Goal: Information Seeking & Learning: Compare options

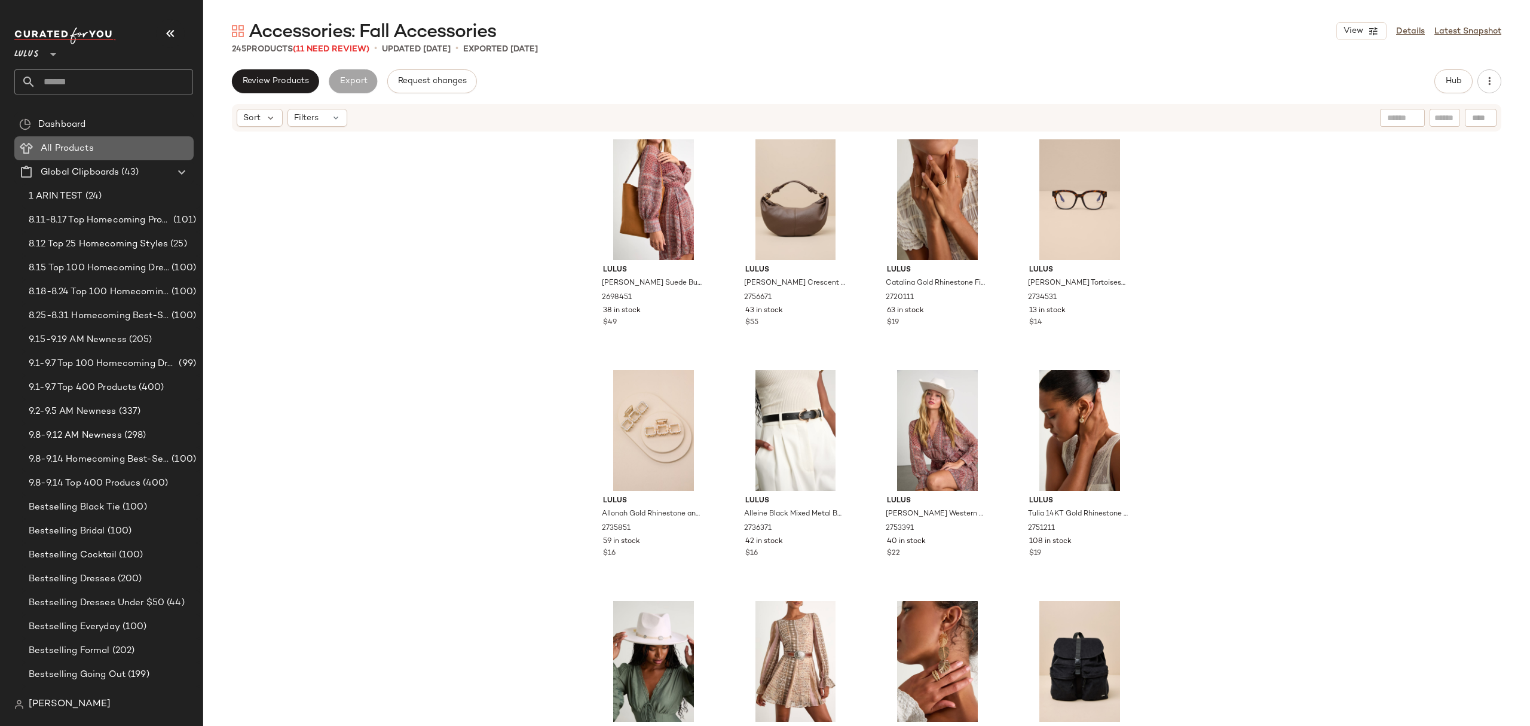
click at [102, 154] on div "All Products" at bounding box center [113, 149] width 152 height 14
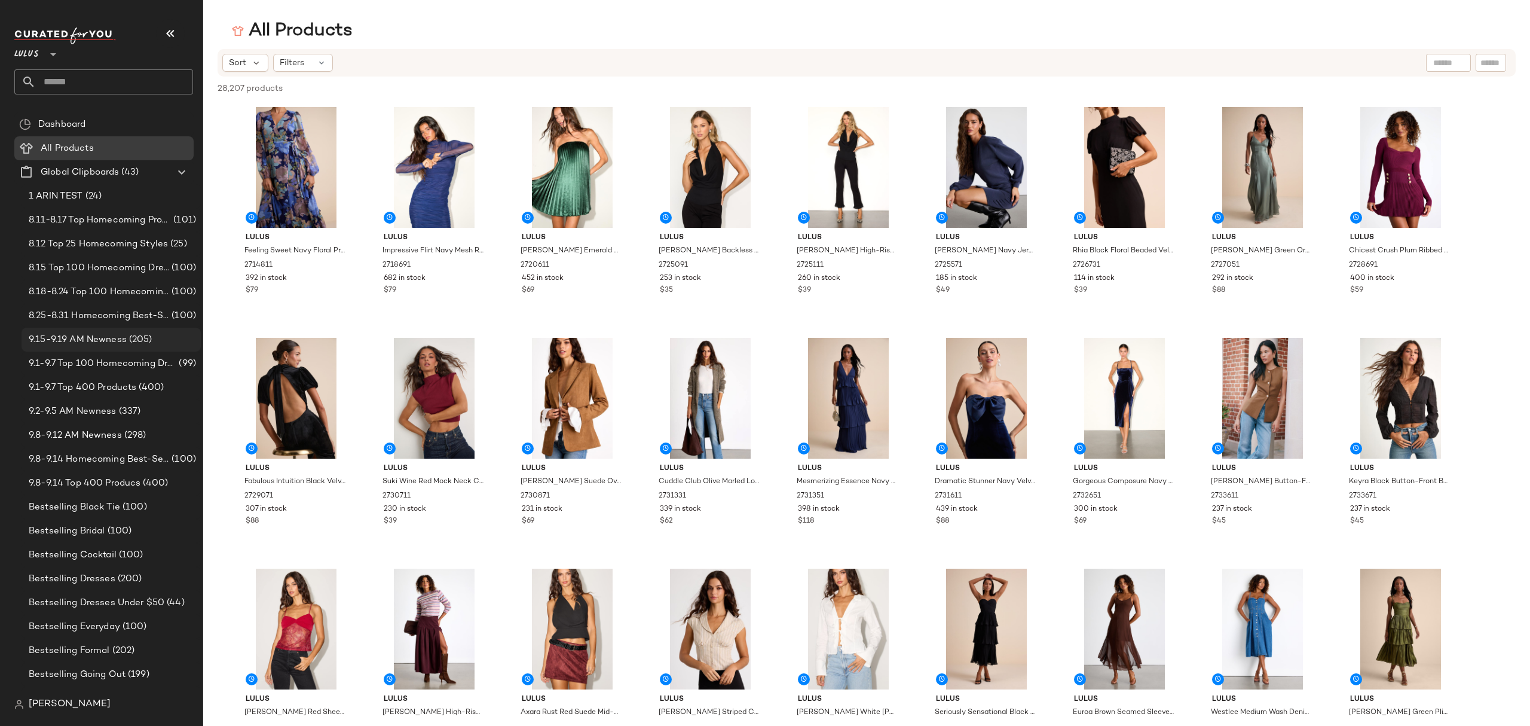
click at [140, 338] on span "(205)" at bounding box center [140, 340] width 26 height 14
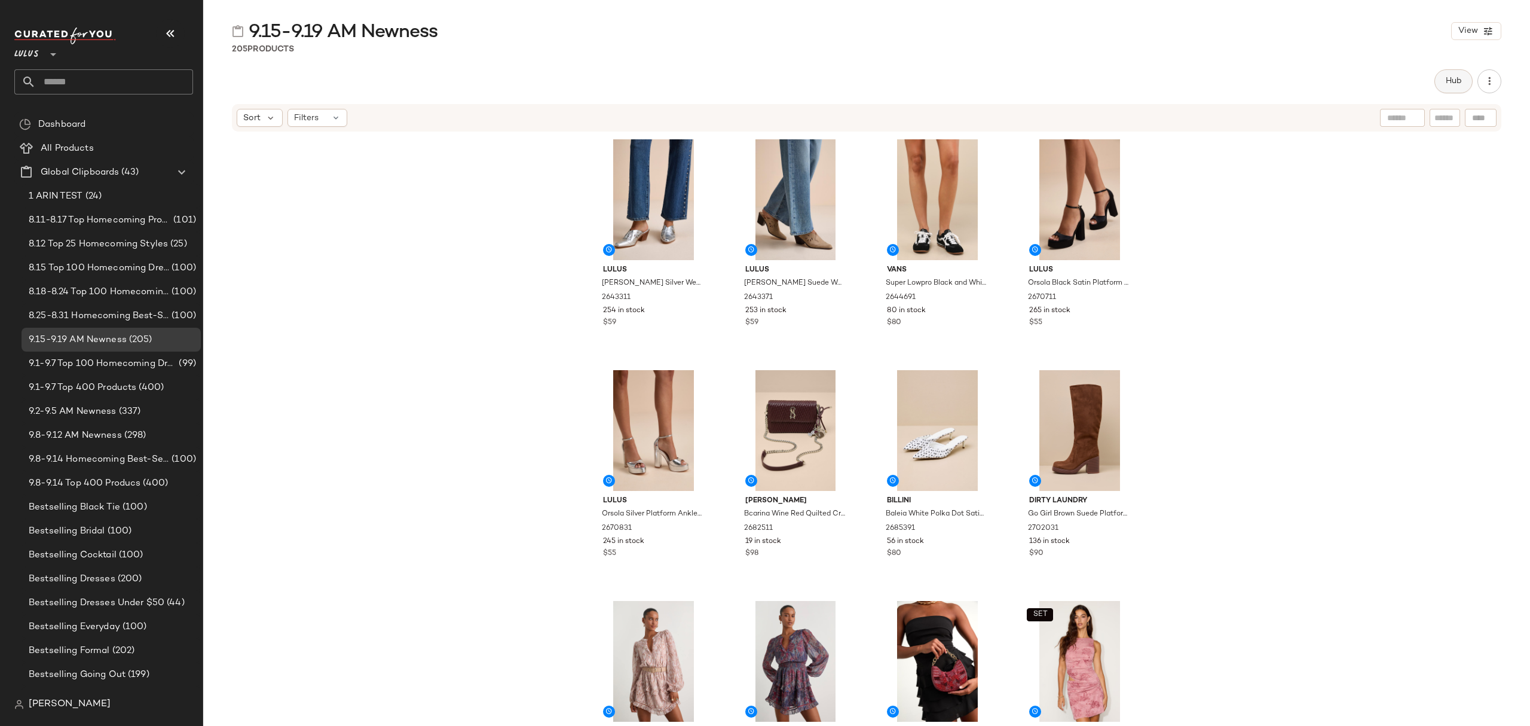
click at [1458, 76] on span "Hub" at bounding box center [1453, 81] width 17 height 10
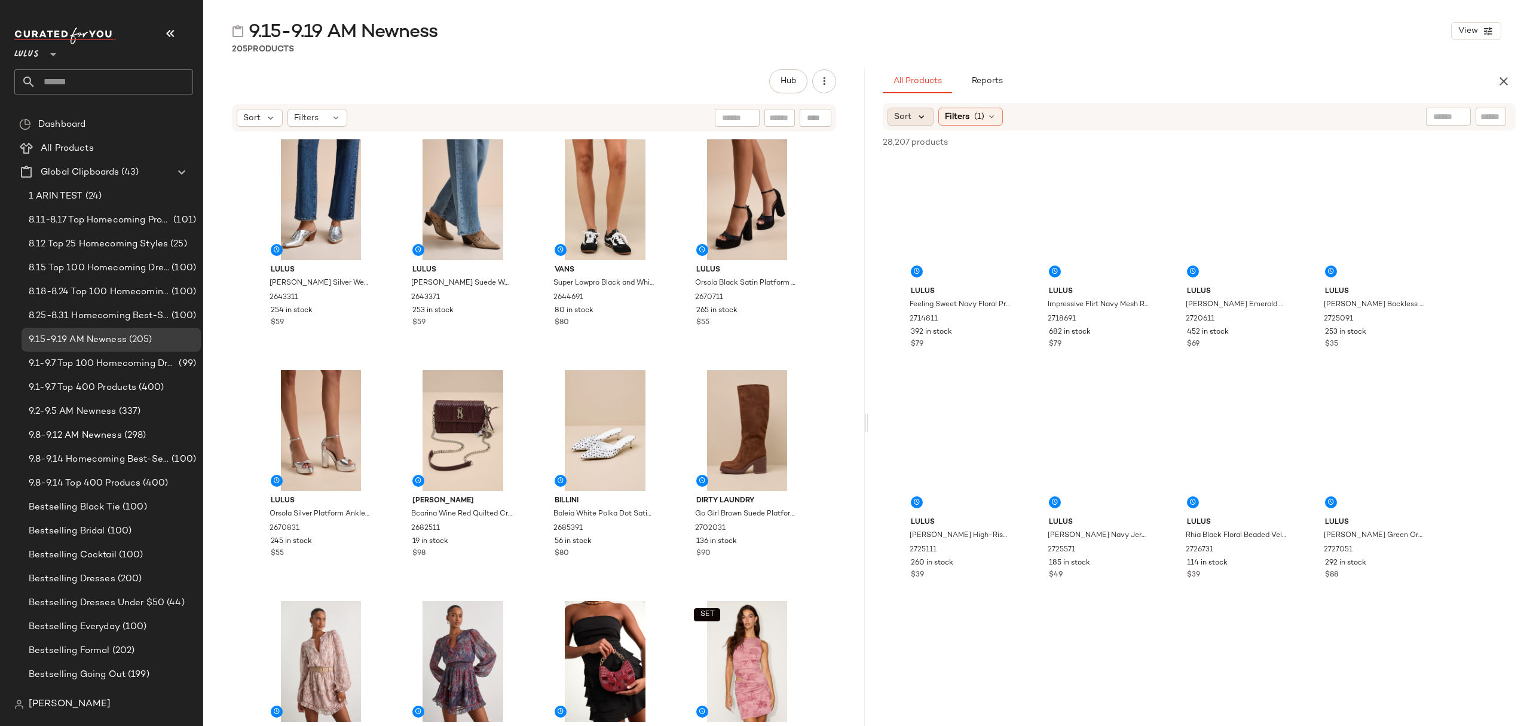
click at [925, 114] on icon at bounding box center [921, 116] width 11 height 11
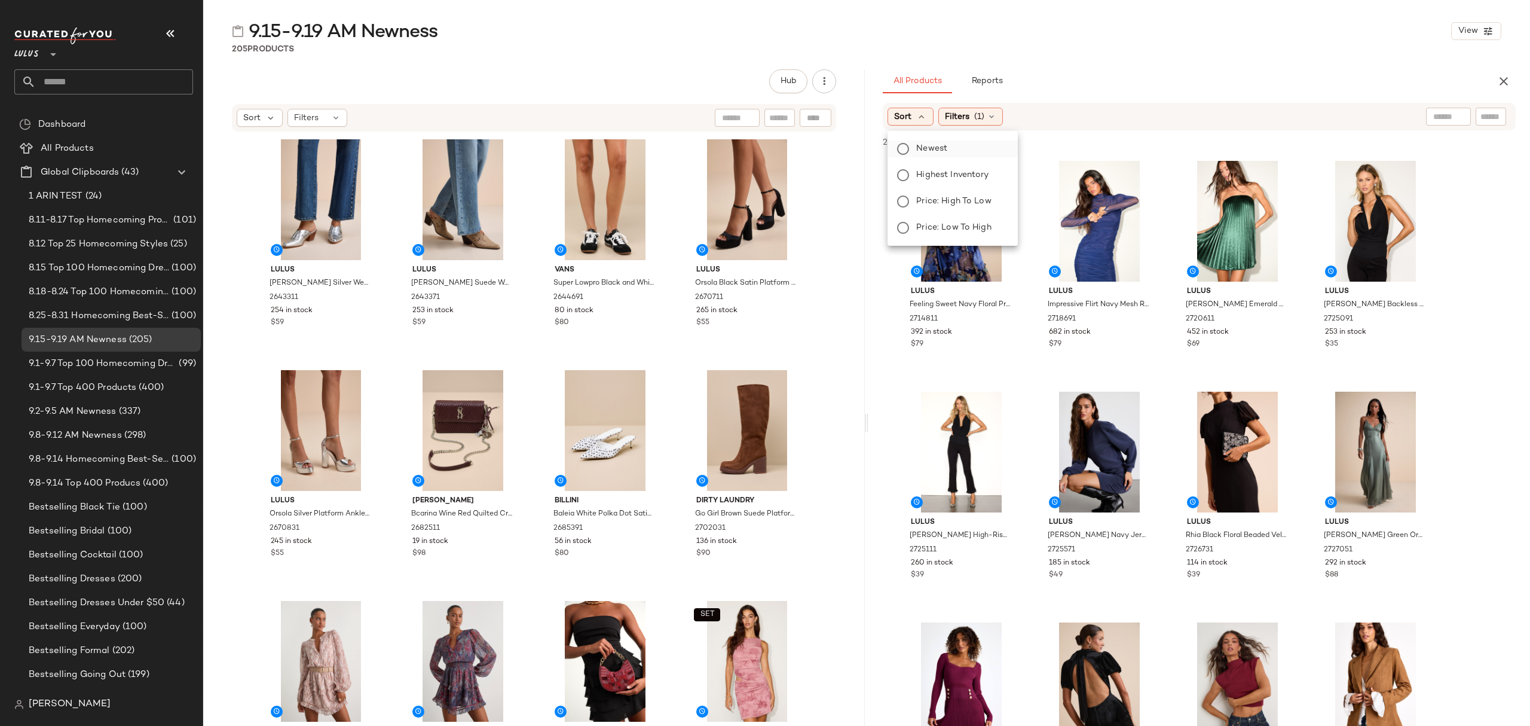
drag, startPoint x: 924, startPoint y: 148, endPoint x: 947, endPoint y: 151, distance: 23.5
click at [925, 148] on span "Newest" at bounding box center [931, 148] width 31 height 13
click at [1179, 80] on div "All Products Reports" at bounding box center [1180, 81] width 595 height 24
click at [1280, 175] on img at bounding box center [1281, 176] width 7 height 7
click at [1141, 179] on img at bounding box center [1143, 176] width 7 height 7
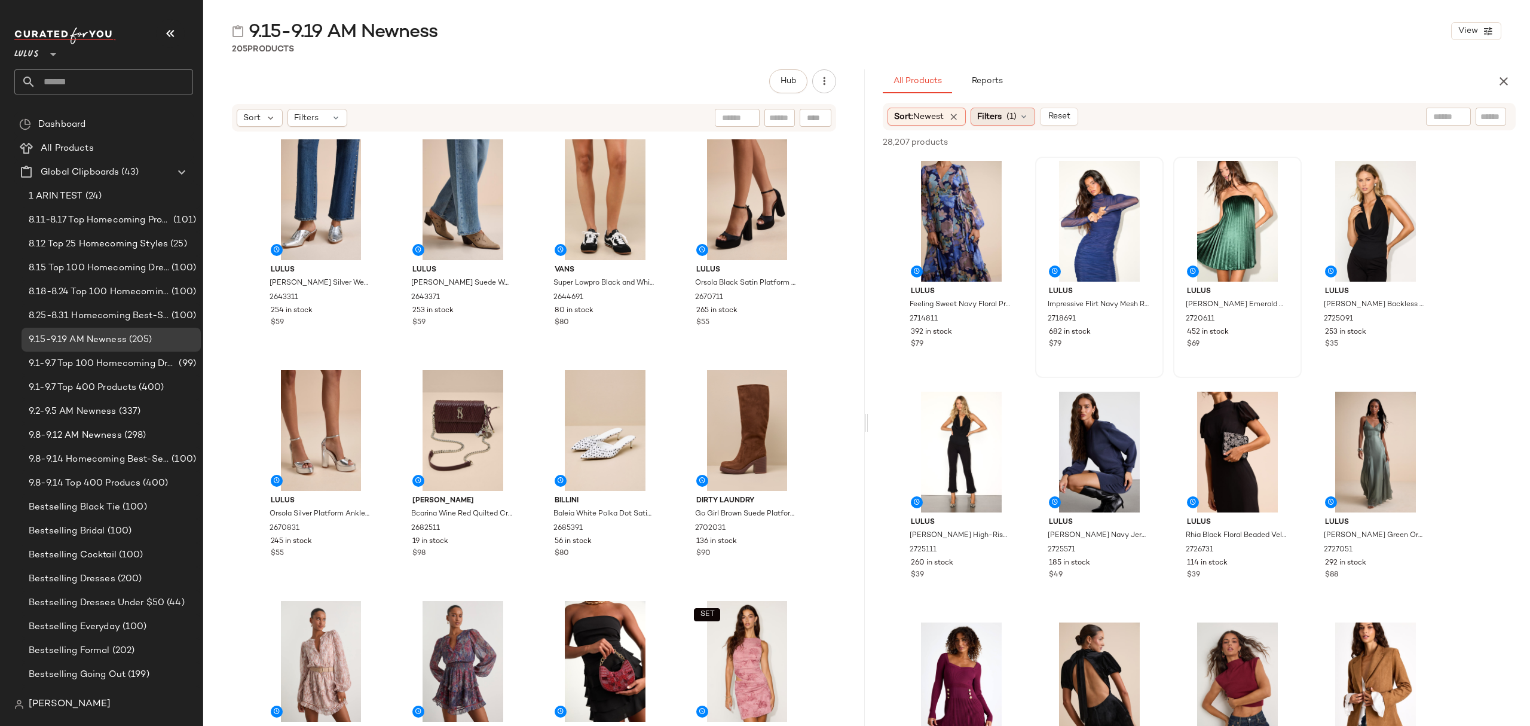
click at [986, 118] on span "Filters" at bounding box center [989, 117] width 25 height 13
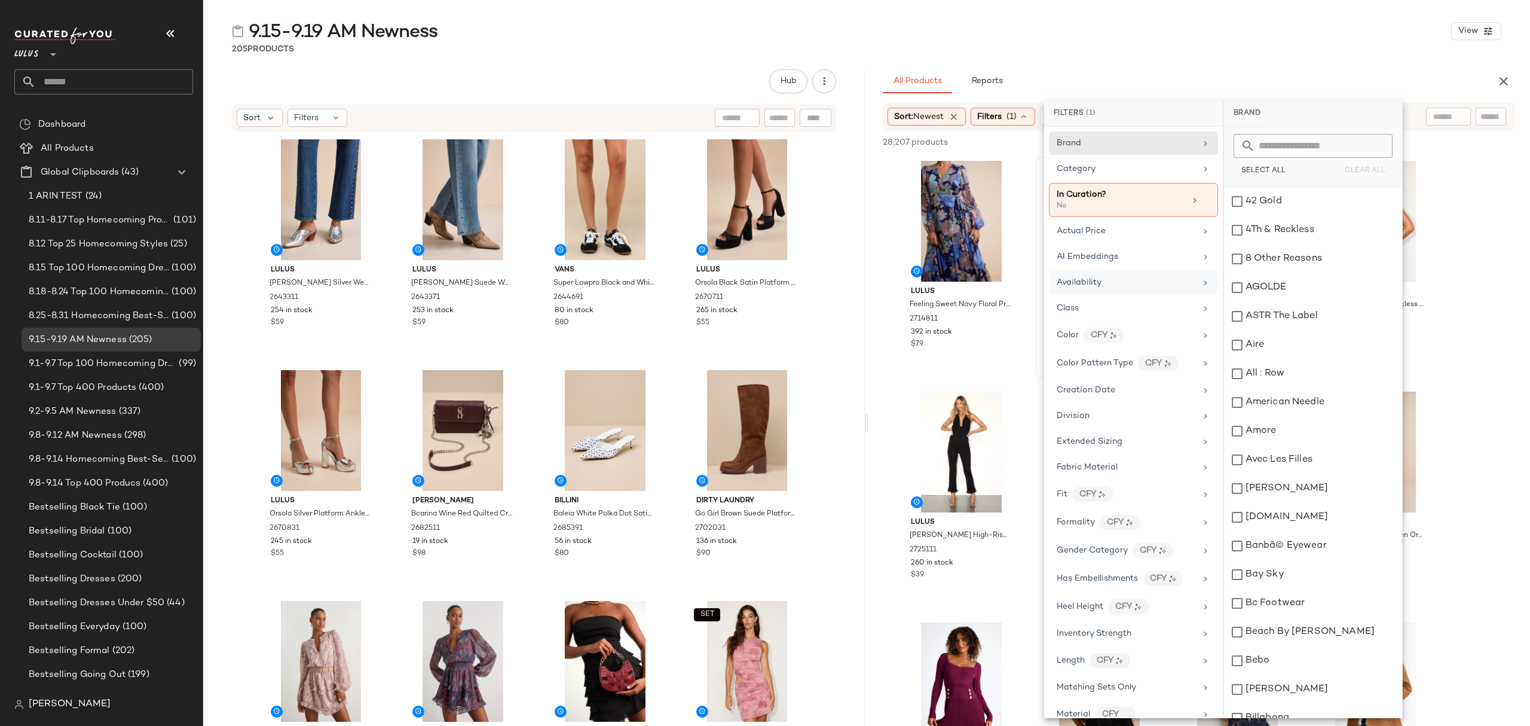
drag, startPoint x: 1085, startPoint y: 287, endPoint x: 1117, endPoint y: 289, distance: 31.8
click at [1084, 287] on span "Availability" at bounding box center [1079, 282] width 45 height 9
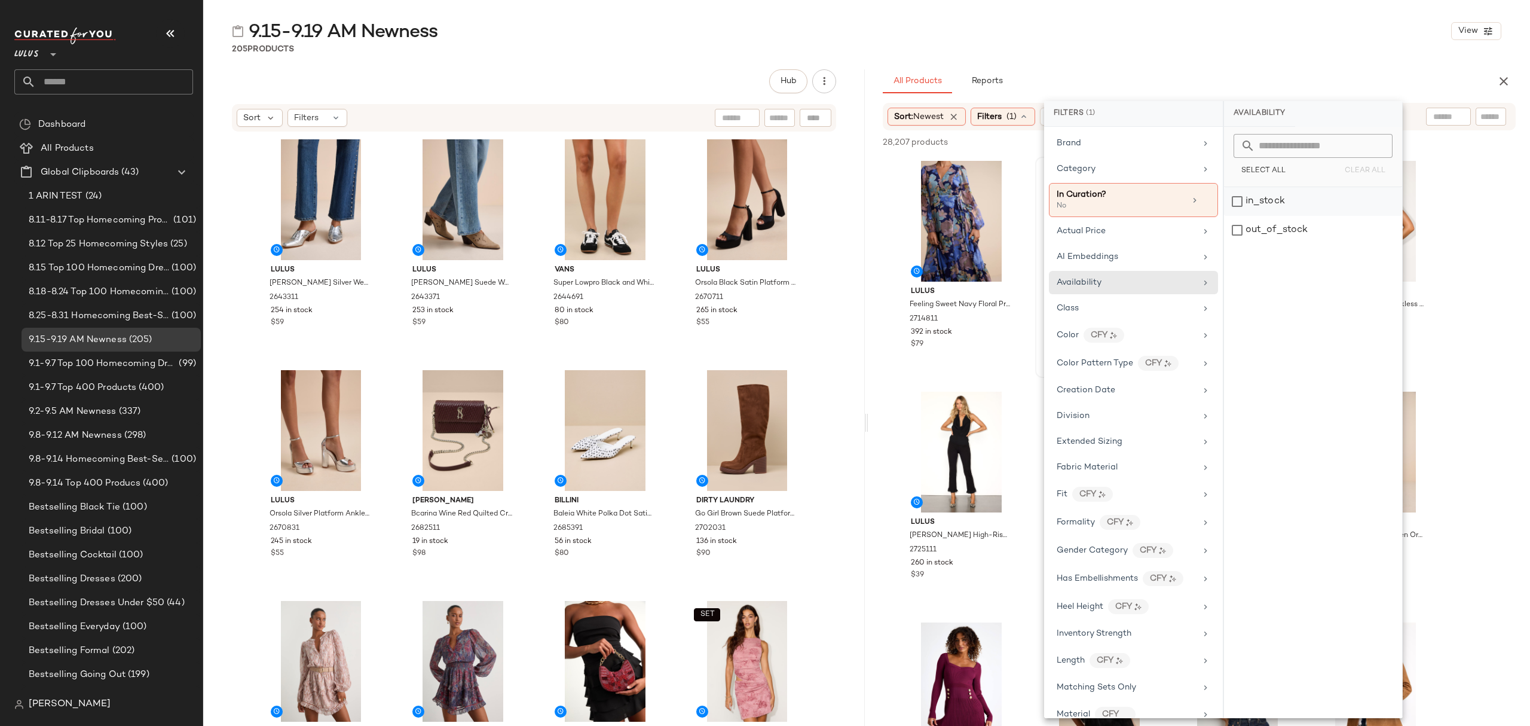
click at [1272, 202] on div "in_stock" at bounding box center [1313, 201] width 178 height 29
click at [1240, 70] on div "All Products Reports" at bounding box center [1180, 81] width 595 height 24
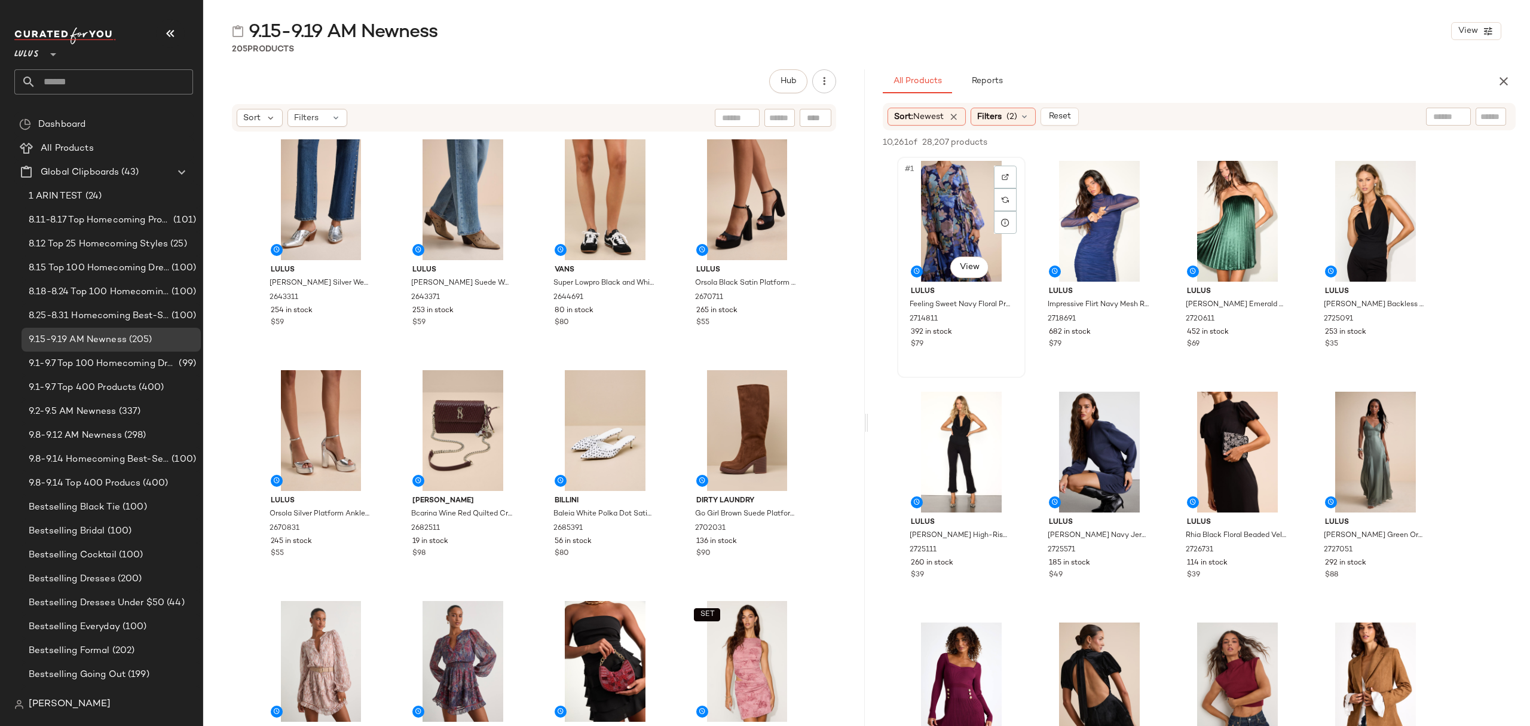
click at [919, 220] on div "#1 View" at bounding box center [961, 221] width 120 height 121
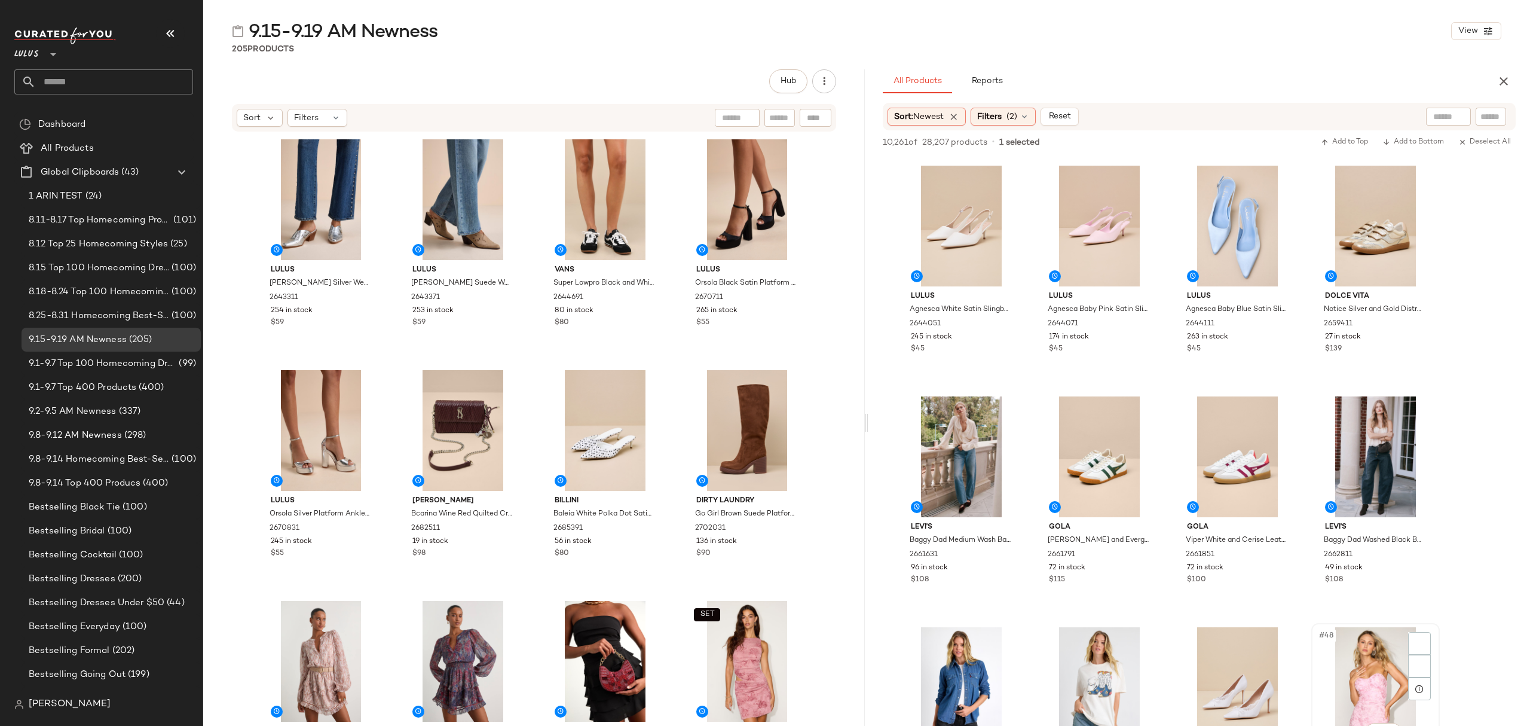
scroll to position [2470, 0]
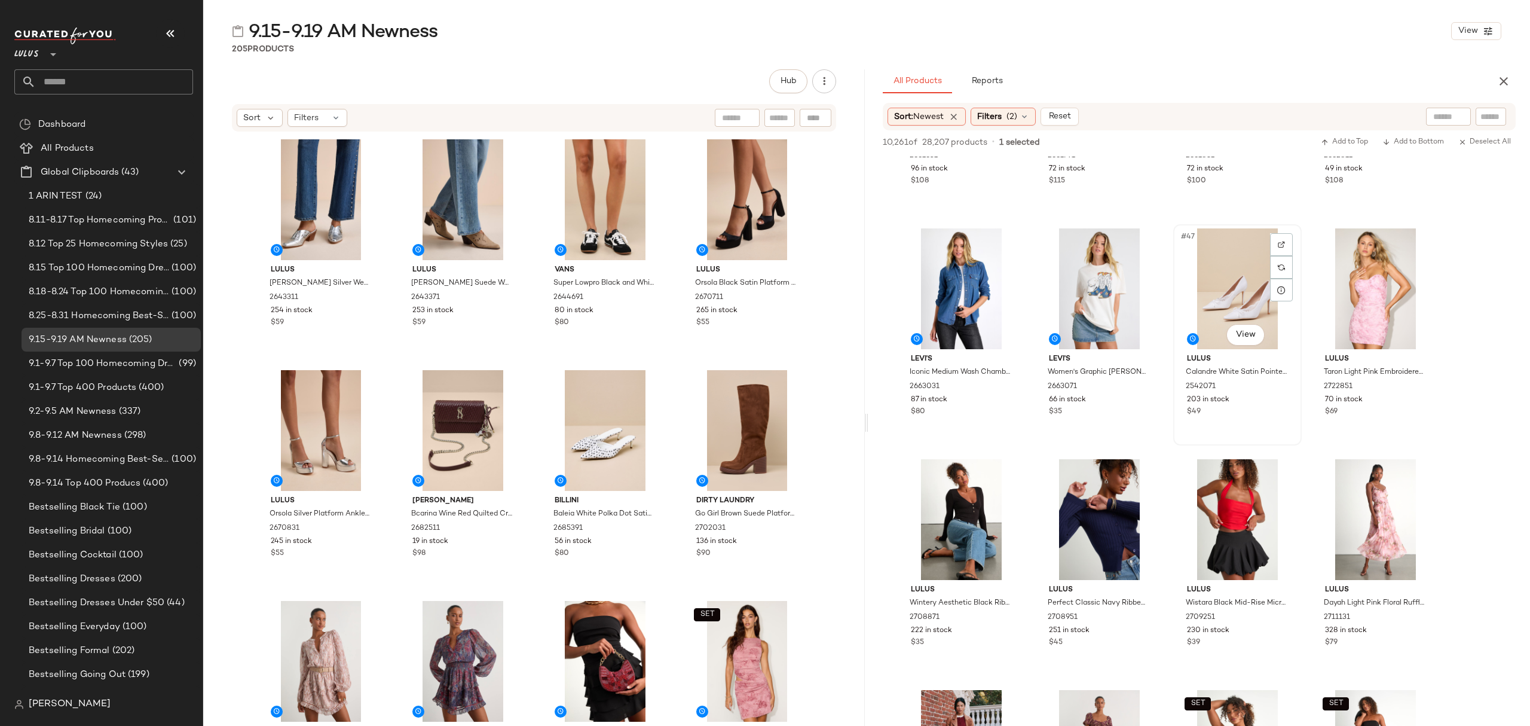
click at [1263, 414] on div "$49" at bounding box center [1237, 411] width 101 height 11
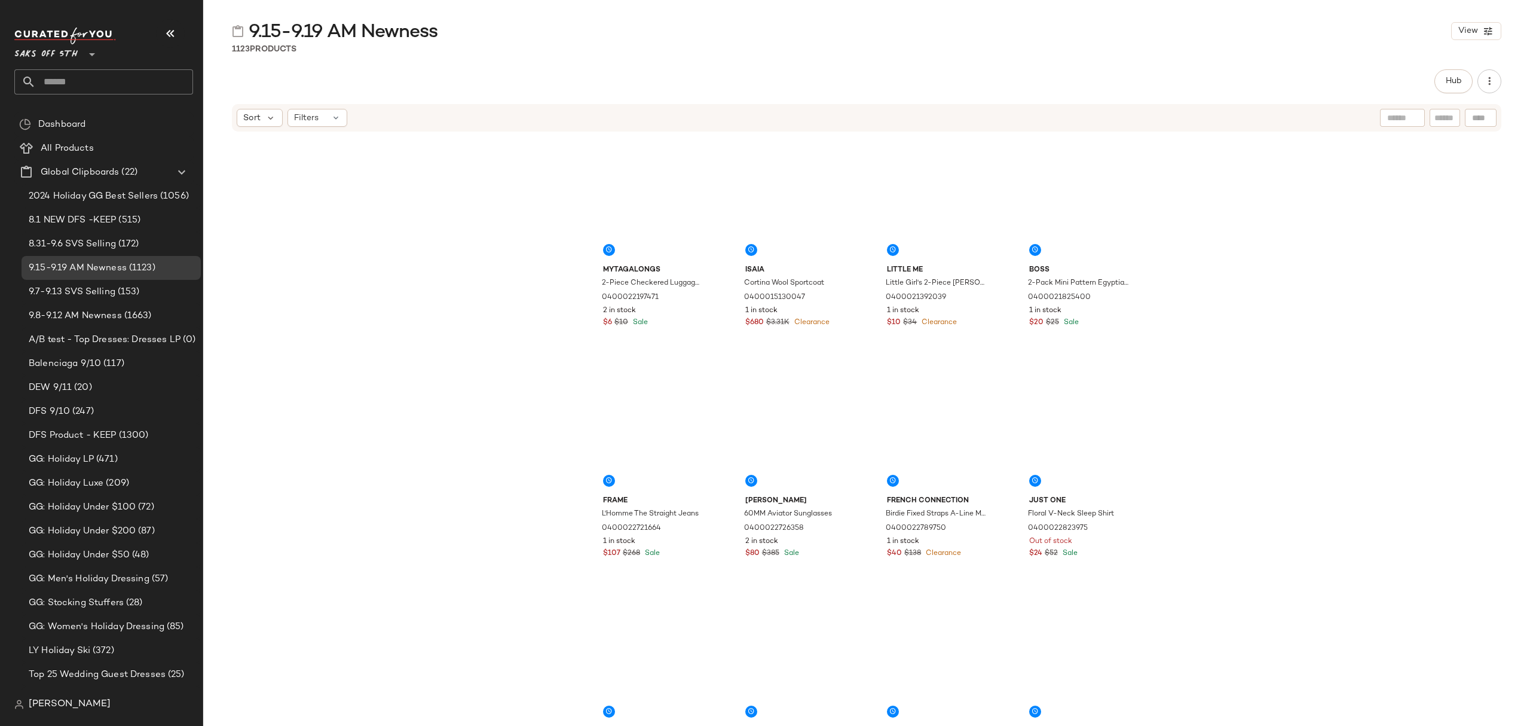
click at [62, 149] on span "All Products" at bounding box center [67, 149] width 53 height 14
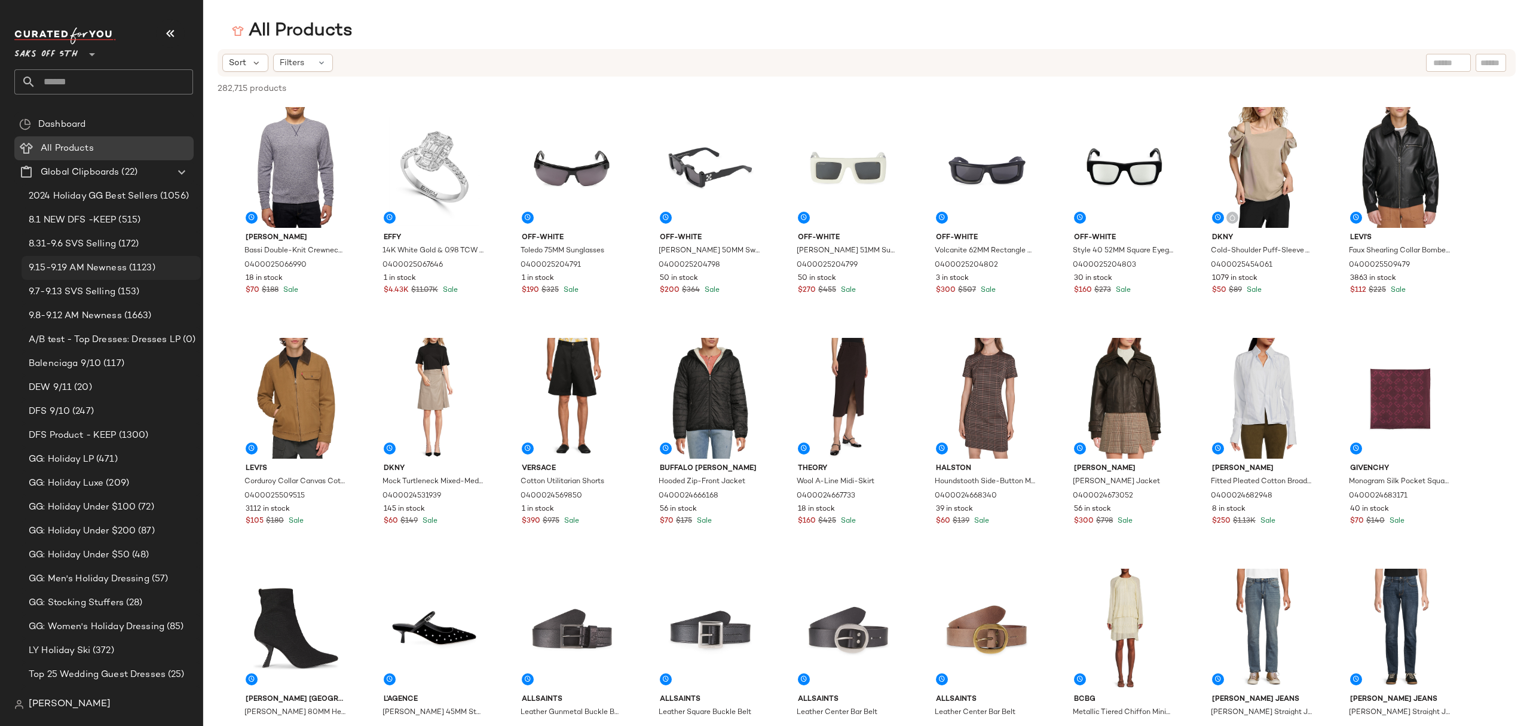
click at [100, 263] on span "9.15-9.19 AM Newness" at bounding box center [78, 268] width 98 height 14
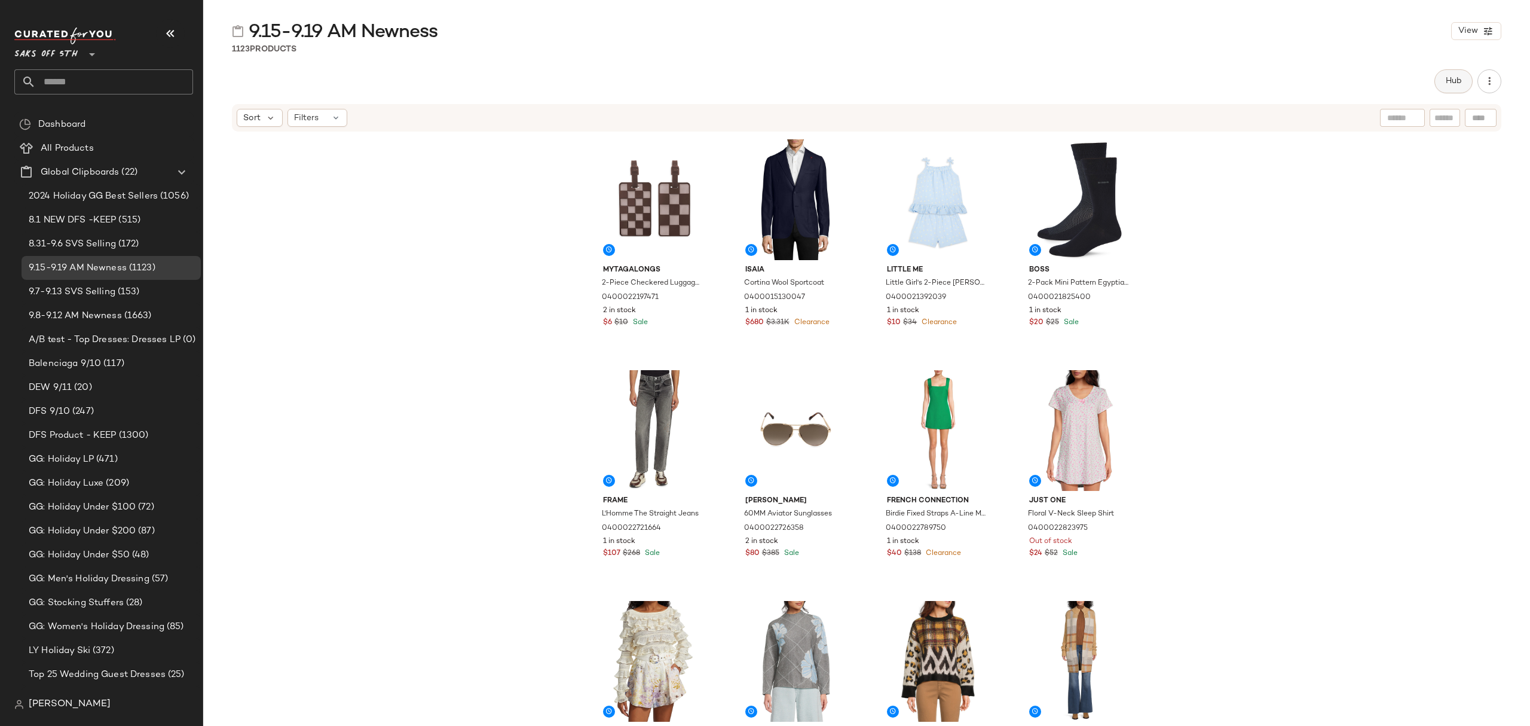
click at [1446, 84] on span "Hub" at bounding box center [1453, 81] width 17 height 10
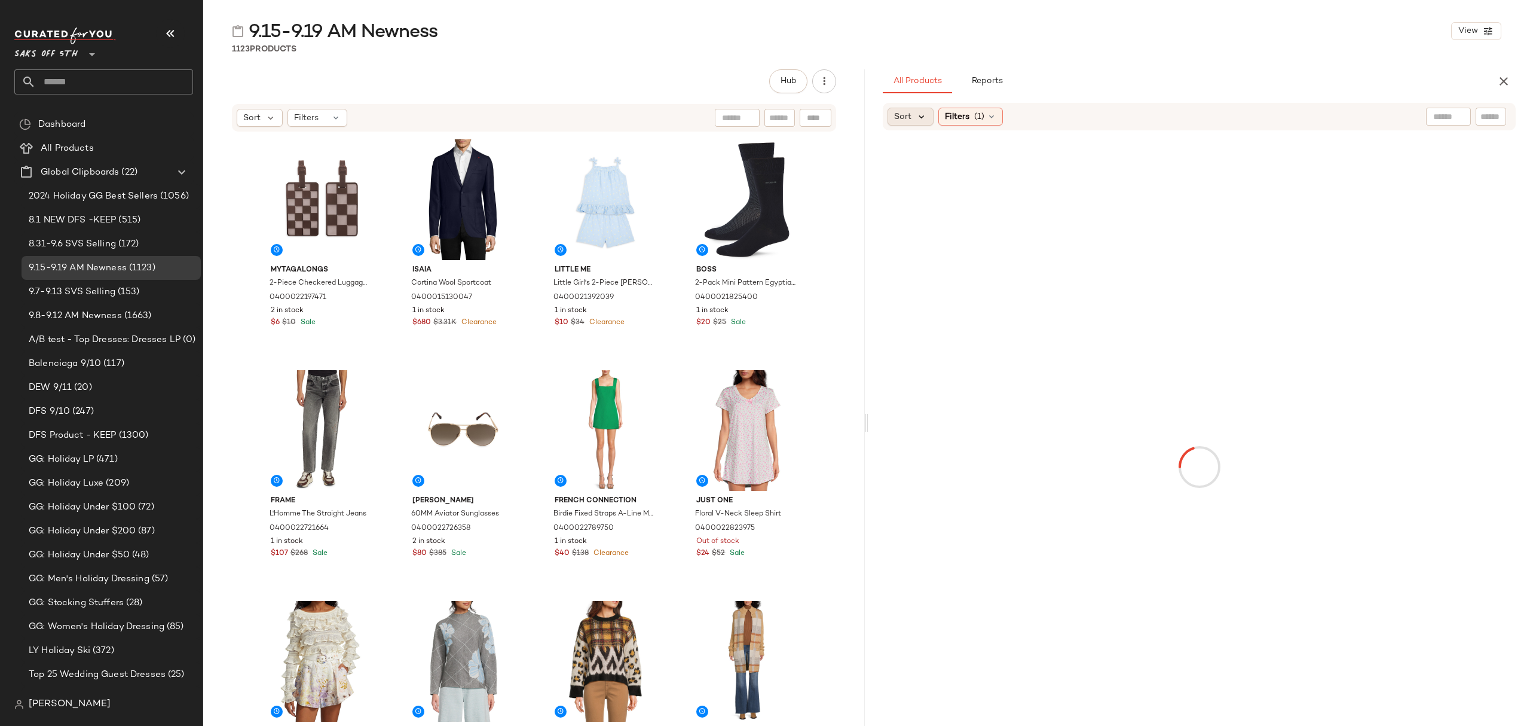
click at [919, 115] on icon at bounding box center [921, 116] width 11 height 11
click at [934, 145] on span "Newest" at bounding box center [931, 148] width 31 height 13
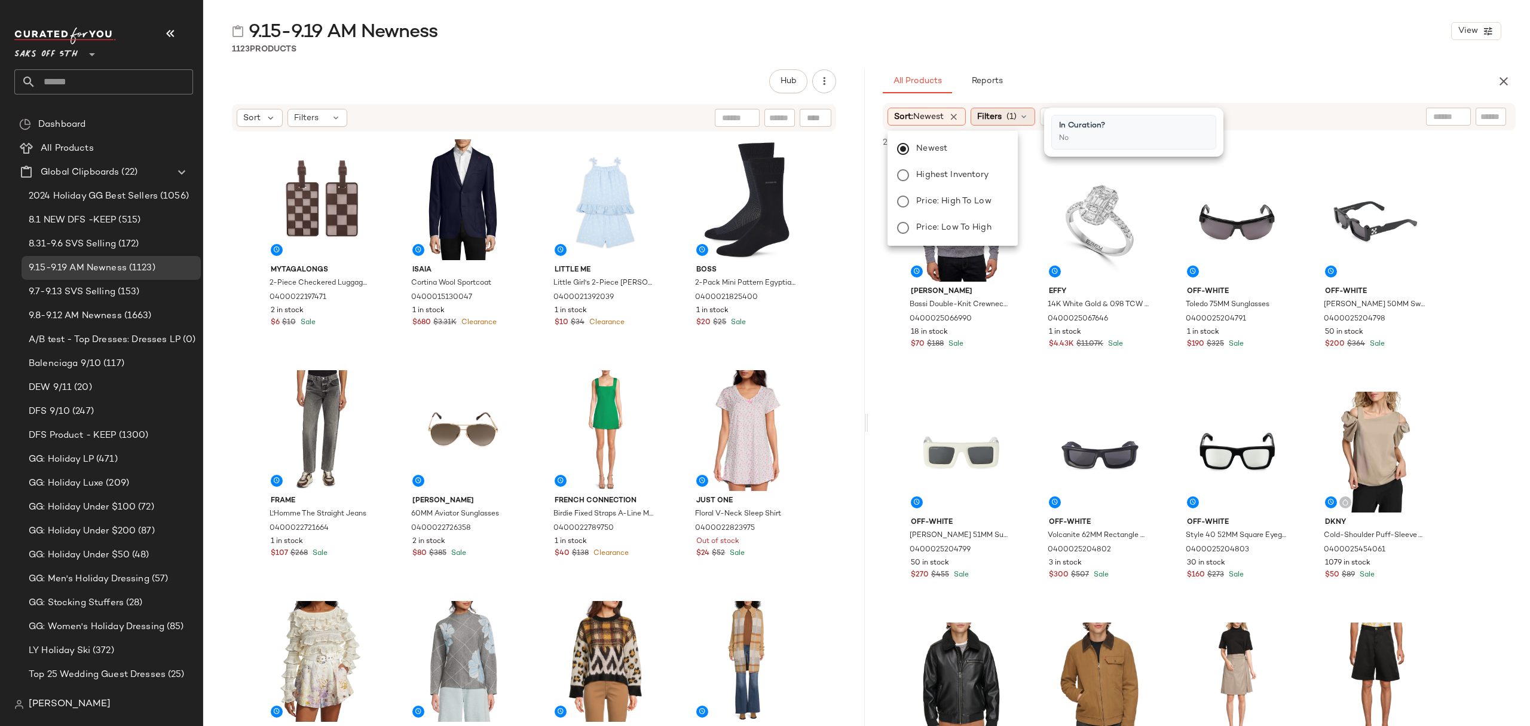
click at [991, 121] on span "Filters" at bounding box center [989, 117] width 25 height 13
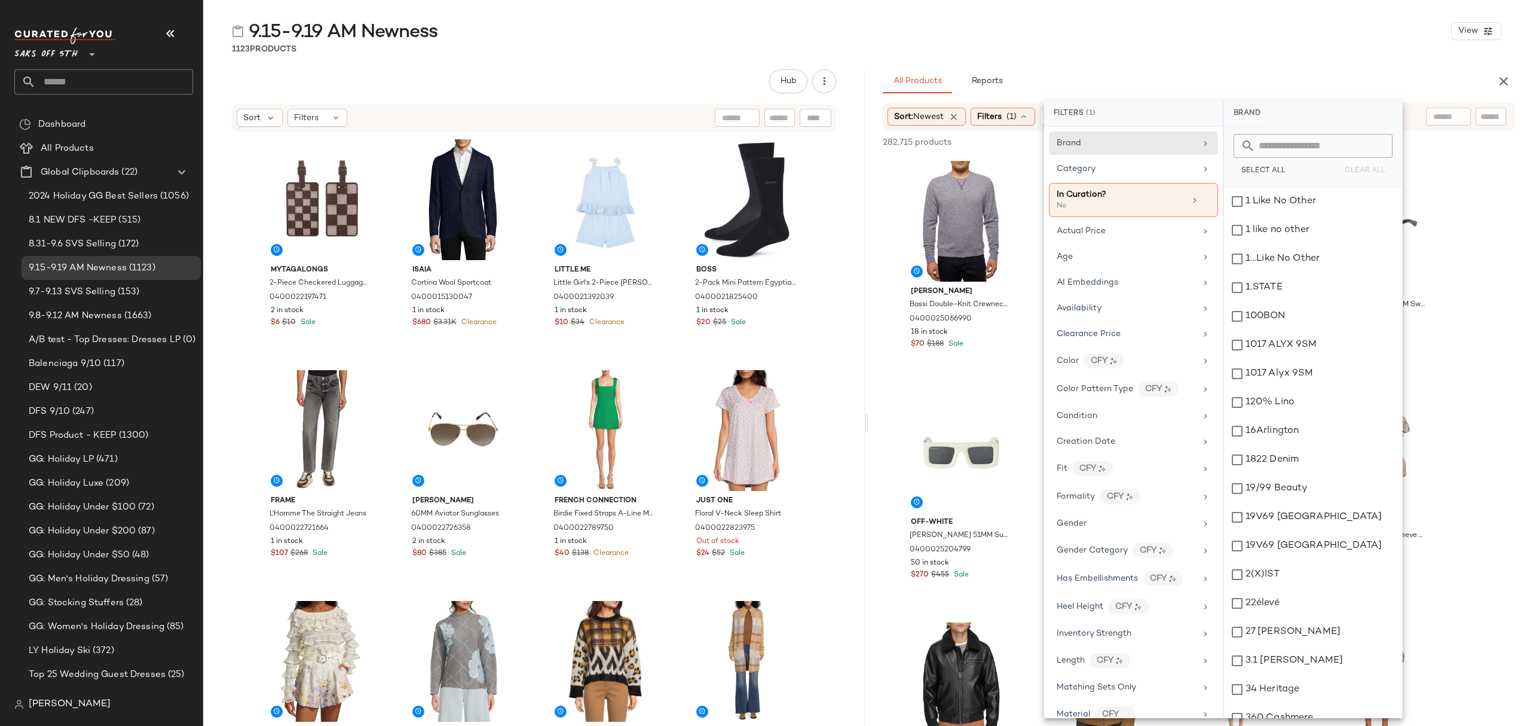
click at [1129, 311] on div "Availability" at bounding box center [1126, 308] width 139 height 13
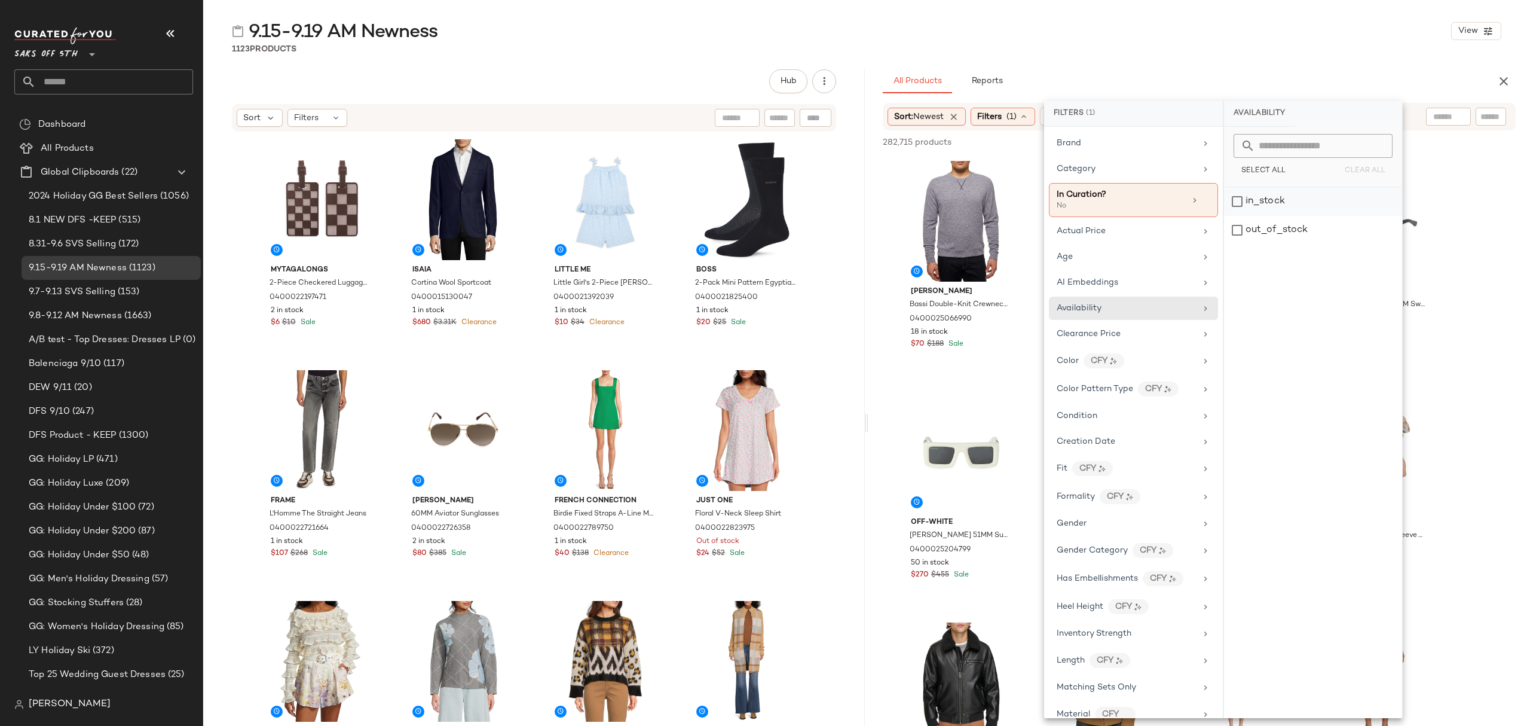
click at [1294, 198] on div "in_stock" at bounding box center [1313, 201] width 178 height 29
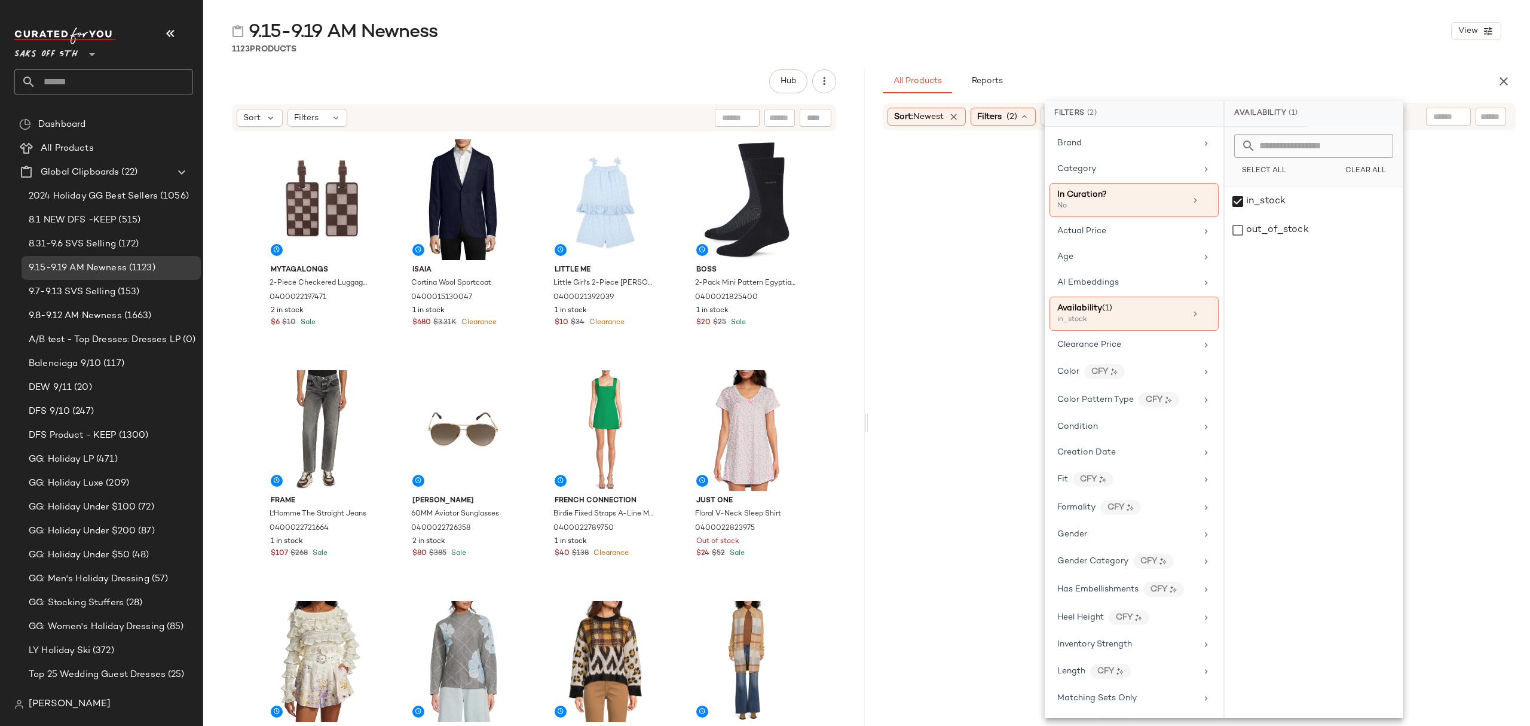
click at [1198, 36] on div "9.15-9.19 AM Newness View" at bounding box center [866, 31] width 1327 height 24
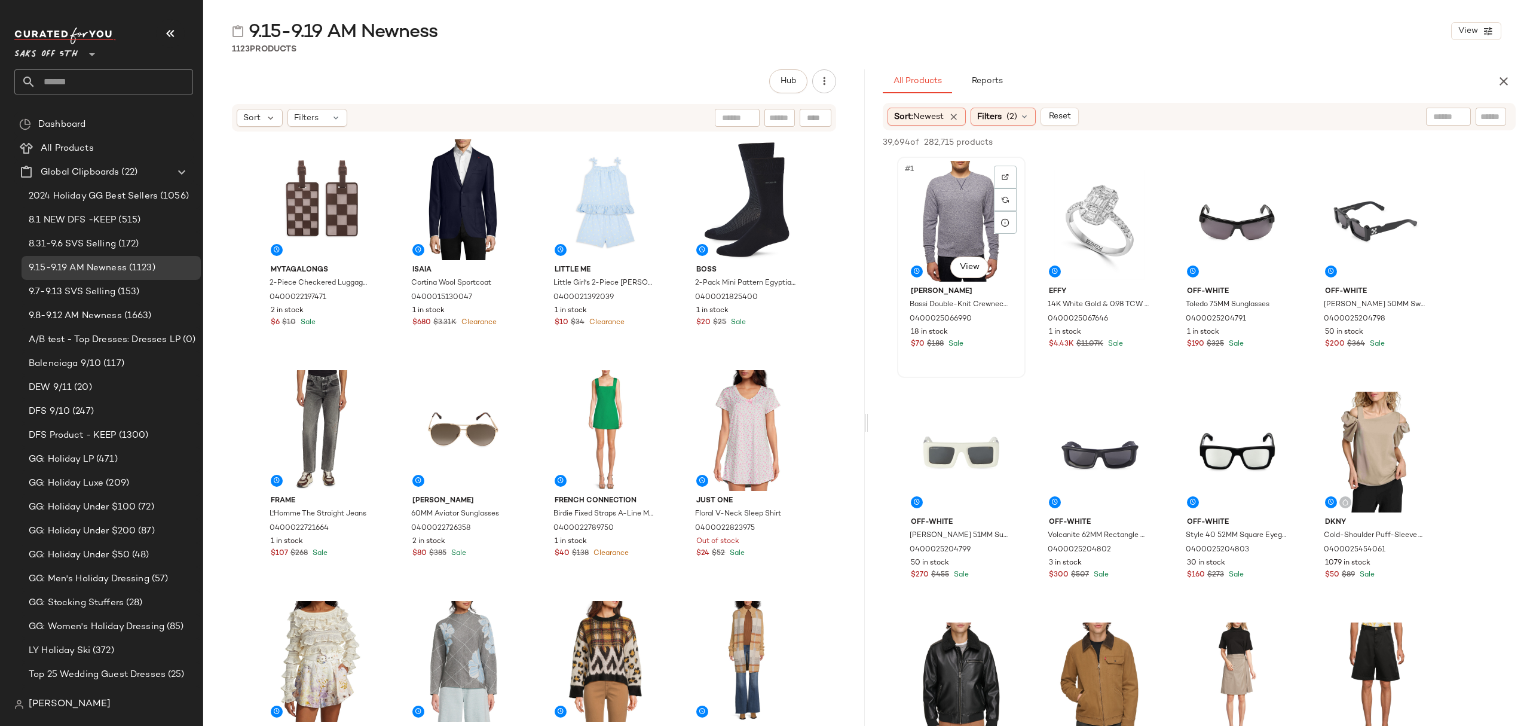
click at [954, 175] on div "#1 View" at bounding box center [961, 221] width 120 height 121
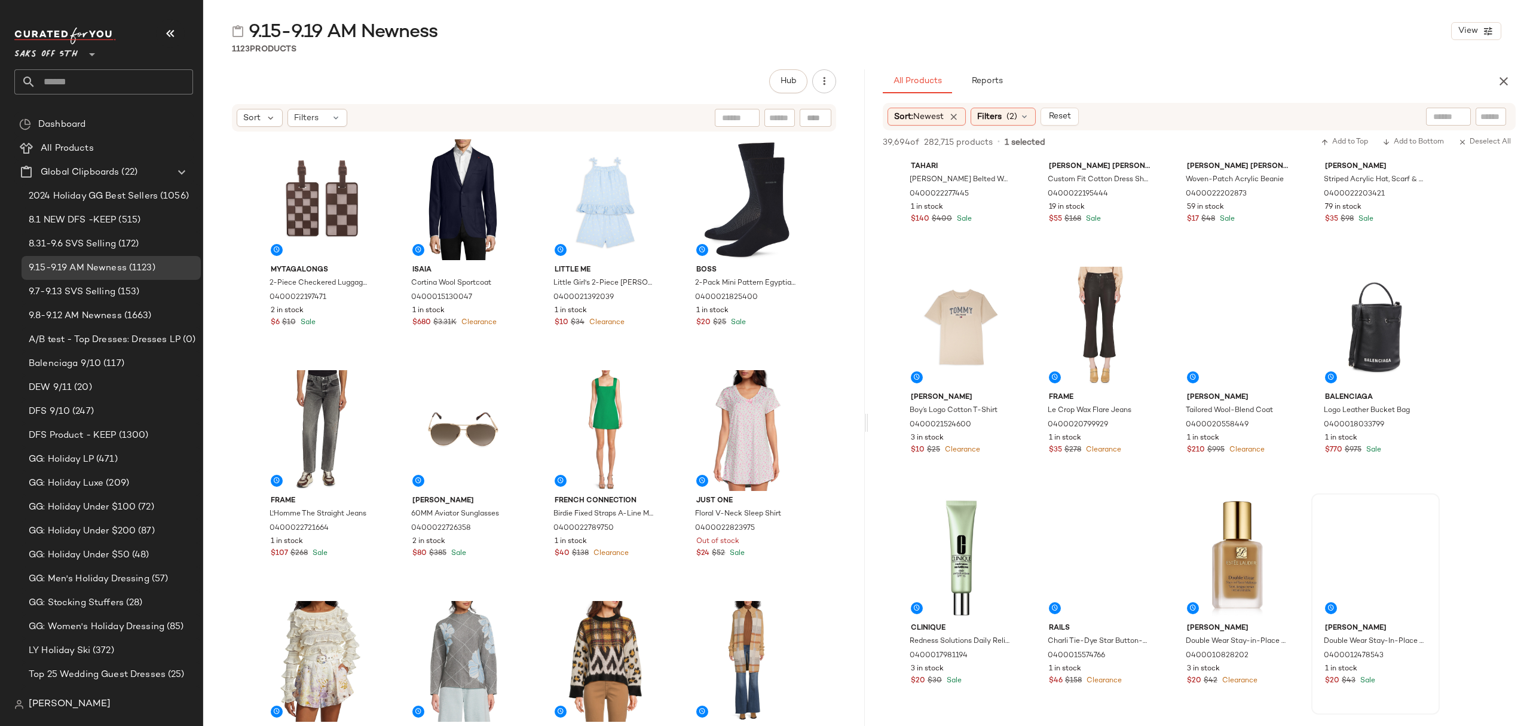
scroll to position [8526, 0]
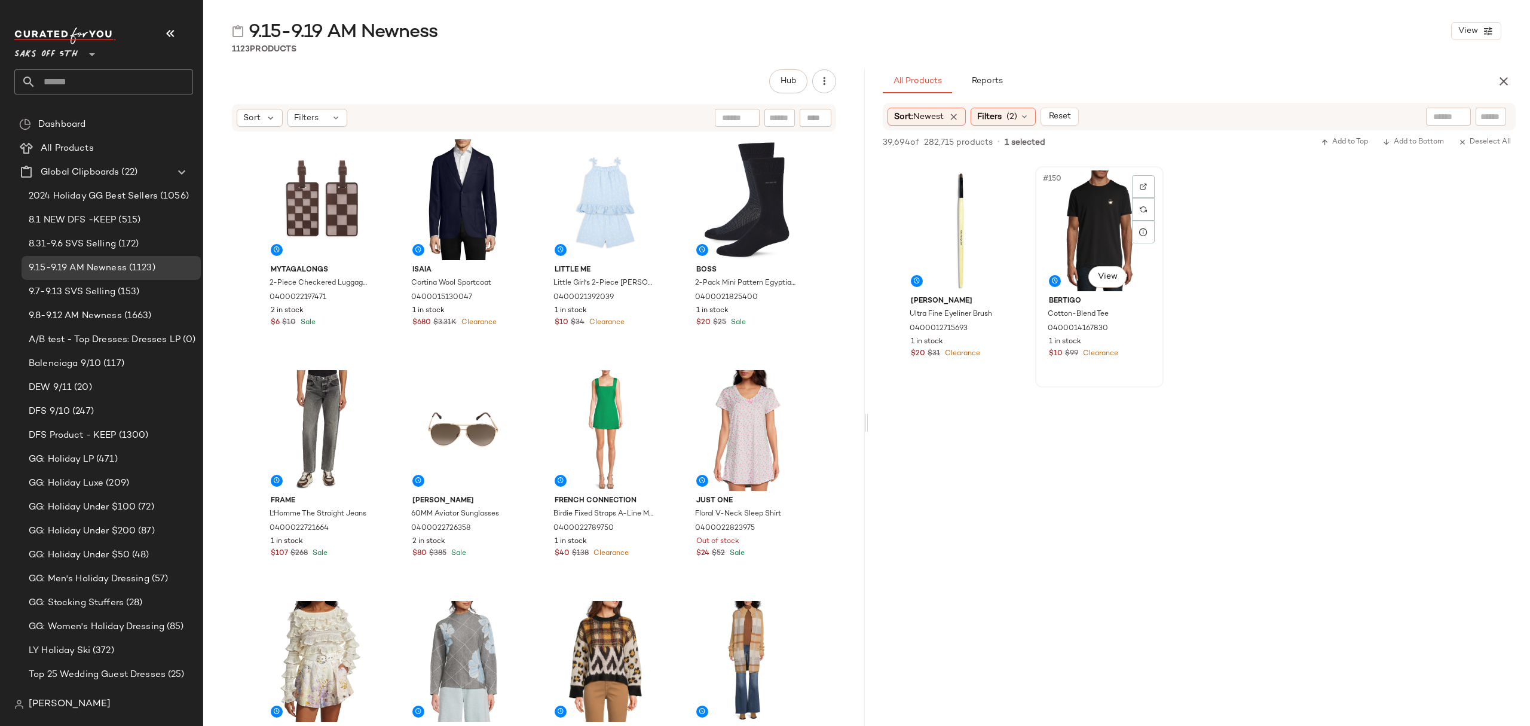
drag, startPoint x: 1143, startPoint y: 347, endPoint x: 1082, endPoint y: 287, distance: 86.2
click at [1143, 347] on div "Bertigo Cotton-Blend Tee 0400014167830 1 in stock $10 $99 Clearance" at bounding box center [1099, 325] width 120 height 69
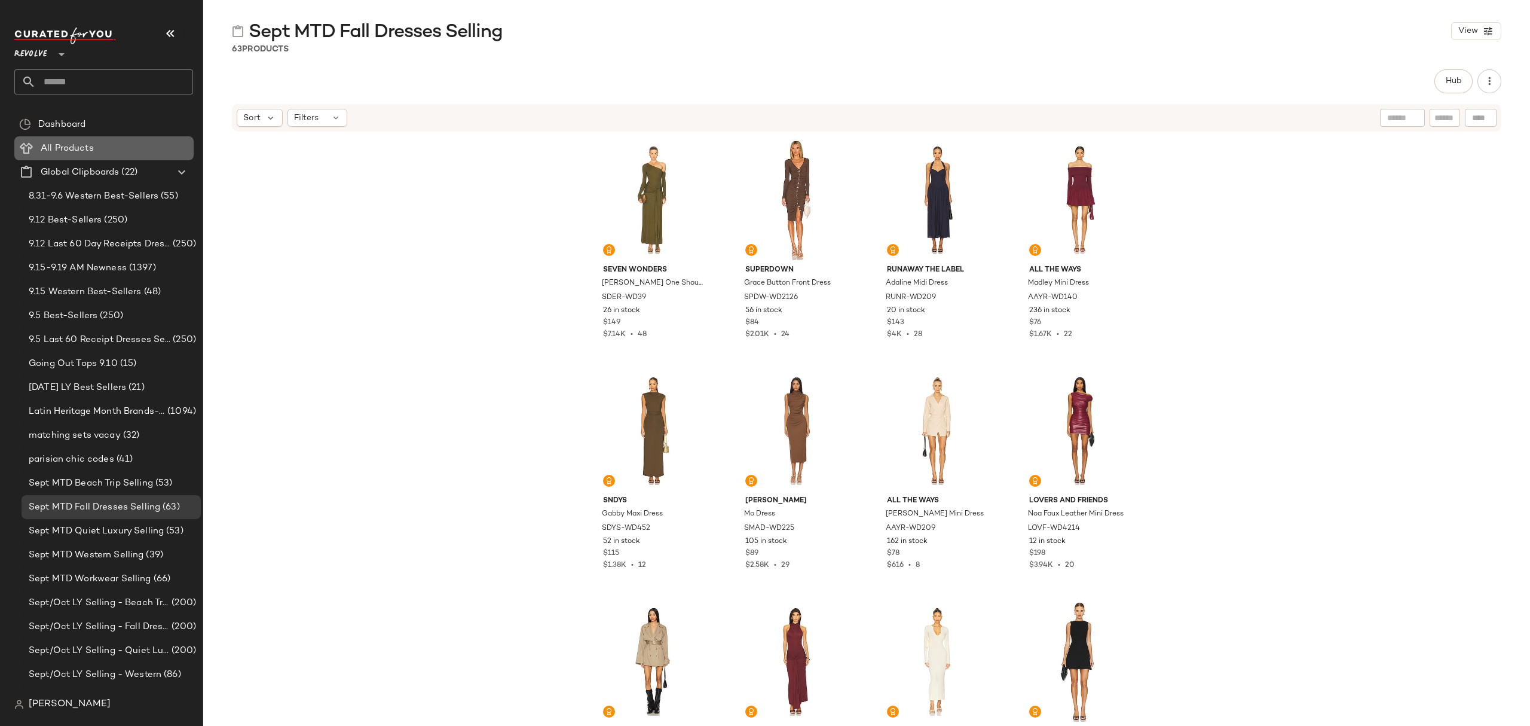
click at [89, 146] on span "All Products" at bounding box center [67, 149] width 53 height 14
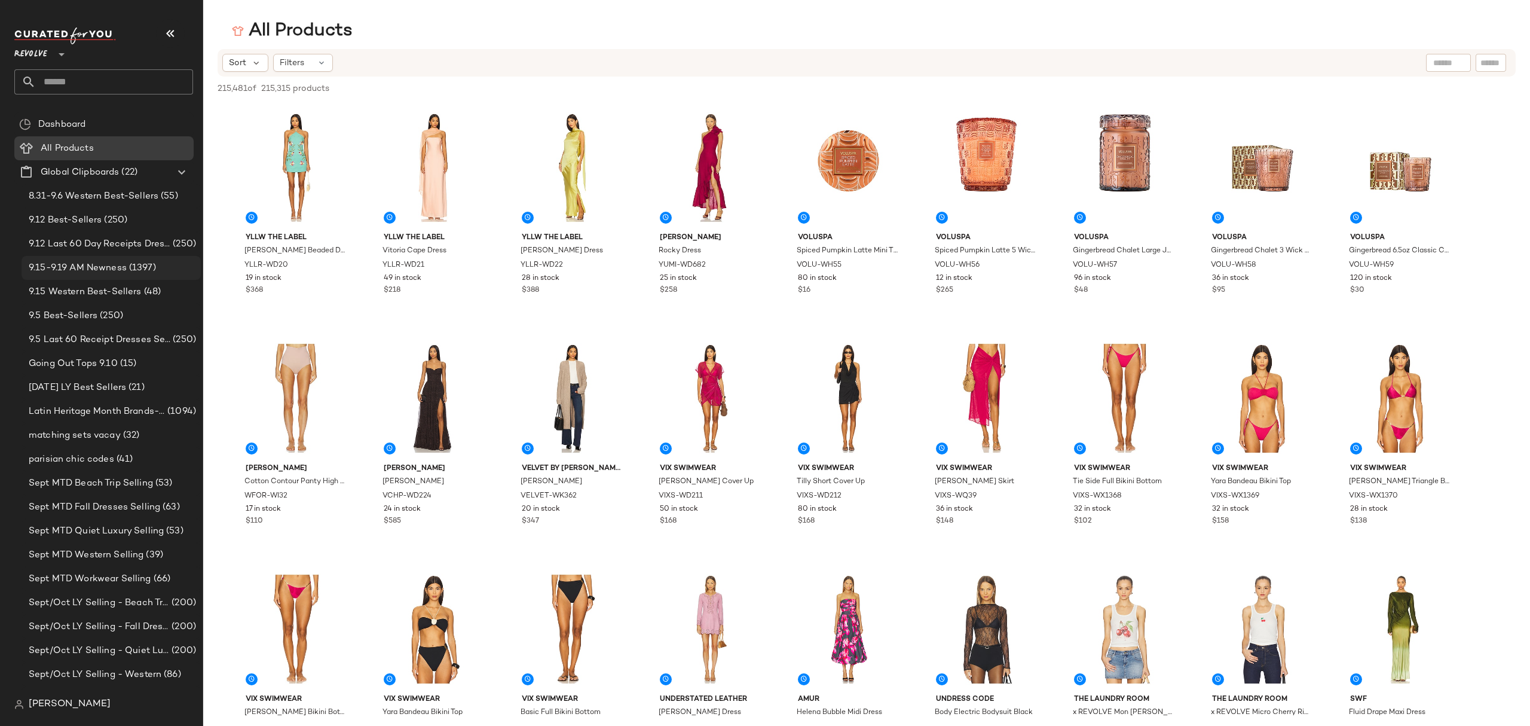
click at [108, 261] on span "9.15-9.19 AM Newness" at bounding box center [78, 268] width 98 height 14
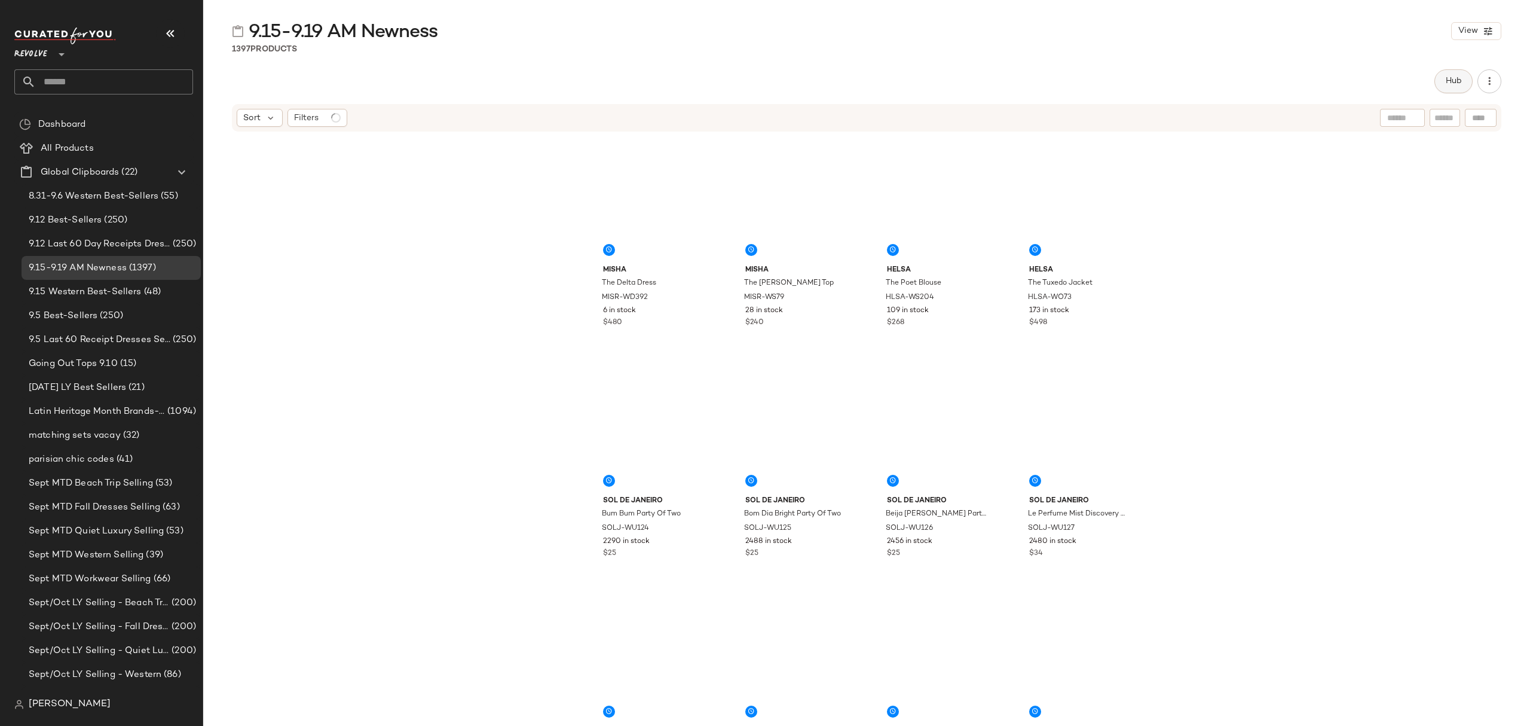
click at [1452, 84] on span "Hub" at bounding box center [1453, 81] width 17 height 10
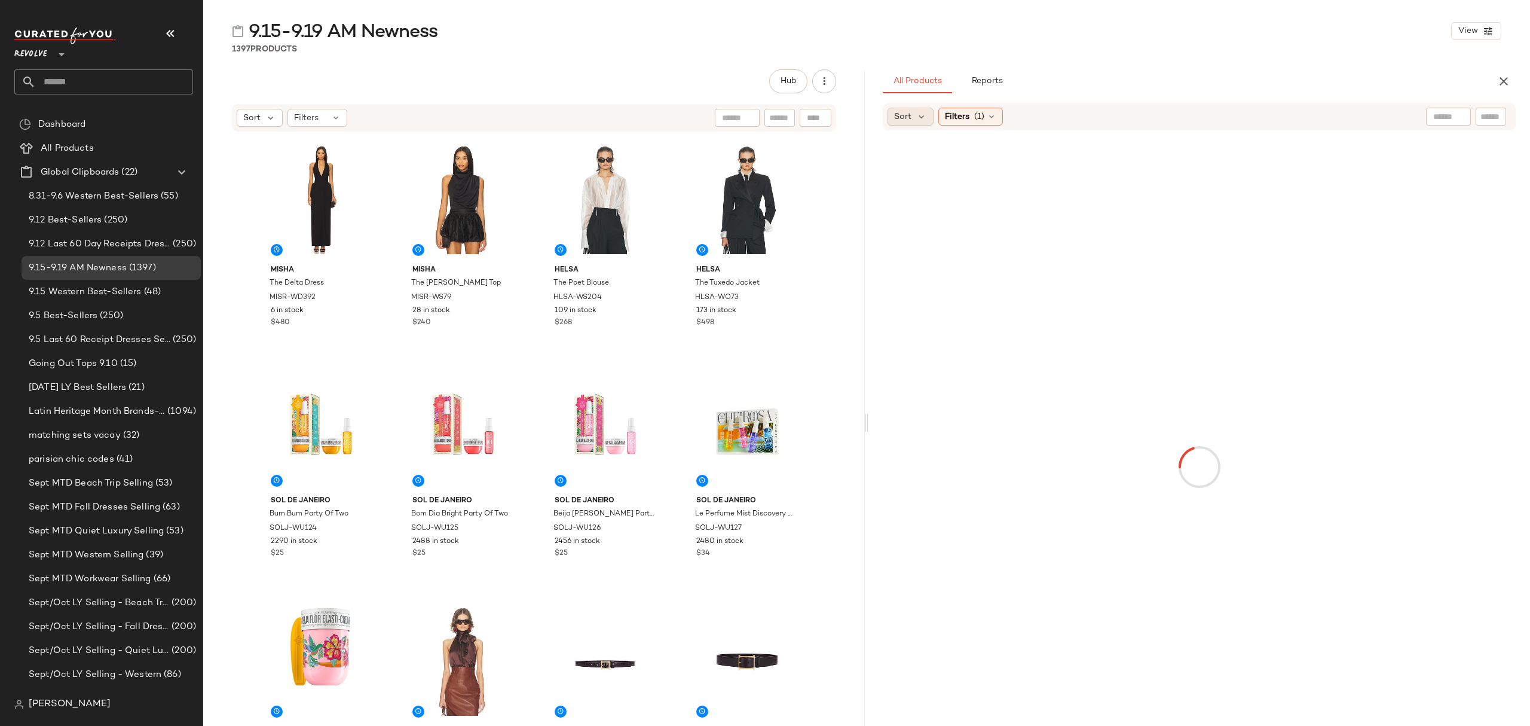
click at [913, 124] on div "Sort" at bounding box center [910, 117] width 46 height 18
click at [921, 149] on span "Newest" at bounding box center [931, 148] width 31 height 13
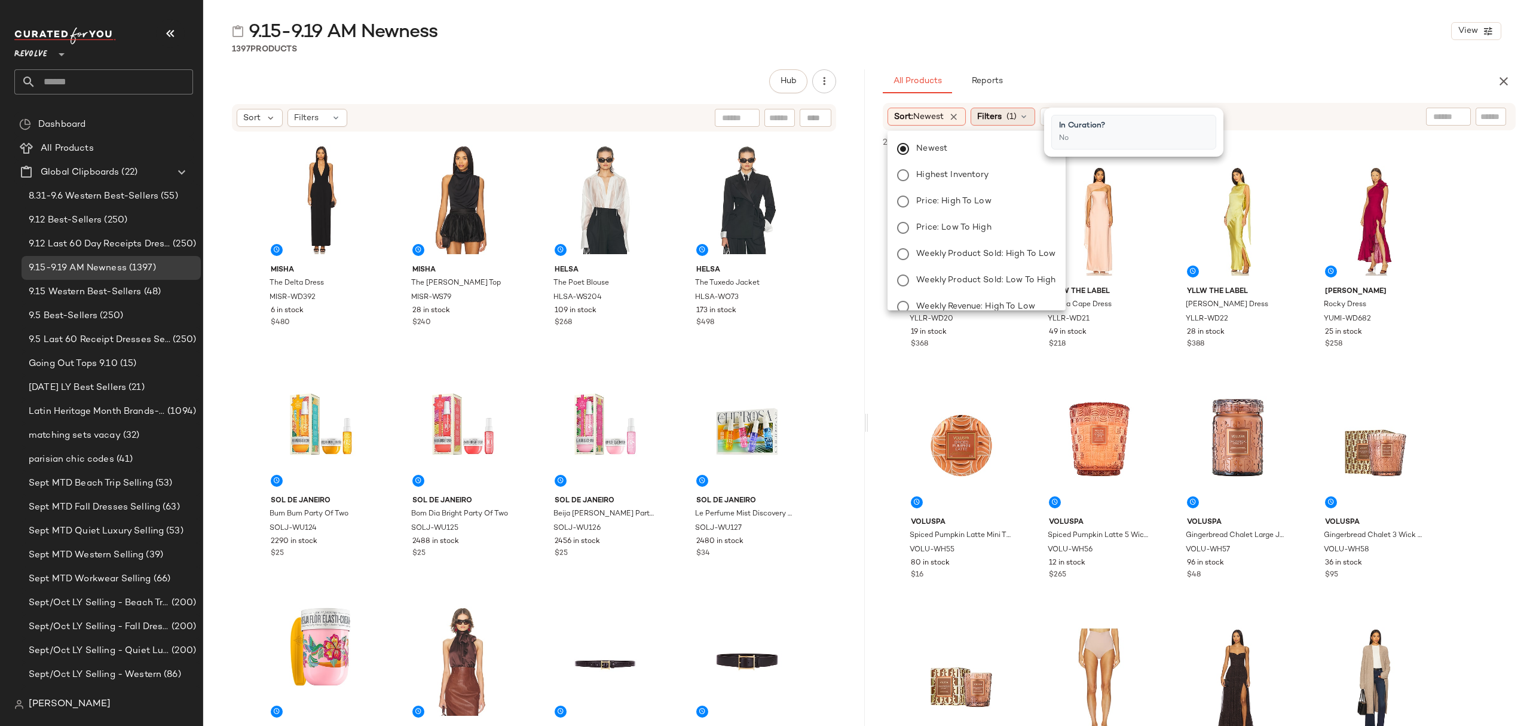
click at [1008, 115] on div "Filters (1)" at bounding box center [1003, 117] width 65 height 18
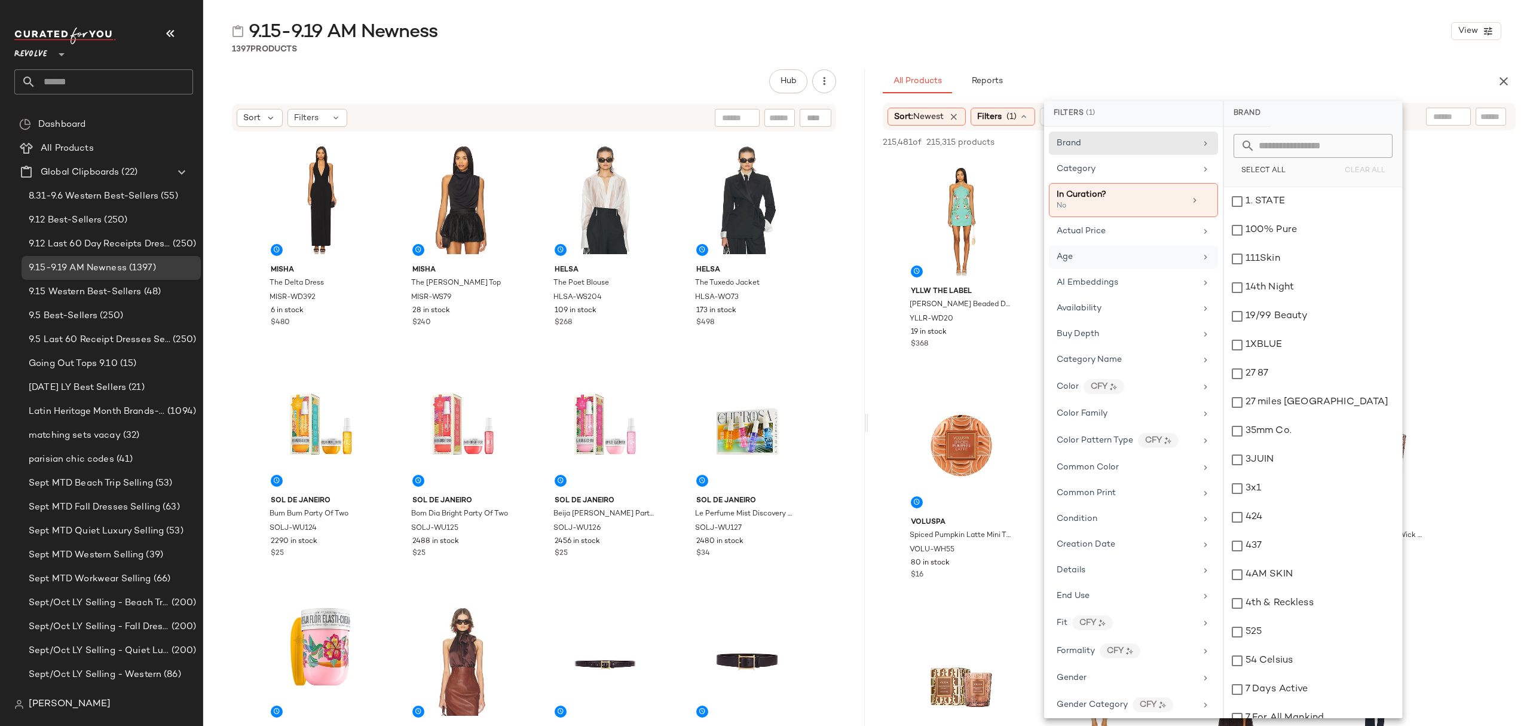
click at [1115, 255] on div "Age" at bounding box center [1126, 256] width 139 height 13
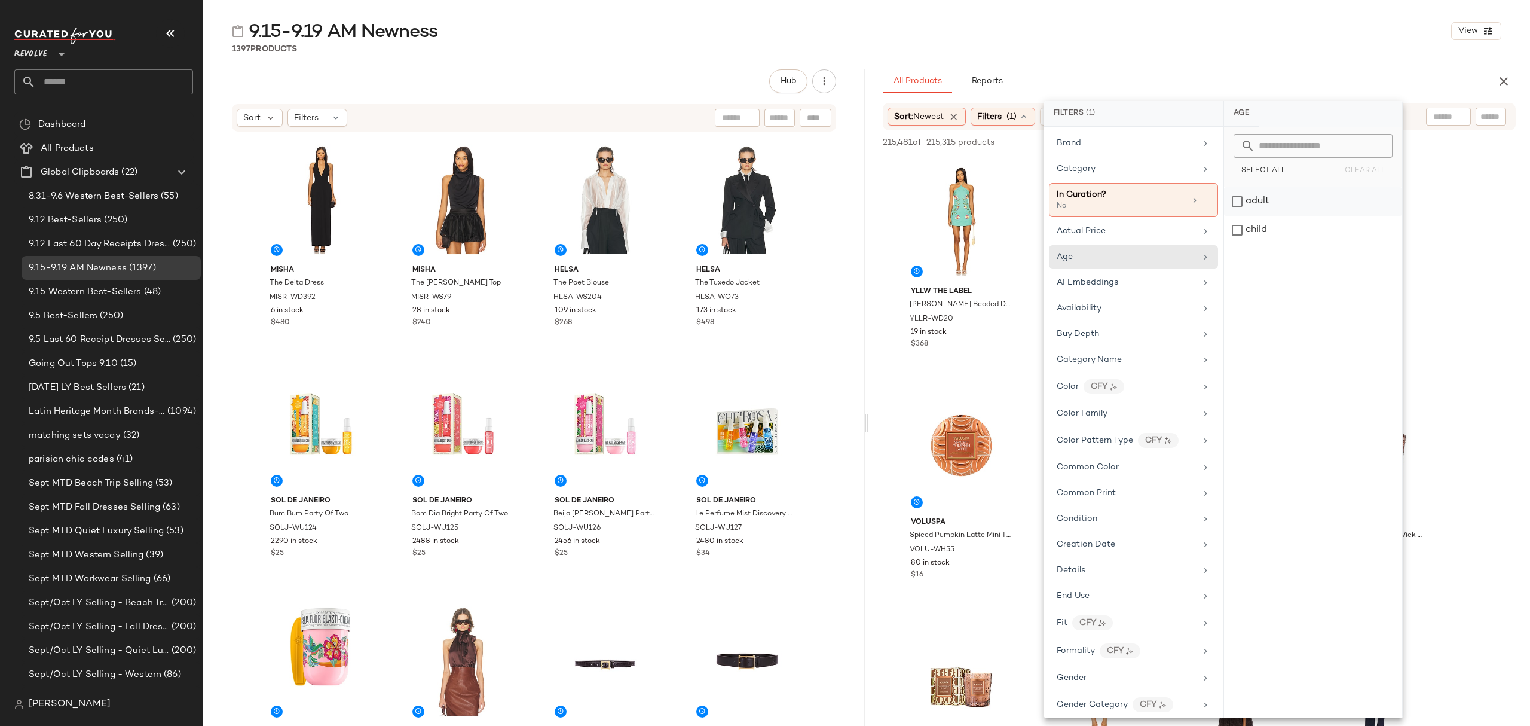
click at [1300, 204] on div "adult" at bounding box center [1313, 201] width 178 height 29
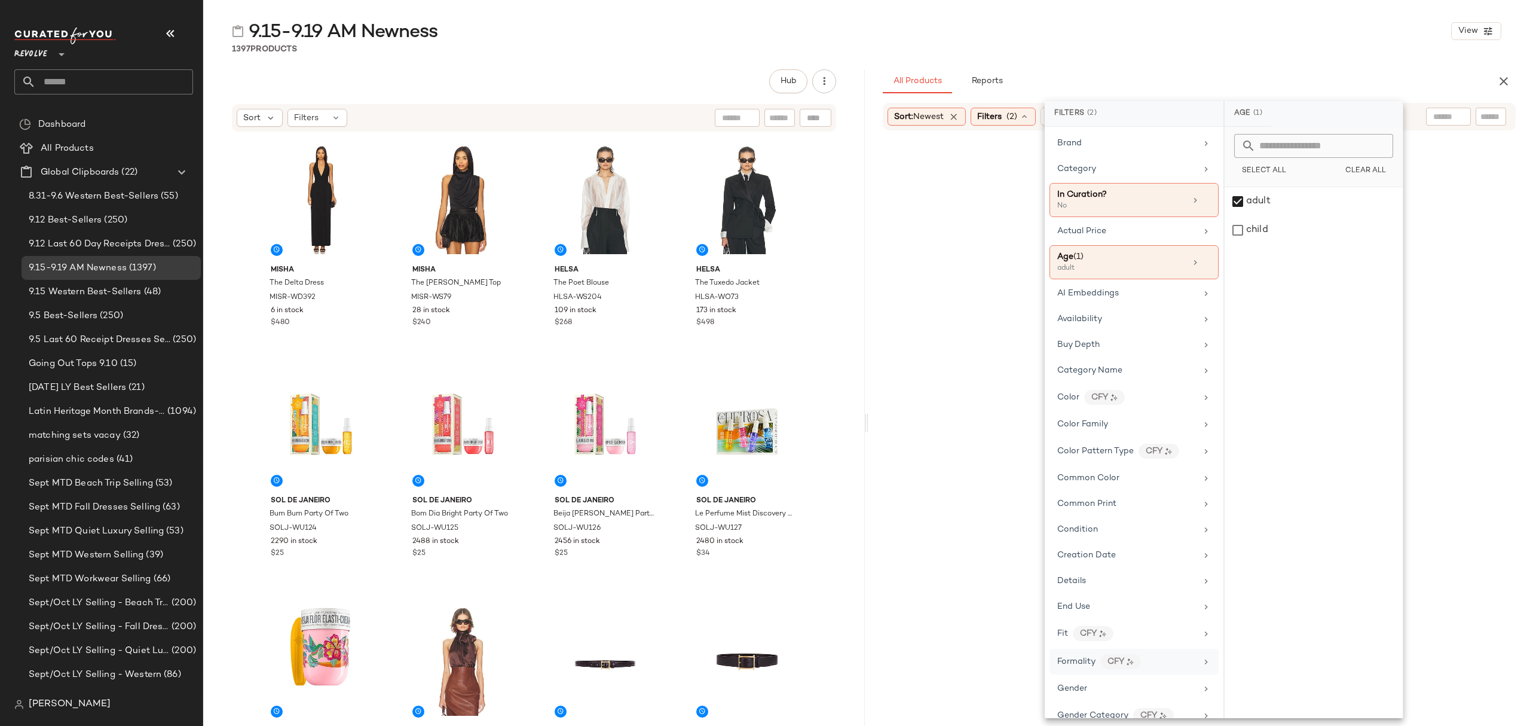
drag, startPoint x: 1094, startPoint y: 692, endPoint x: 1189, endPoint y: 660, distance: 100.4
click at [1095, 692] on div "Gender" at bounding box center [1126, 688] width 139 height 13
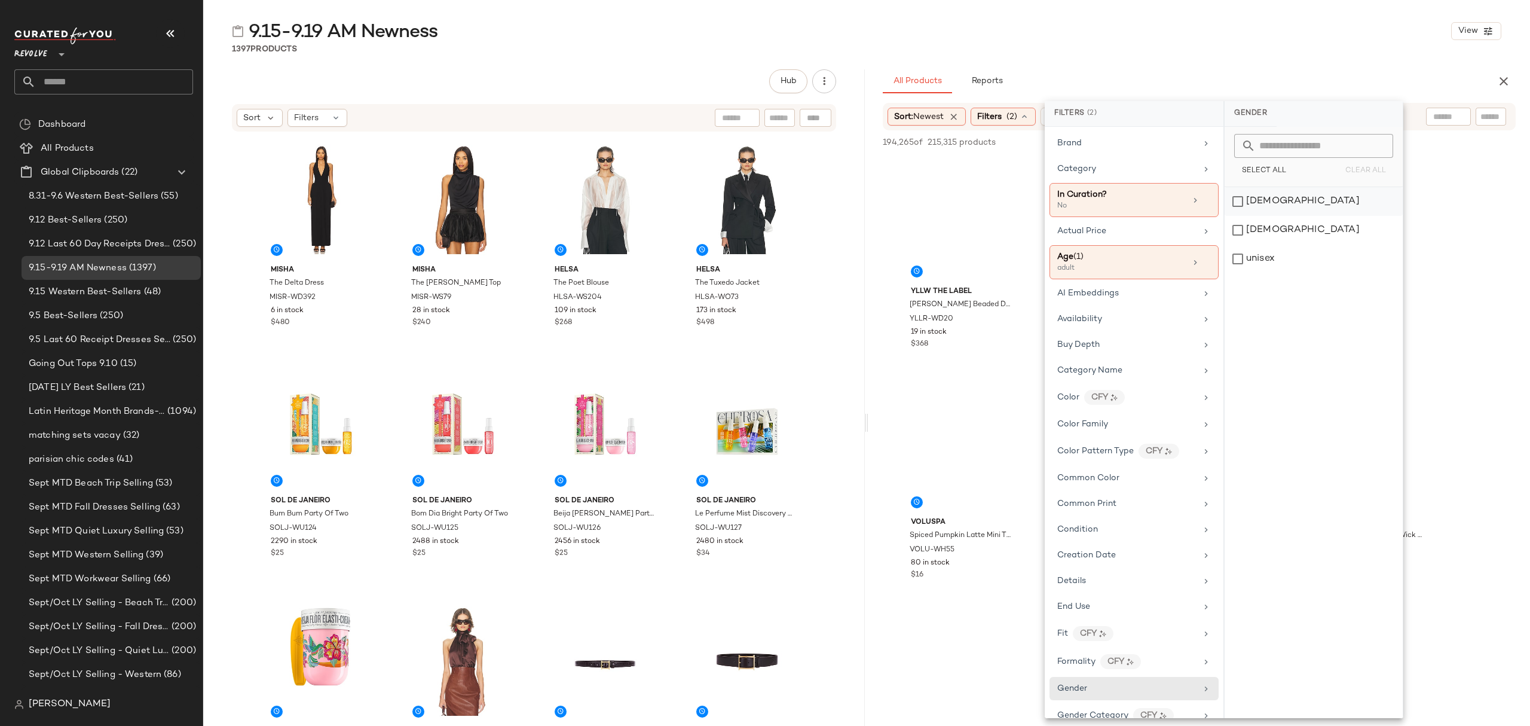
click at [1279, 208] on div "female" at bounding box center [1314, 201] width 178 height 29
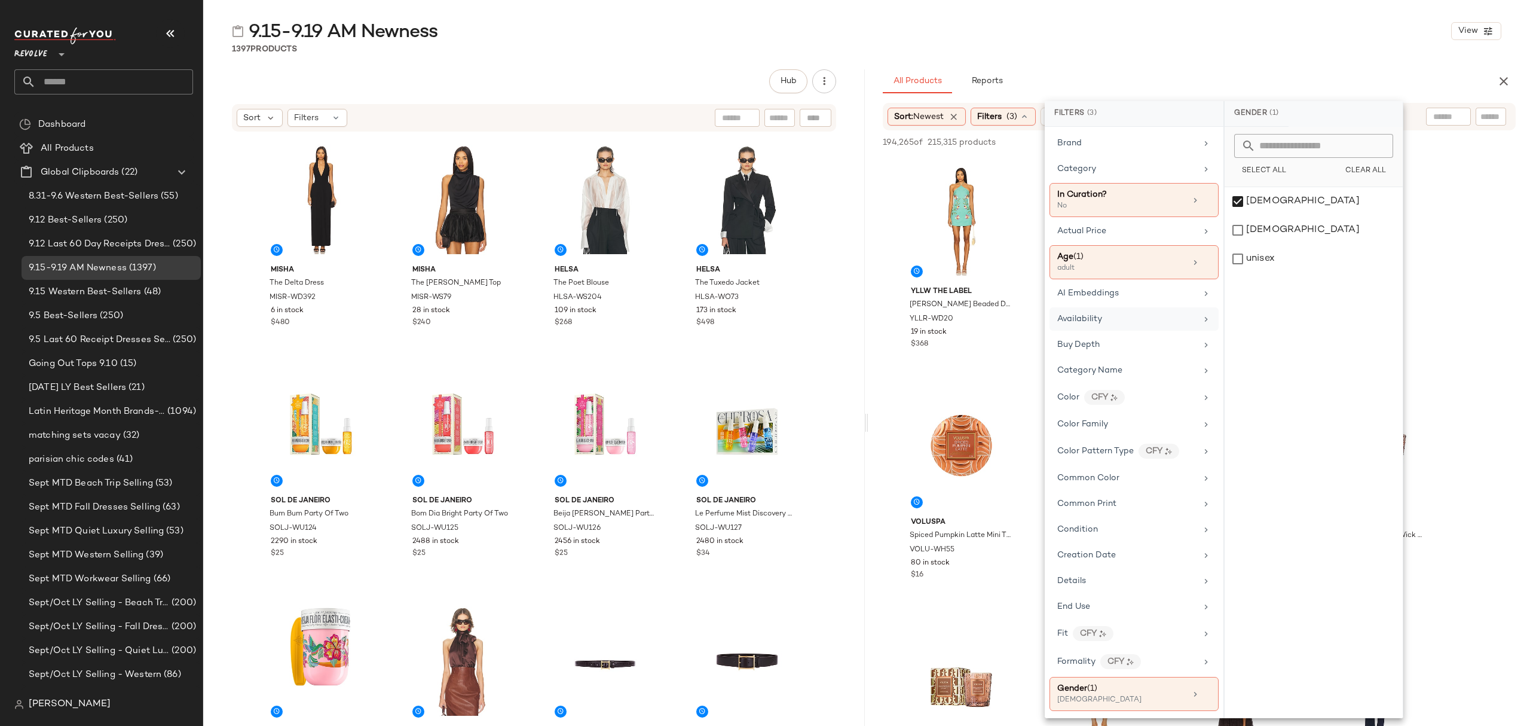
click at [1143, 325] on div "Availability" at bounding box center [1126, 319] width 139 height 13
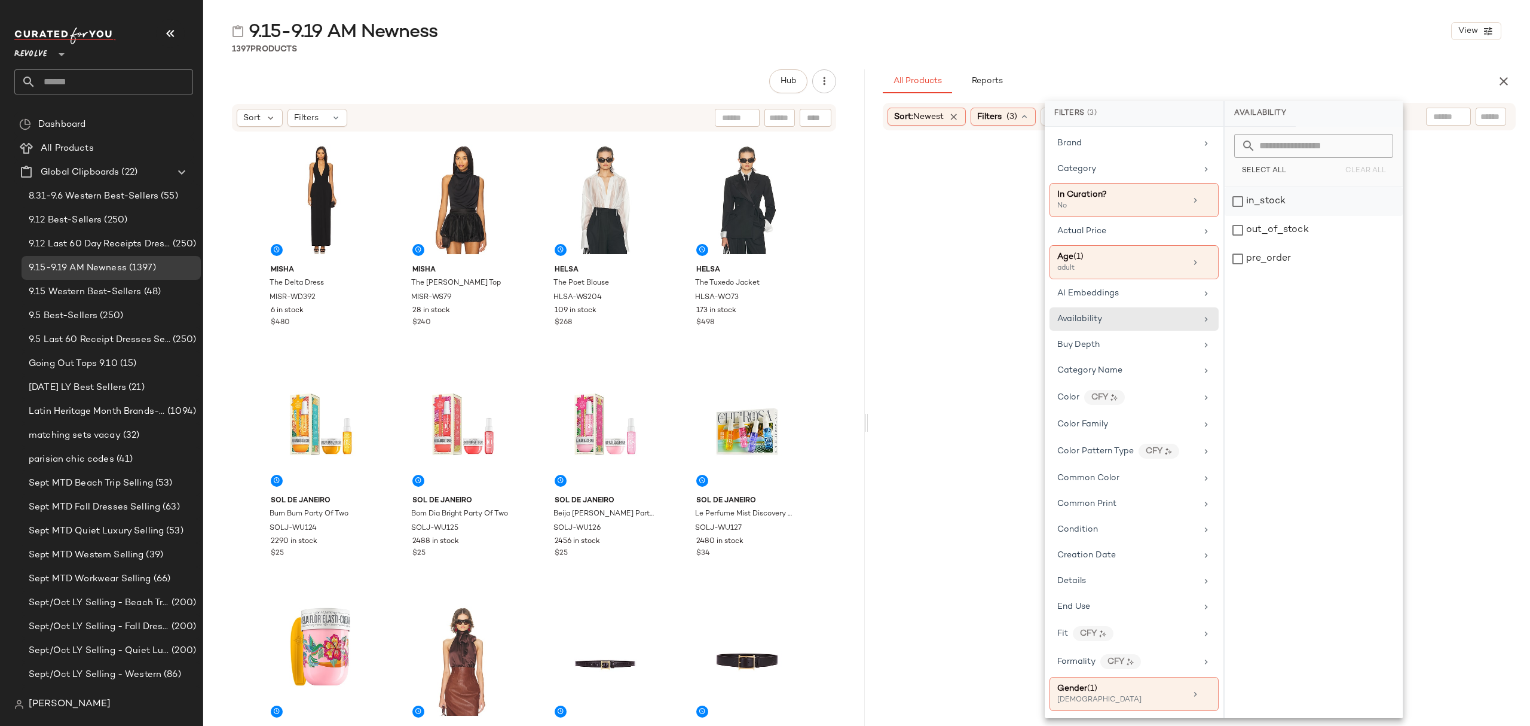
click at [1294, 208] on div "in_stock" at bounding box center [1314, 201] width 178 height 29
click at [1287, 259] on div "pre_order" at bounding box center [1314, 258] width 178 height 29
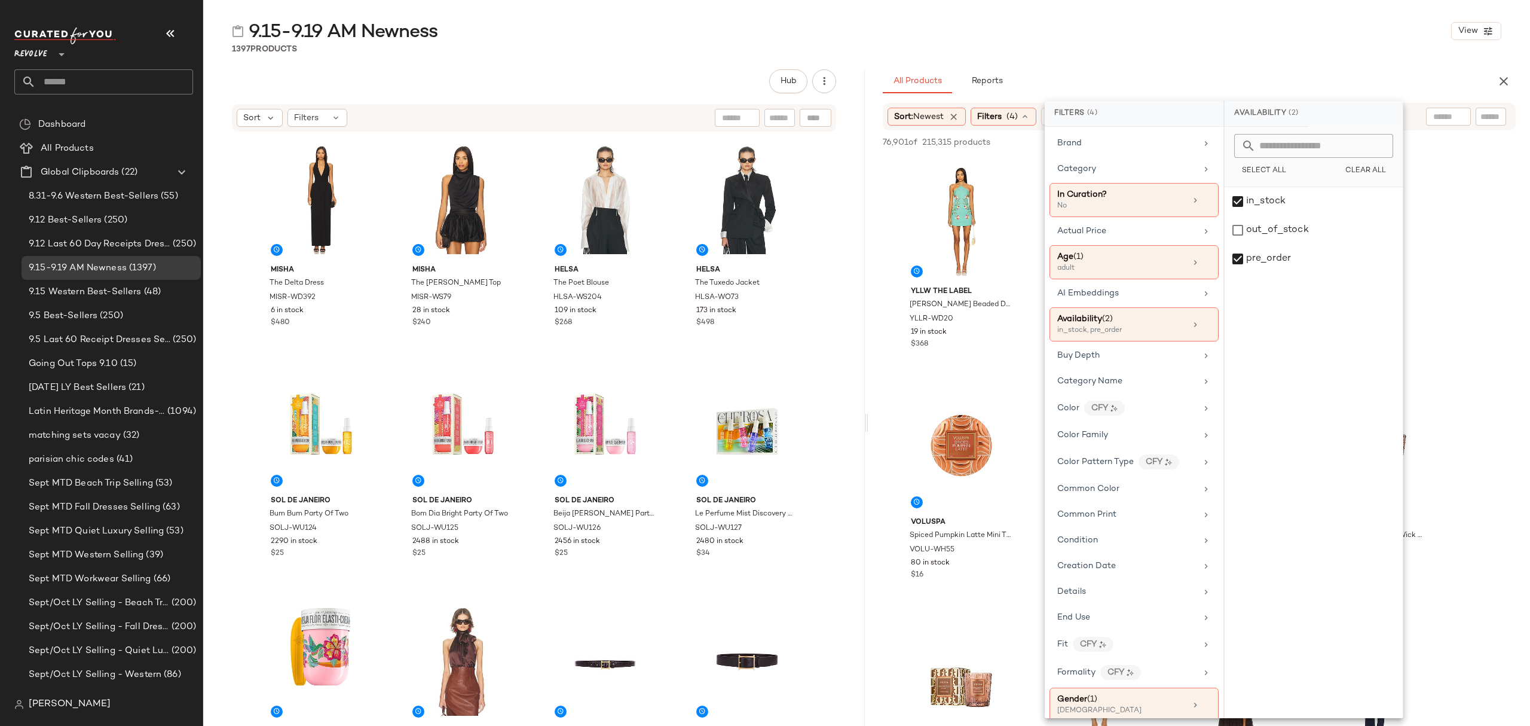
click at [1314, 23] on div "9.15-9.19 AM Newness View" at bounding box center [866, 31] width 1327 height 24
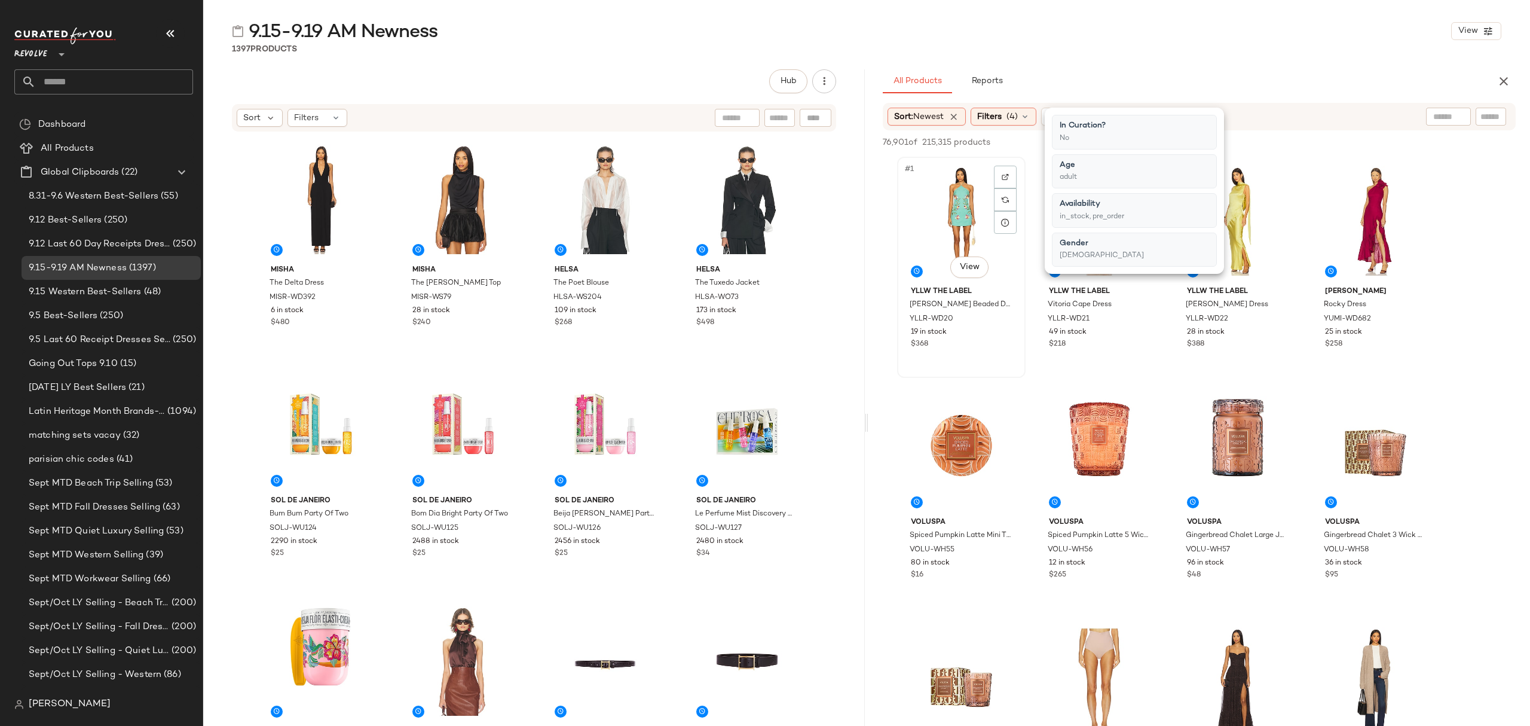
click at [942, 169] on div "#1 View" at bounding box center [961, 221] width 120 height 121
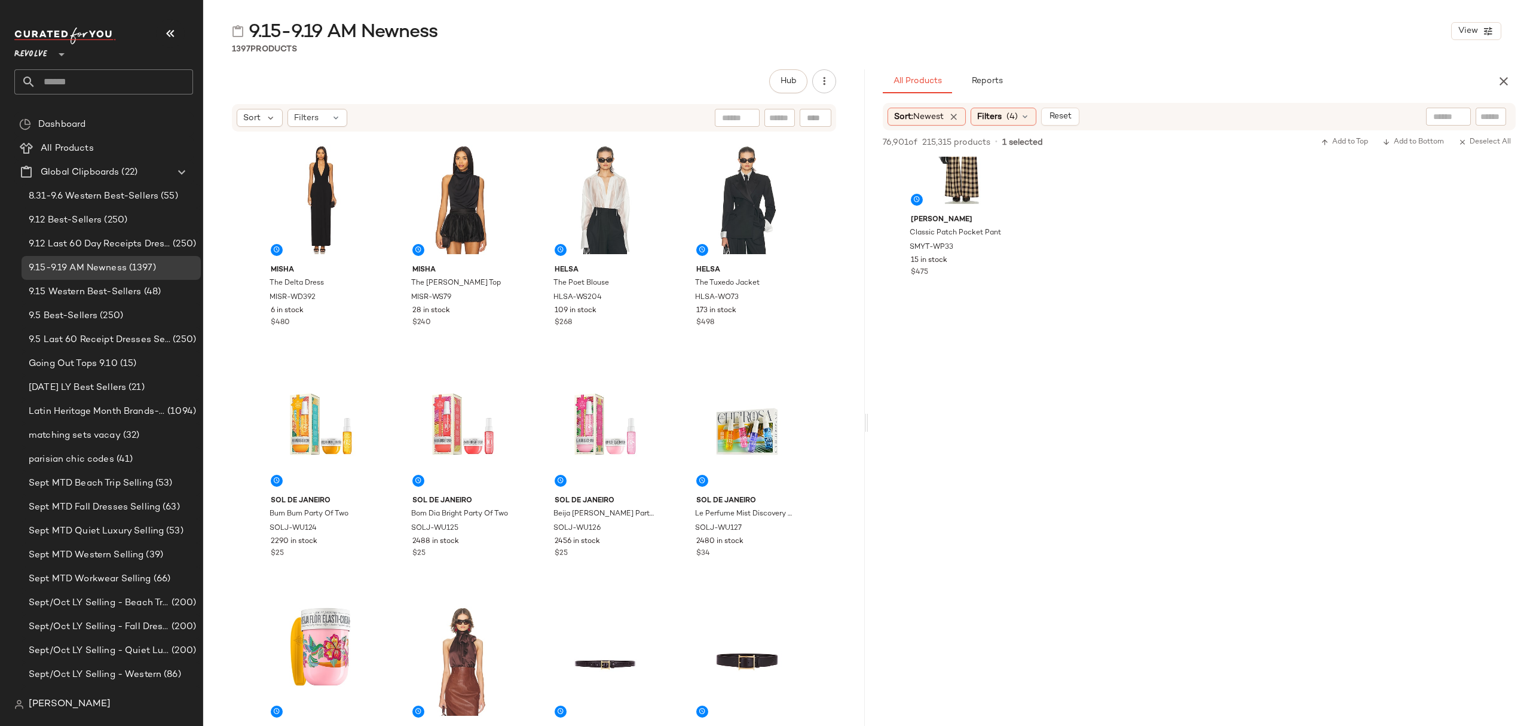
scroll to position [9642, 0]
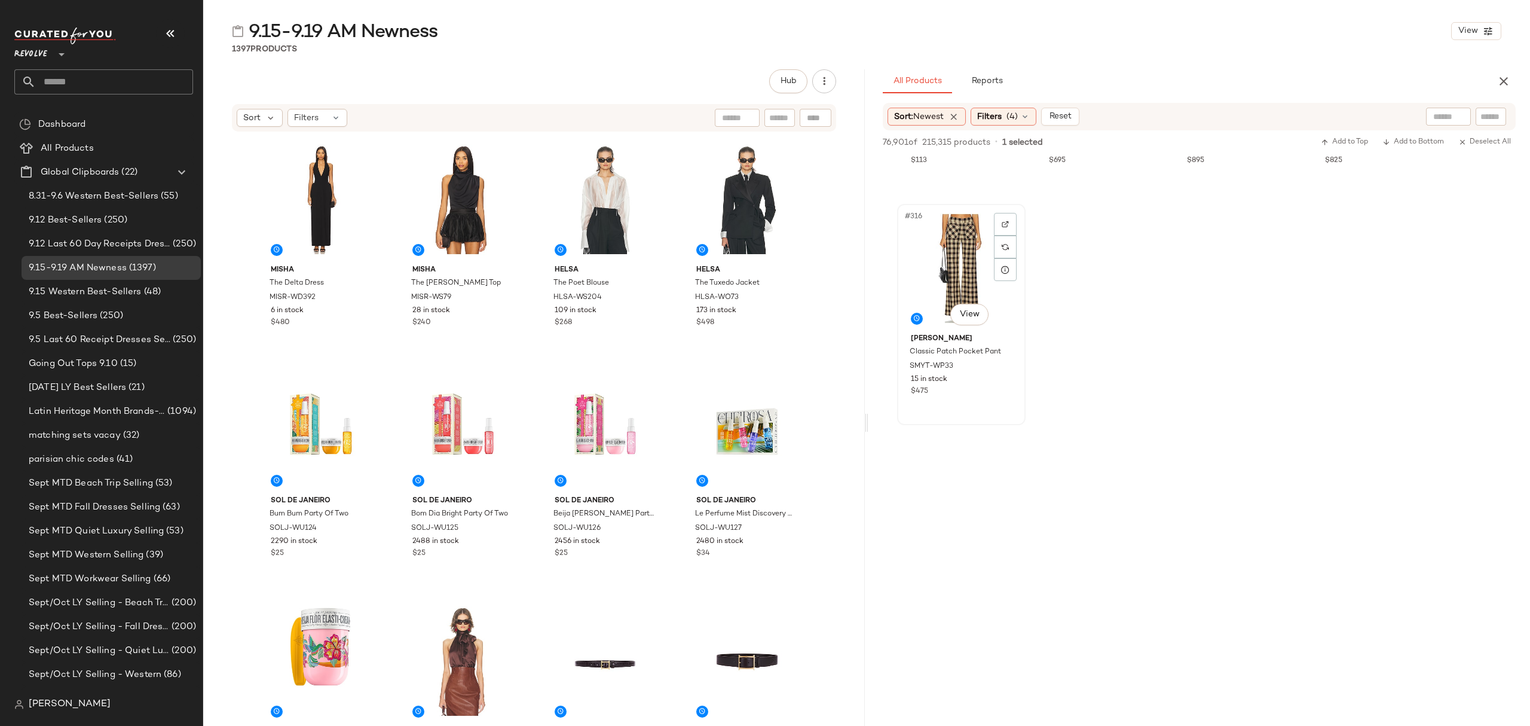
click at [974, 397] on div "Smythe Classic Patch Pocket Pant SMYT-WP33 15 in stock $475" at bounding box center [961, 363] width 120 height 69
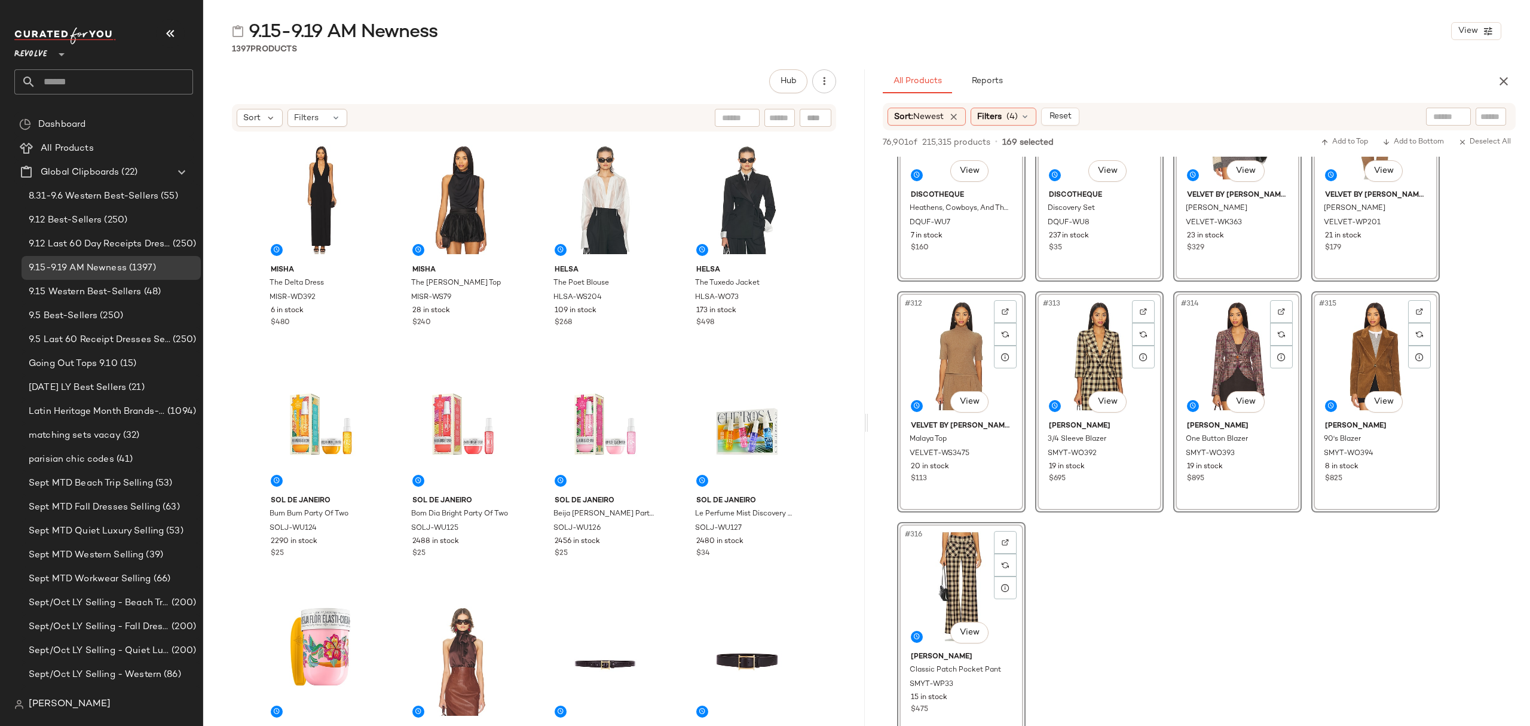
scroll to position [9323, 0]
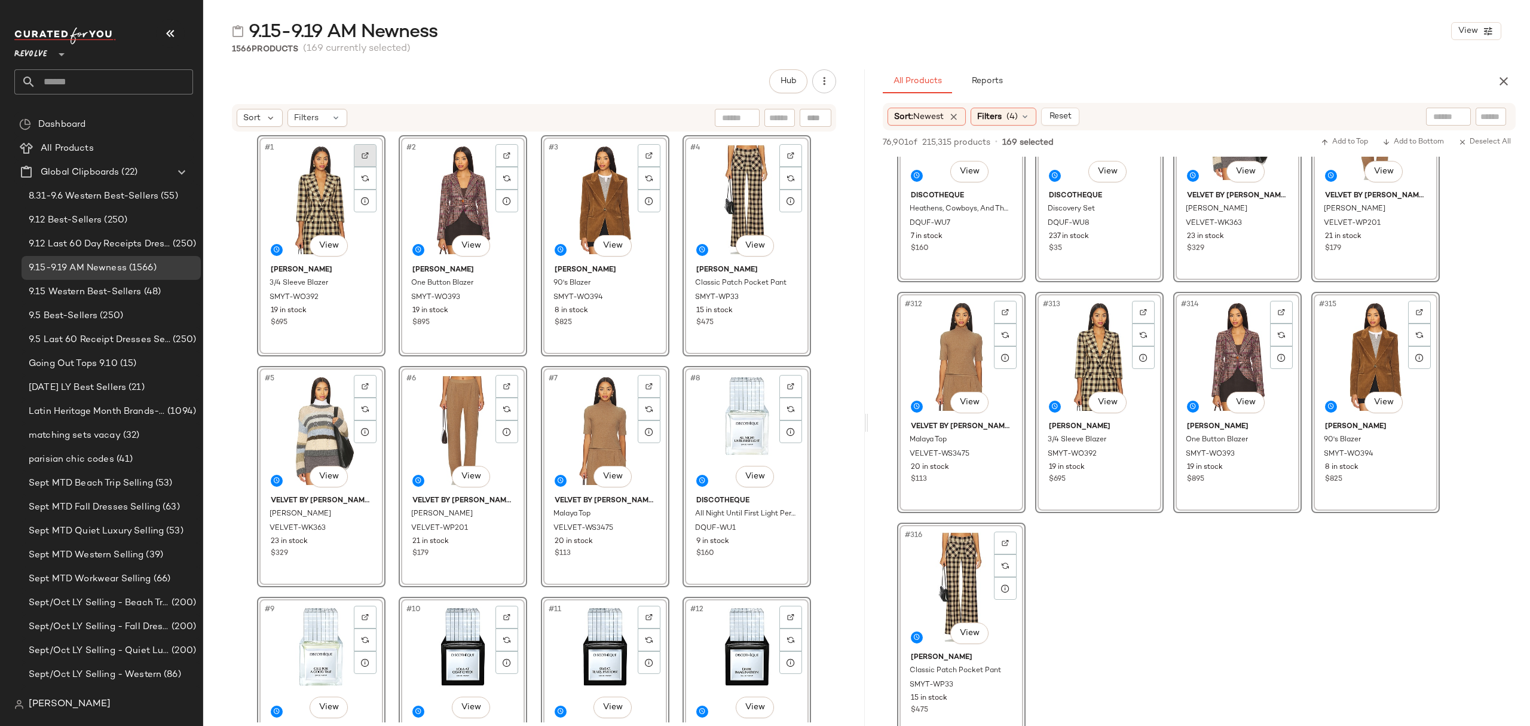
click at [356, 152] on div at bounding box center [365, 155] width 23 height 23
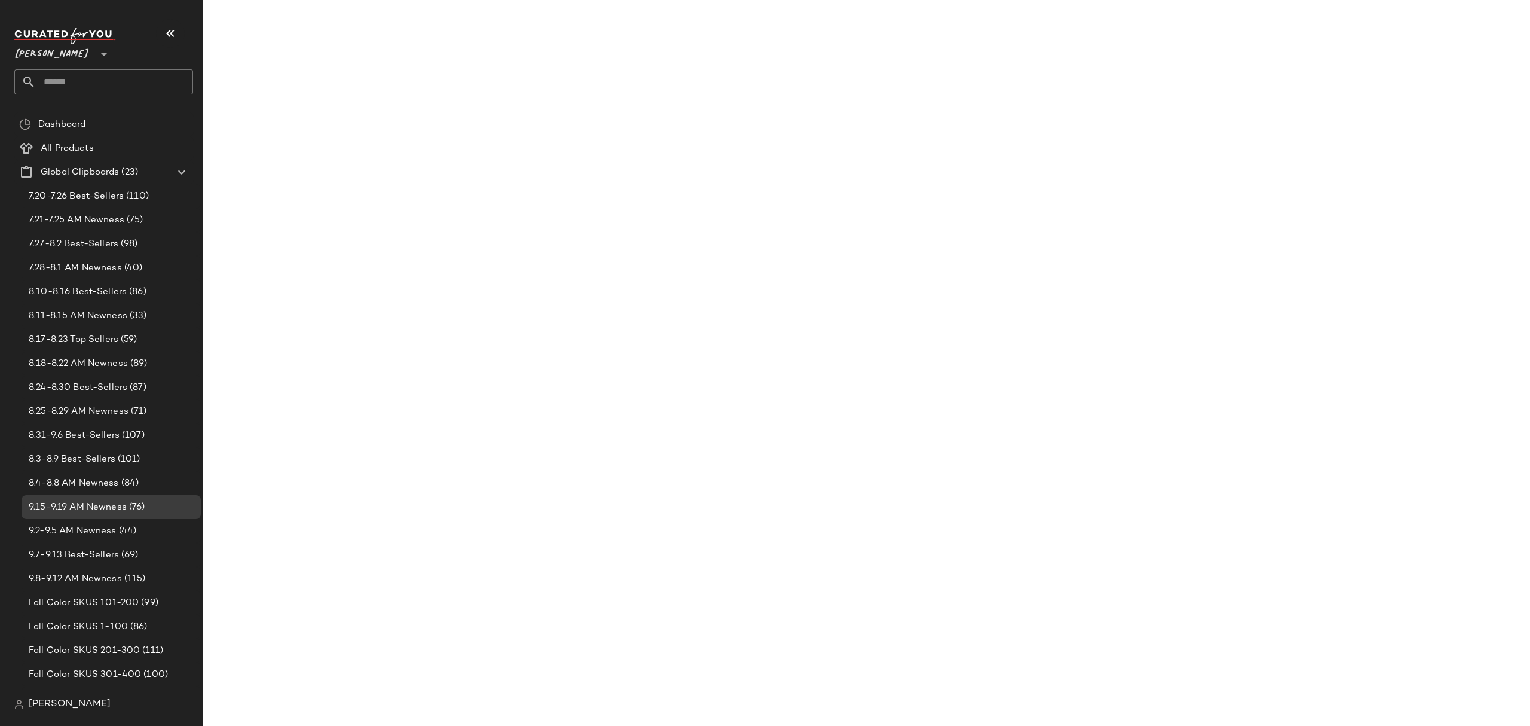
scroll to position [1028, 0]
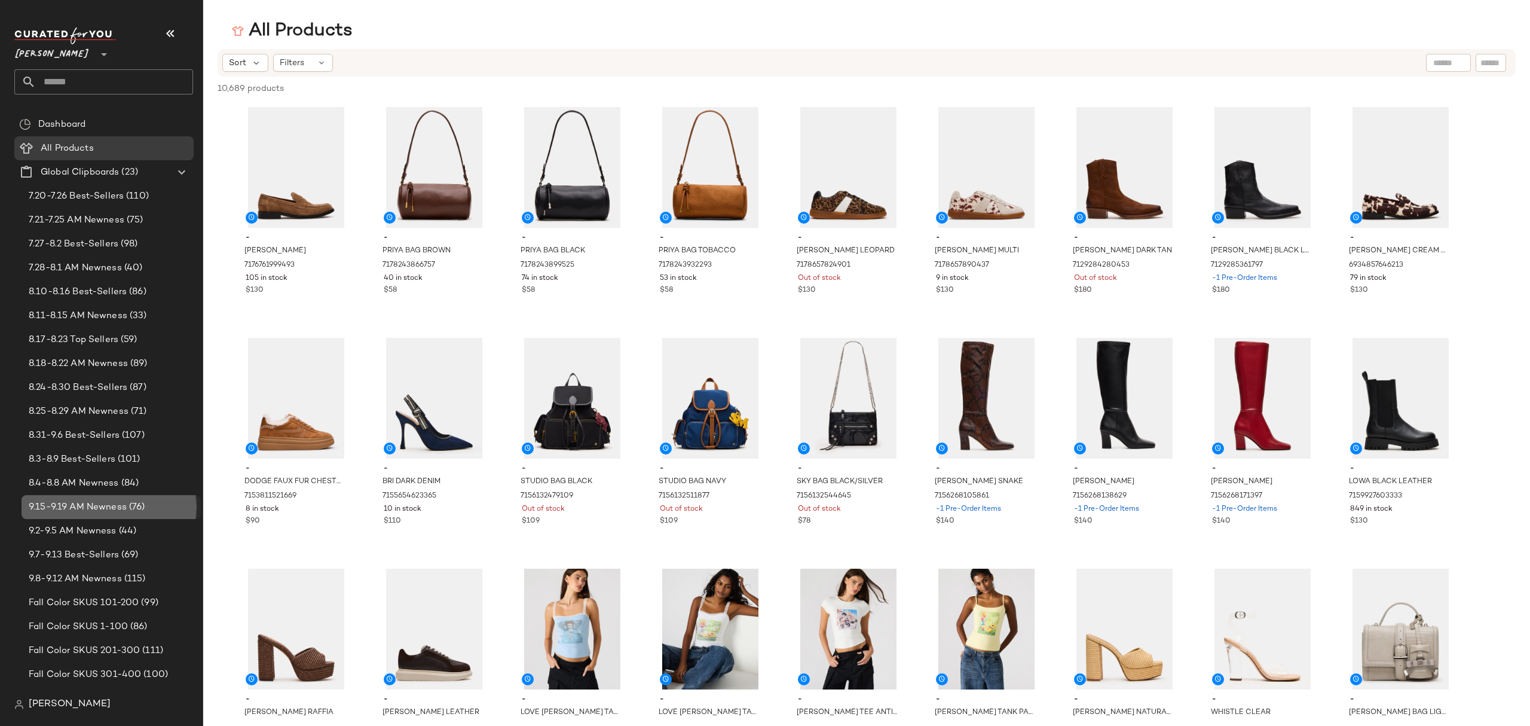
click at [99, 509] on span "9.15-9.19 AM Newness" at bounding box center [78, 507] width 98 height 14
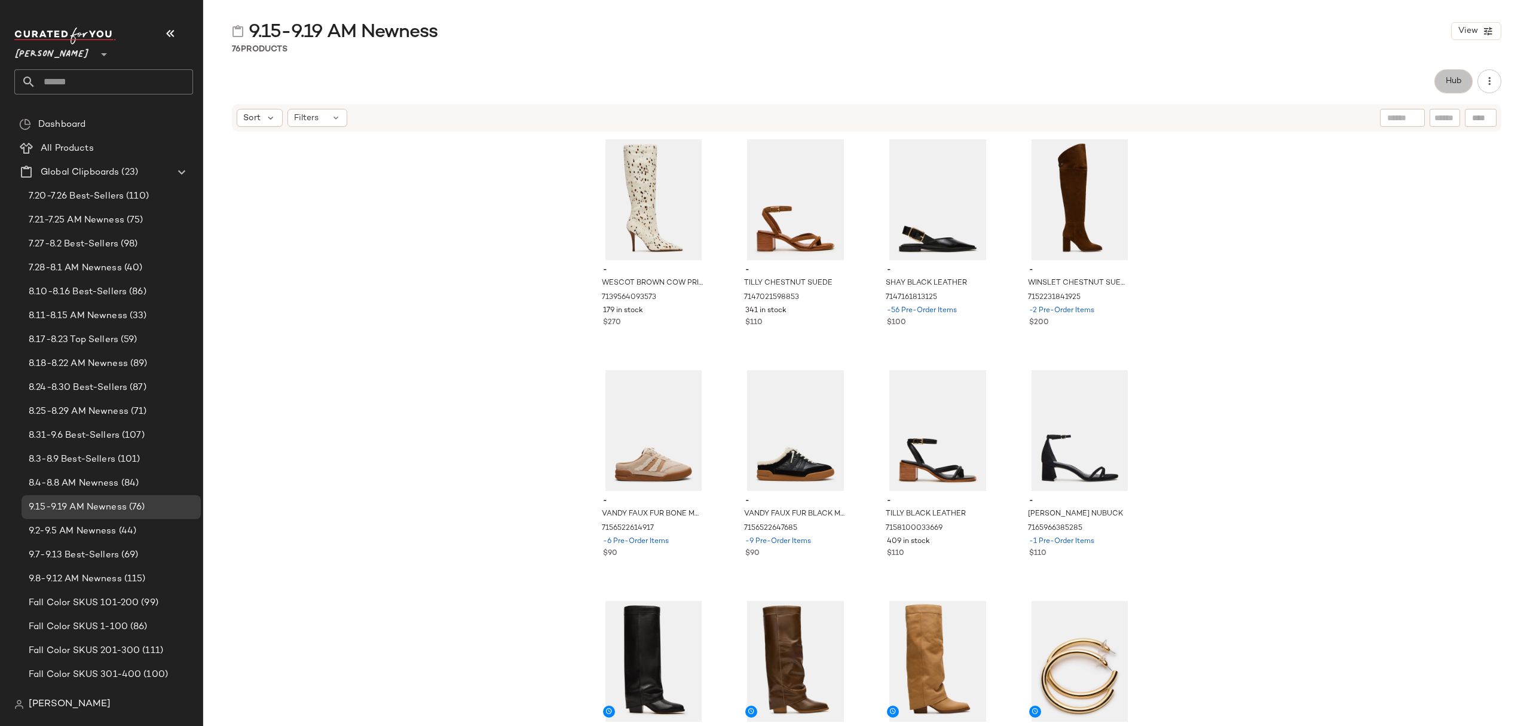
click at [1438, 84] on button "Hub" at bounding box center [1453, 81] width 38 height 24
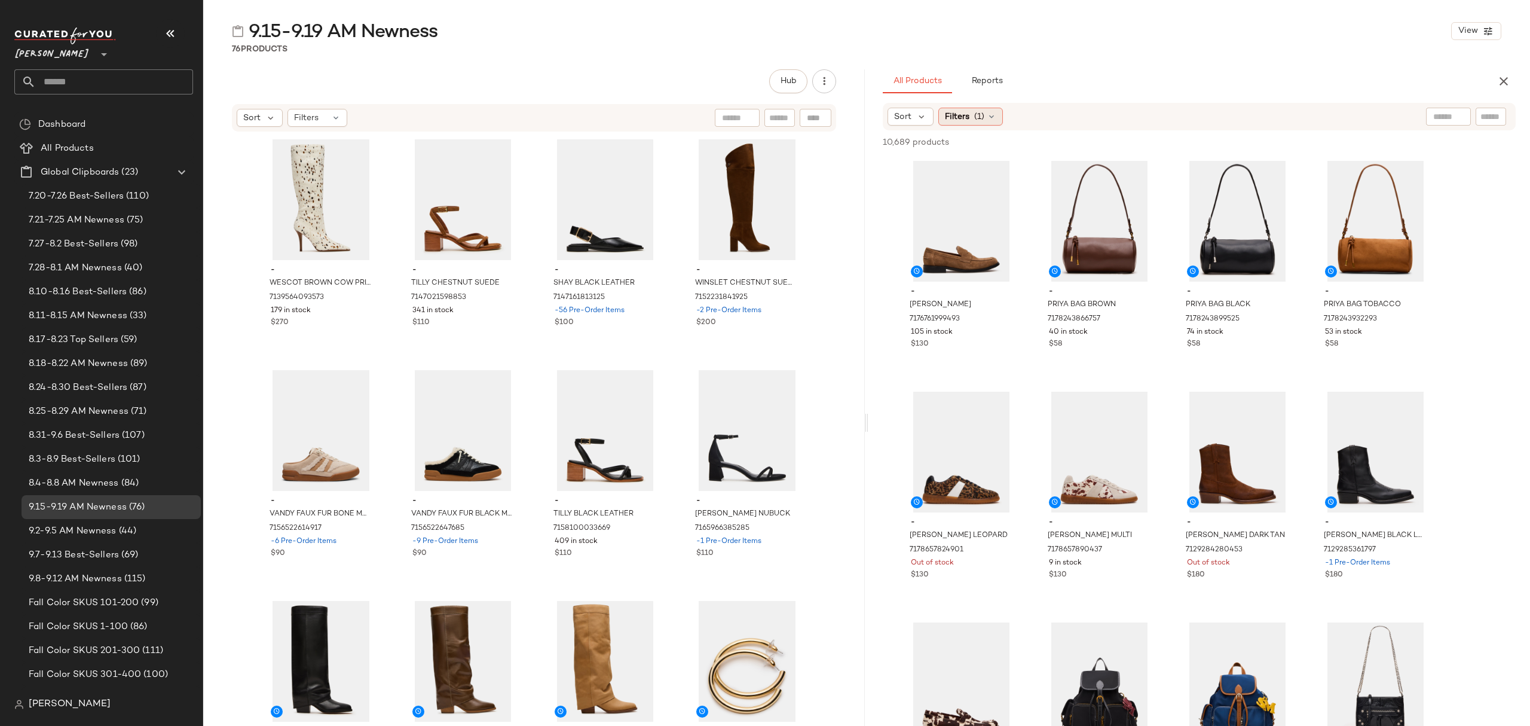
click at [986, 116] on div "Filters (1)" at bounding box center [970, 117] width 65 height 18
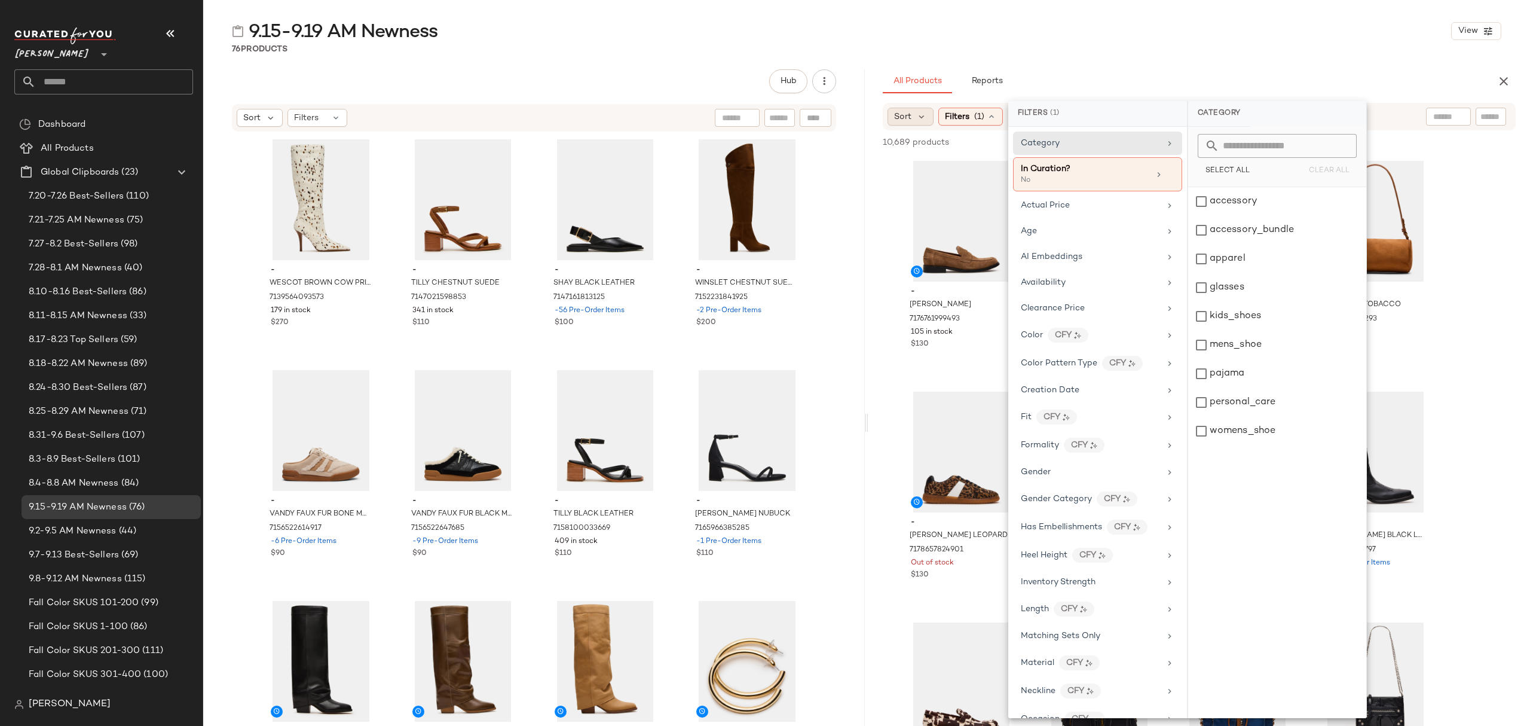
click at [896, 111] on span "Sort" at bounding box center [902, 117] width 17 height 13
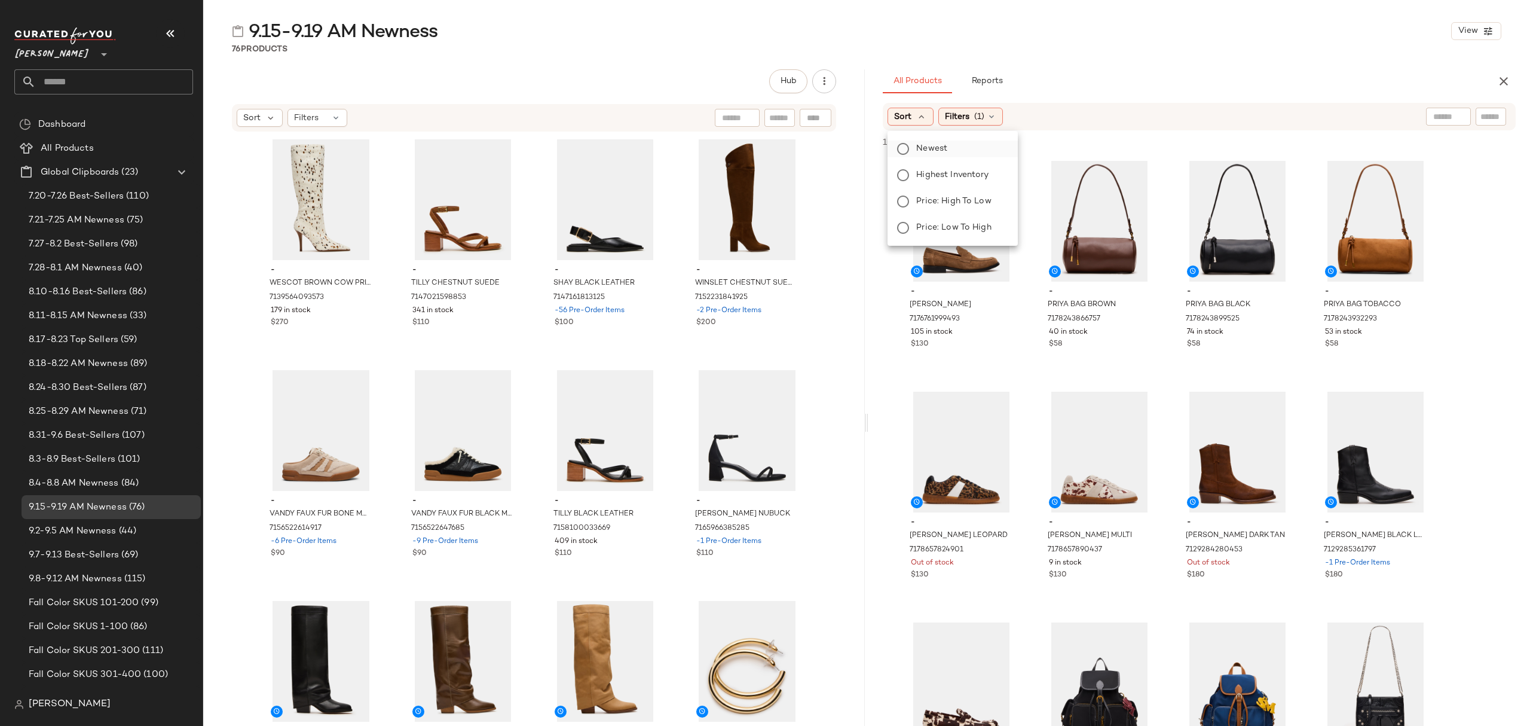
click at [948, 149] on label "Newest" at bounding box center [959, 148] width 97 height 17
click at [1009, 117] on div "Filters (1)" at bounding box center [1003, 117] width 65 height 18
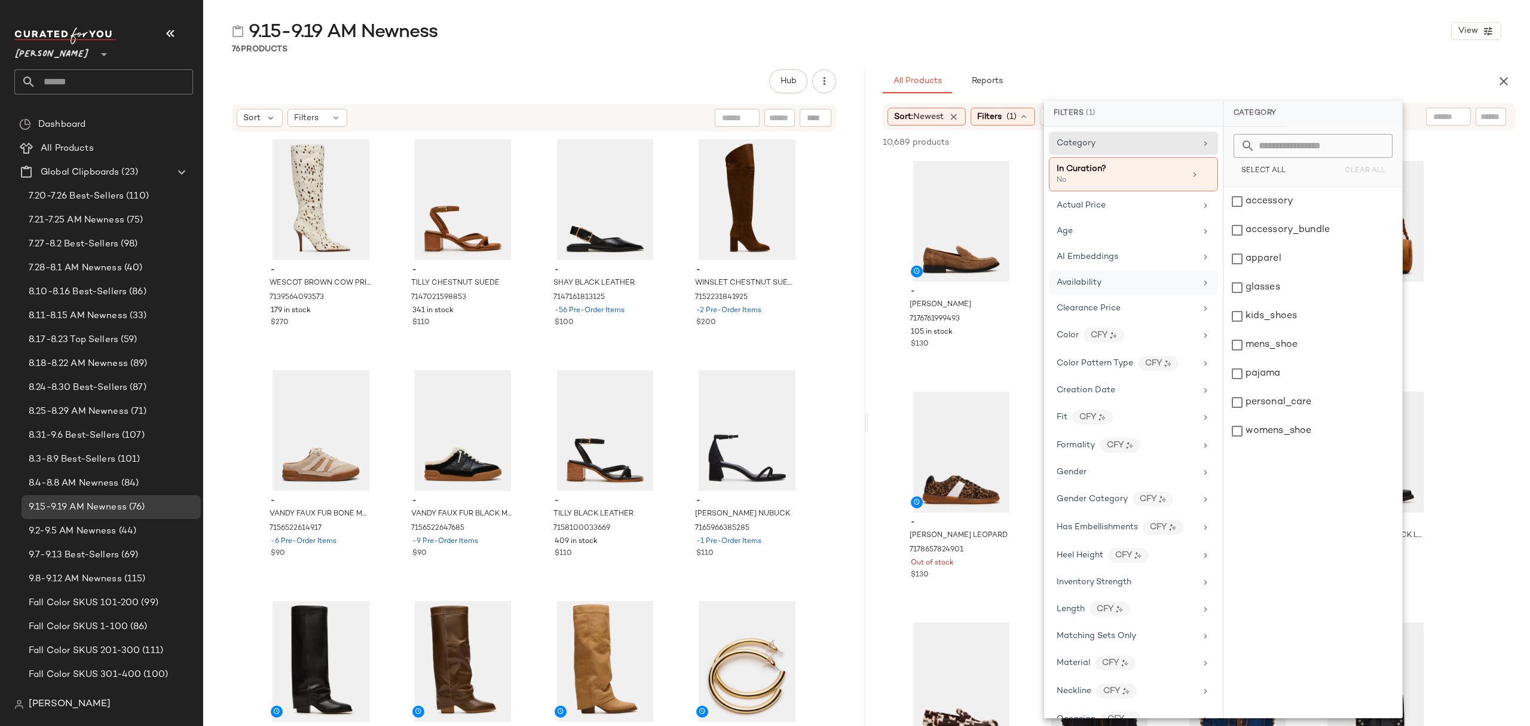
click at [1122, 288] on div "Availability" at bounding box center [1126, 282] width 139 height 13
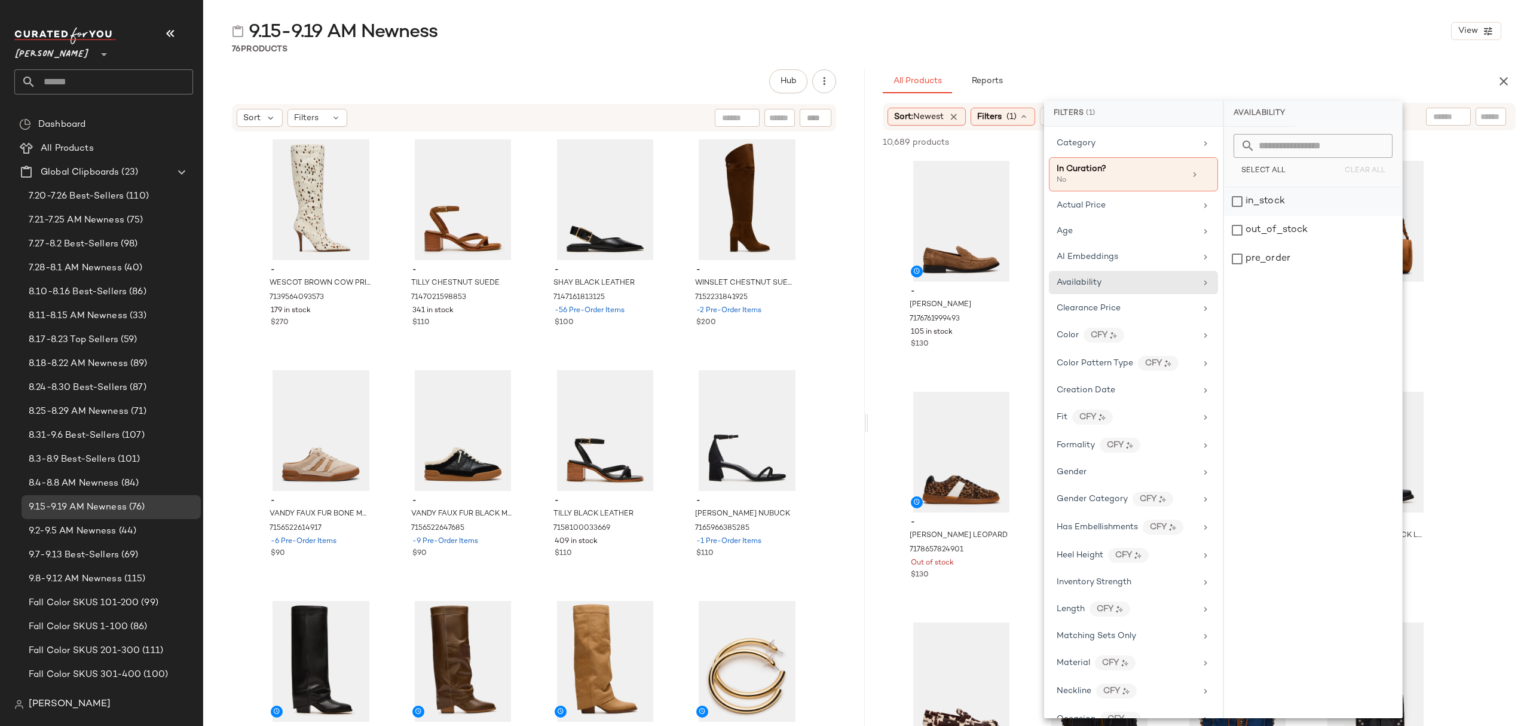
click at [1283, 201] on div "in_stock" at bounding box center [1313, 201] width 178 height 29
click at [1287, 259] on div "pre_order" at bounding box center [1314, 258] width 178 height 29
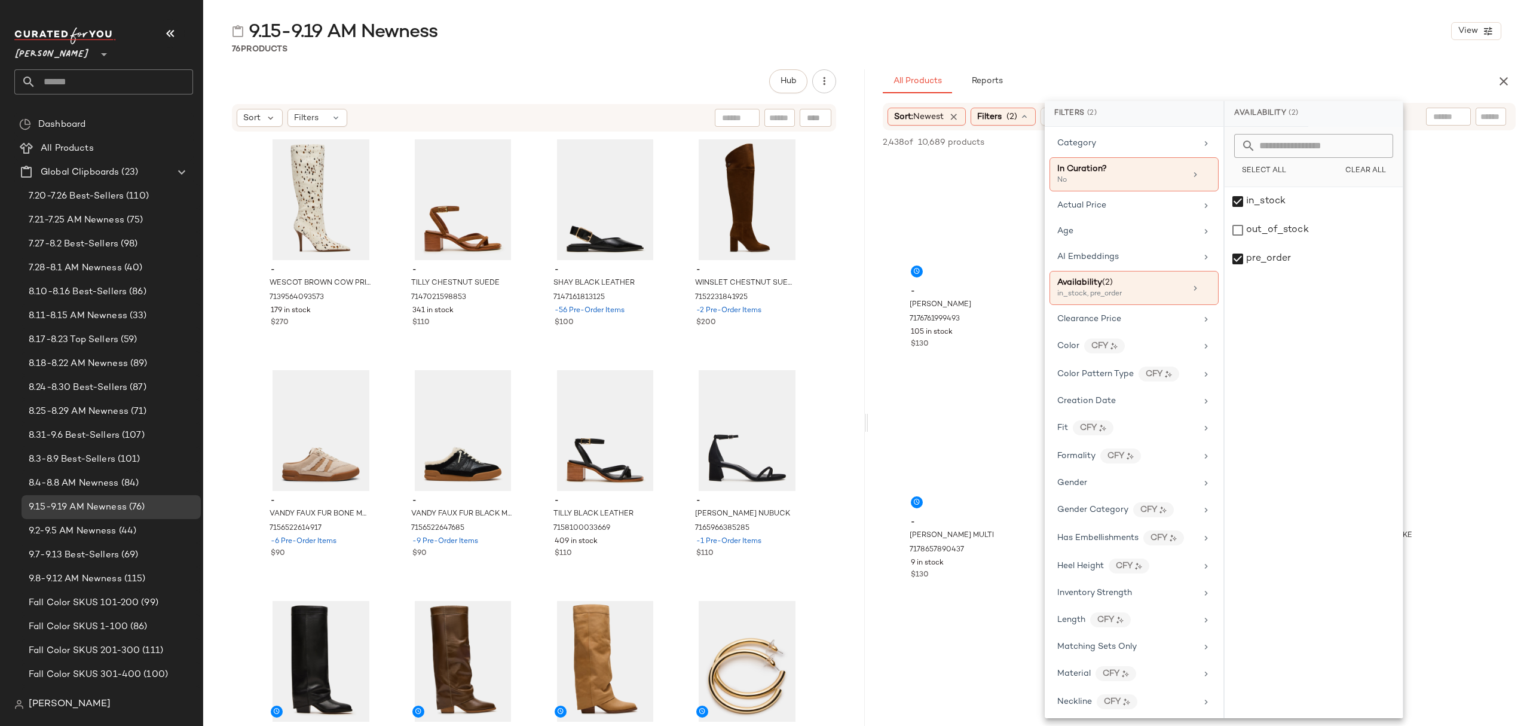
click at [1122, 62] on div "9.15-9.19 AM Newness View 76 Products Hub Sort Filters - WESCOT BROWN COW PRINT…" at bounding box center [866, 372] width 1327 height 706
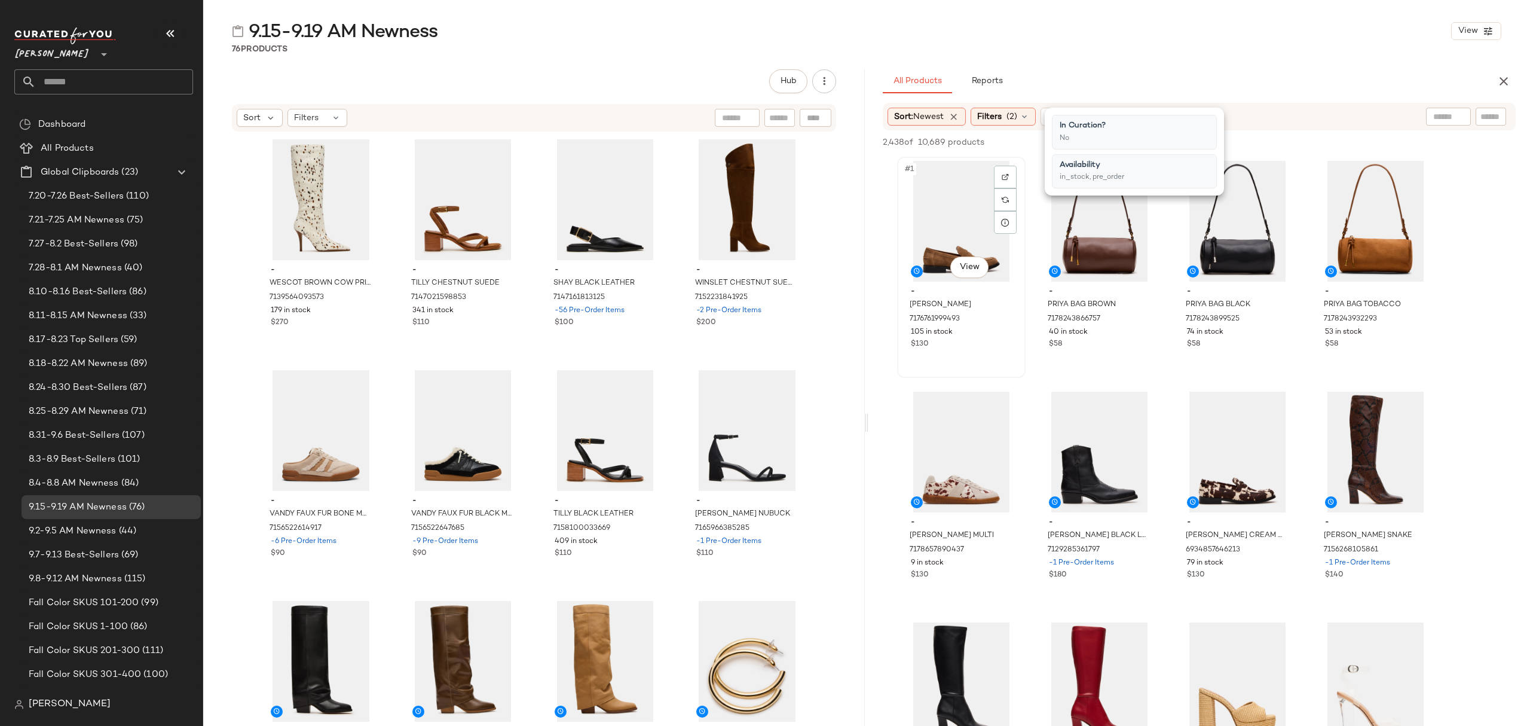
click at [973, 203] on div "#1 View" at bounding box center [961, 221] width 120 height 121
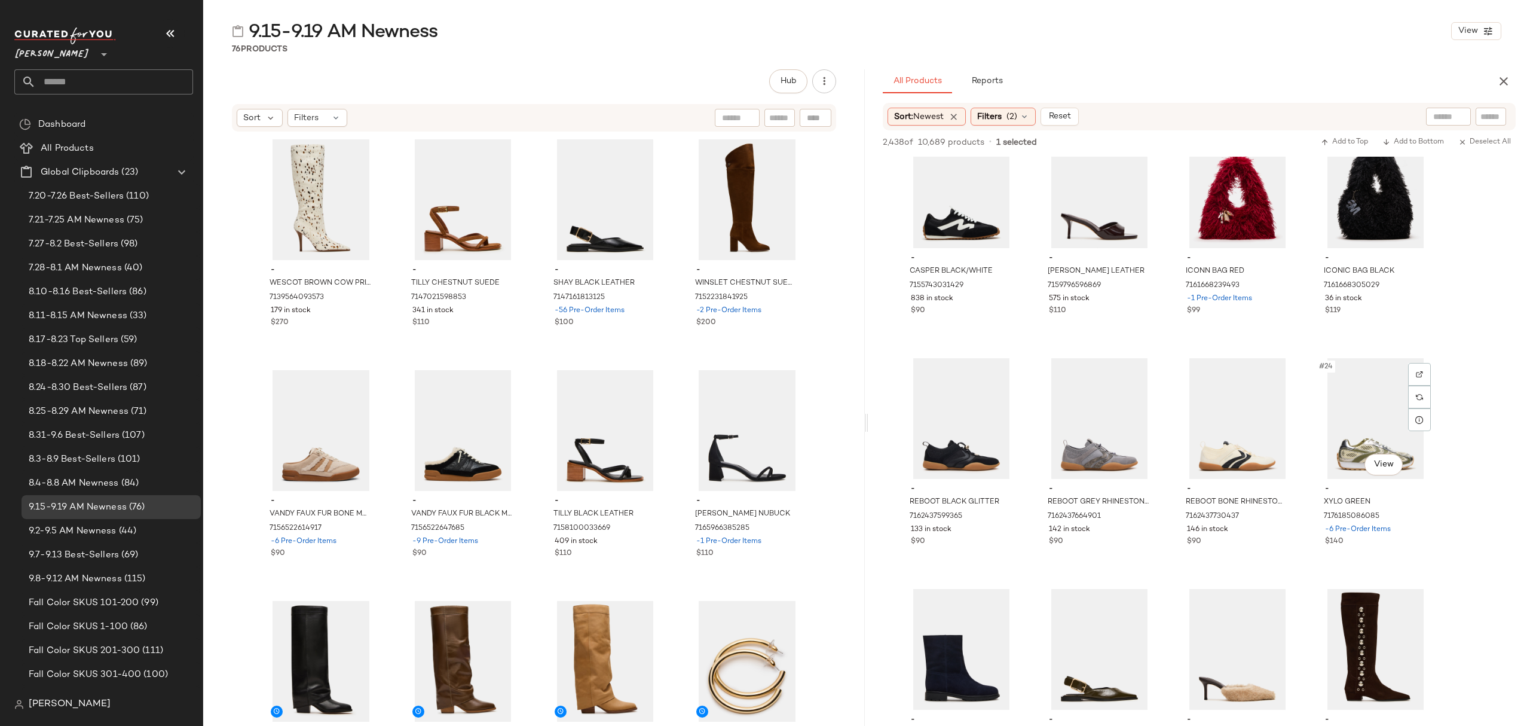
scroll to position [398, 0]
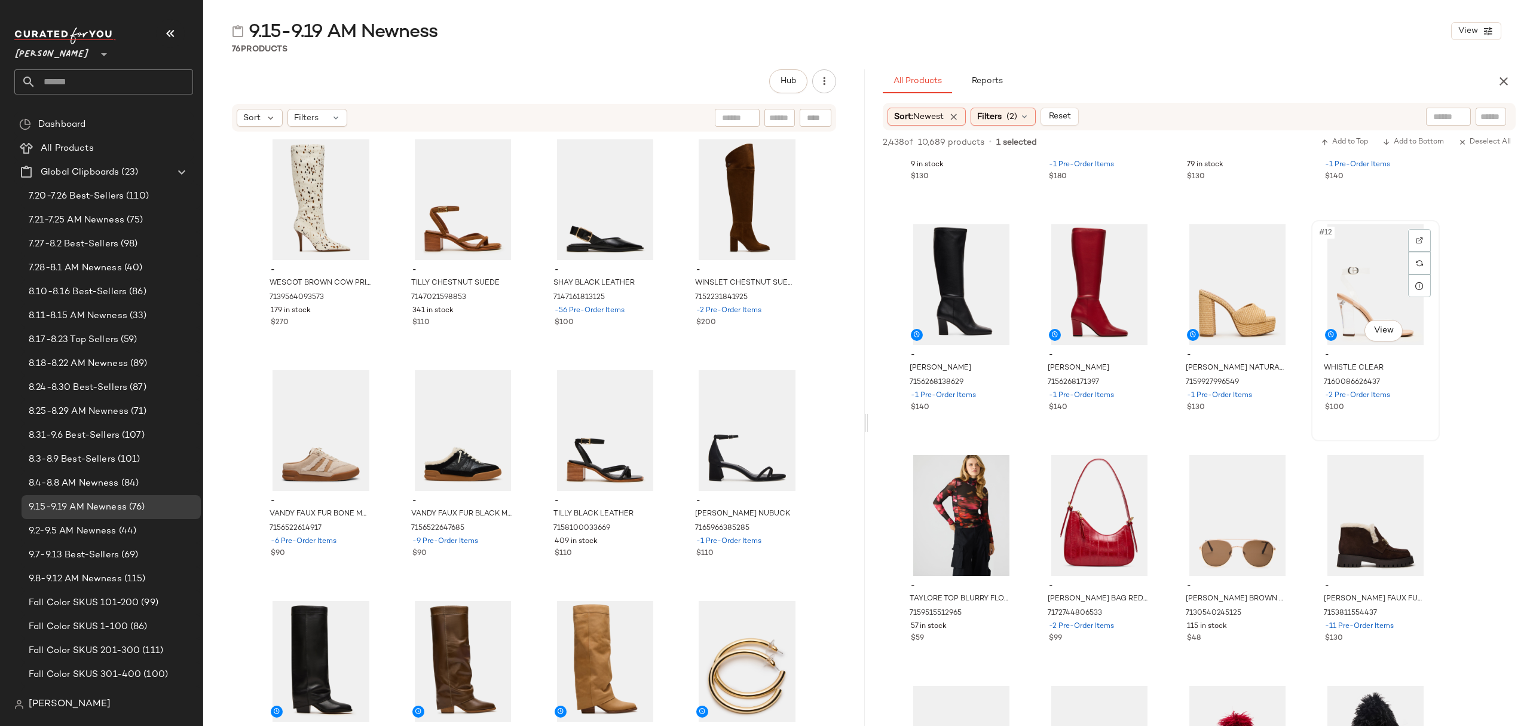
click at [1403, 402] on div "$100" at bounding box center [1375, 407] width 101 height 11
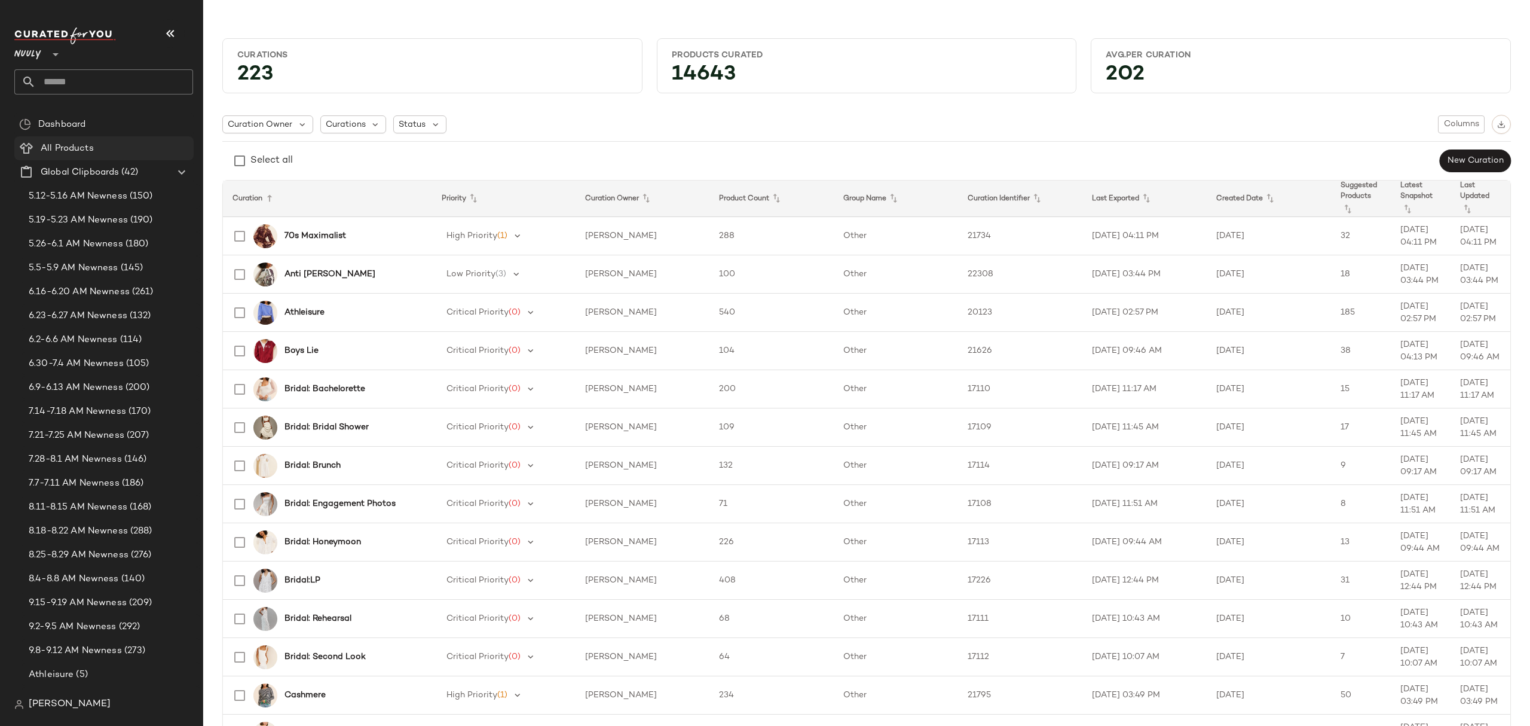
click at [91, 140] on Products "All Products" at bounding box center [103, 148] width 179 height 24
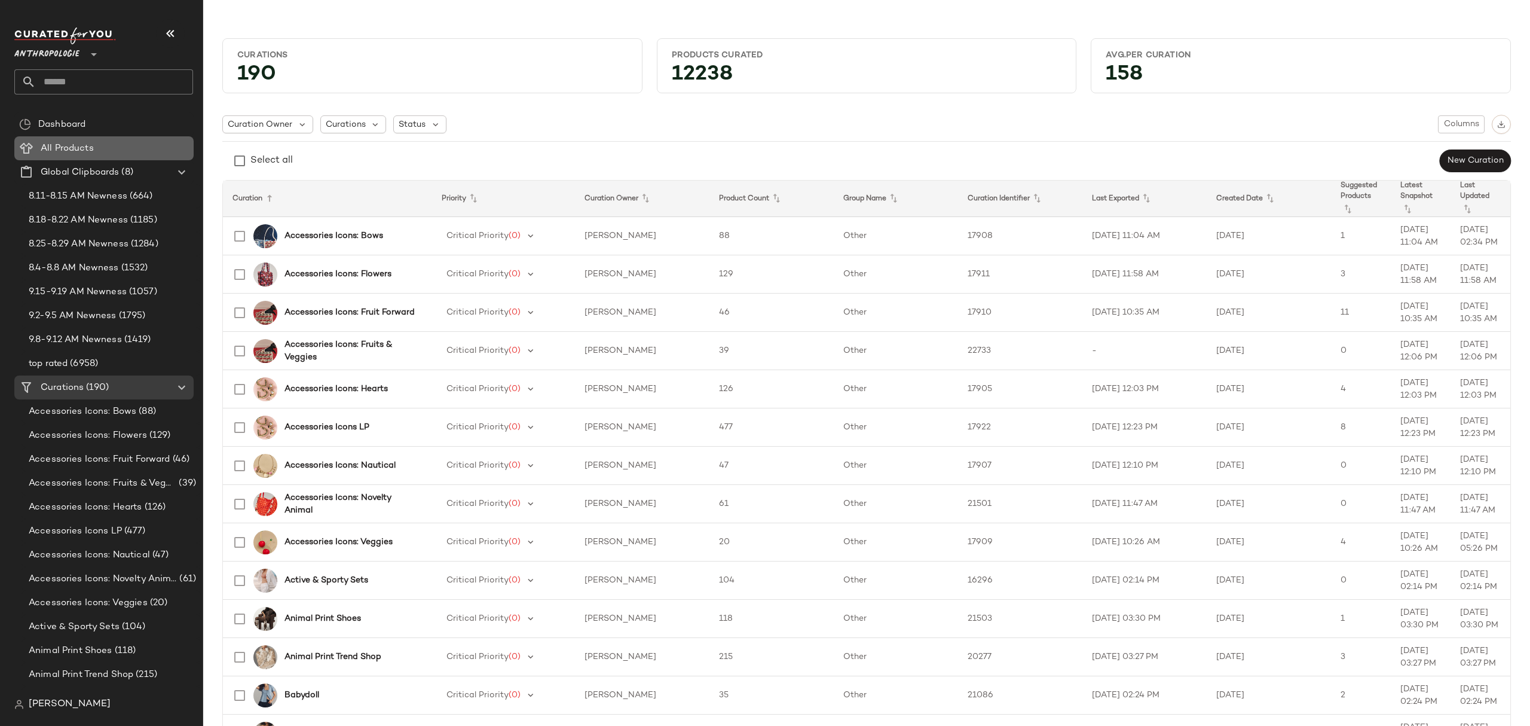
click at [78, 156] on Products "All Products" at bounding box center [103, 148] width 179 height 24
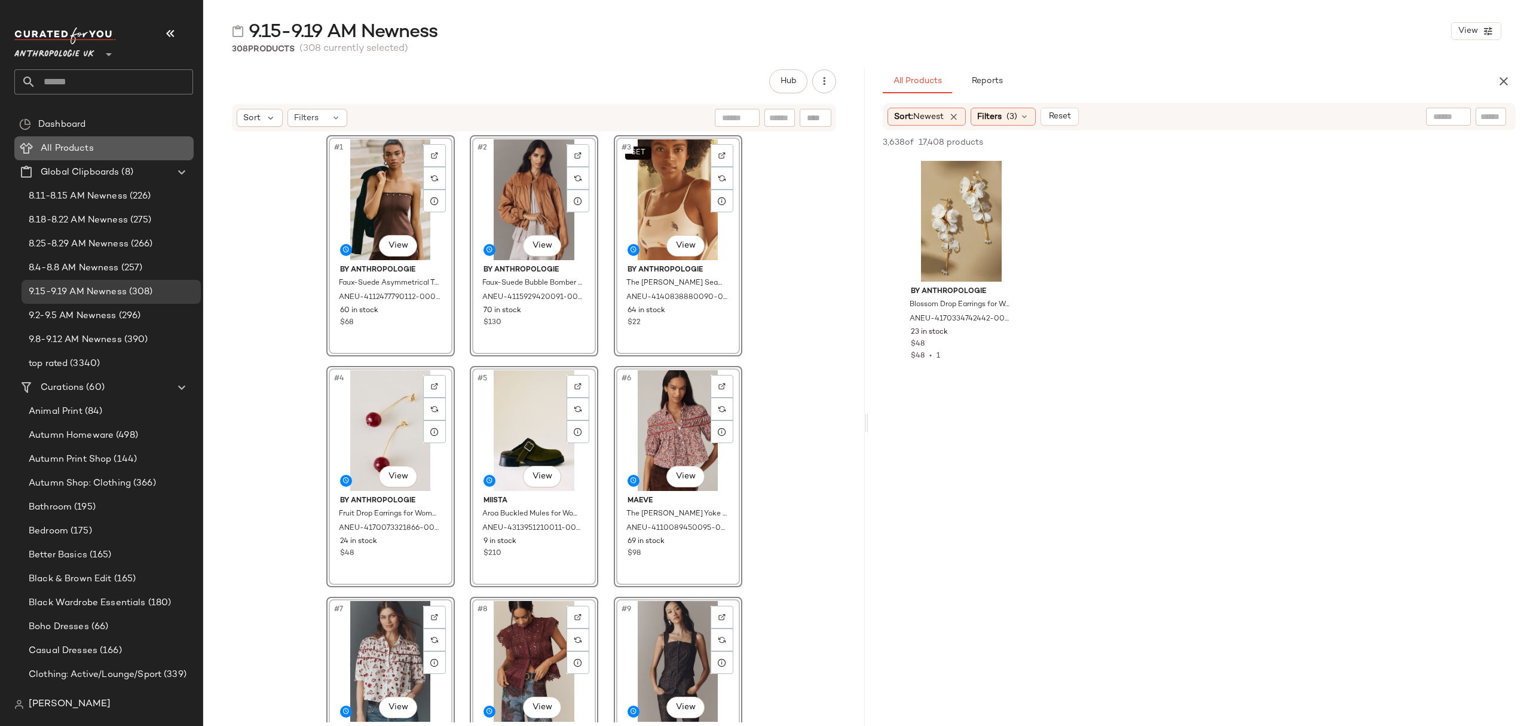
drag, startPoint x: 89, startPoint y: 151, endPoint x: 550, endPoint y: 186, distance: 462.7
click at [90, 152] on span "All Products" at bounding box center [67, 149] width 53 height 14
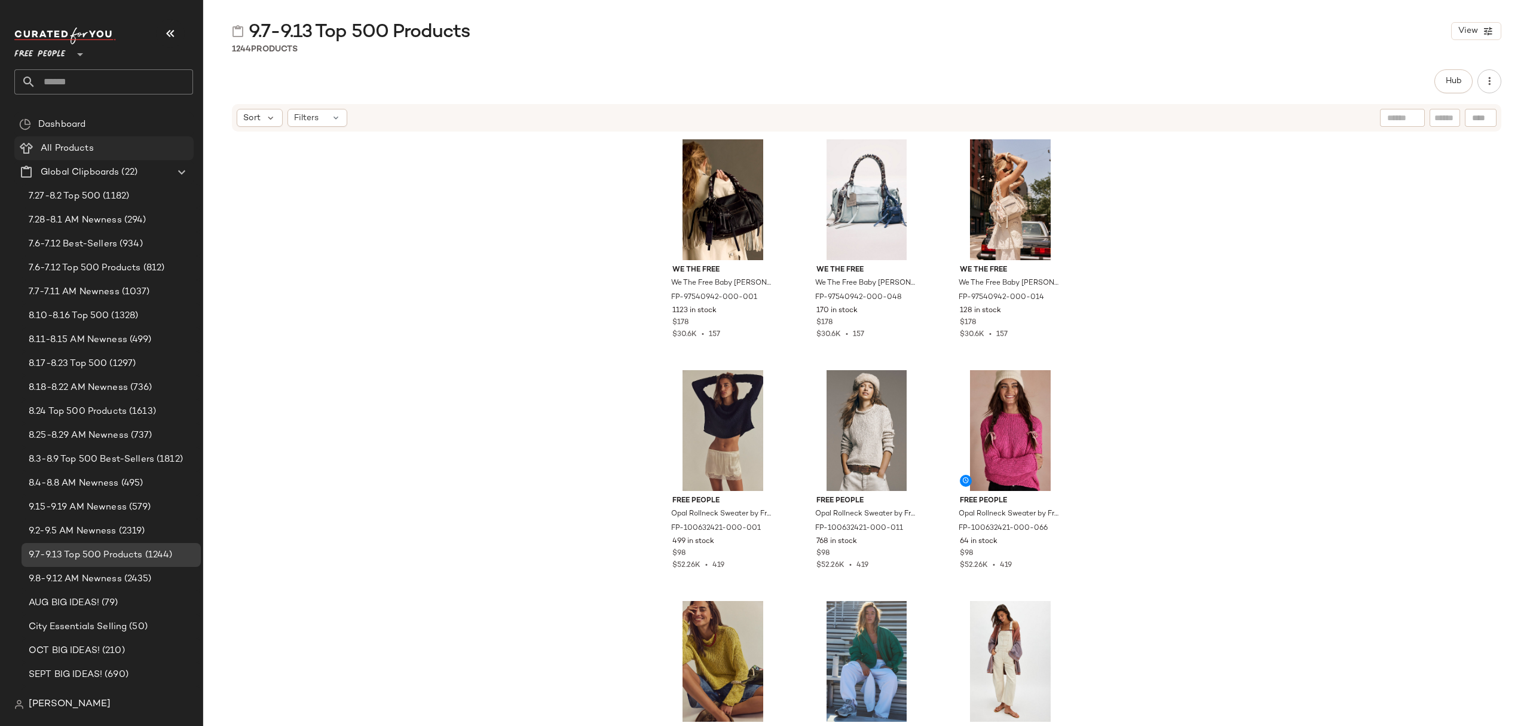
click at [108, 146] on div "All Products" at bounding box center [113, 149] width 152 height 14
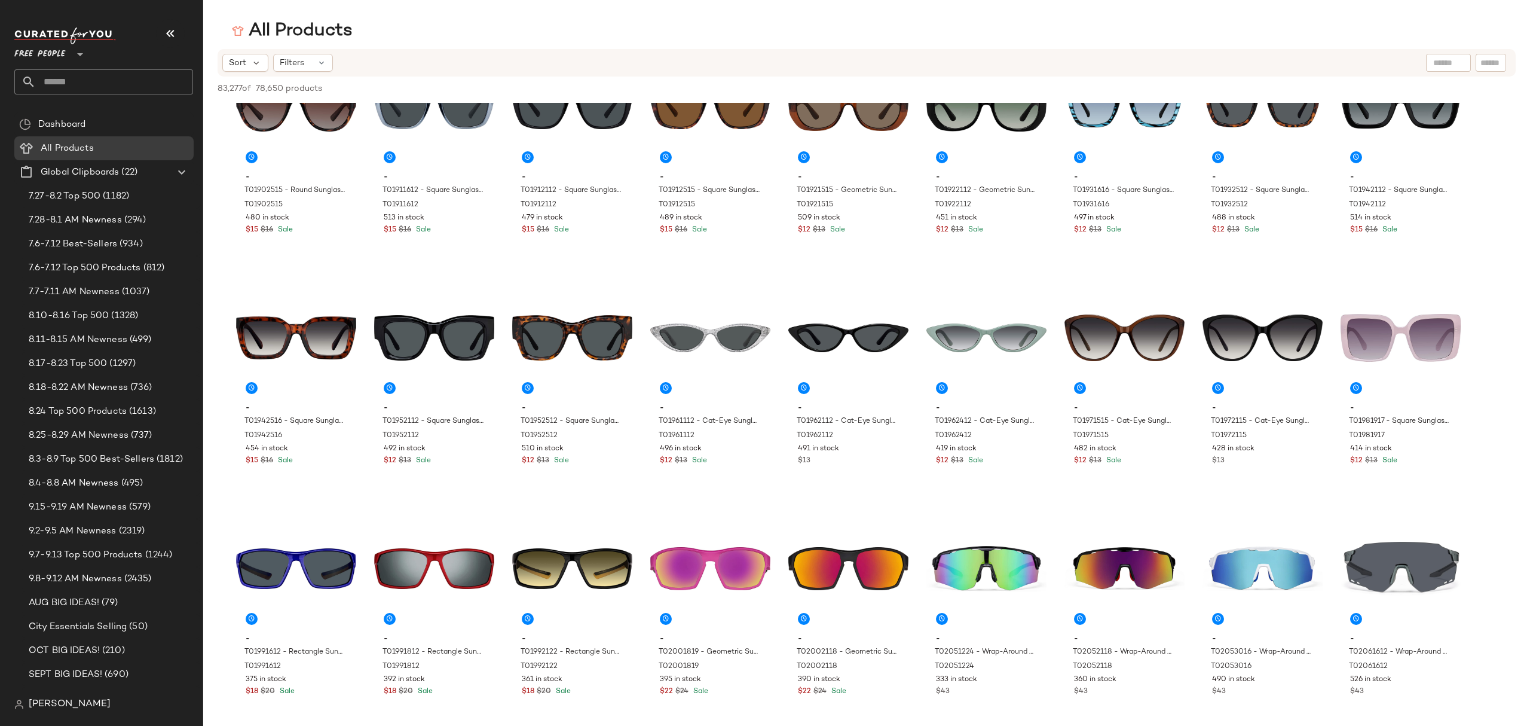
scroll to position [2470, 0]
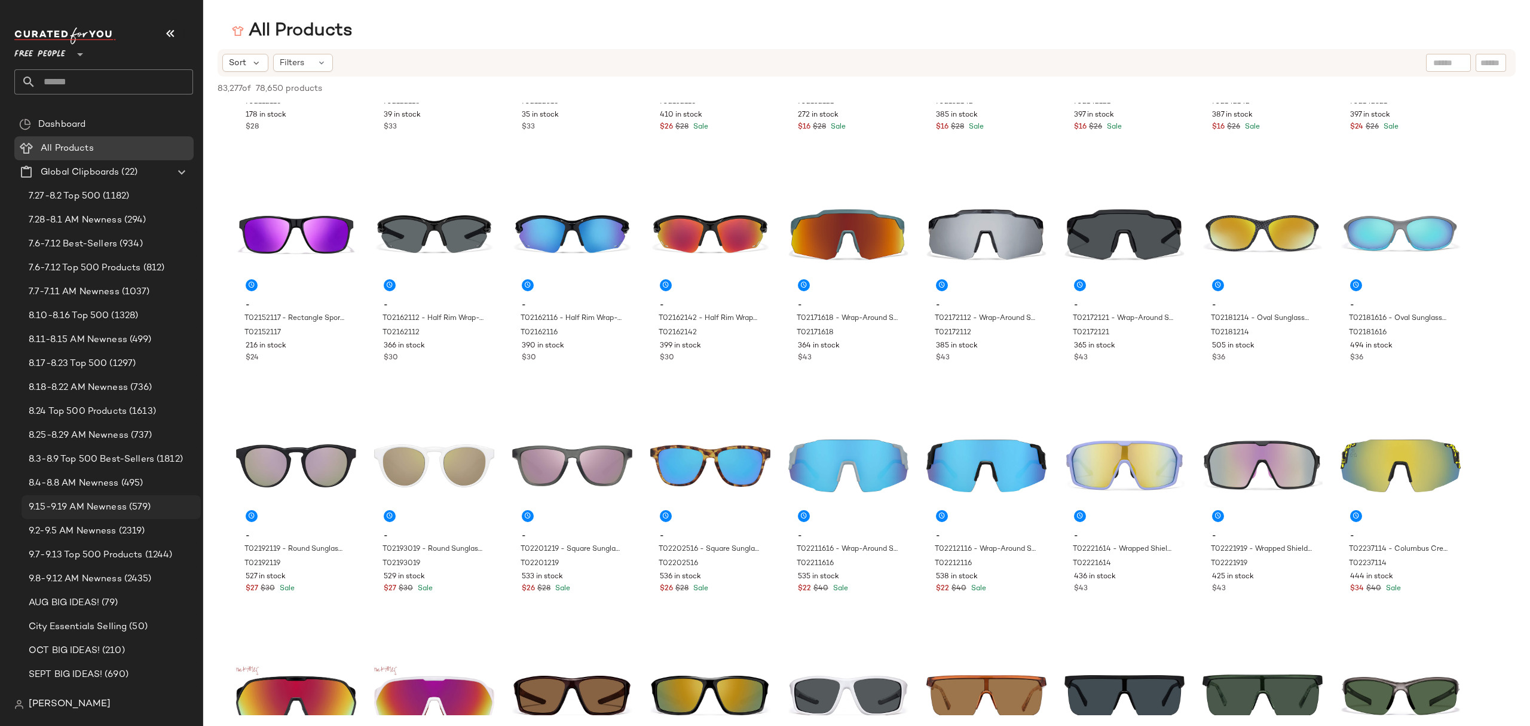
click at [105, 507] on span "9.15-9.19 AM Newness" at bounding box center [78, 507] width 98 height 14
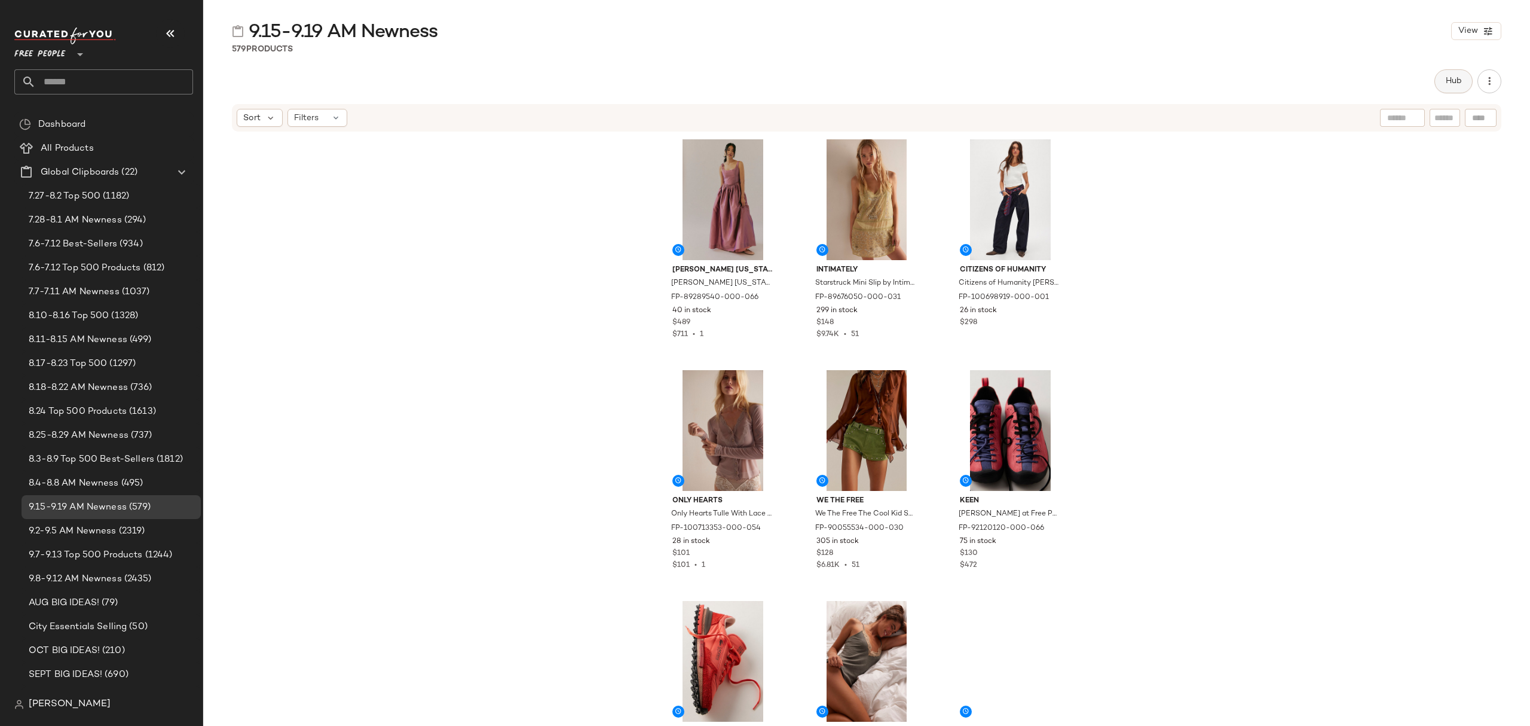
click at [1462, 87] on button "Hub" at bounding box center [1453, 81] width 38 height 24
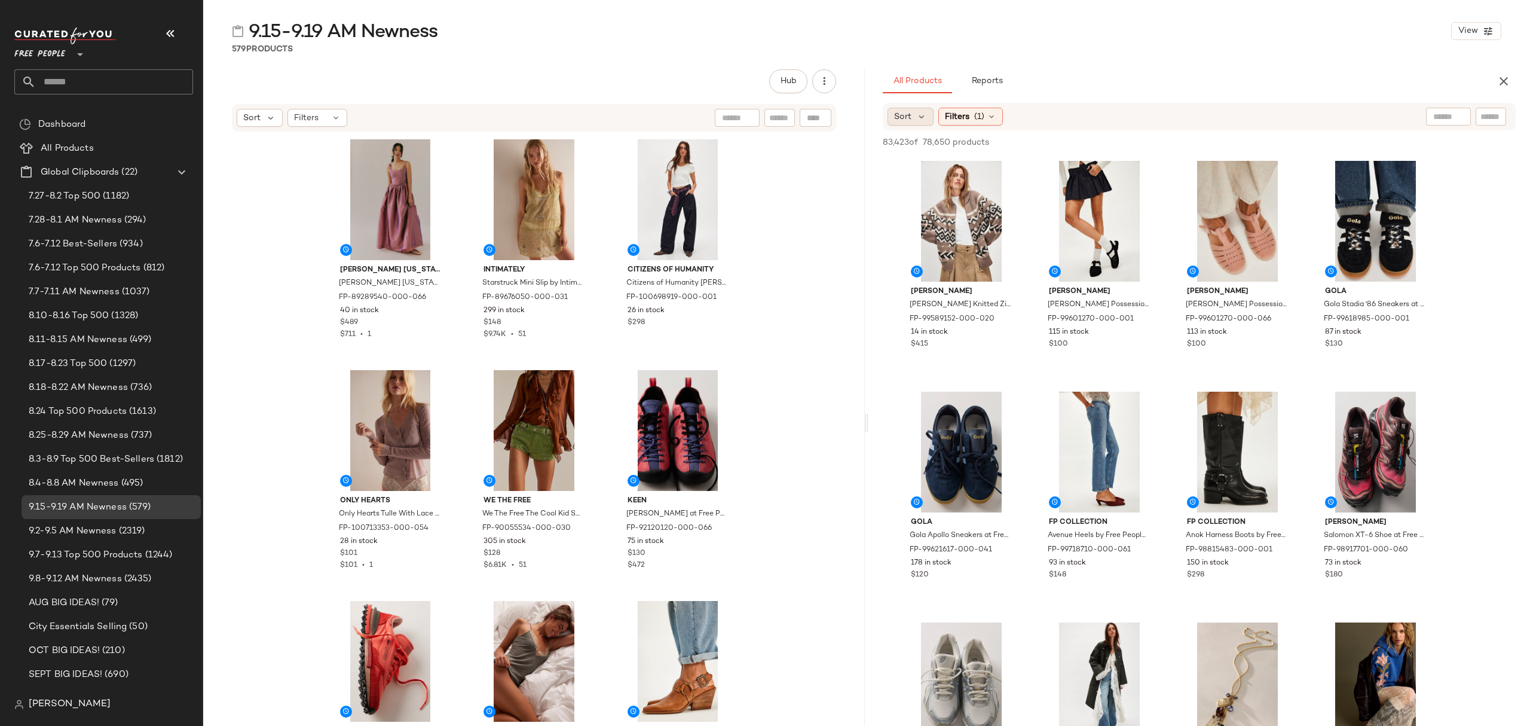
click at [892, 111] on div "Sort" at bounding box center [910, 117] width 46 height 18
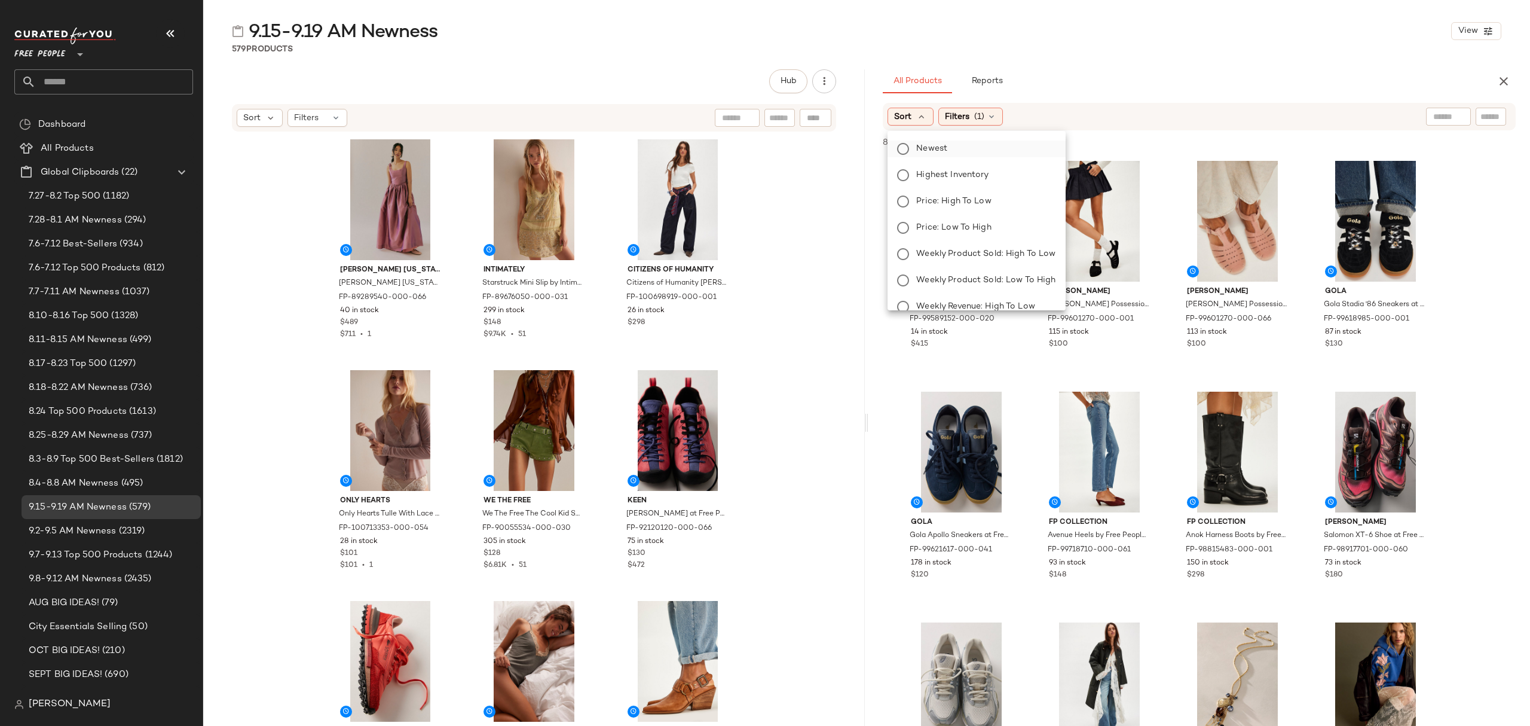
drag, startPoint x: 940, startPoint y: 156, endPoint x: 988, endPoint y: 151, distance: 48.1
click at [940, 155] on label "Newest" at bounding box center [983, 148] width 144 height 17
click at [1029, 117] on icon at bounding box center [1024, 117] width 10 height 10
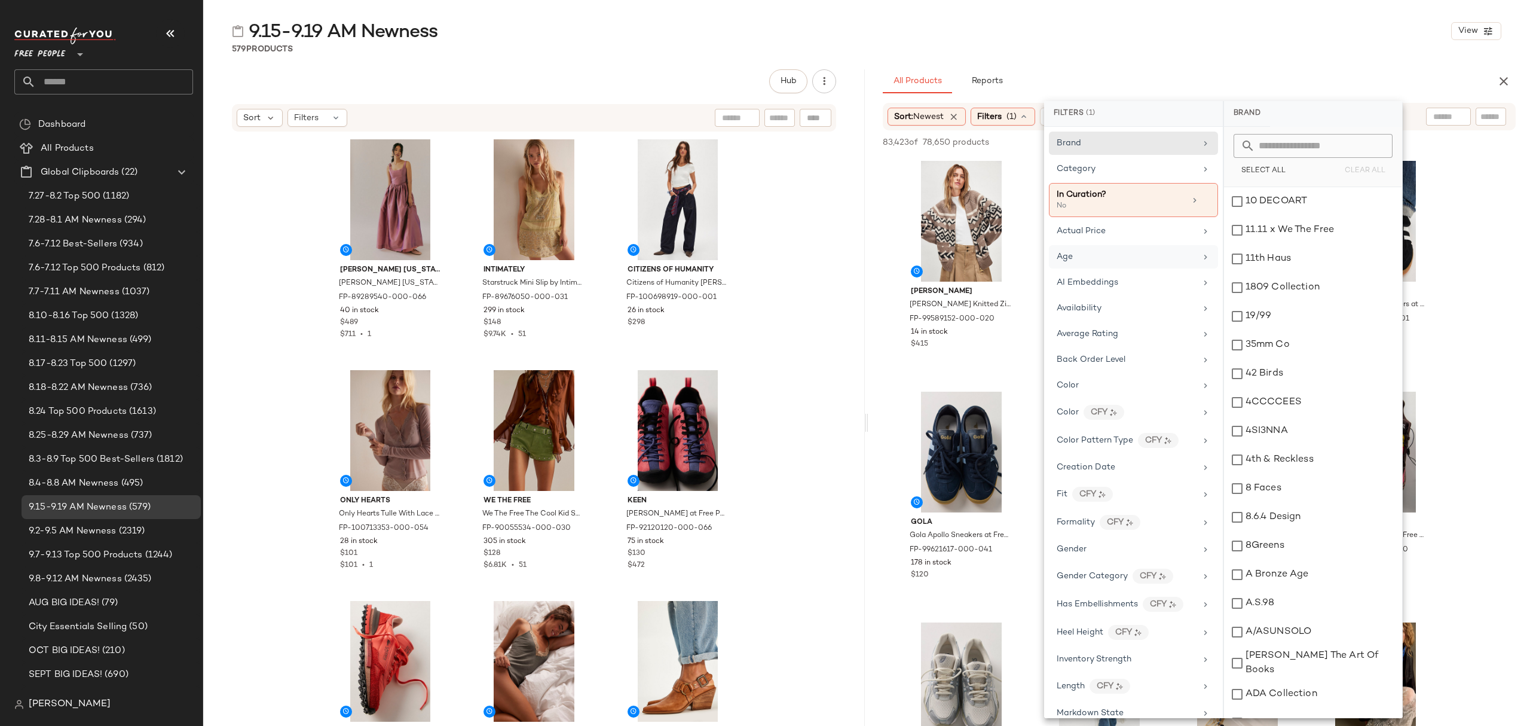
click at [1116, 261] on div "Age" at bounding box center [1126, 256] width 139 height 13
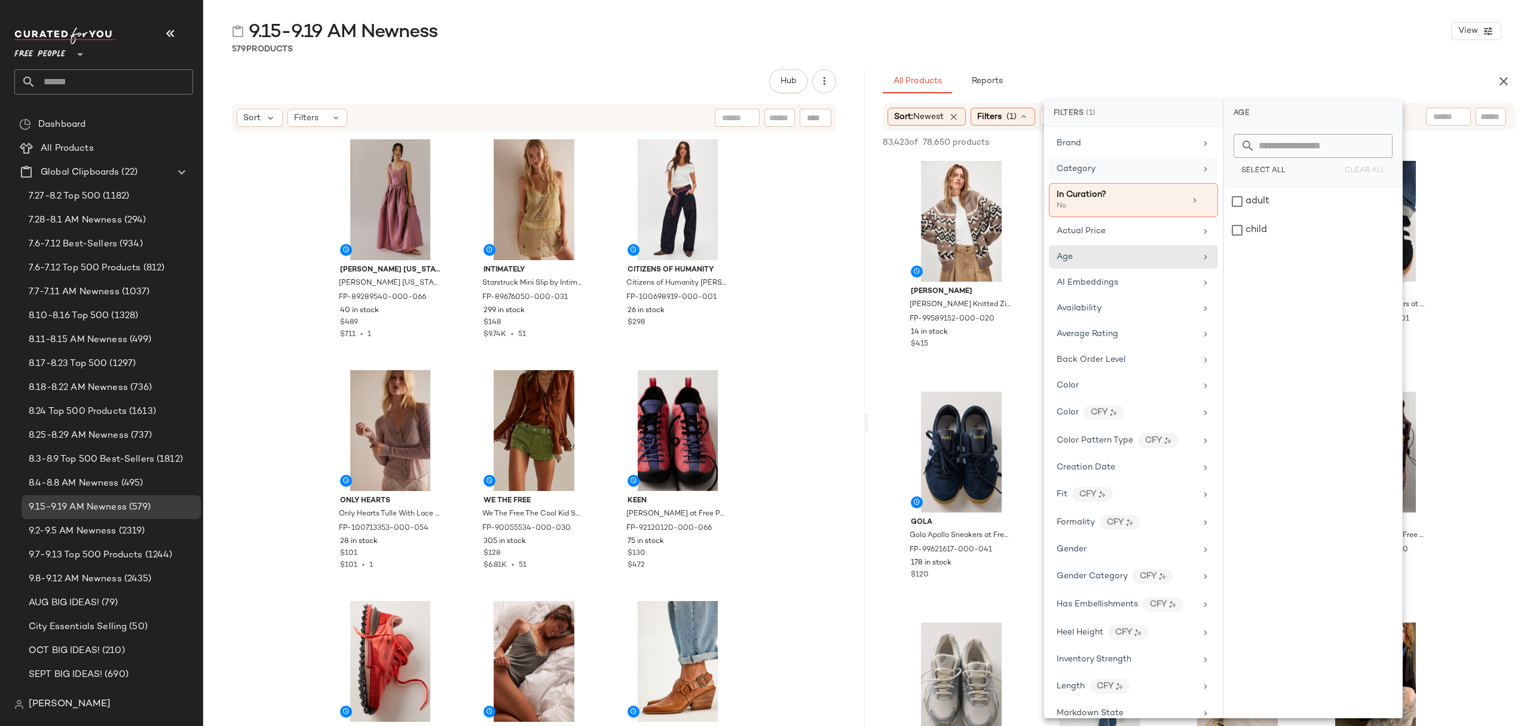
click at [1125, 176] on div "Category" at bounding box center [1133, 168] width 169 height 23
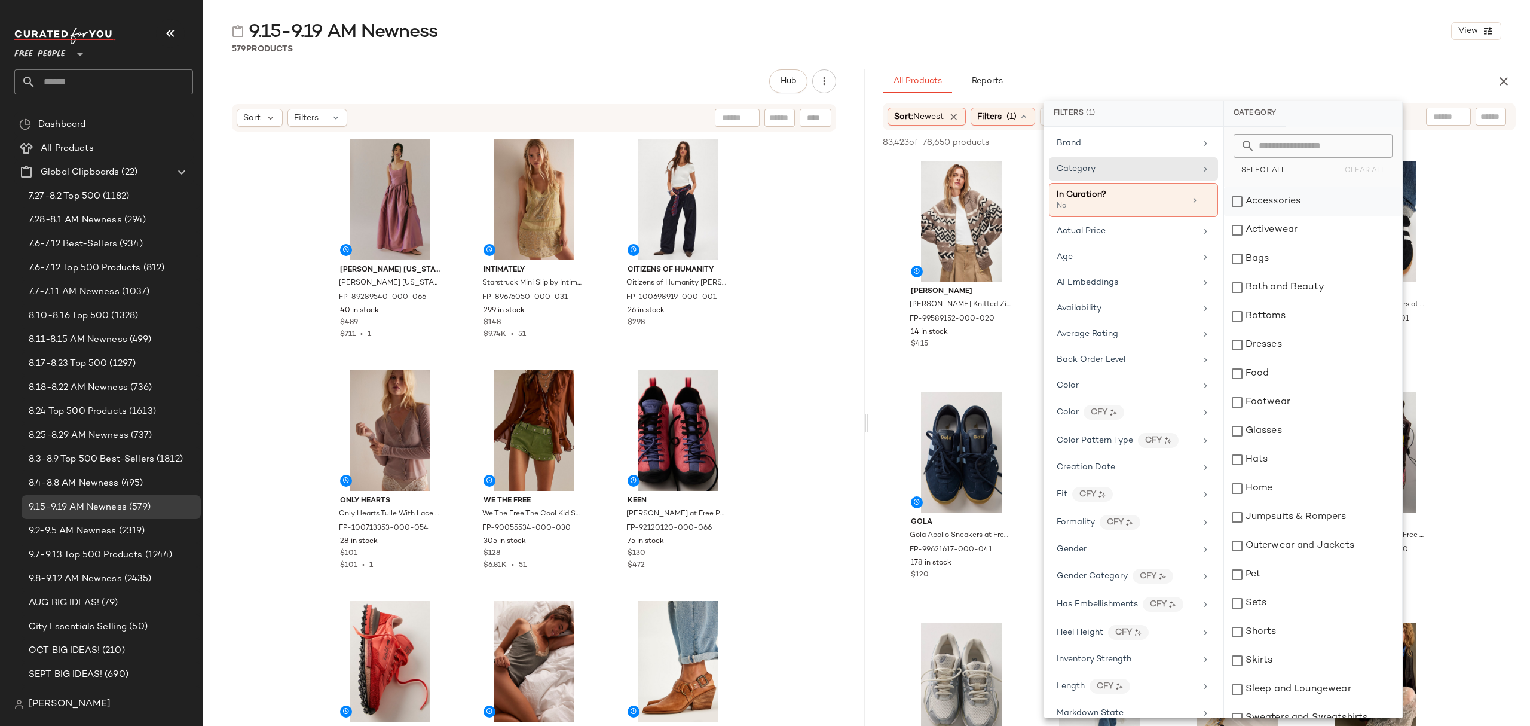
click at [1292, 200] on div "Accessories" at bounding box center [1313, 201] width 178 height 29
click at [1296, 234] on div "Activewear" at bounding box center [1314, 230] width 178 height 29
click at [1290, 256] on div "Bags" at bounding box center [1314, 258] width 178 height 29
click at [1293, 312] on div "Bottoms" at bounding box center [1314, 316] width 178 height 29
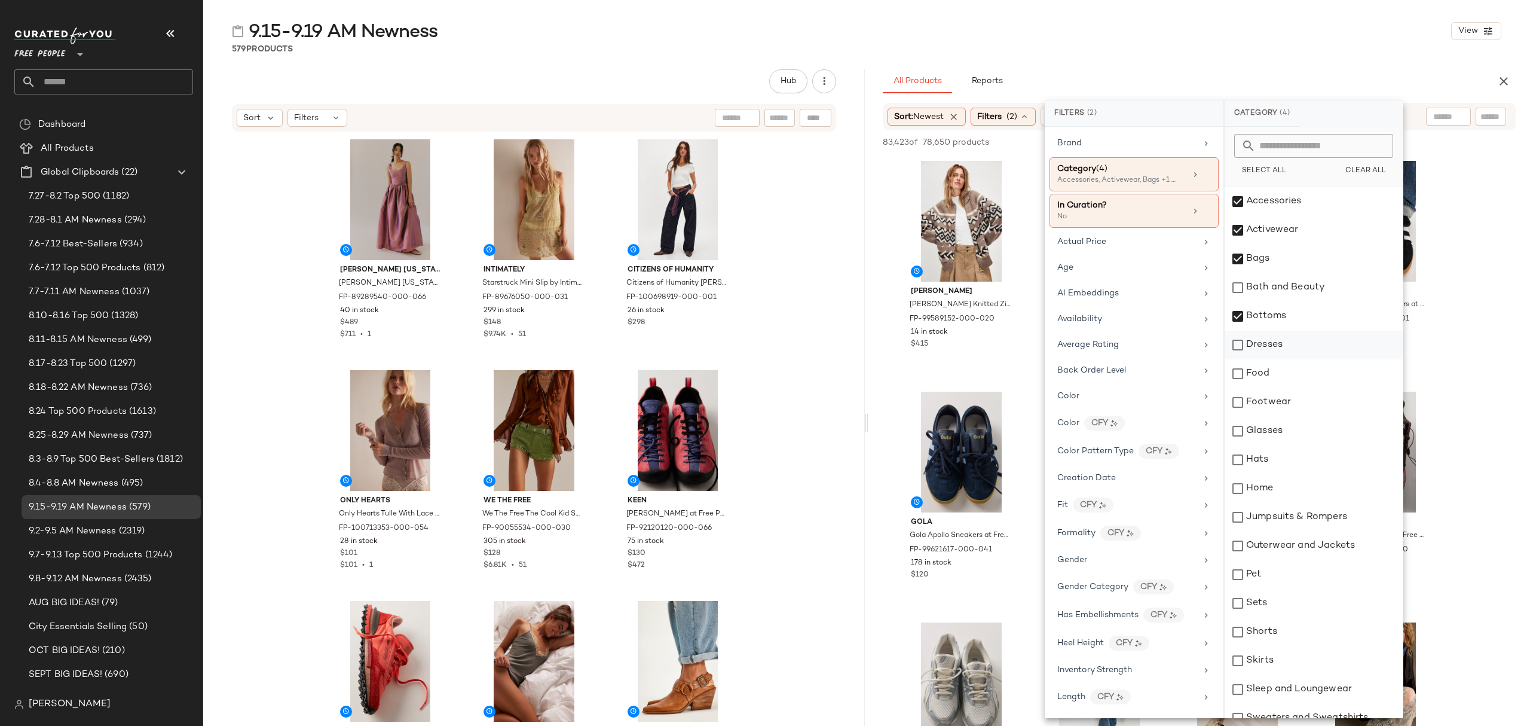
click at [1299, 336] on div "Dresses" at bounding box center [1314, 344] width 178 height 29
click at [1294, 400] on div "Footwear" at bounding box center [1314, 402] width 178 height 29
click at [1298, 478] on div "Home" at bounding box center [1314, 488] width 178 height 29
click at [1301, 488] on div "Home" at bounding box center [1314, 488] width 178 height 29
click at [1294, 460] on div "Hats" at bounding box center [1314, 459] width 178 height 29
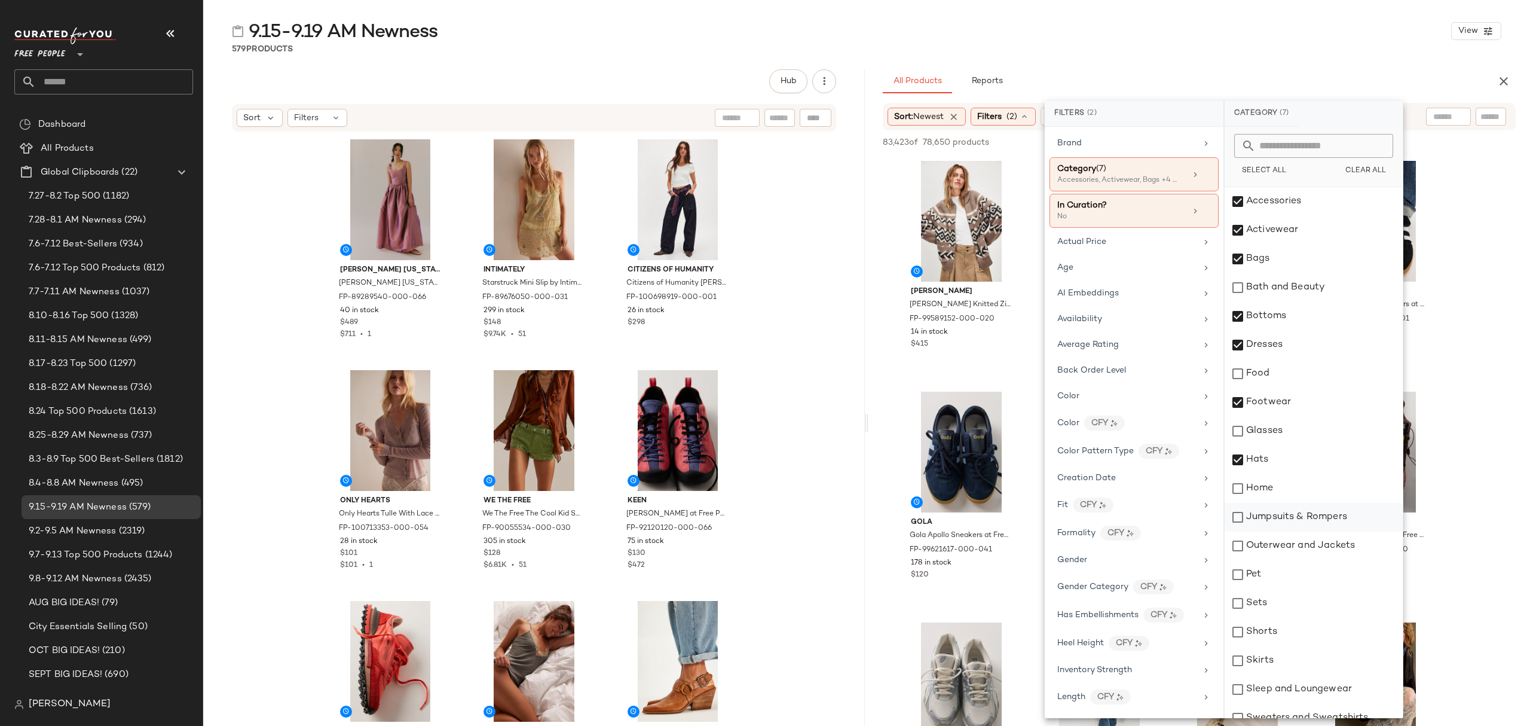
drag, startPoint x: 1318, startPoint y: 512, endPoint x: 1320, endPoint y: 528, distance: 16.8
click at [1318, 512] on div "Jumpsuits & Rompers" at bounding box center [1314, 517] width 178 height 29
click at [1322, 540] on div "Outerwear and Jackets" at bounding box center [1314, 545] width 178 height 29
click at [1299, 596] on div "Sets" at bounding box center [1314, 603] width 178 height 29
click at [1310, 642] on div "Shorts" at bounding box center [1314, 631] width 178 height 29
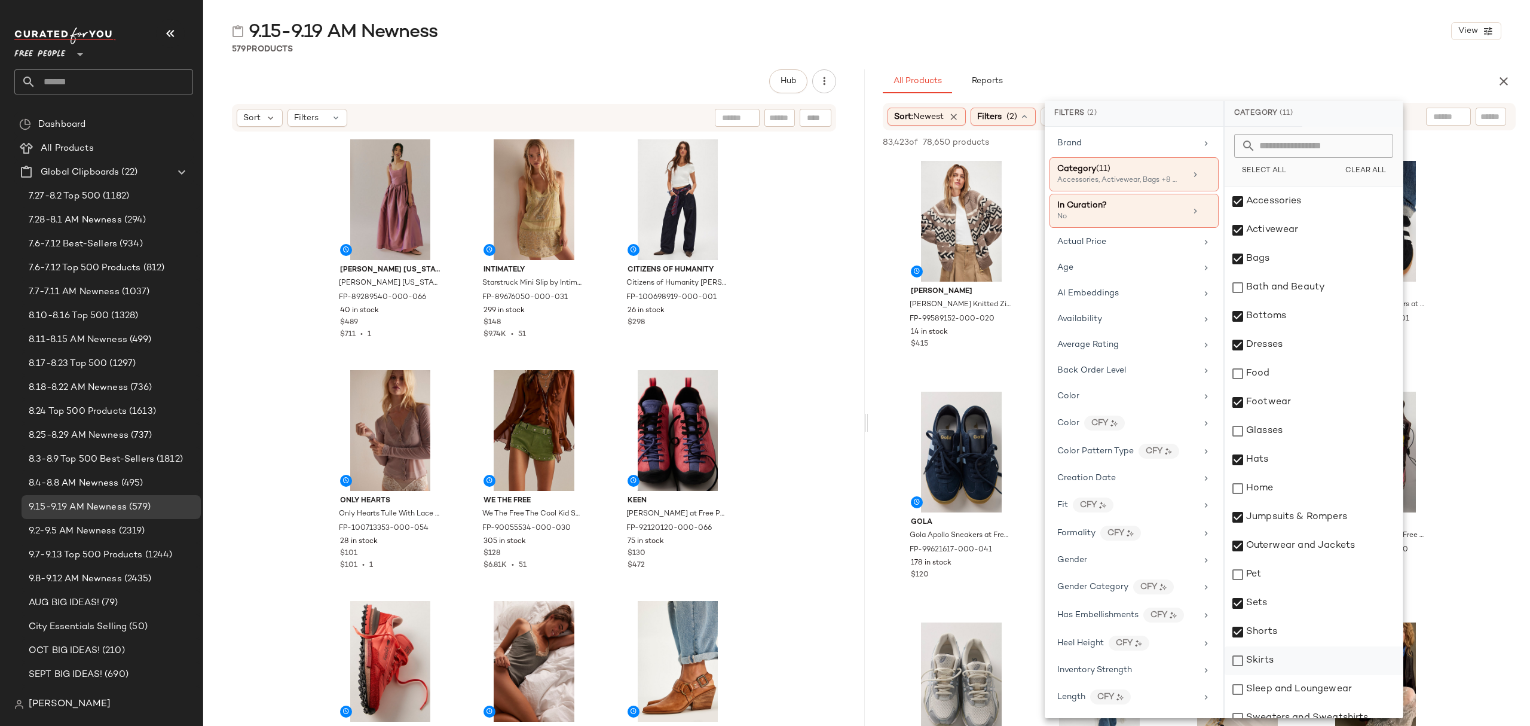
click at [1311, 653] on div "Skirts" at bounding box center [1314, 660] width 178 height 29
click at [1325, 696] on div "Sleep and Loungewear" at bounding box center [1314, 689] width 178 height 29
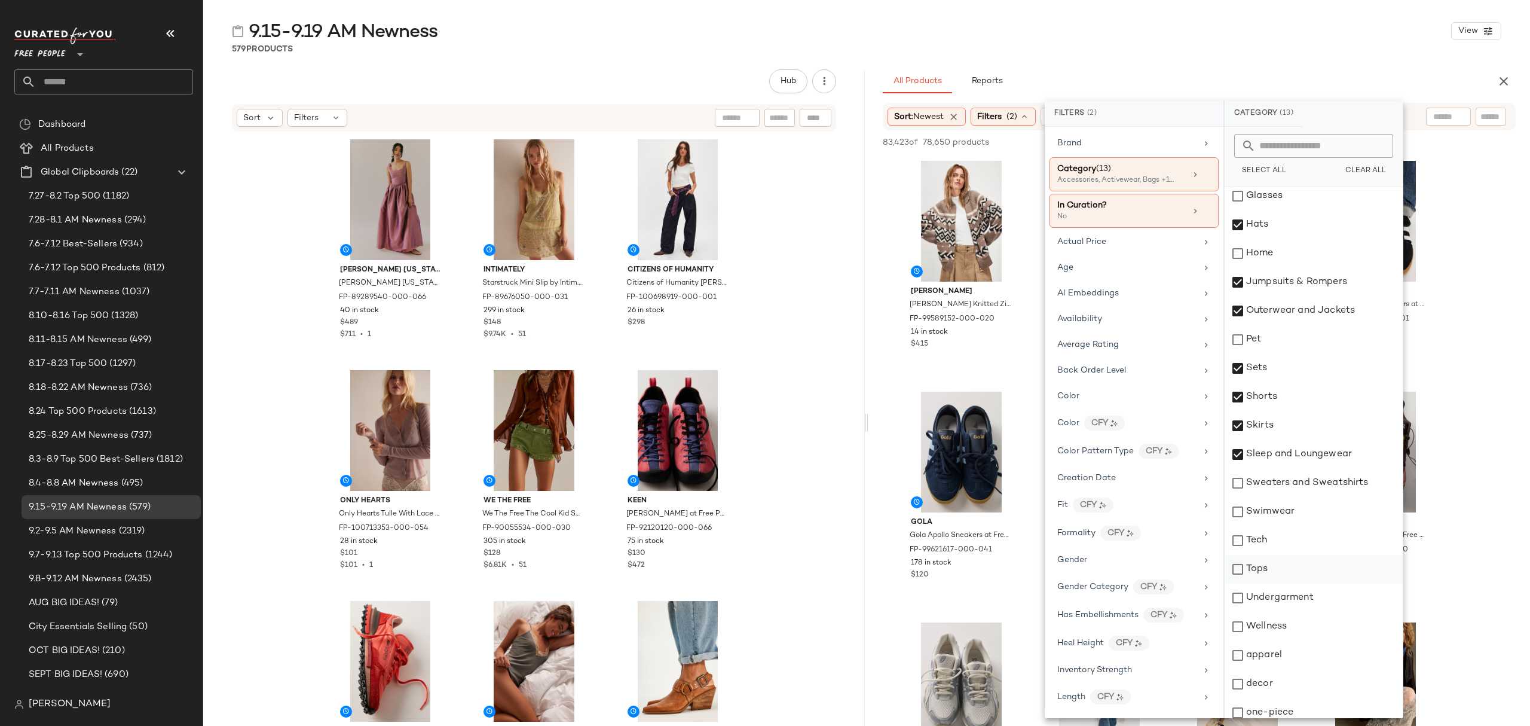
scroll to position [239, 0]
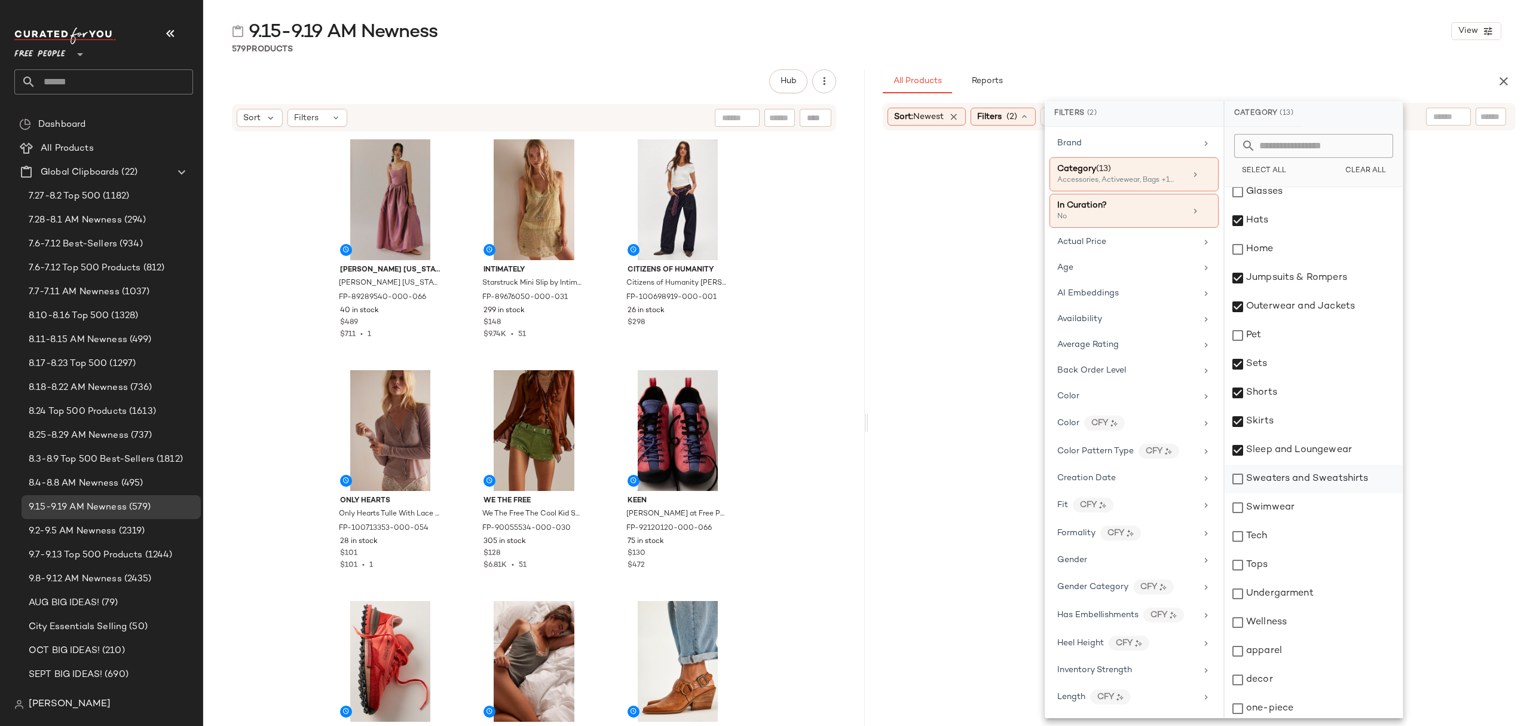
click at [1323, 477] on div "Sweaters and Sweatshirts" at bounding box center [1314, 478] width 178 height 29
click at [1302, 503] on div "Swimwear" at bounding box center [1314, 507] width 178 height 29
drag, startPoint x: 1280, startPoint y: 567, endPoint x: 1300, endPoint y: 582, distance: 25.6
click at [1280, 569] on div "Tops" at bounding box center [1314, 564] width 178 height 29
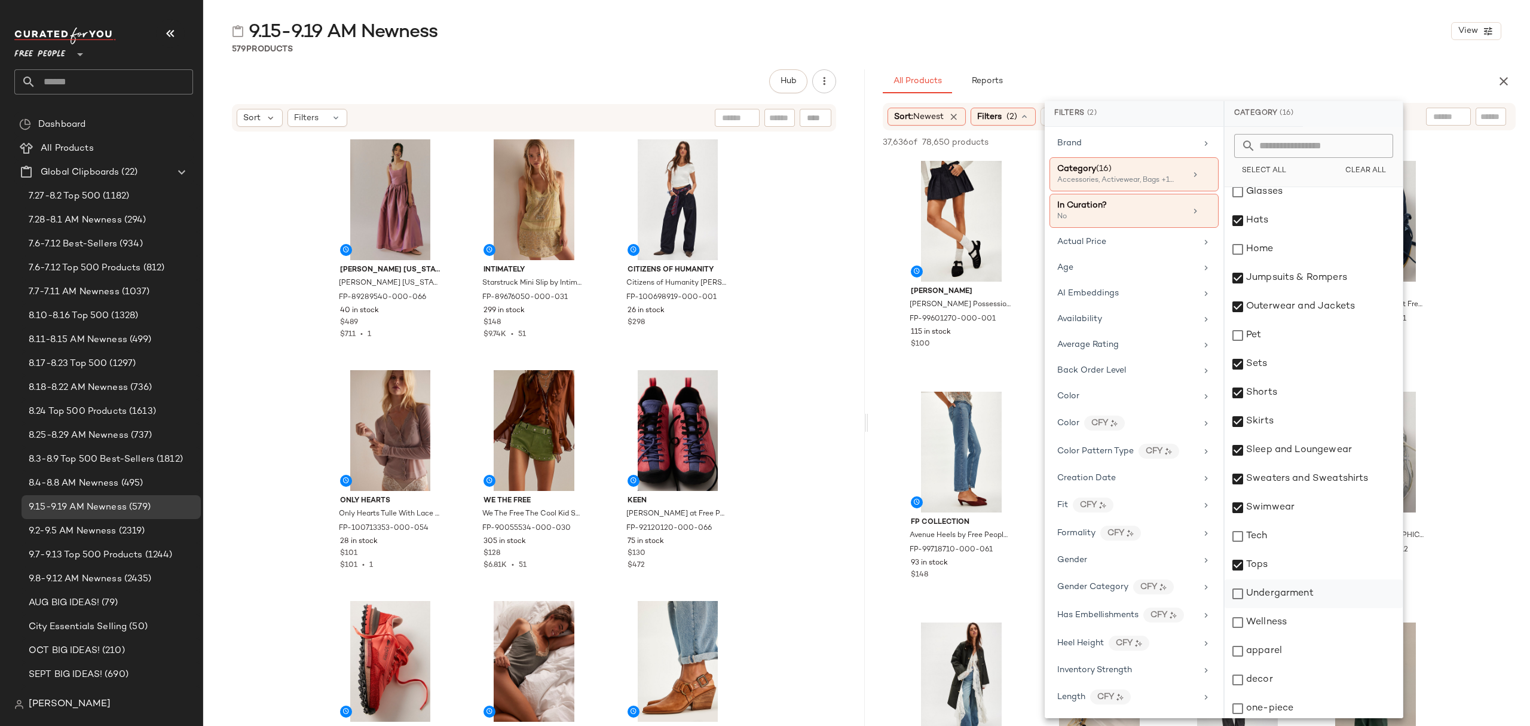
click at [1313, 596] on div "Undergarment" at bounding box center [1314, 593] width 178 height 29
click at [1305, 648] on div "apparel" at bounding box center [1314, 650] width 178 height 29
click at [1305, 698] on div "one-piece" at bounding box center [1314, 708] width 178 height 29
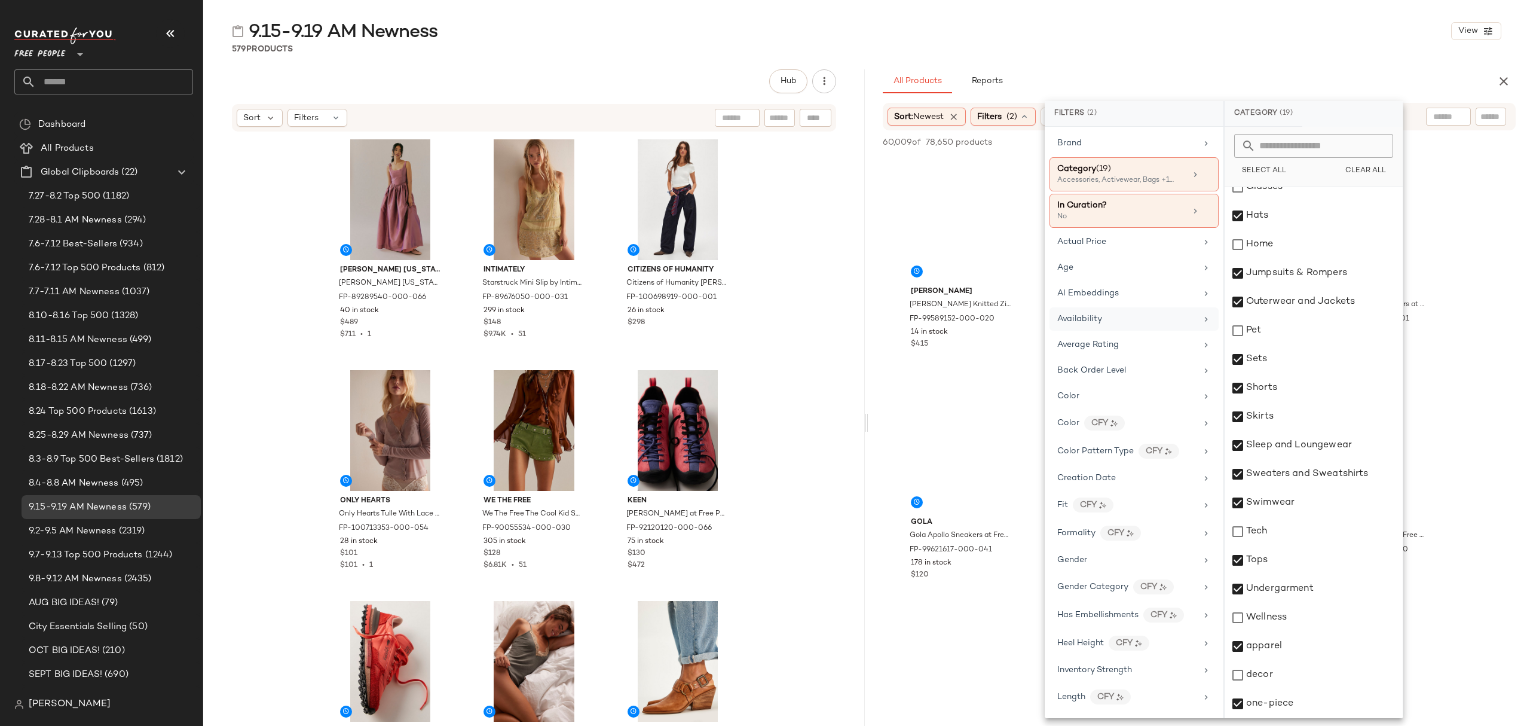
click at [1127, 325] on div "Availability" at bounding box center [1126, 319] width 139 height 13
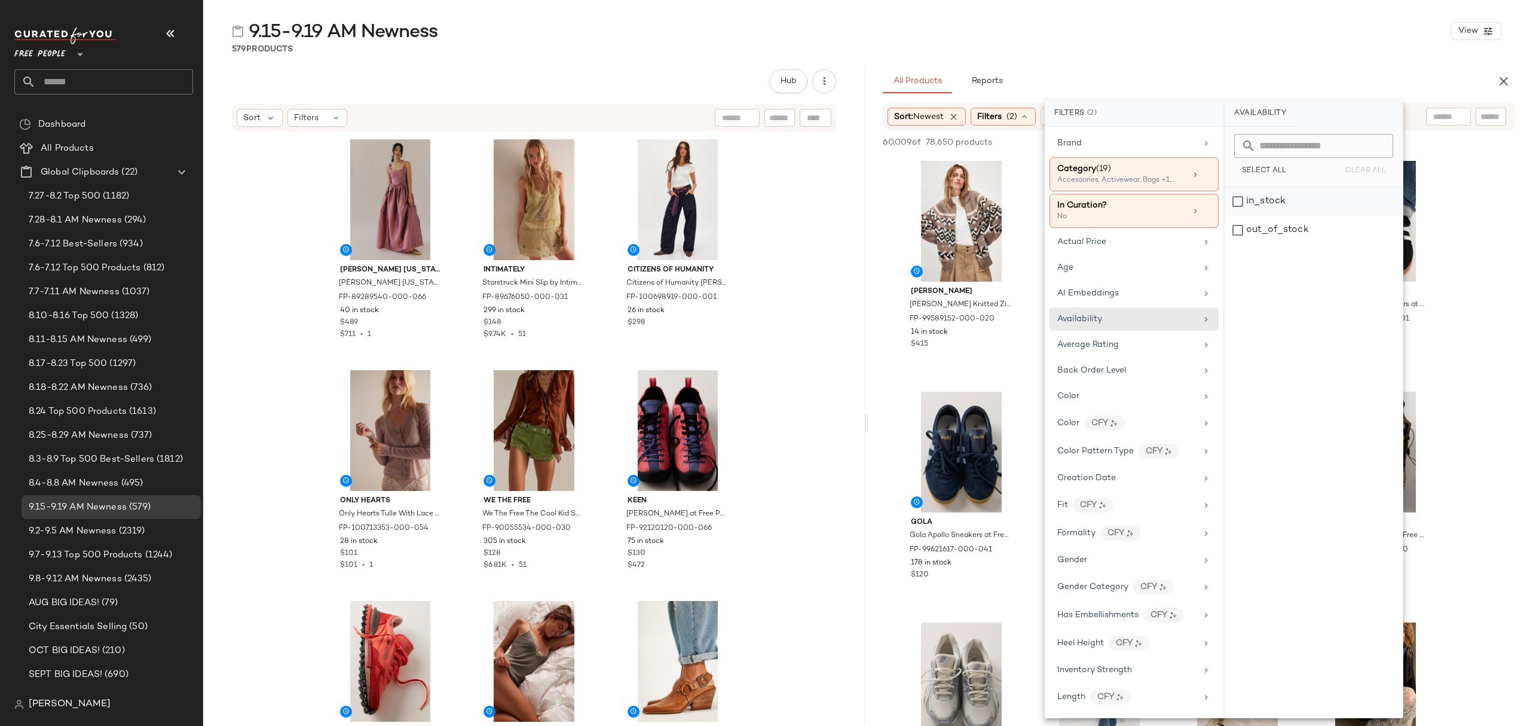
click at [1262, 210] on div "in_stock" at bounding box center [1314, 201] width 178 height 29
drag, startPoint x: 1119, startPoint y: 43, endPoint x: 1112, endPoint y: 54, distance: 12.6
click at [1119, 42] on div "9.15-9.19 AM Newness View 579 Products Hub Sort Filters Louise New York Louise …" at bounding box center [866, 372] width 1327 height 706
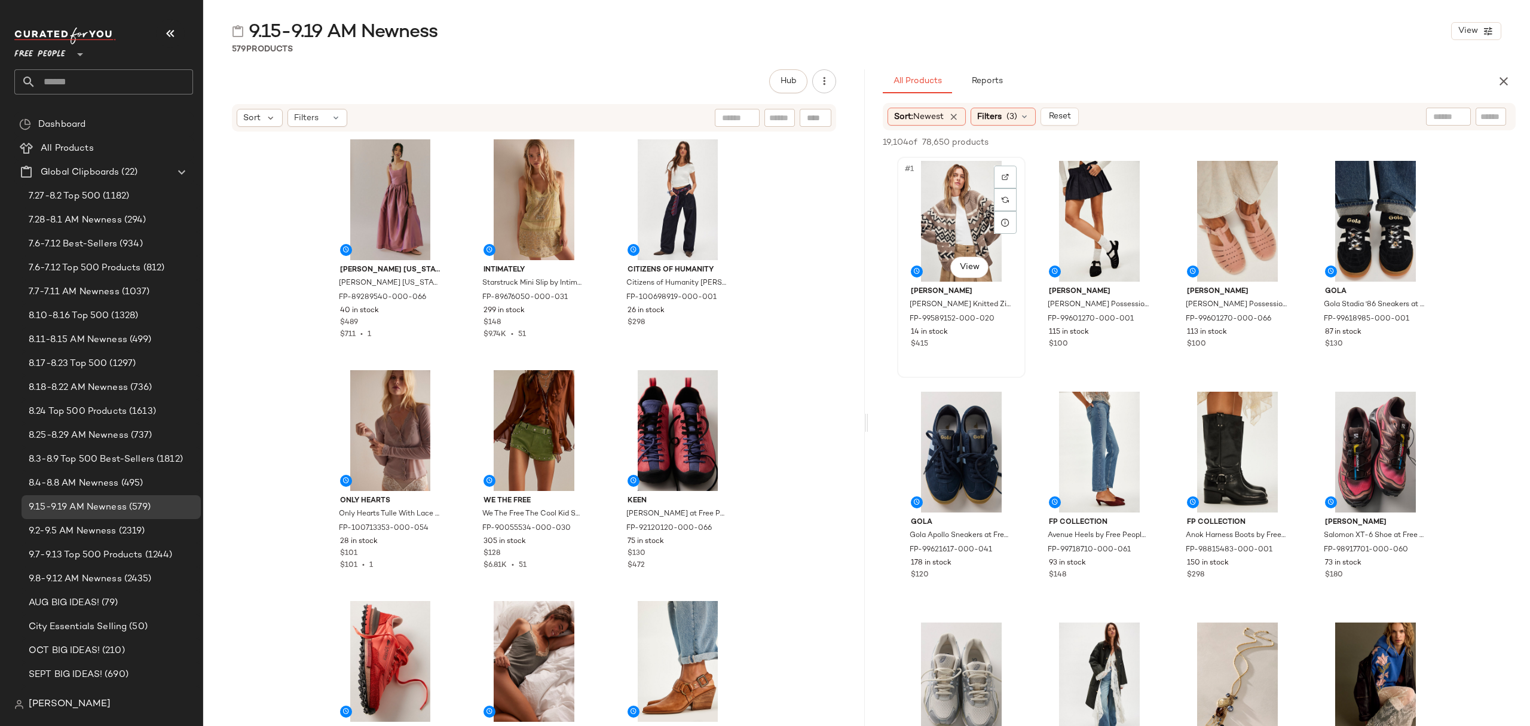
click at [932, 190] on div "#1 View" at bounding box center [961, 221] width 120 height 121
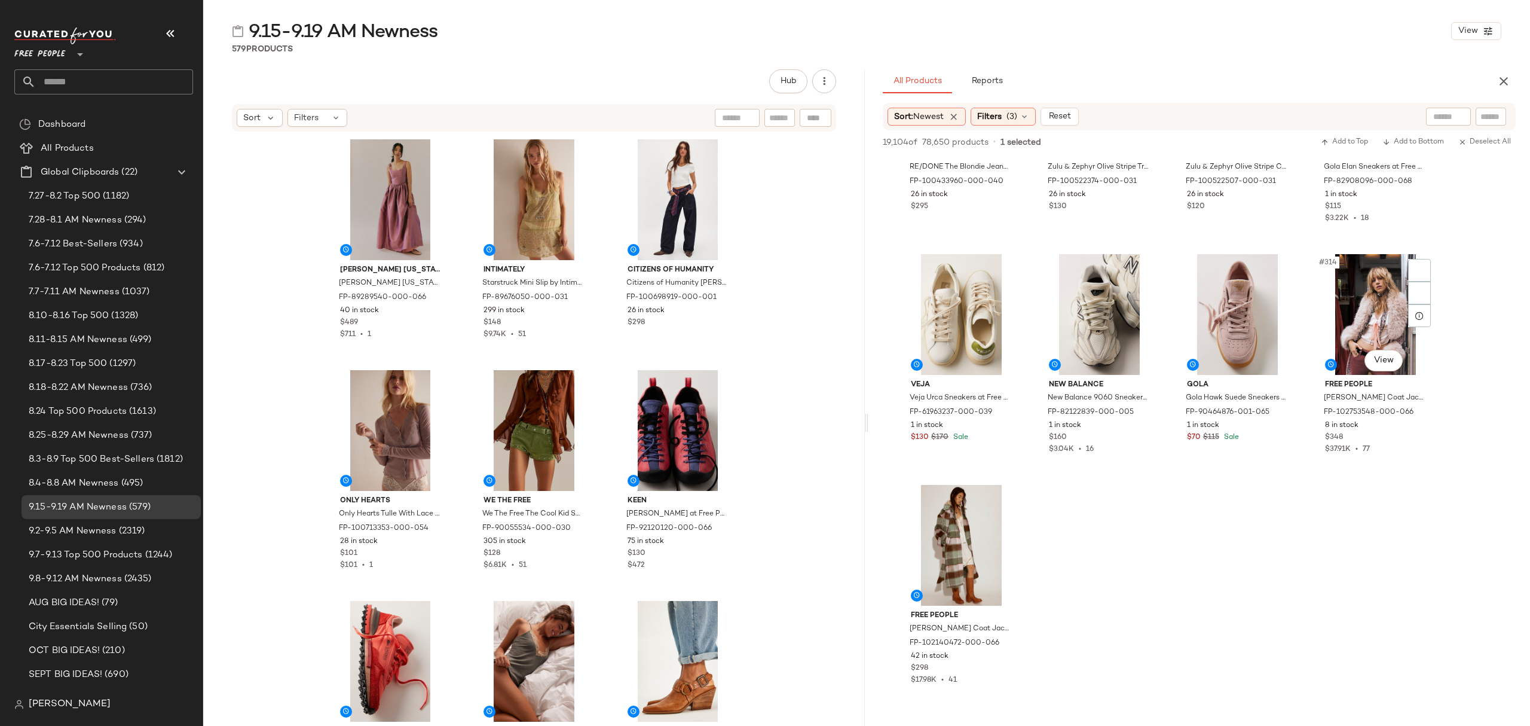
scroll to position [16973, 0]
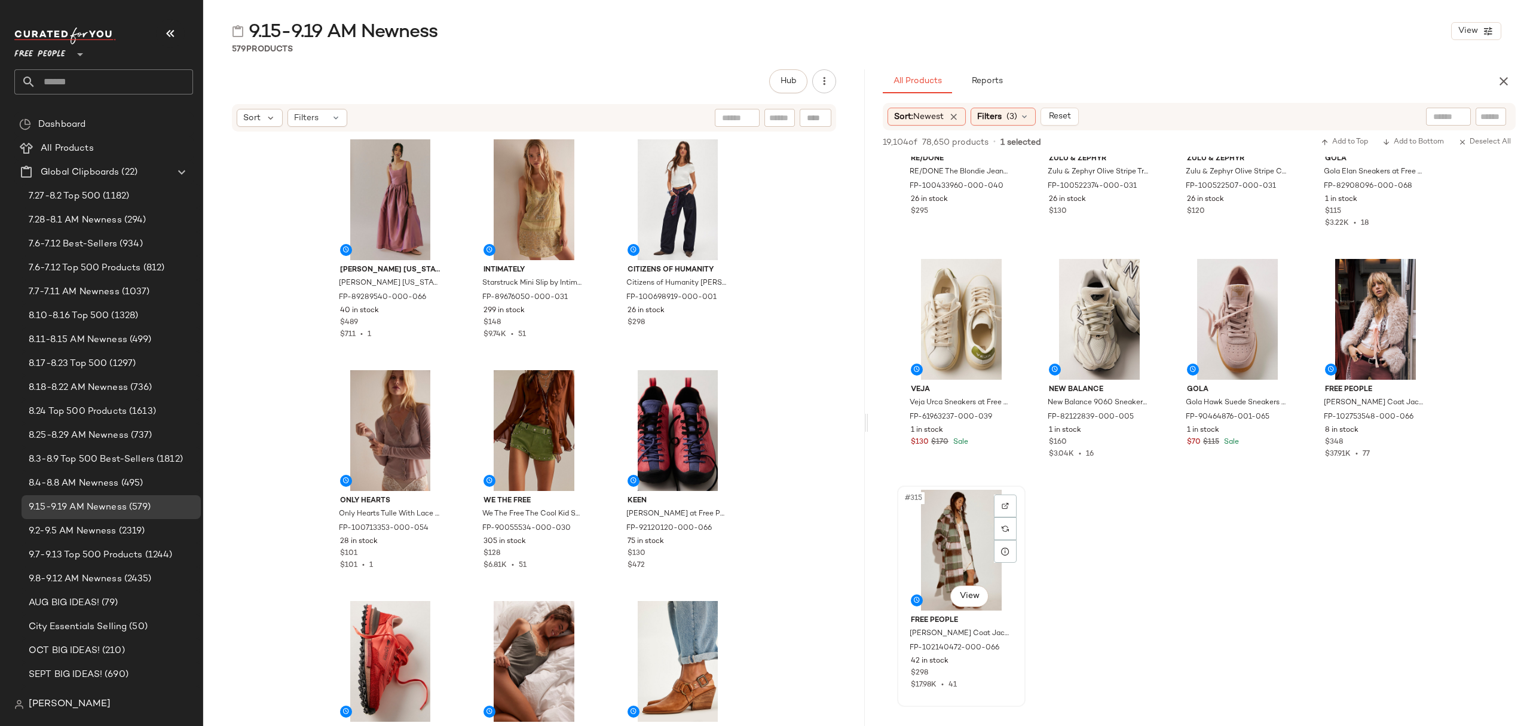
click at [1002, 670] on div "$298" at bounding box center [961, 673] width 101 height 11
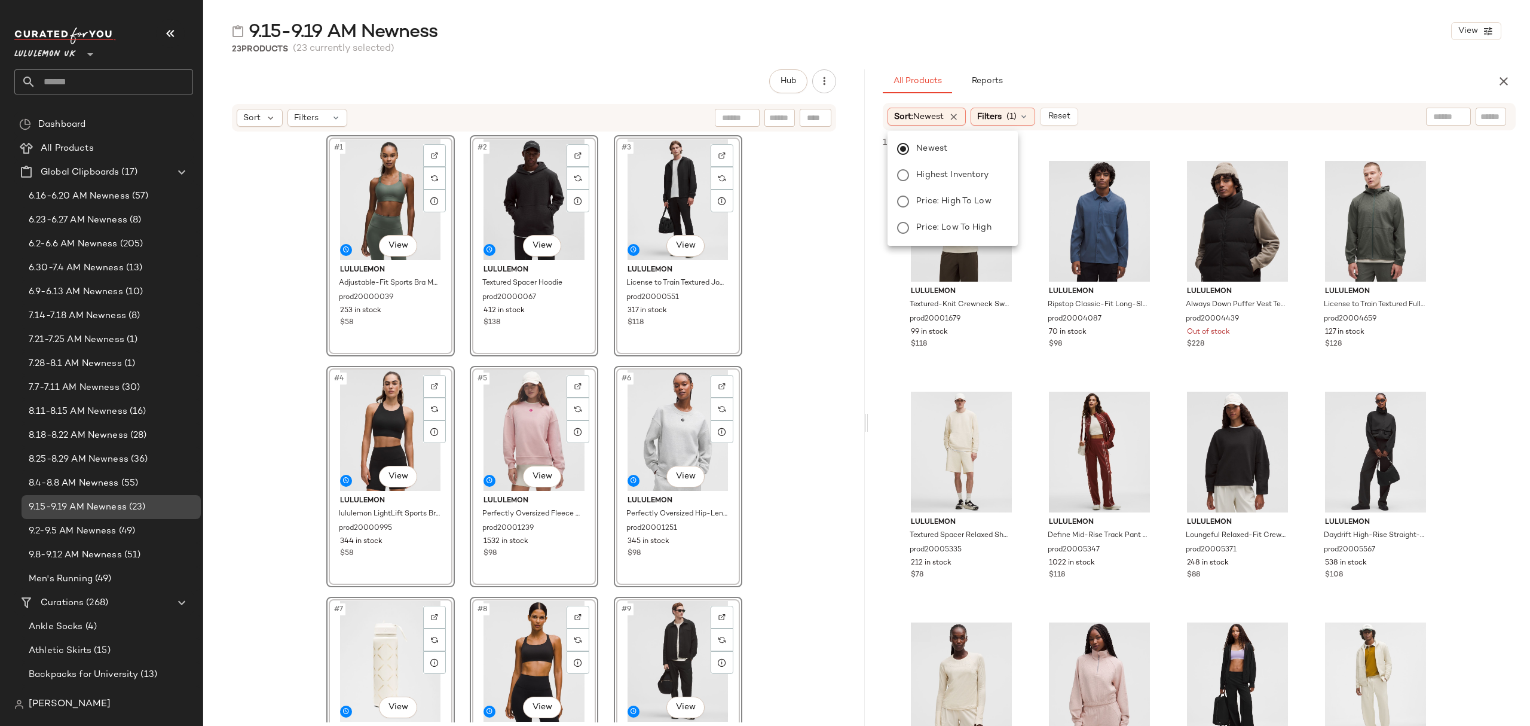
click at [120, 512] on span "9.15-9.19 AM Newness" at bounding box center [78, 507] width 98 height 14
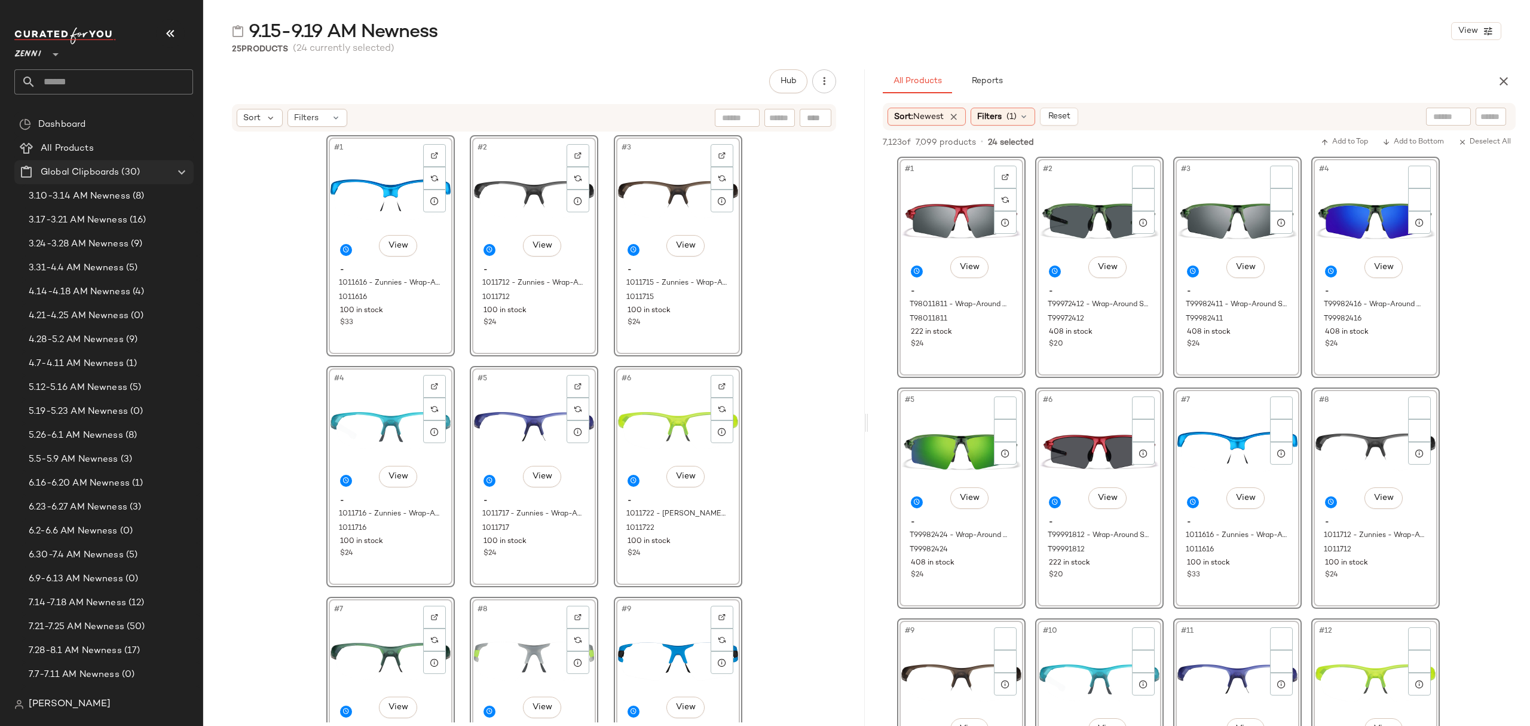
scroll to position [956, 0]
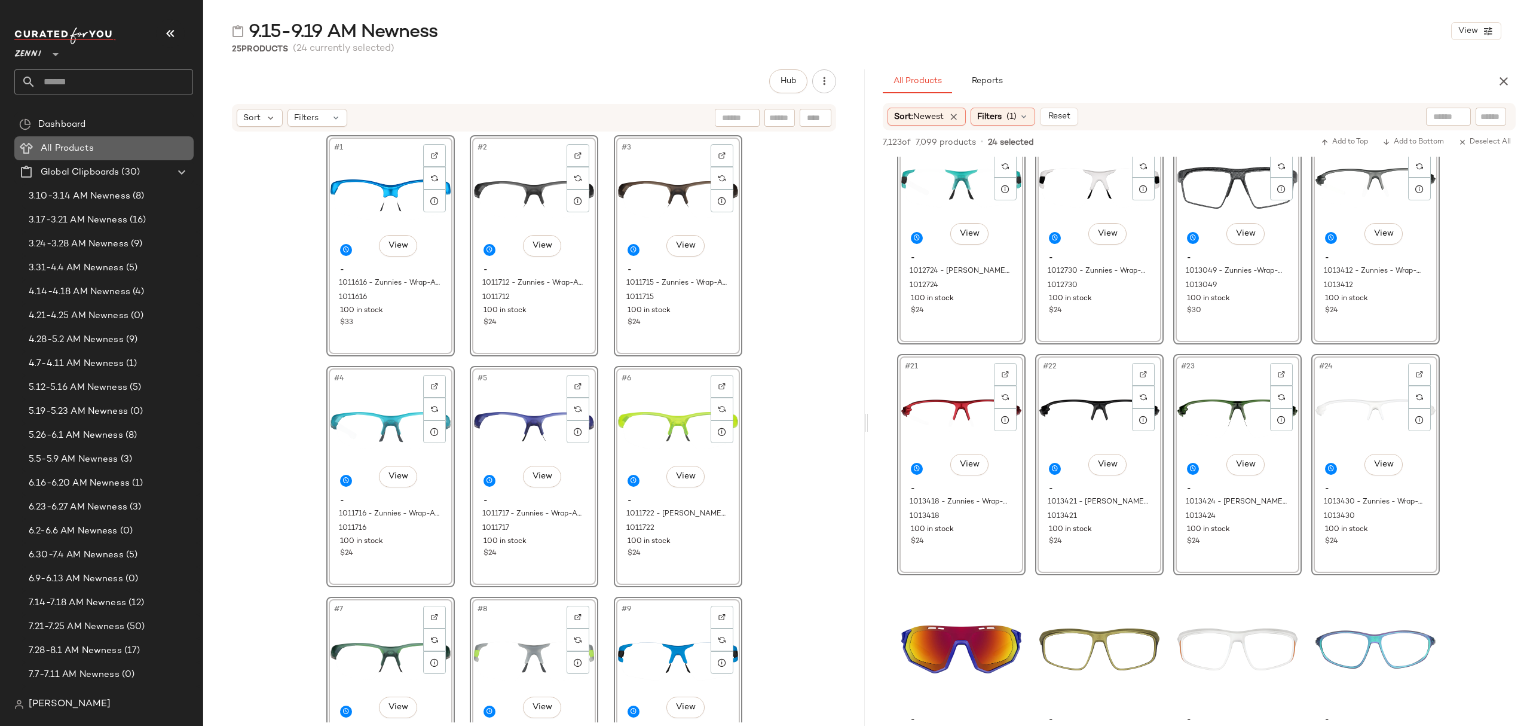
click at [100, 155] on Products "All Products" at bounding box center [103, 148] width 179 height 24
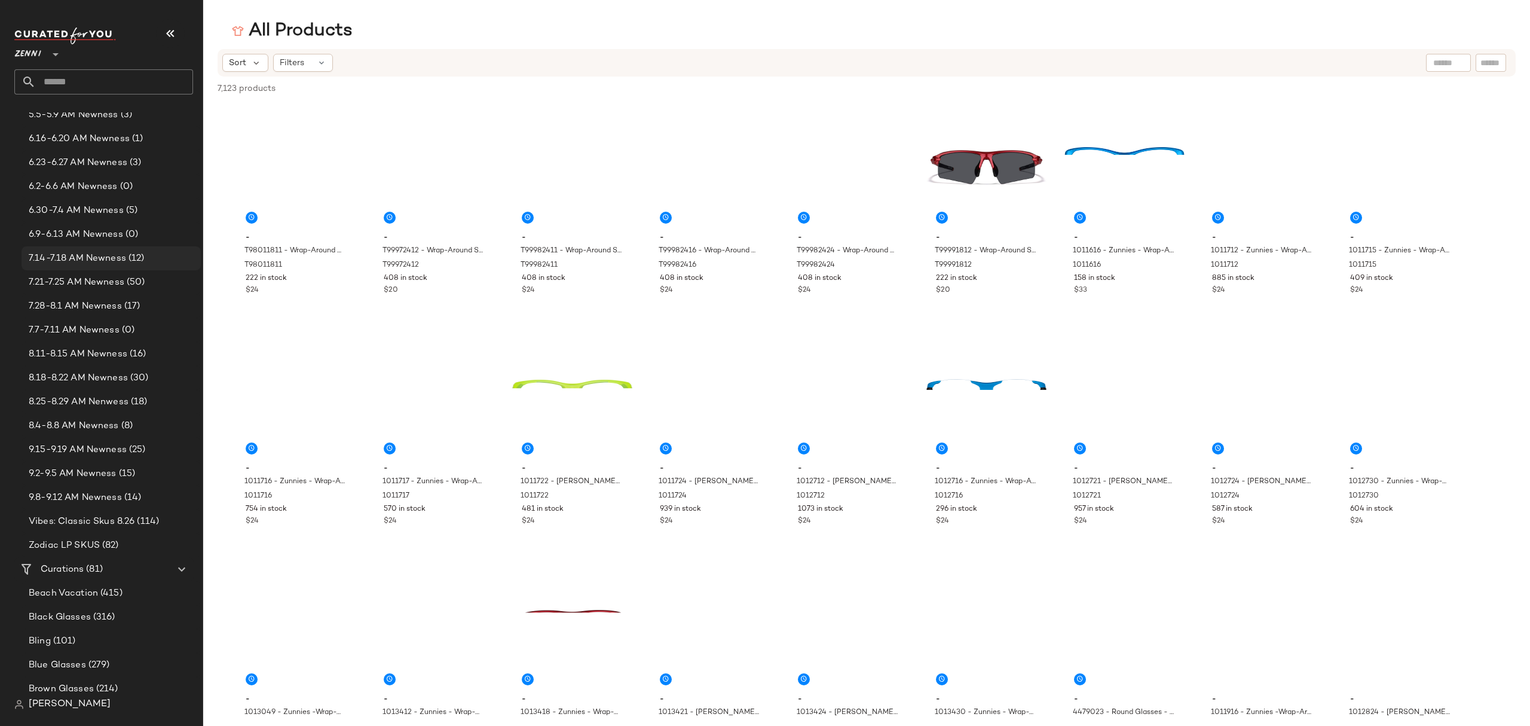
scroll to position [398, 0]
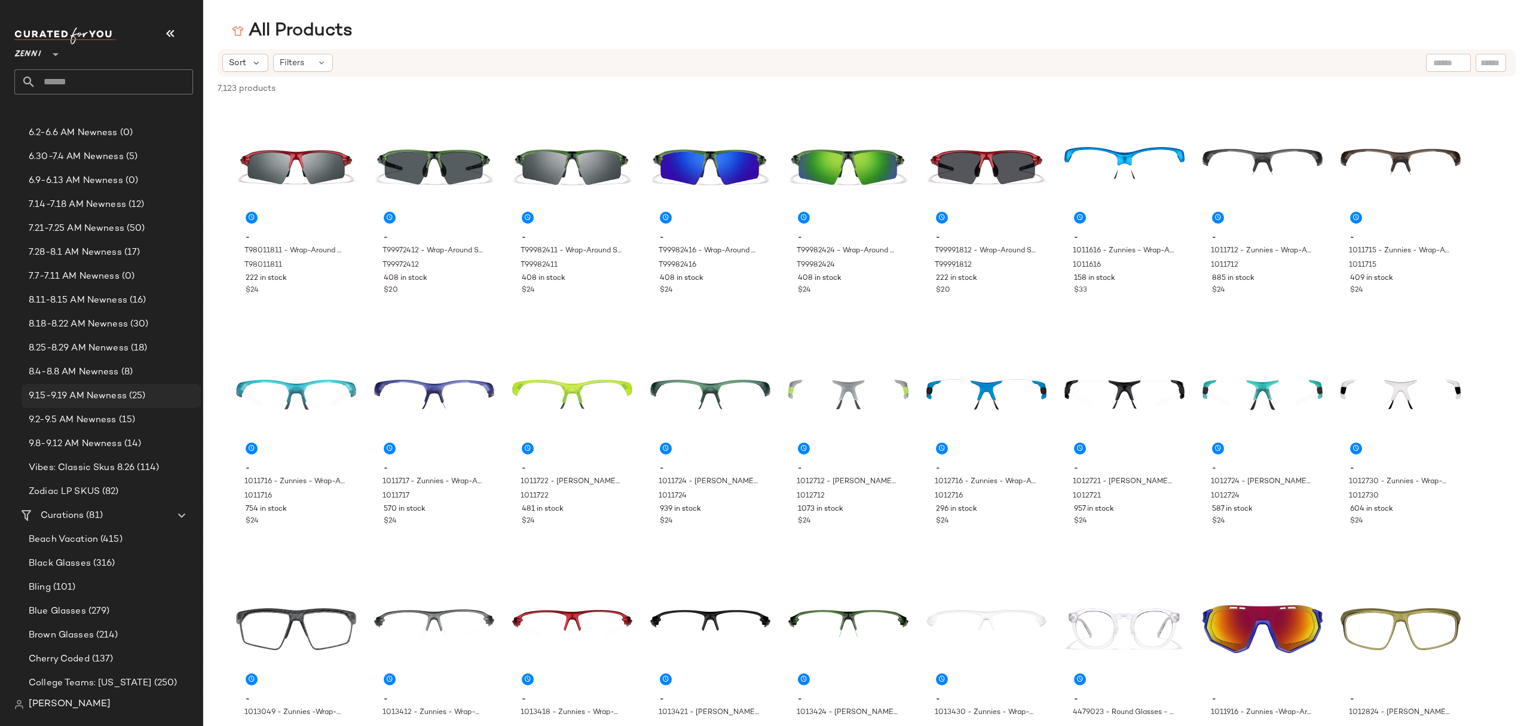
click at [84, 395] on span "9.15-9.19 AM Newness" at bounding box center [78, 396] width 98 height 14
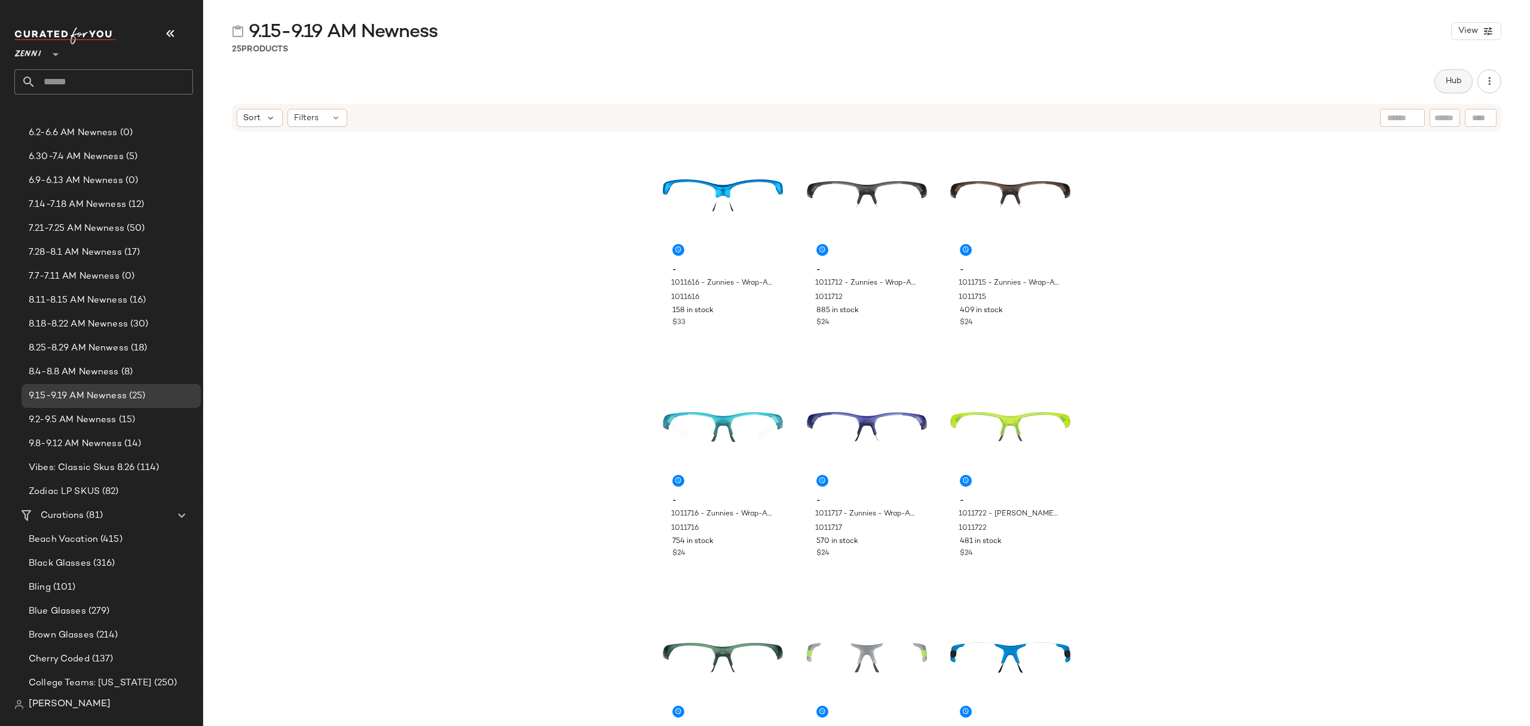
click at [1454, 87] on button "Hub" at bounding box center [1453, 81] width 38 height 24
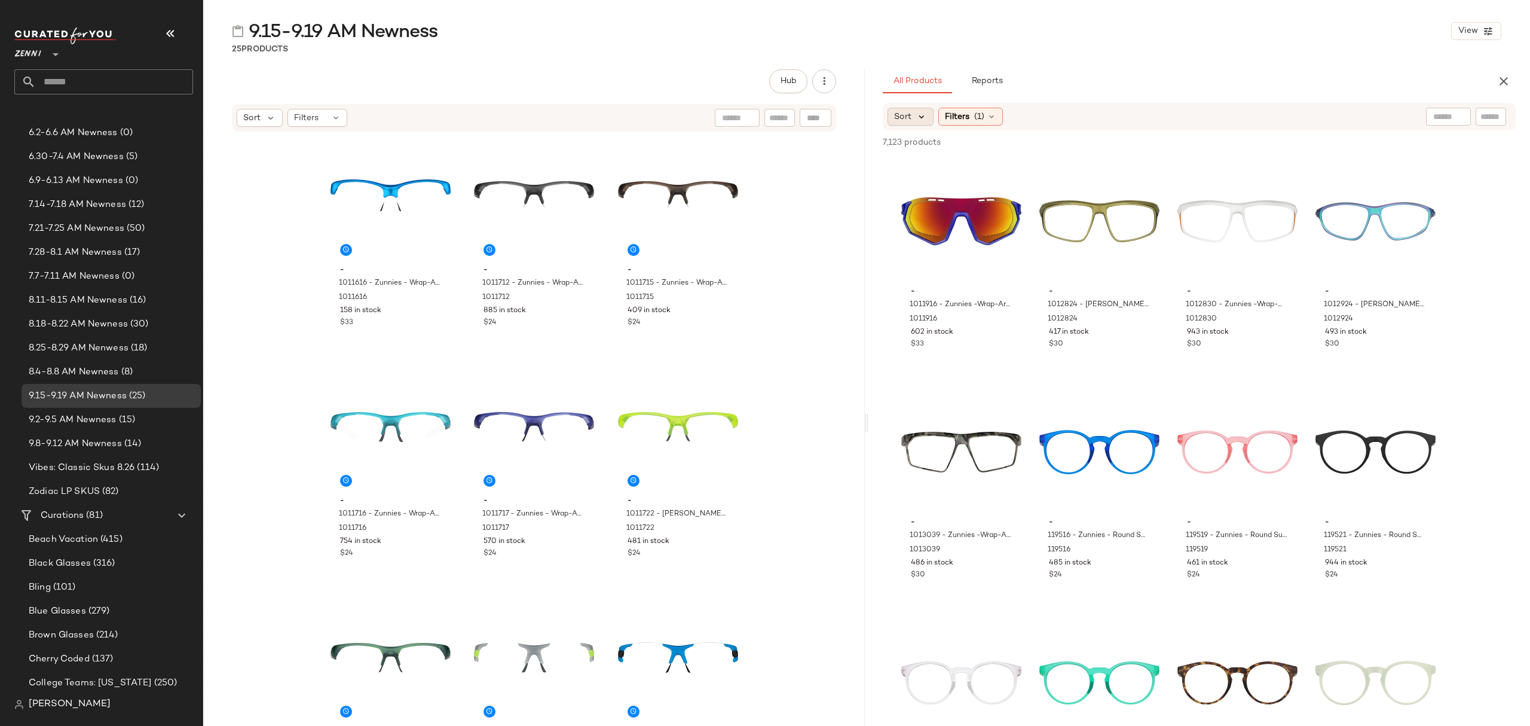
click at [916, 112] on icon at bounding box center [921, 116] width 11 height 11
click at [928, 143] on span "Newest" at bounding box center [931, 148] width 31 height 13
click at [1117, 79] on div "All Products Reports" at bounding box center [1180, 81] width 595 height 24
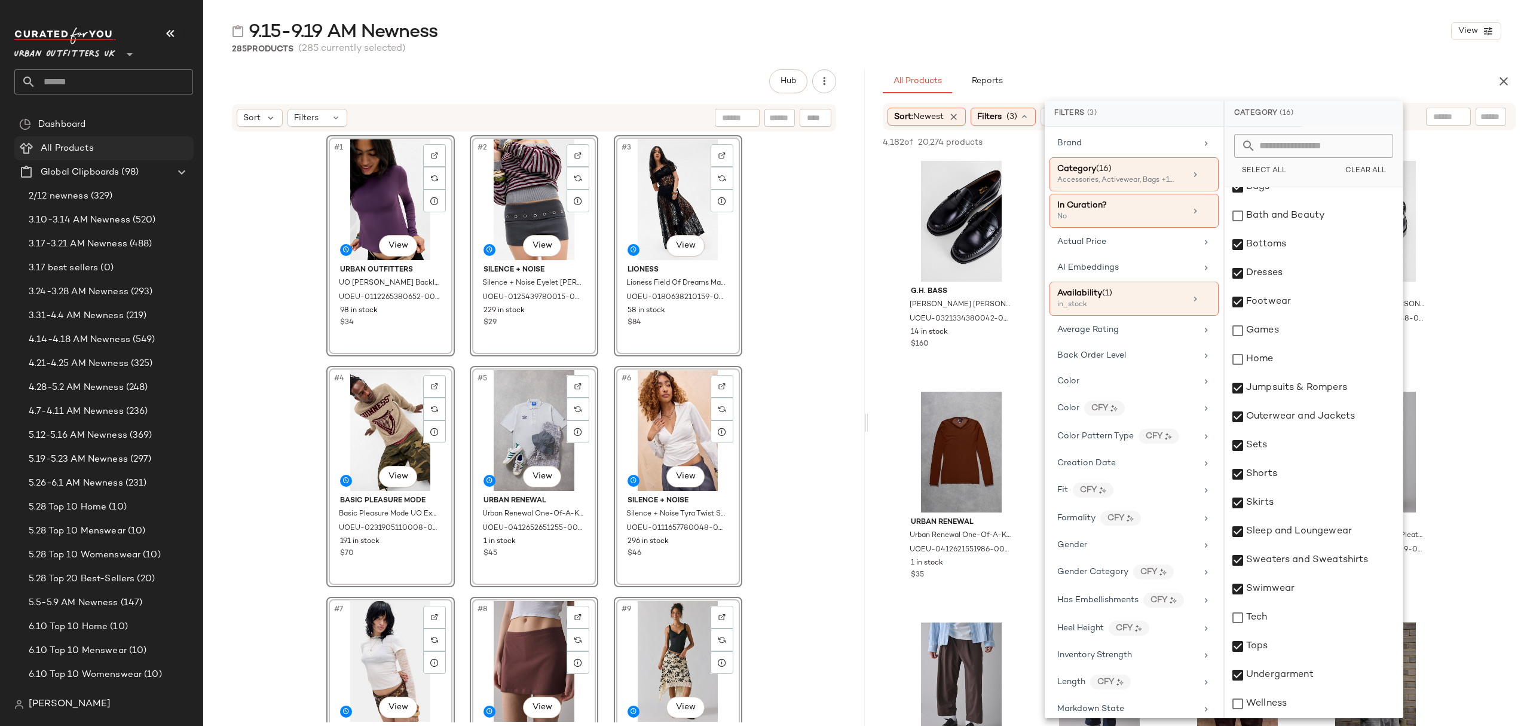
click at [99, 151] on div "All Products" at bounding box center [113, 149] width 152 height 14
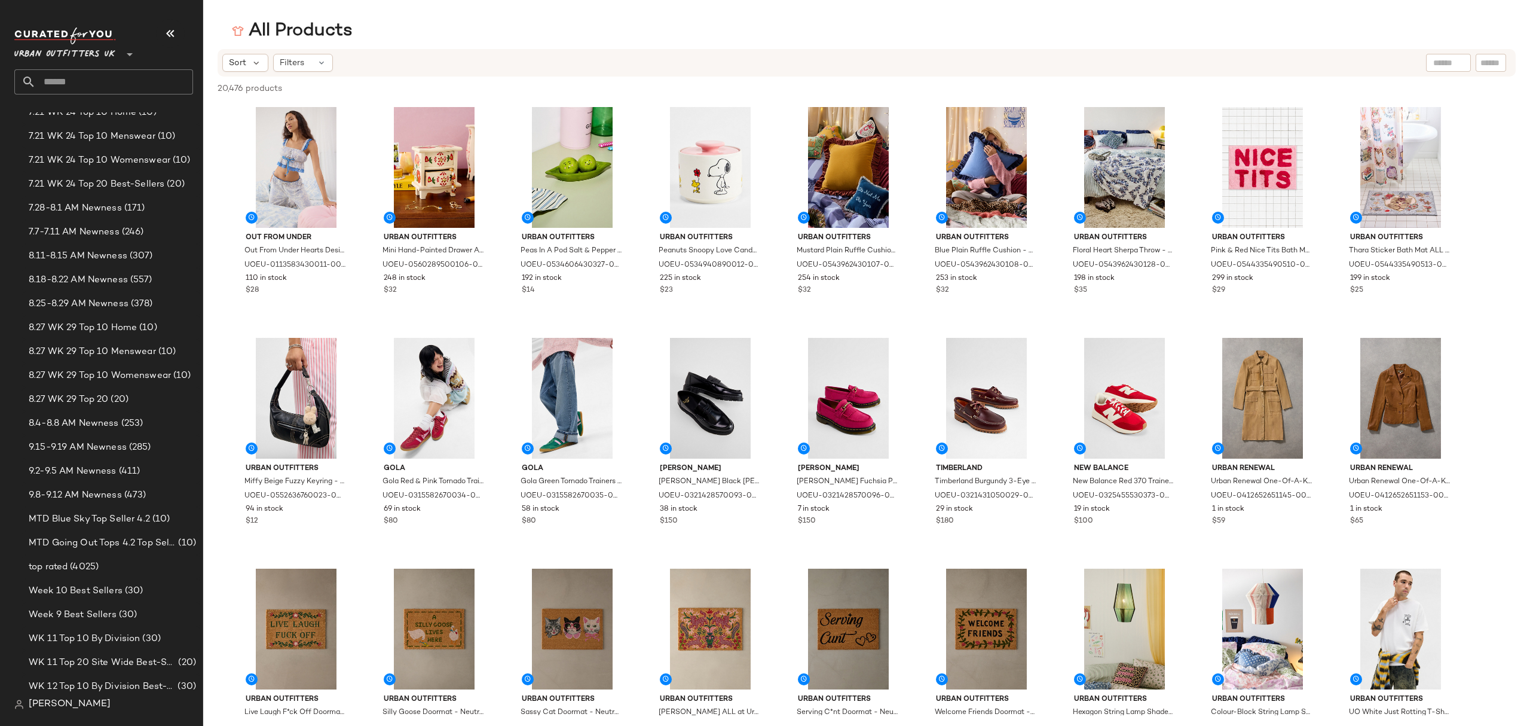
scroll to position [1434, 0]
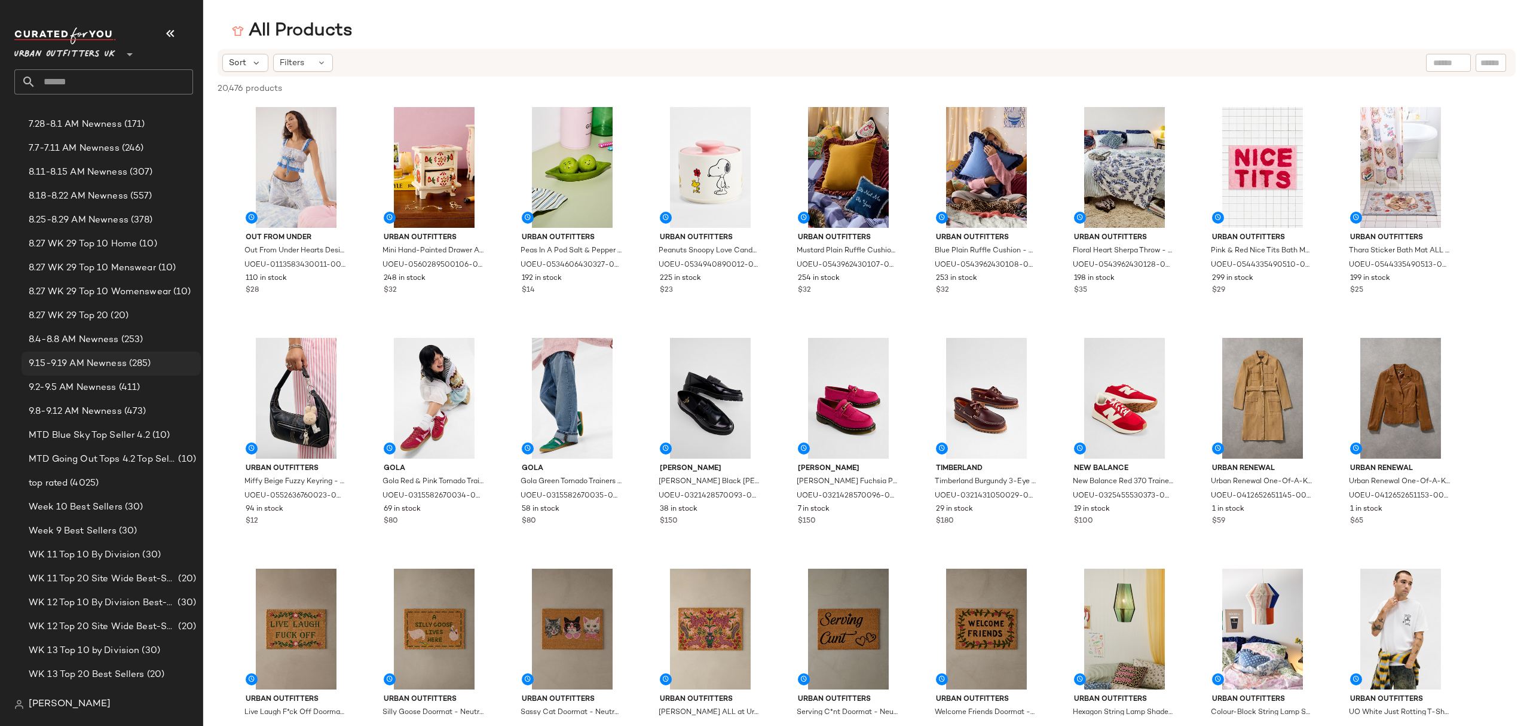
click at [116, 368] on span "9.15-9.19 AM Newness" at bounding box center [78, 364] width 98 height 14
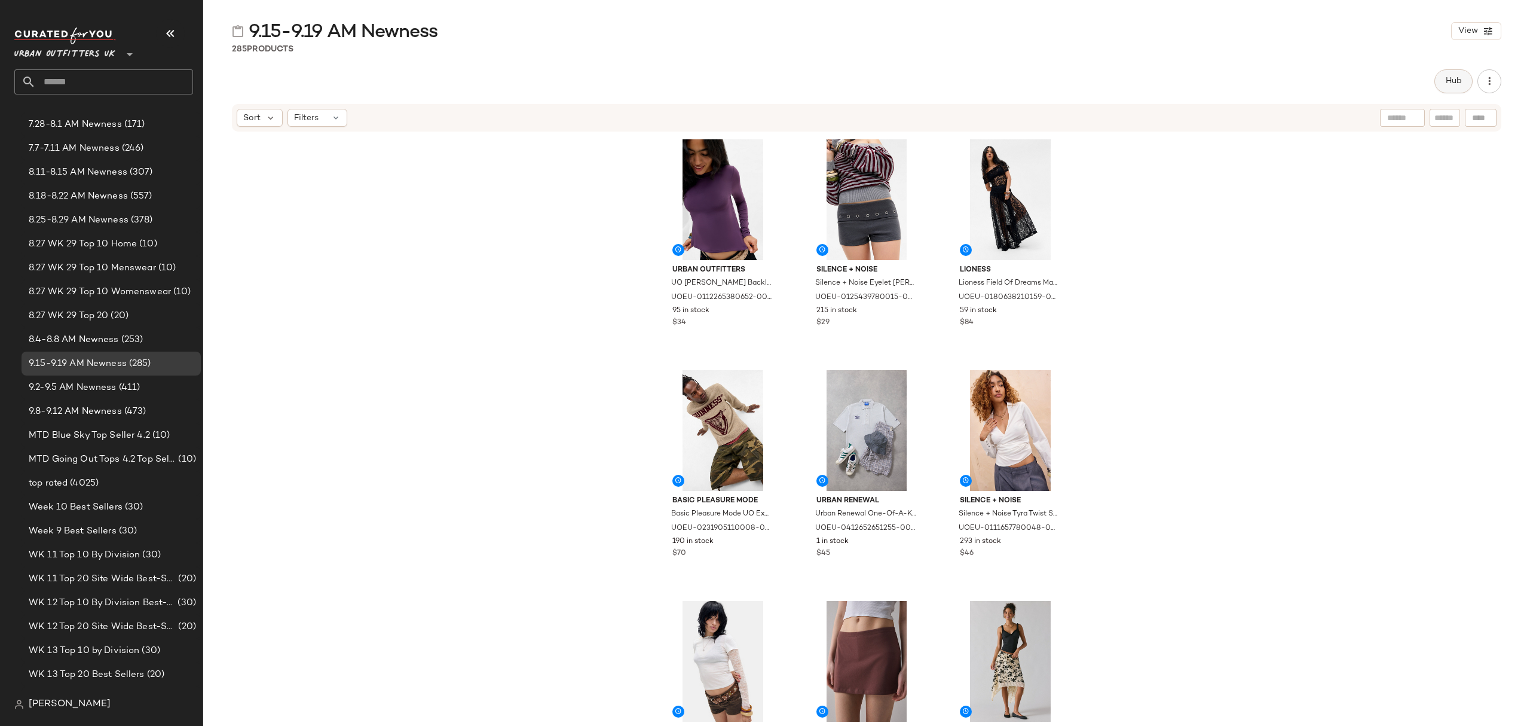
click at [1462, 75] on button "Hub" at bounding box center [1453, 81] width 38 height 24
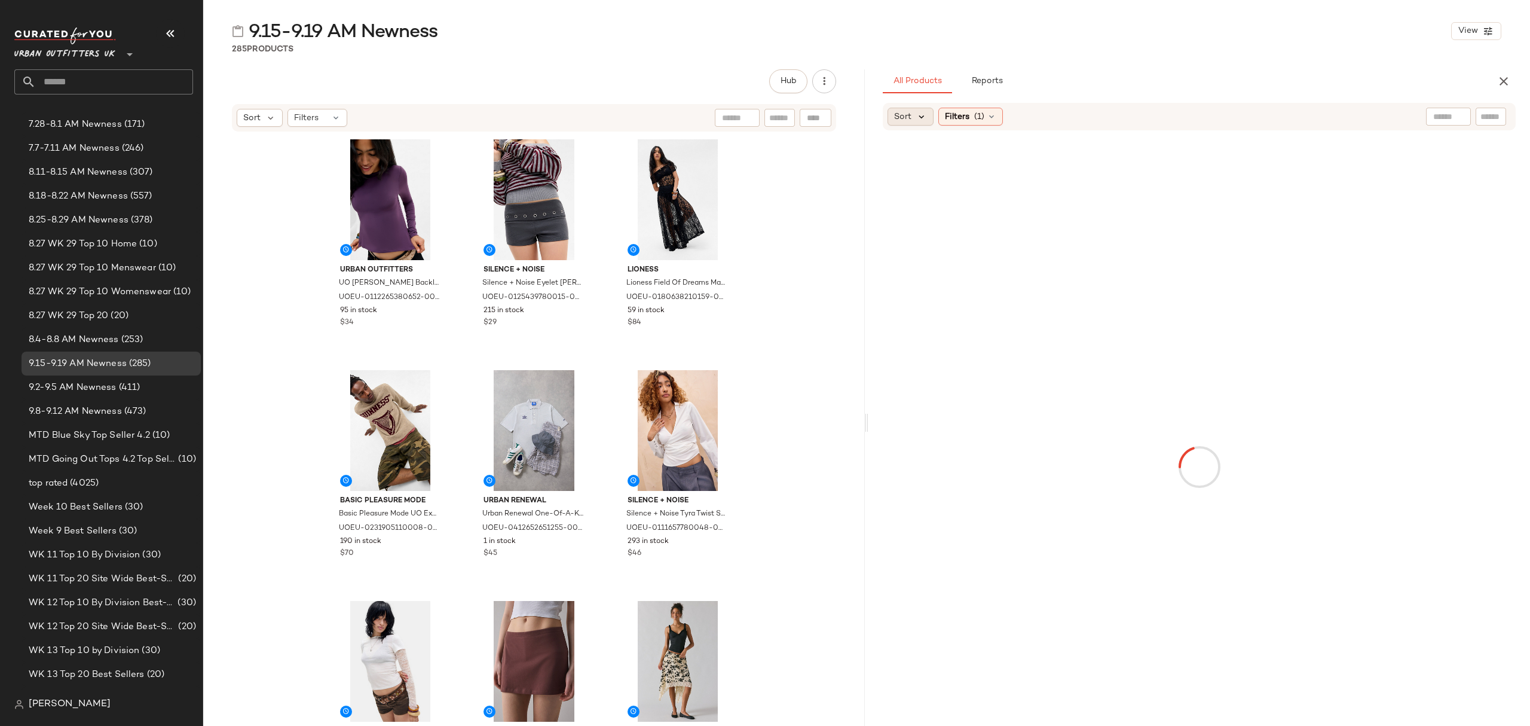
click at [917, 122] on icon at bounding box center [921, 116] width 11 height 11
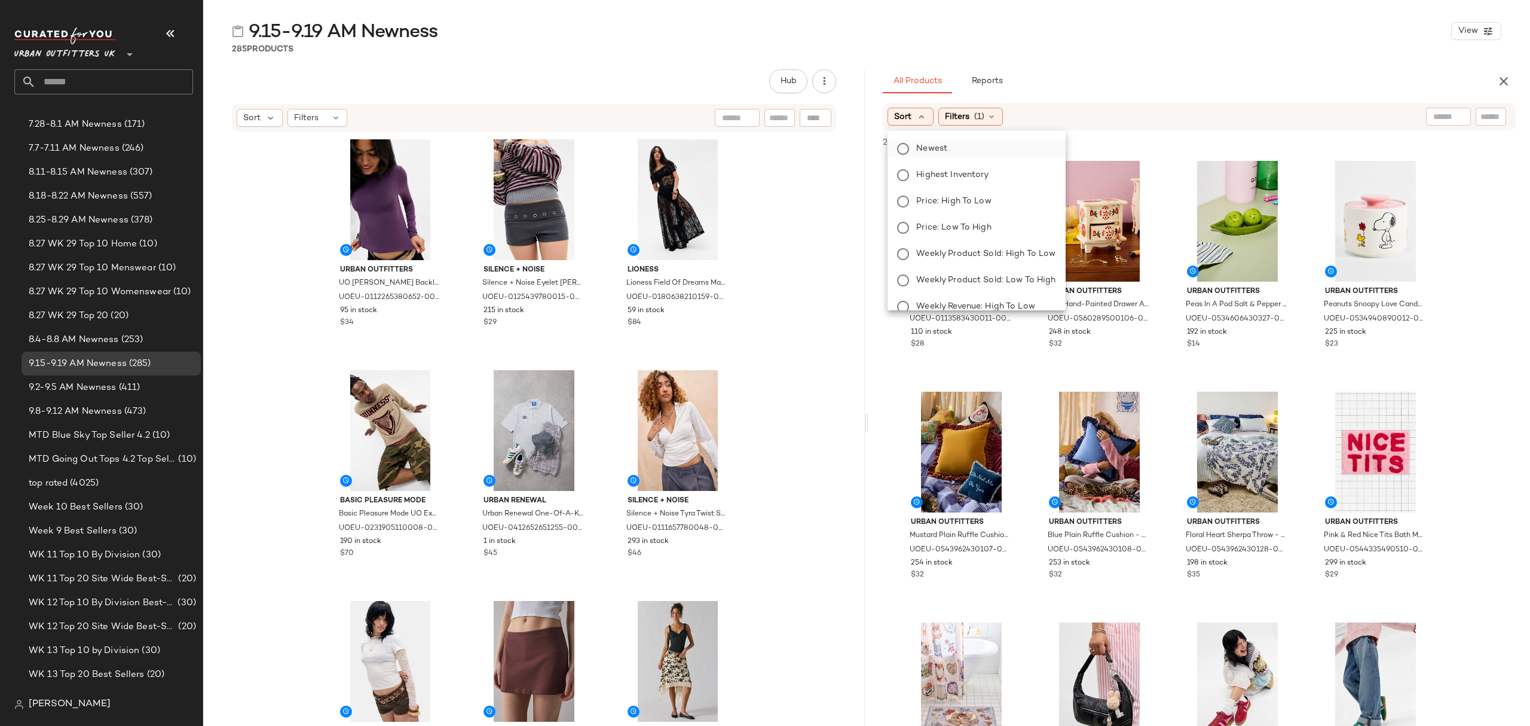
click at [952, 148] on label "Newest" at bounding box center [983, 148] width 144 height 17
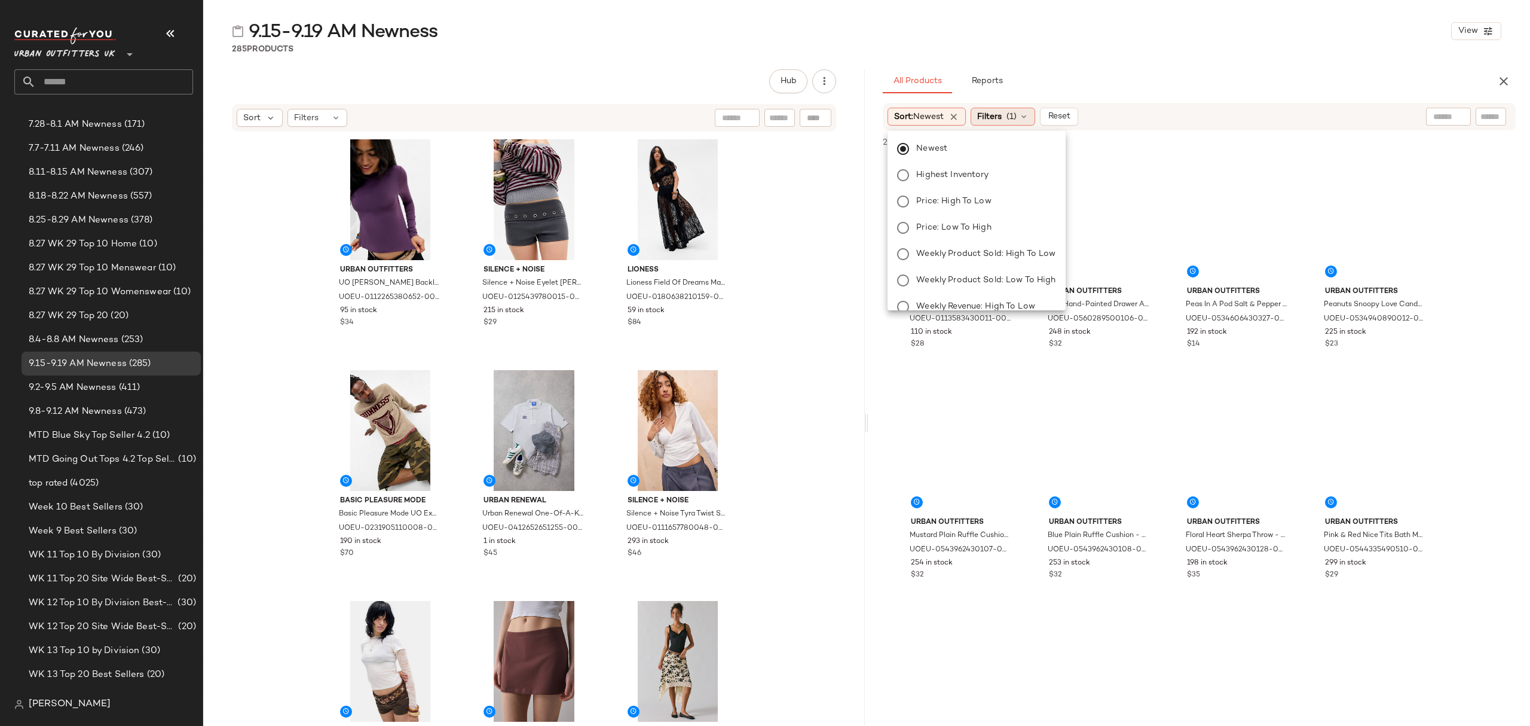
click at [1010, 114] on span "(1)" at bounding box center [1011, 117] width 10 height 13
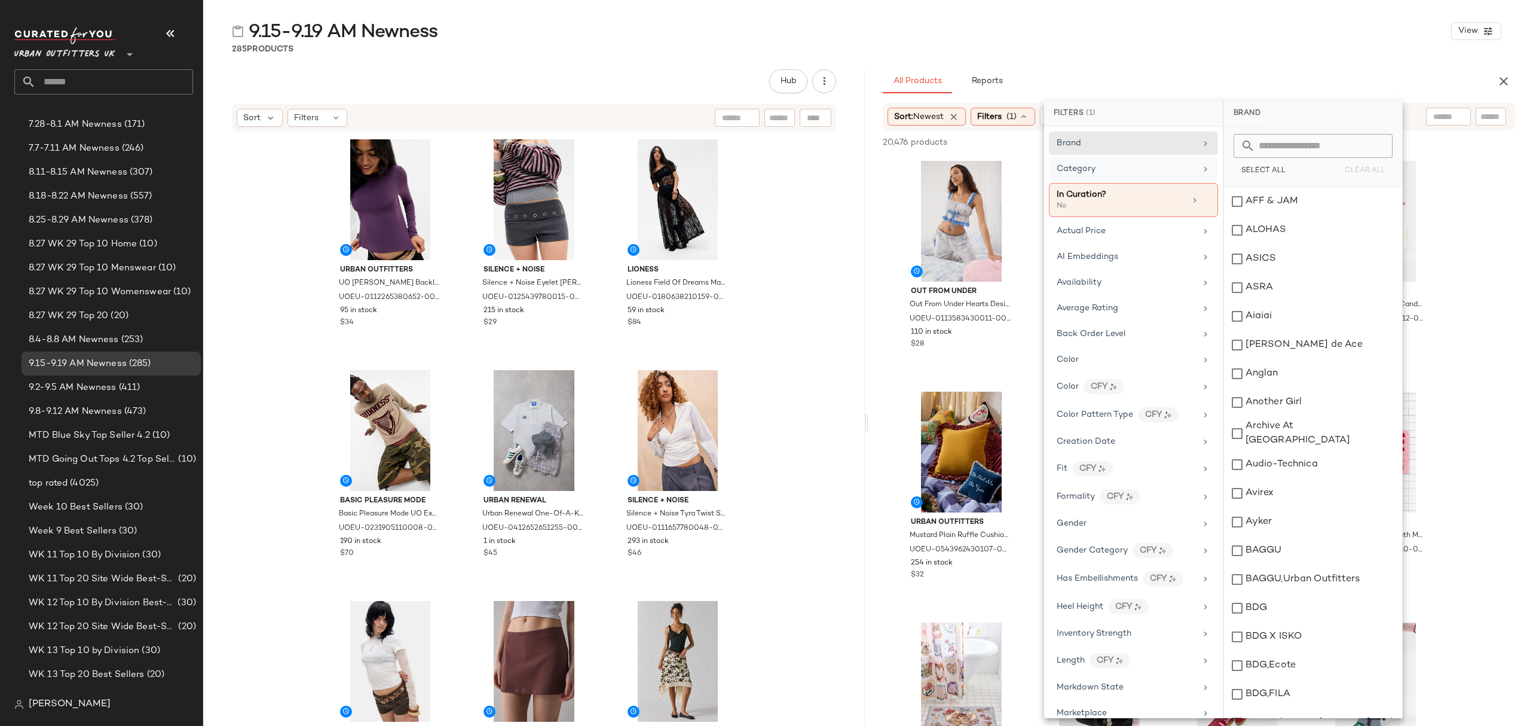
click at [1115, 169] on div "Category" at bounding box center [1126, 169] width 139 height 13
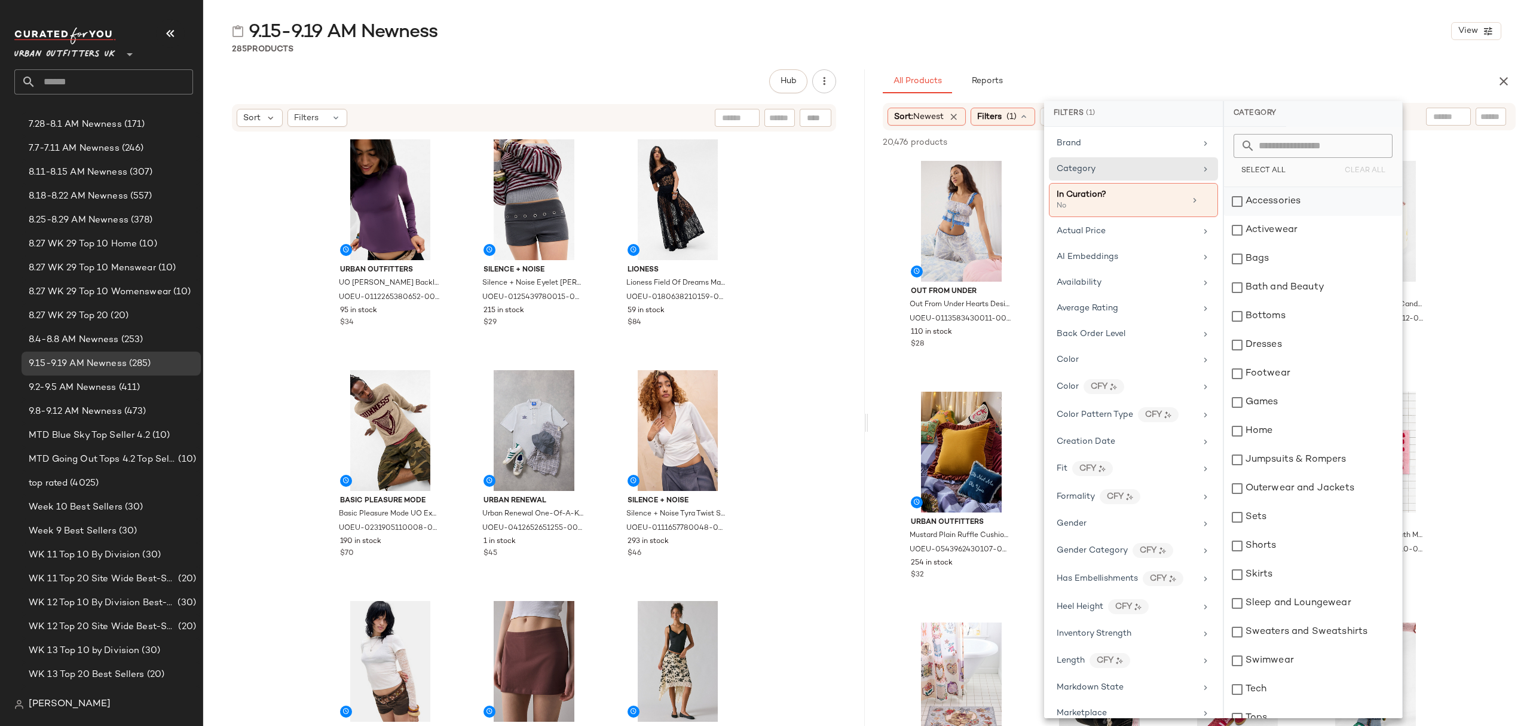
click at [1289, 197] on div "Accessories" at bounding box center [1313, 201] width 178 height 29
click at [1294, 225] on div "Activewear" at bounding box center [1314, 230] width 178 height 29
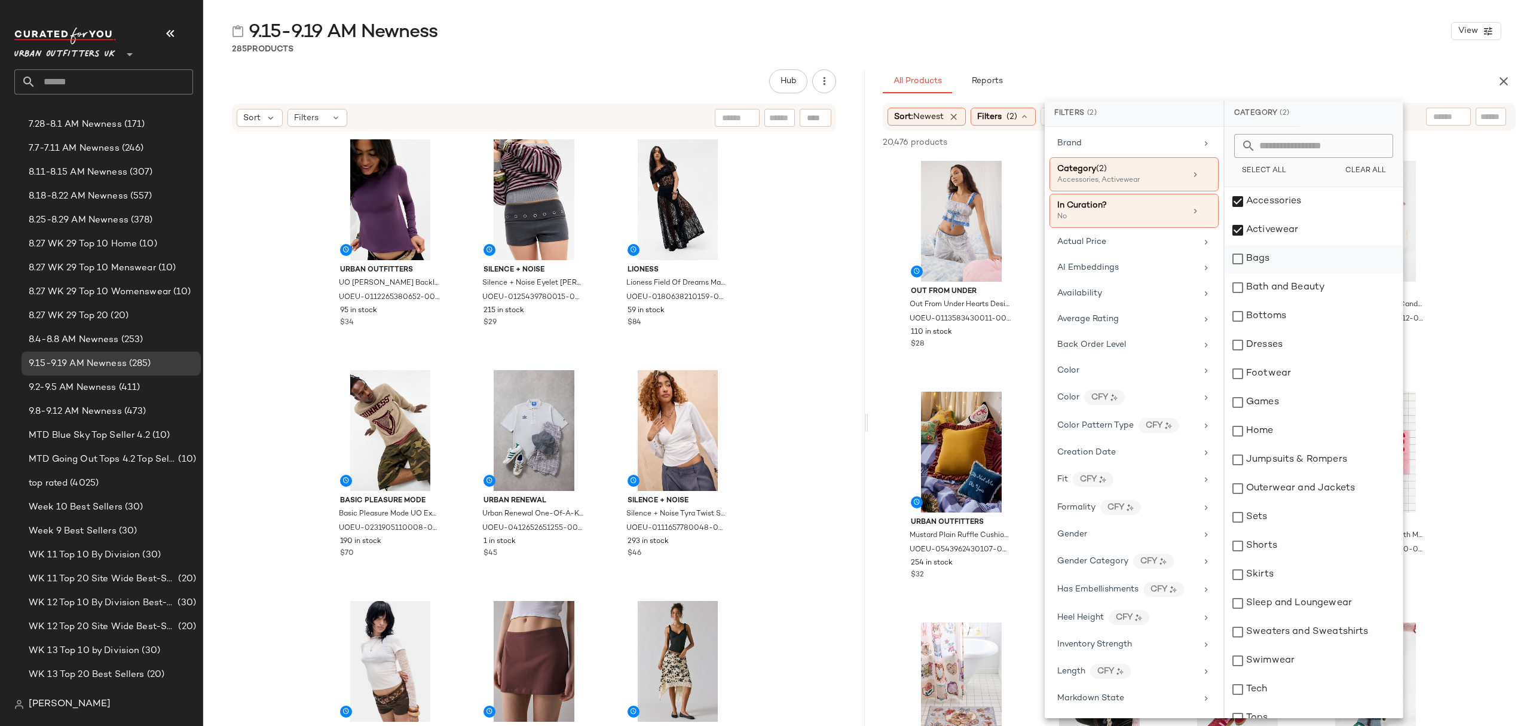
click at [1291, 251] on div "Bags" at bounding box center [1314, 258] width 178 height 29
click at [1302, 317] on div "Bottoms" at bounding box center [1314, 316] width 178 height 29
click at [1301, 339] on div "Dresses" at bounding box center [1314, 344] width 178 height 29
click at [1297, 380] on div "Footwear" at bounding box center [1314, 373] width 178 height 29
click at [1305, 457] on div "Jumpsuits & Rompers" at bounding box center [1314, 459] width 178 height 29
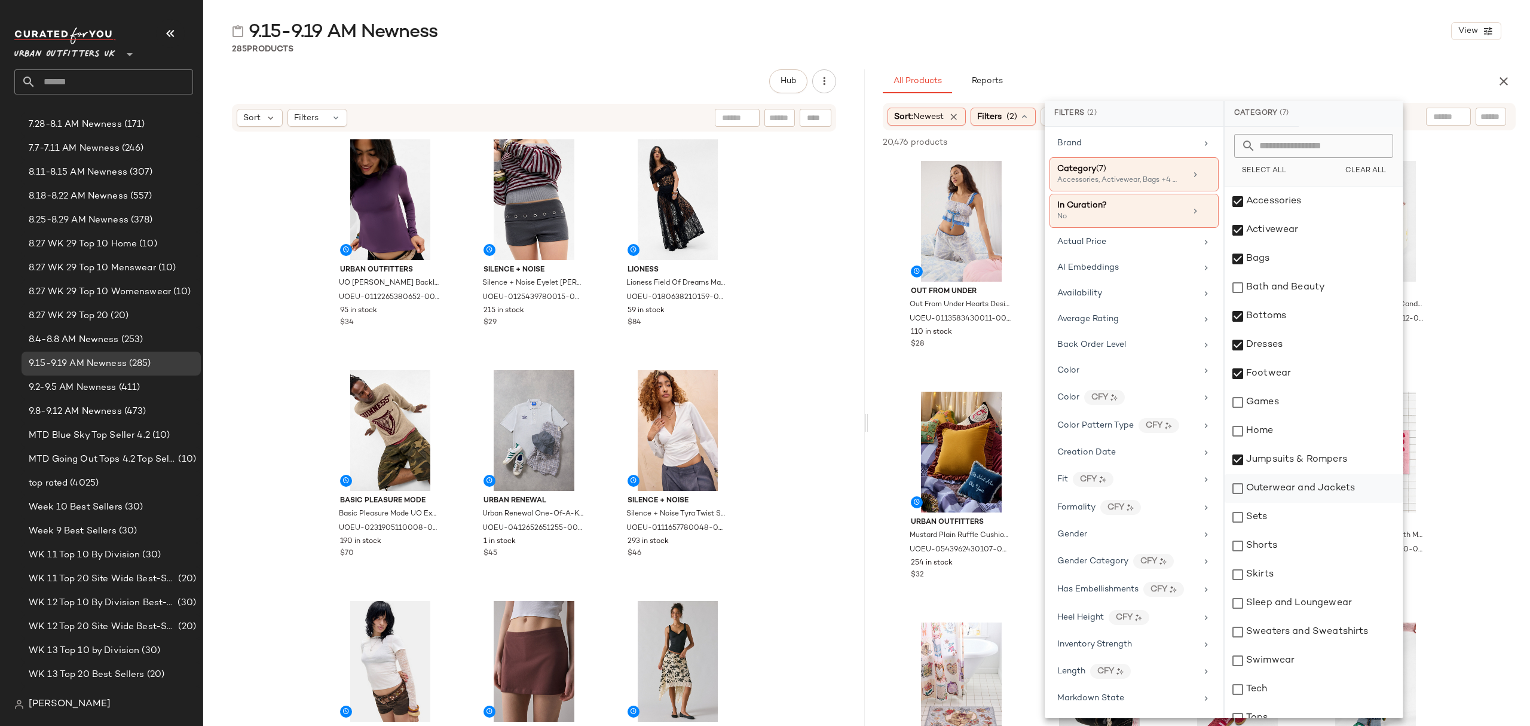
click at [1308, 491] on div "Outerwear and Jackets" at bounding box center [1314, 488] width 178 height 29
drag, startPoint x: 1299, startPoint y: 518, endPoint x: 1299, endPoint y: 534, distance: 16.7
click at [1299, 519] on div "Sets" at bounding box center [1314, 517] width 178 height 29
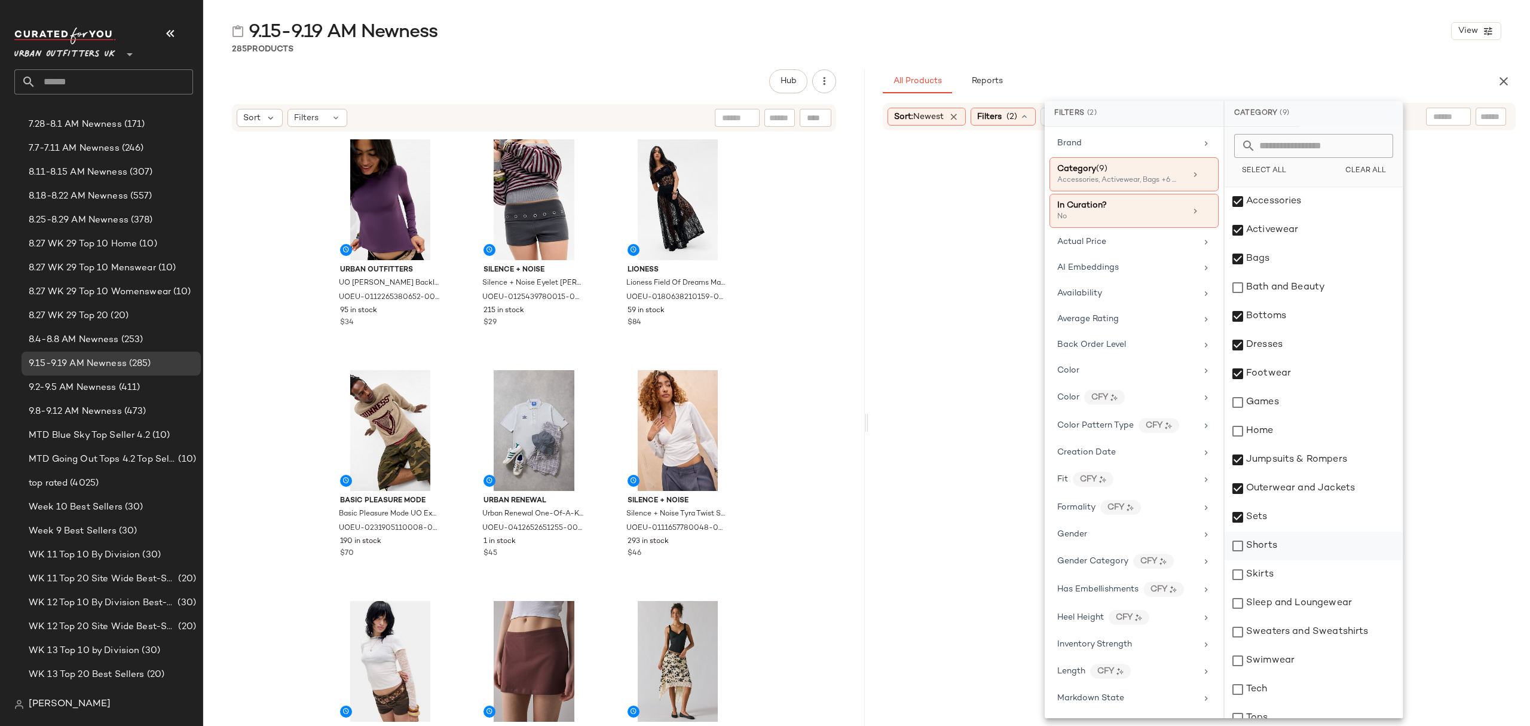
click at [1299, 541] on div "Shorts" at bounding box center [1314, 545] width 178 height 29
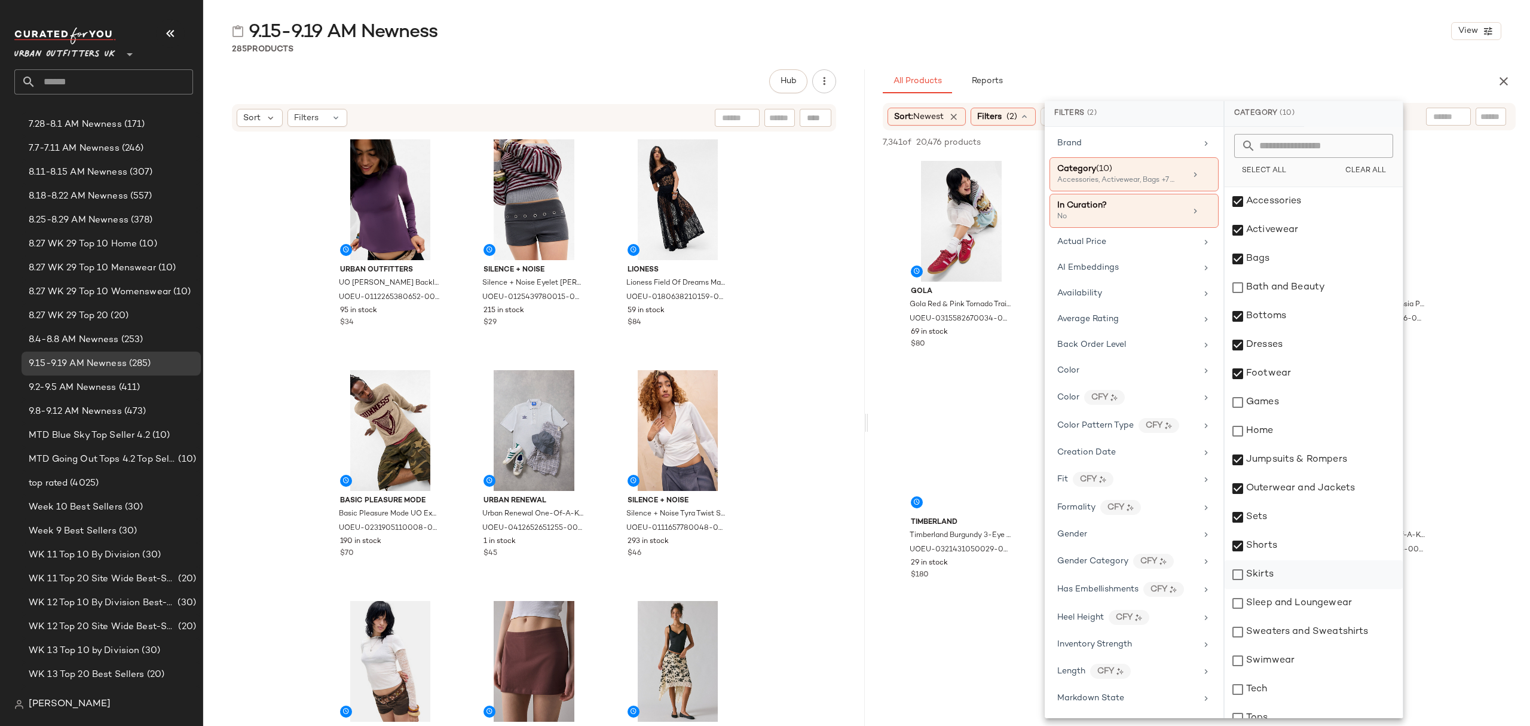
click at [1302, 572] on div "Skirts" at bounding box center [1314, 574] width 178 height 29
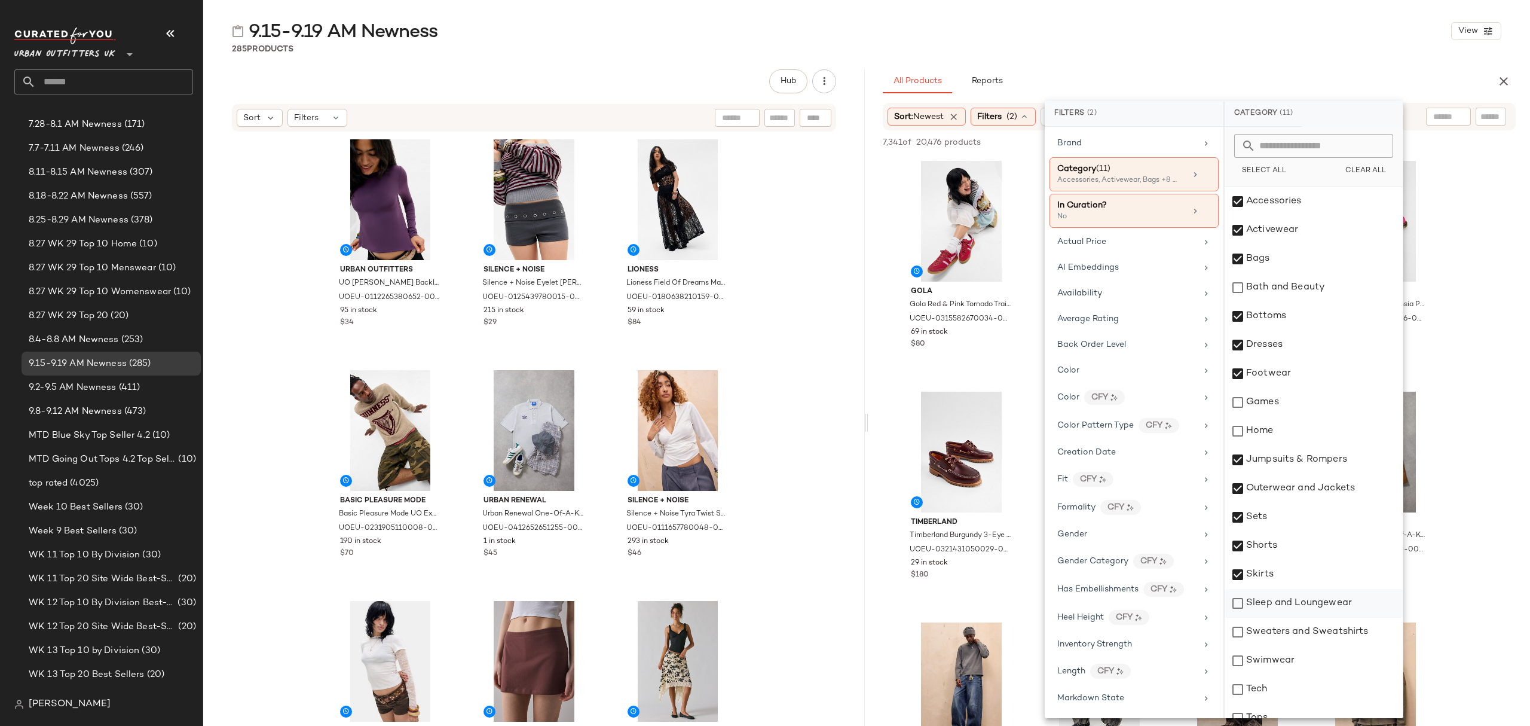
click at [1318, 605] on div "Sleep and Loungewear" at bounding box center [1314, 603] width 178 height 29
click at [1323, 632] on div "Sweaters and Sweatshirts" at bounding box center [1314, 631] width 178 height 29
click at [1312, 665] on div "Swimwear" at bounding box center [1314, 660] width 178 height 29
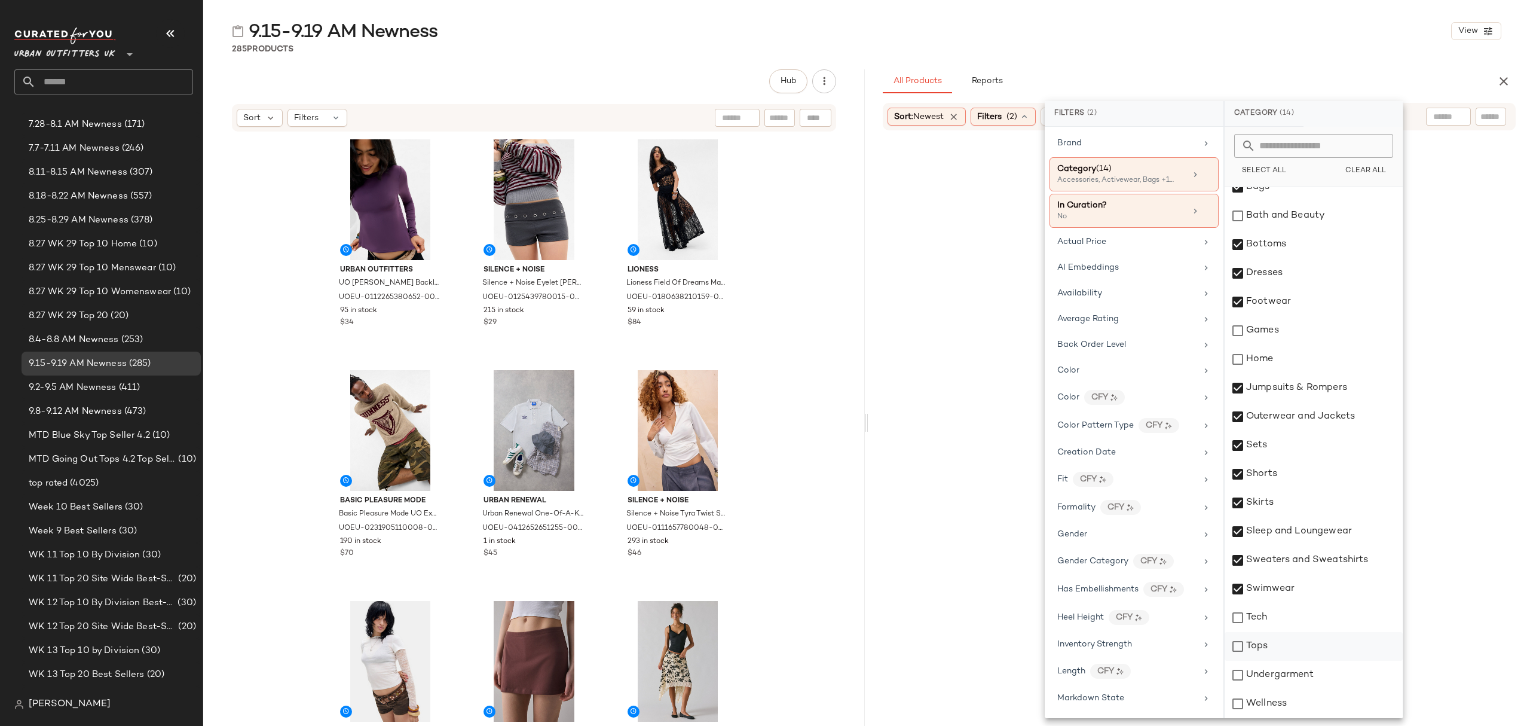
click at [1280, 647] on div "Tops" at bounding box center [1314, 646] width 178 height 29
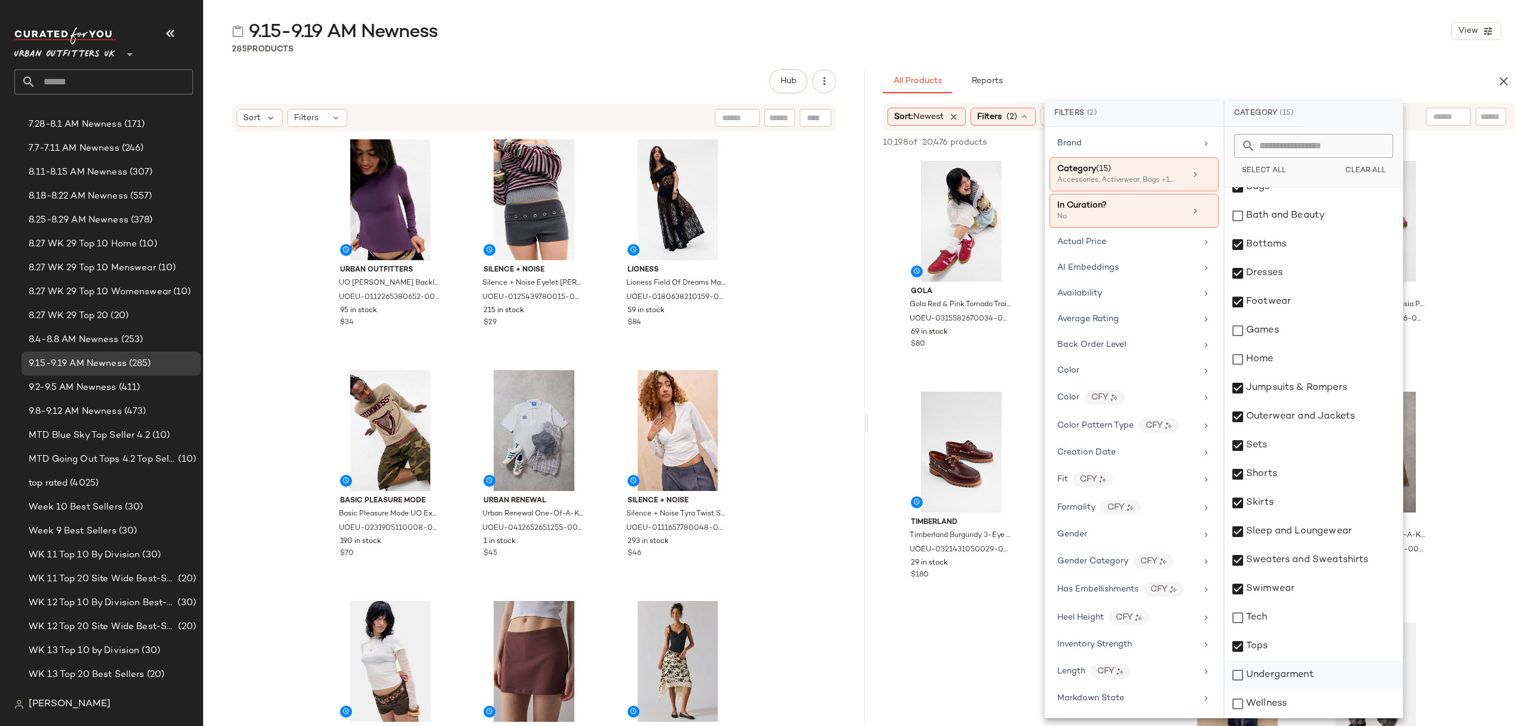
click at [1296, 680] on div "Undergarment" at bounding box center [1314, 674] width 178 height 29
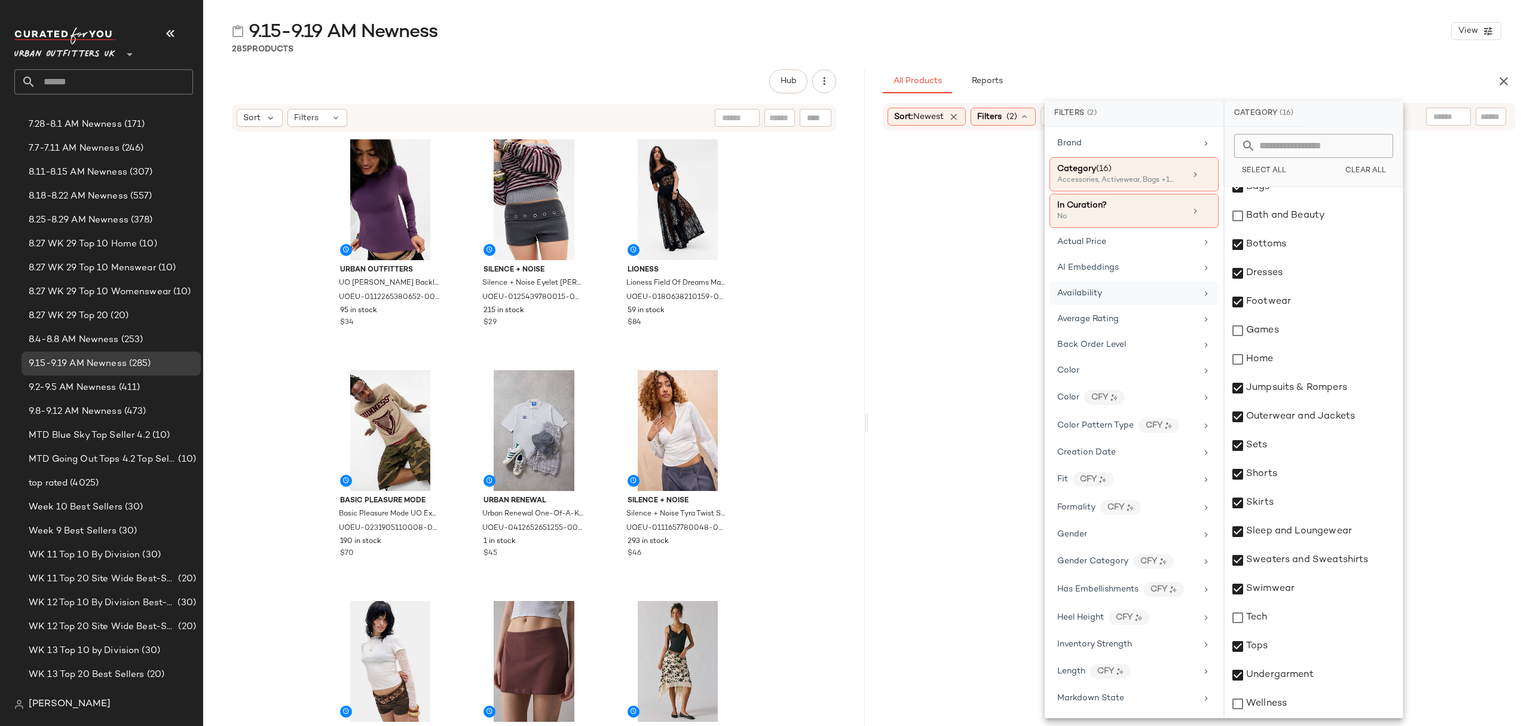
click at [1072, 298] on span "Availability" at bounding box center [1079, 293] width 45 height 9
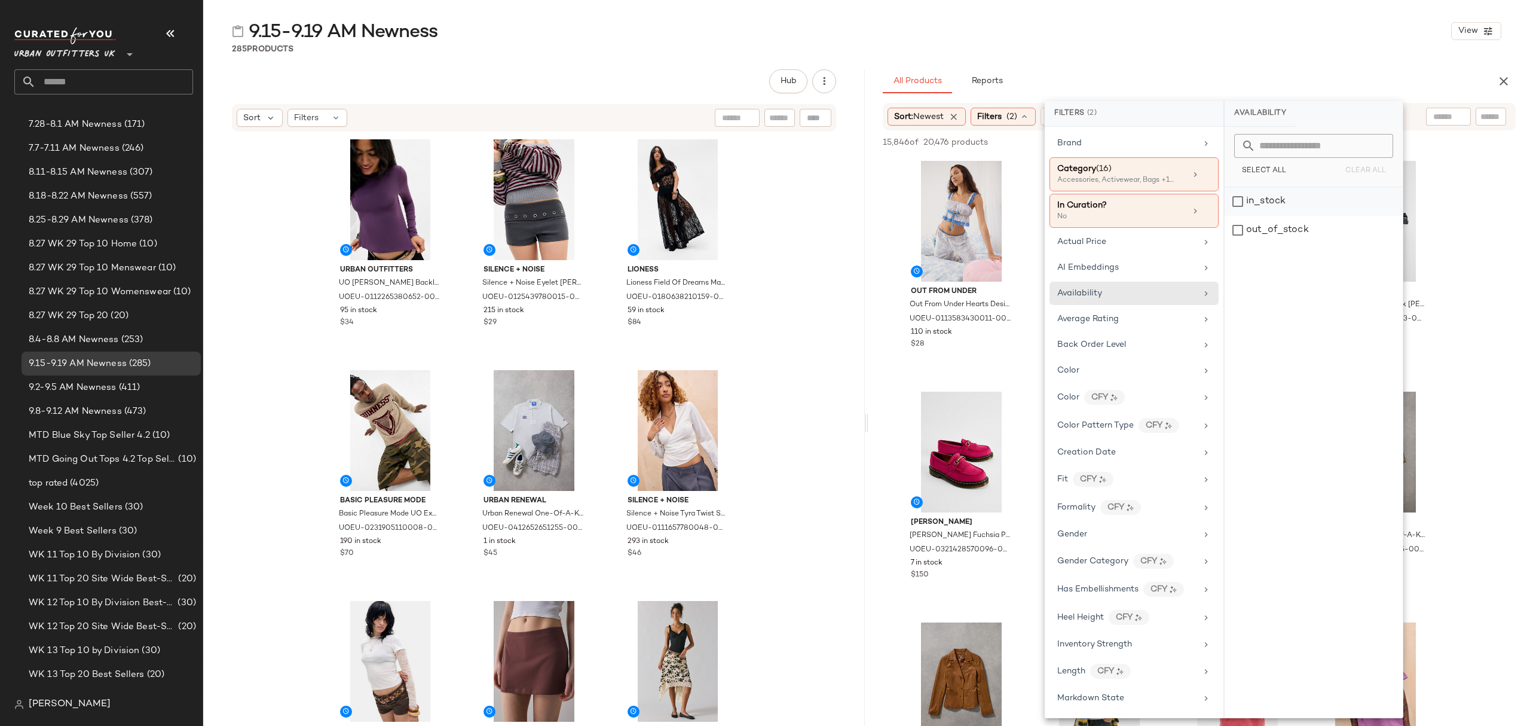
click at [1261, 198] on div "in_stock" at bounding box center [1314, 201] width 178 height 29
click at [1238, 55] on div "9.15-9.19 AM Newness View 285 Products Hub Sort Filters Urban Outfitters UO Car…" at bounding box center [866, 372] width 1327 height 706
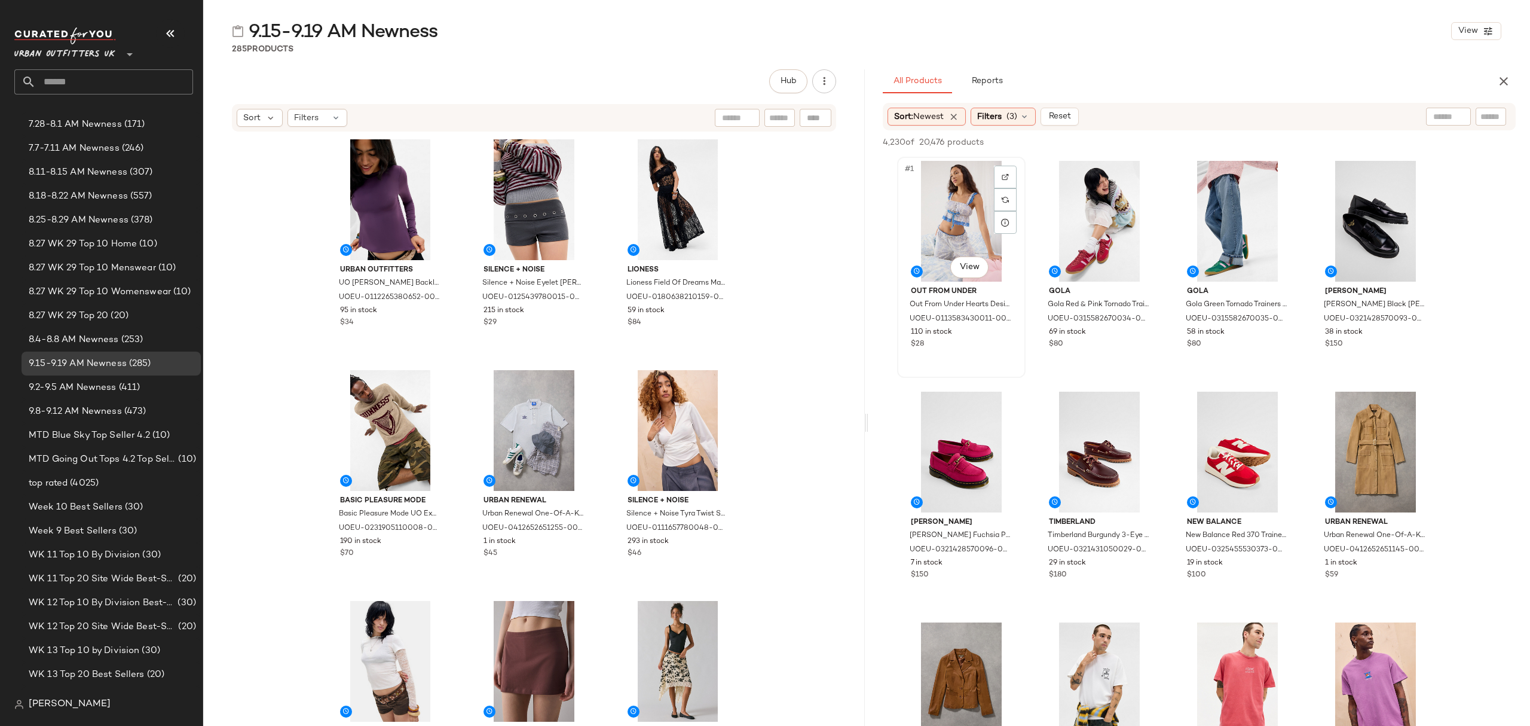
click at [966, 186] on div "#1 View" at bounding box center [961, 221] width 120 height 121
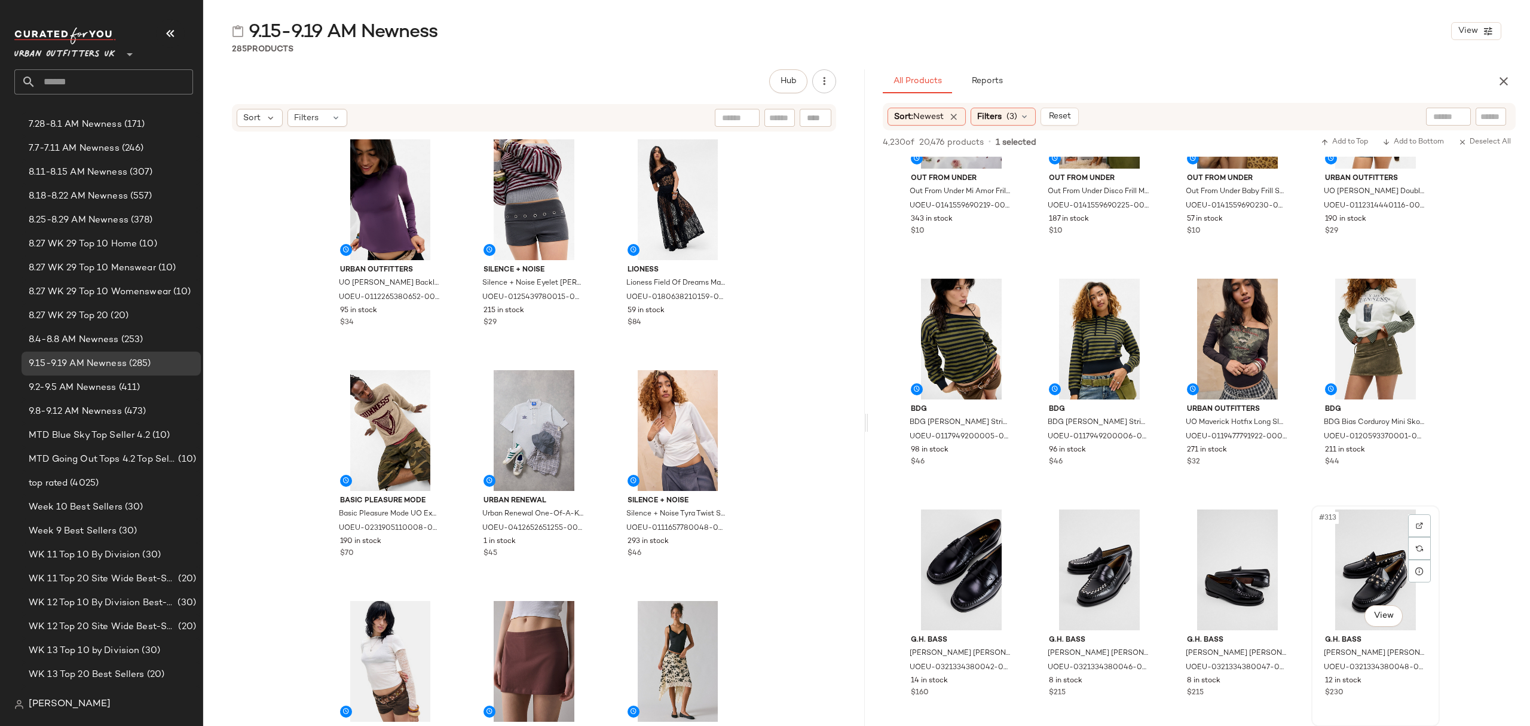
scroll to position [2310, 0]
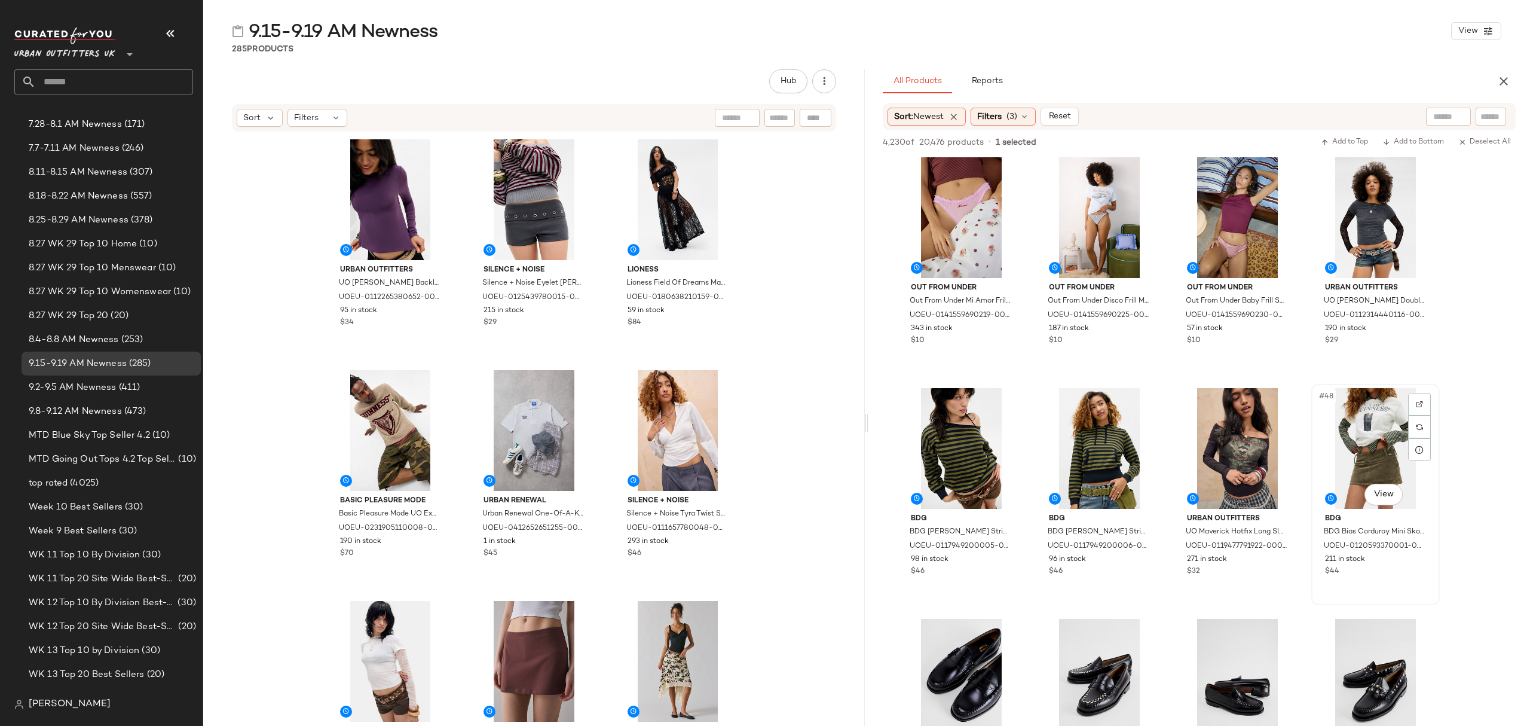
click at [1411, 584] on div "#48 View BDG BDG Bias Corduroy Mini Skort - Dark Green L at Urban Outfitters UO…" at bounding box center [1375, 494] width 126 height 219
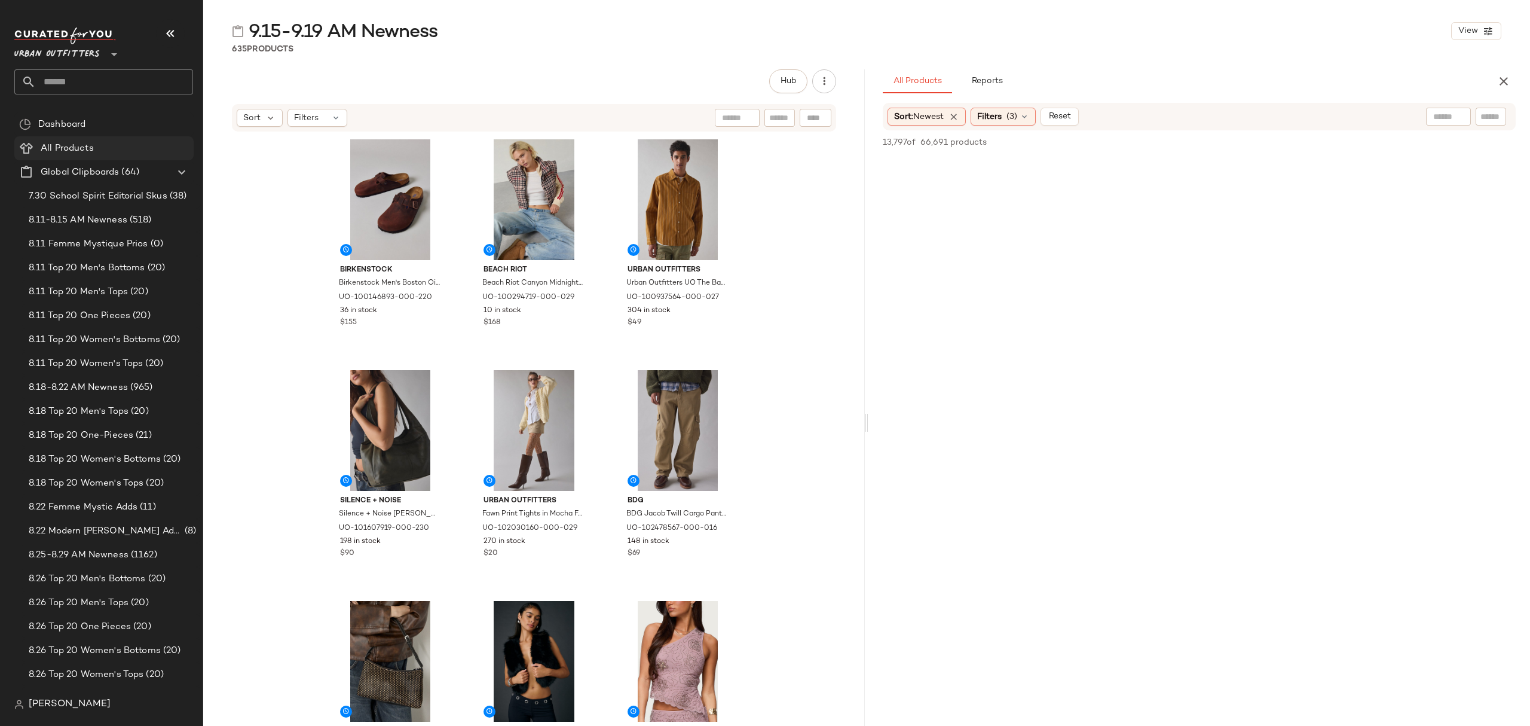
click at [89, 145] on span "All Products" at bounding box center [67, 149] width 53 height 14
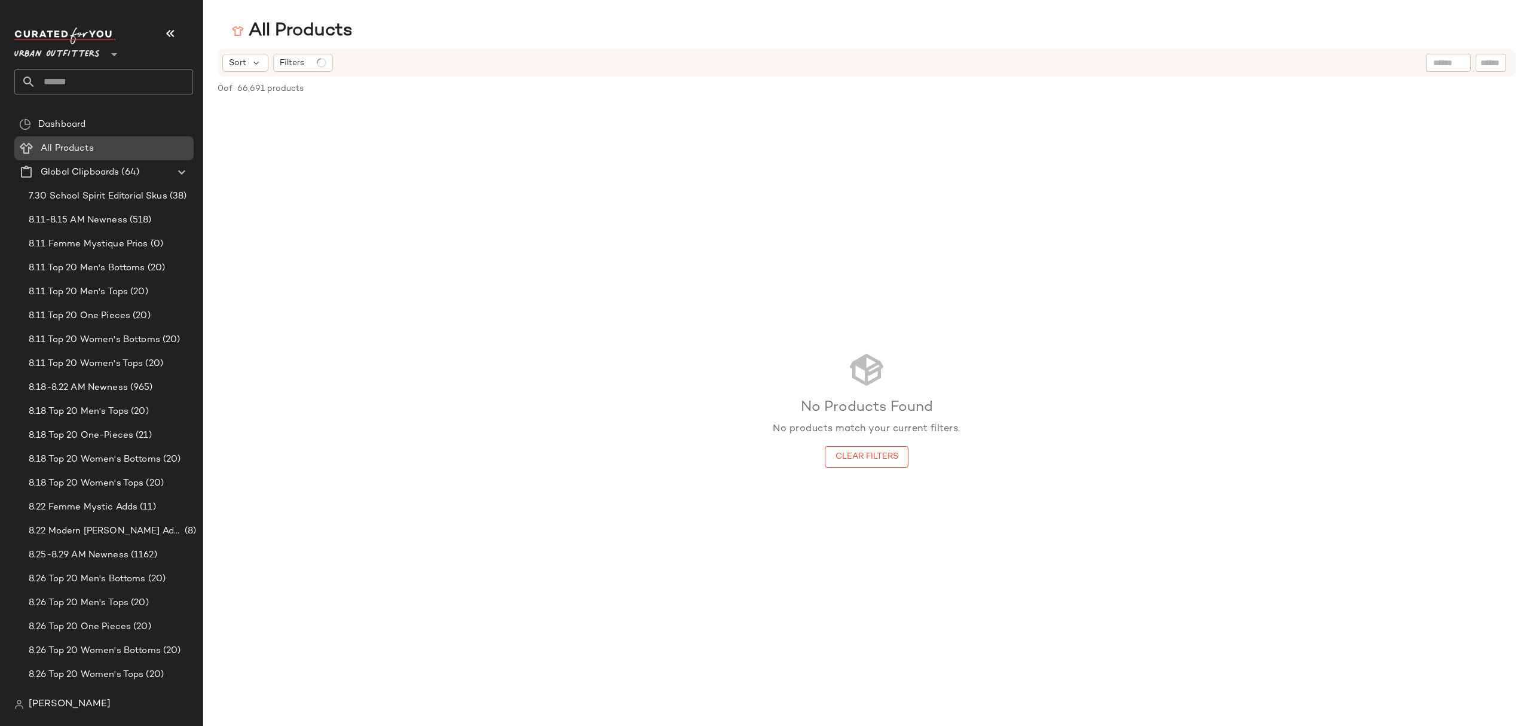
click at [130, 143] on div "All Products" at bounding box center [113, 149] width 152 height 14
click at [94, 170] on span "Global Clipboards" at bounding box center [80, 173] width 78 height 14
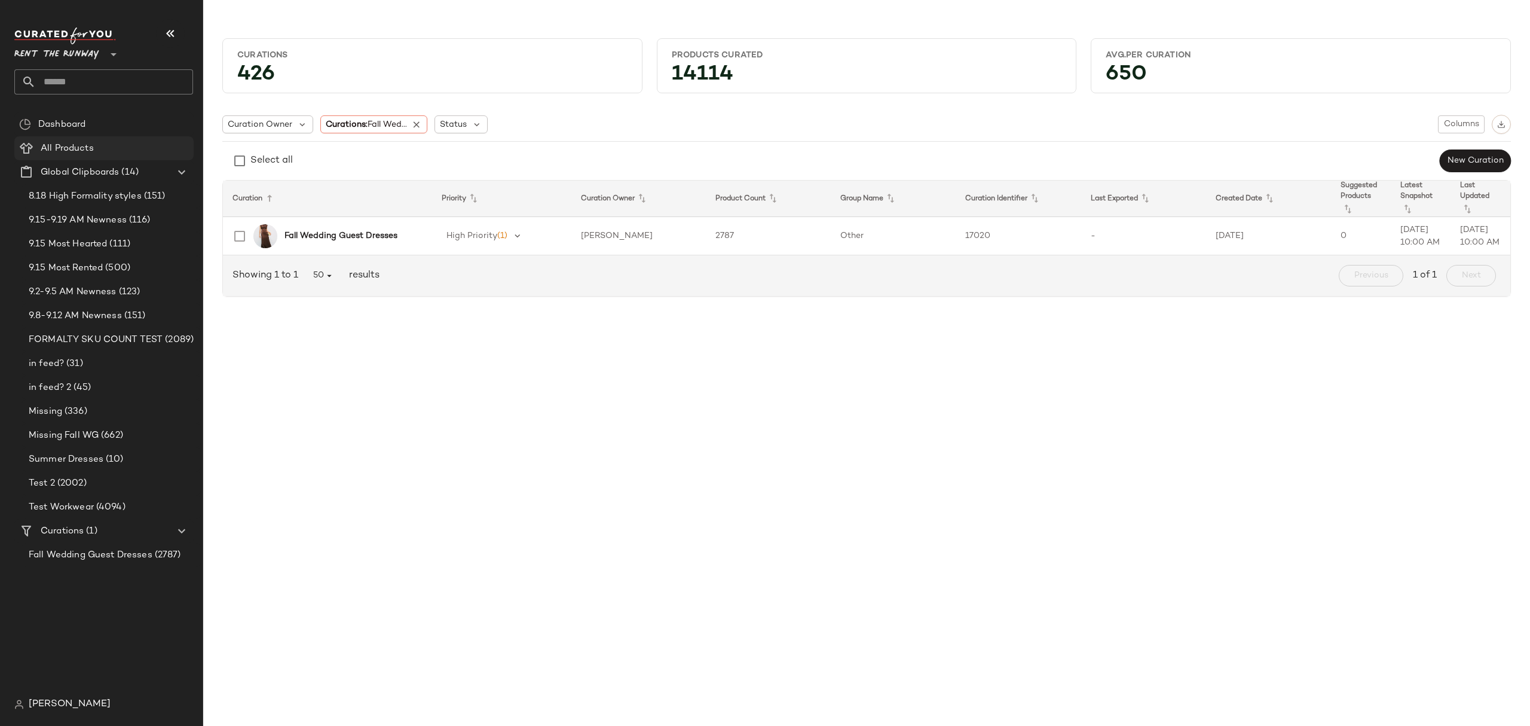
click at [134, 146] on div "All Products" at bounding box center [113, 149] width 152 height 14
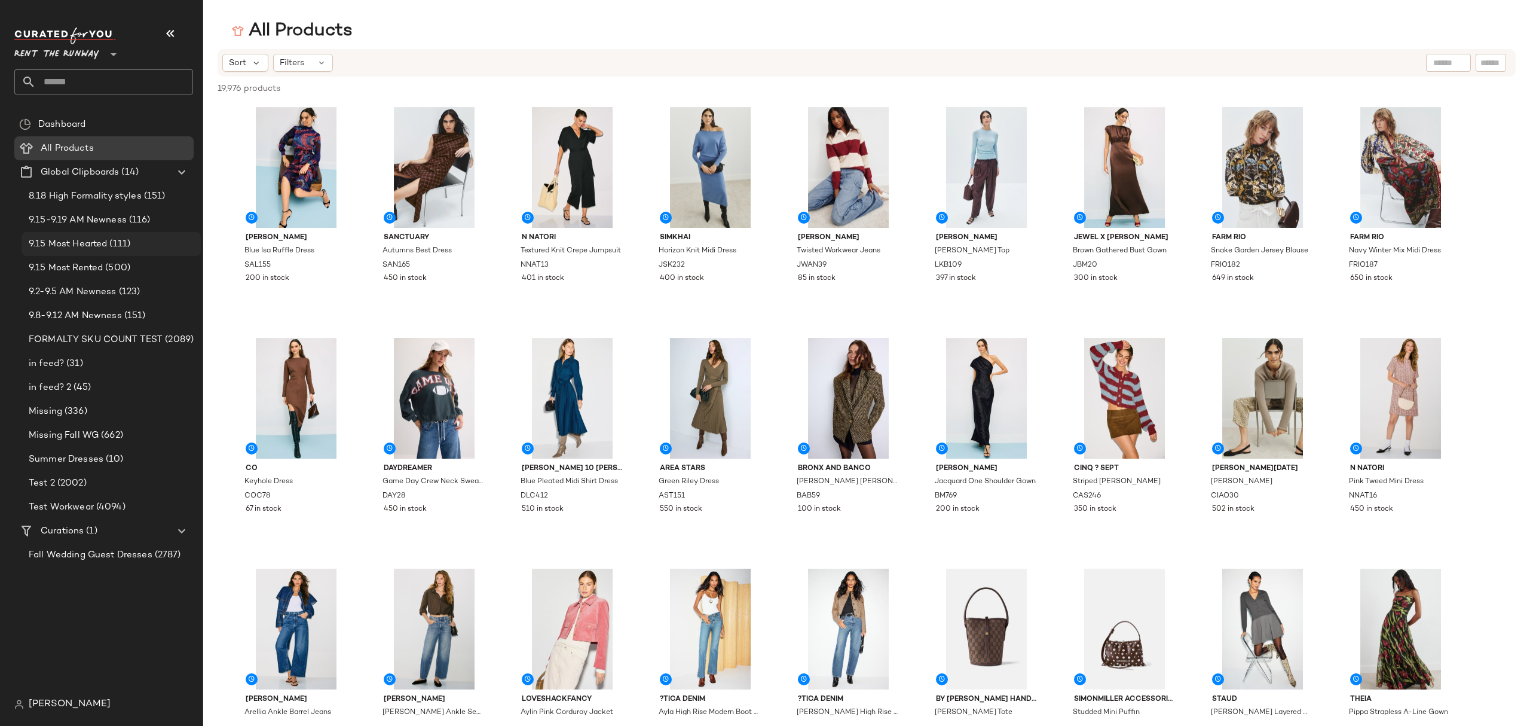
click at [103, 234] on div "9.15 Most Hearted (111)" at bounding box center [111, 244] width 179 height 24
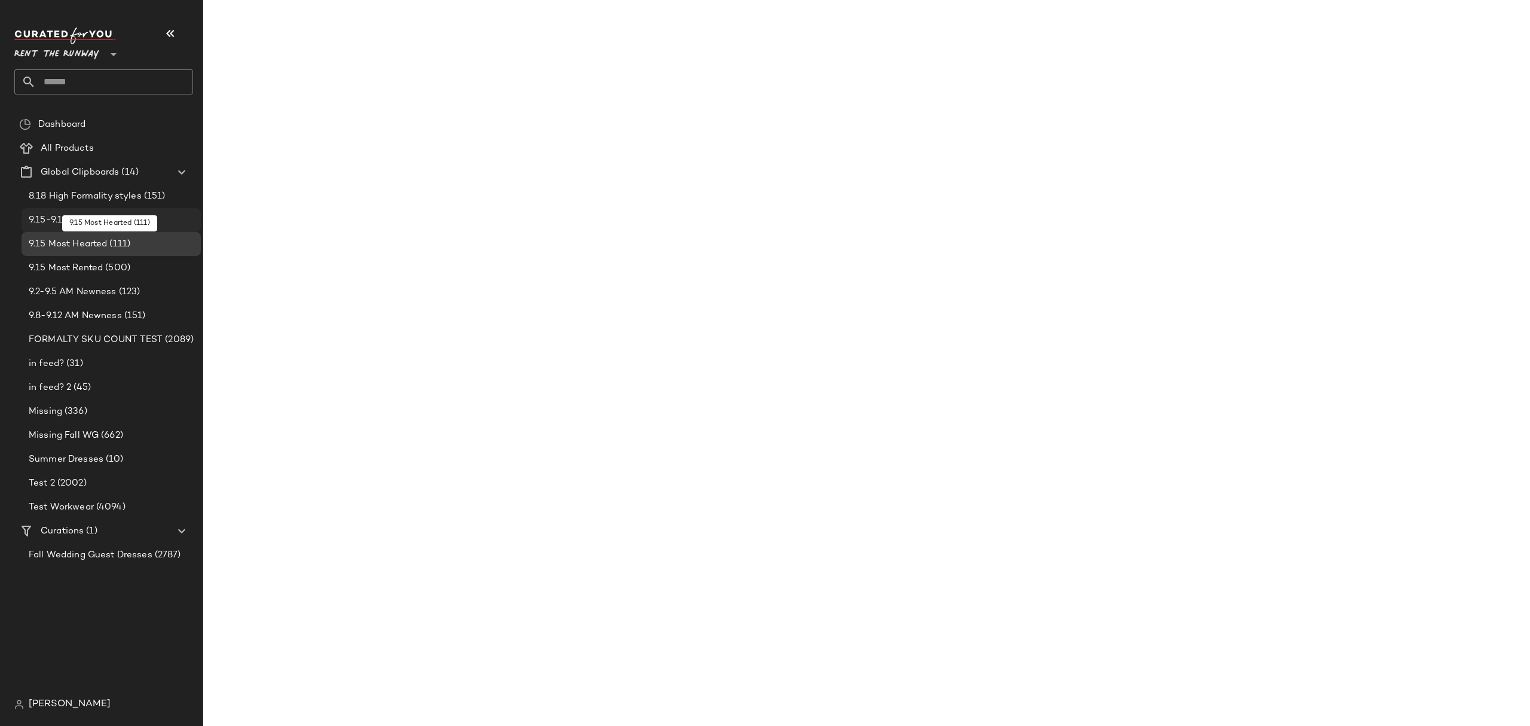
click at [103, 218] on span "9.15-9.19 AM Newness" at bounding box center [78, 220] width 98 height 14
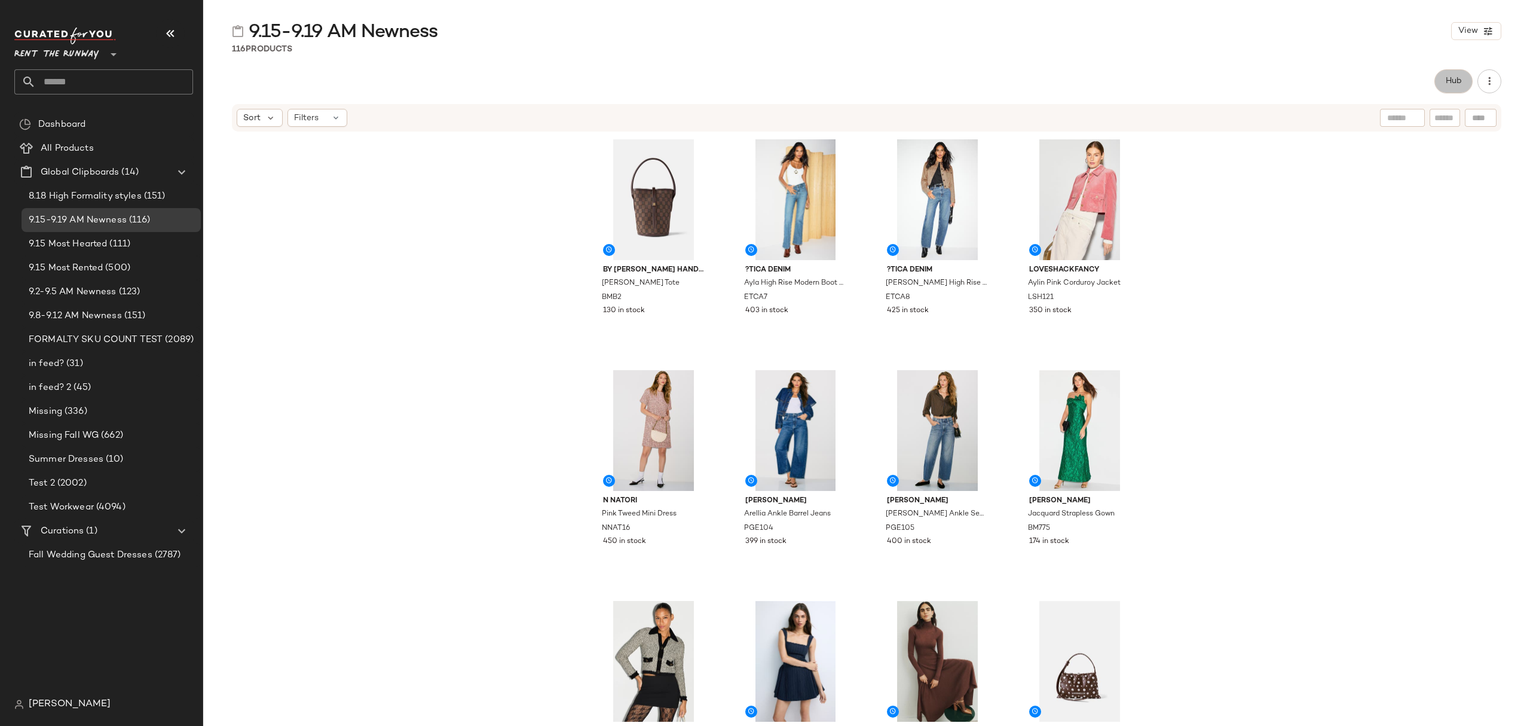
click at [1445, 76] on span "Hub" at bounding box center [1453, 81] width 17 height 10
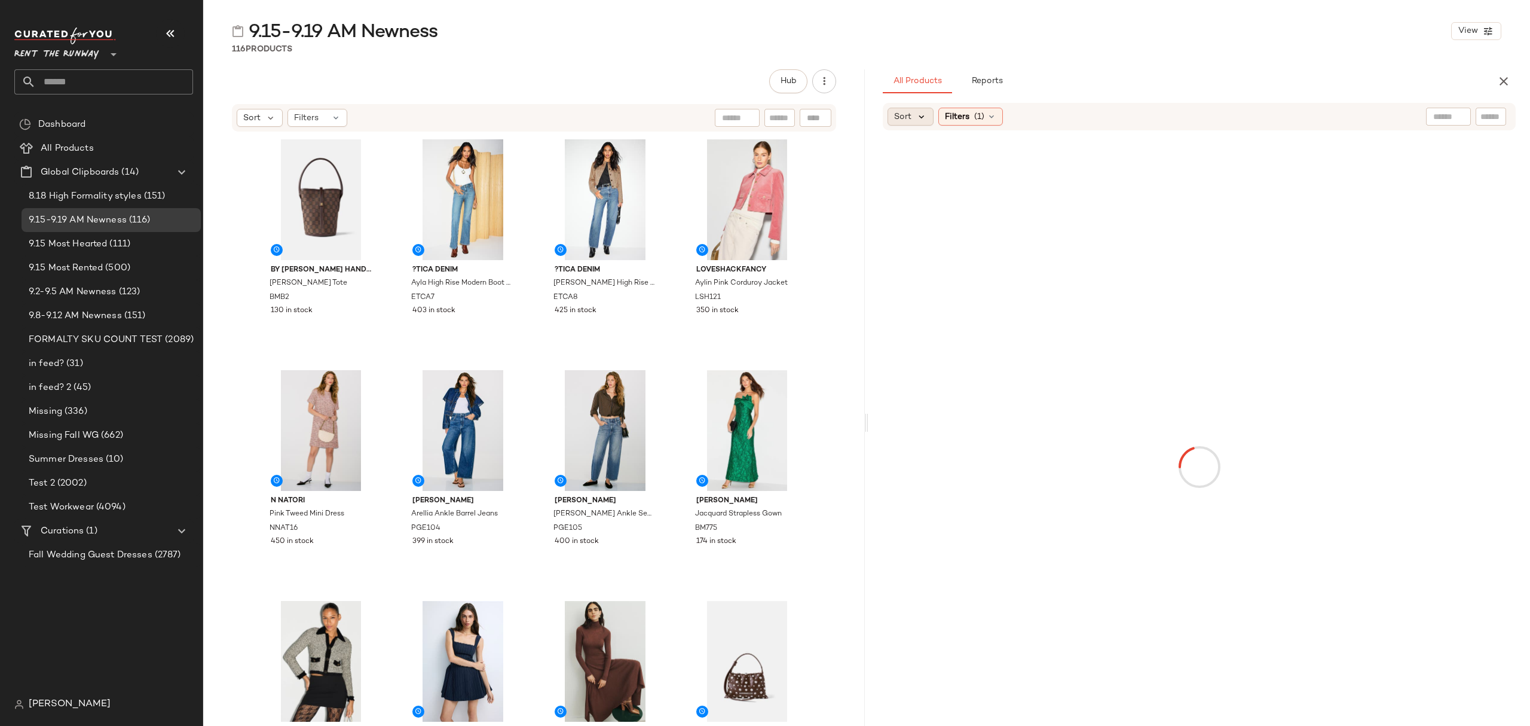
click at [918, 121] on icon at bounding box center [921, 116] width 11 height 11
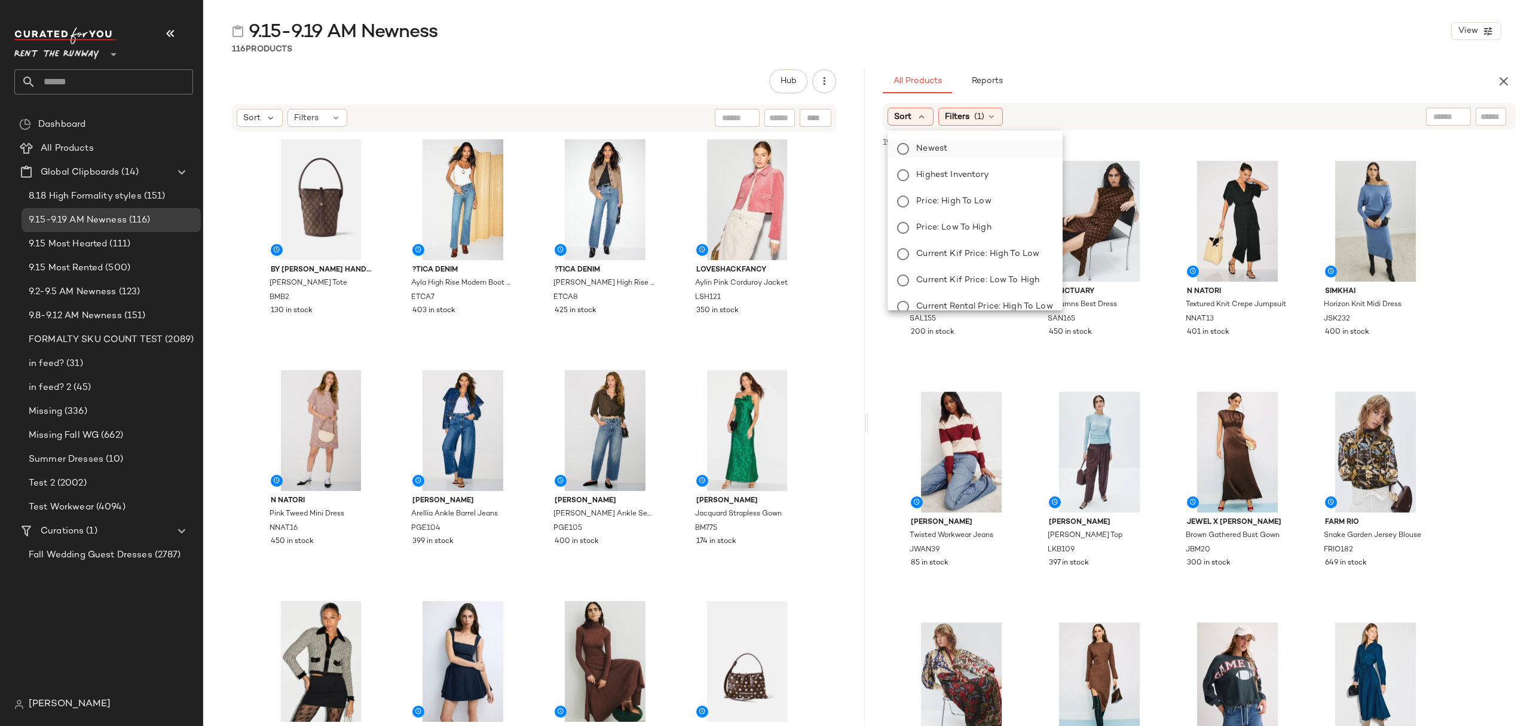
click at [950, 145] on label "Newest" at bounding box center [981, 148] width 141 height 17
click at [1131, 84] on div "All Products Reports" at bounding box center [1180, 81] width 595 height 24
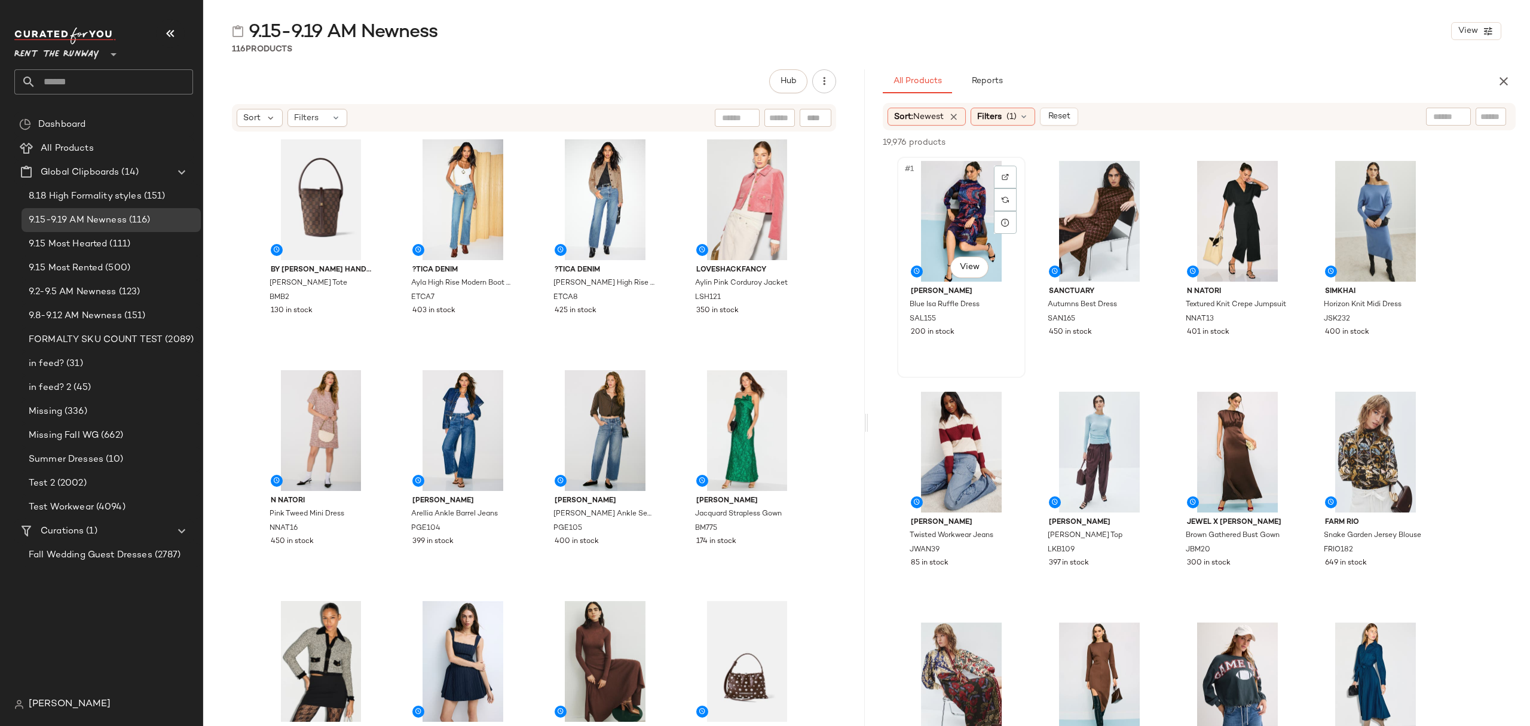
click at [918, 185] on div "#1 View" at bounding box center [961, 221] width 120 height 121
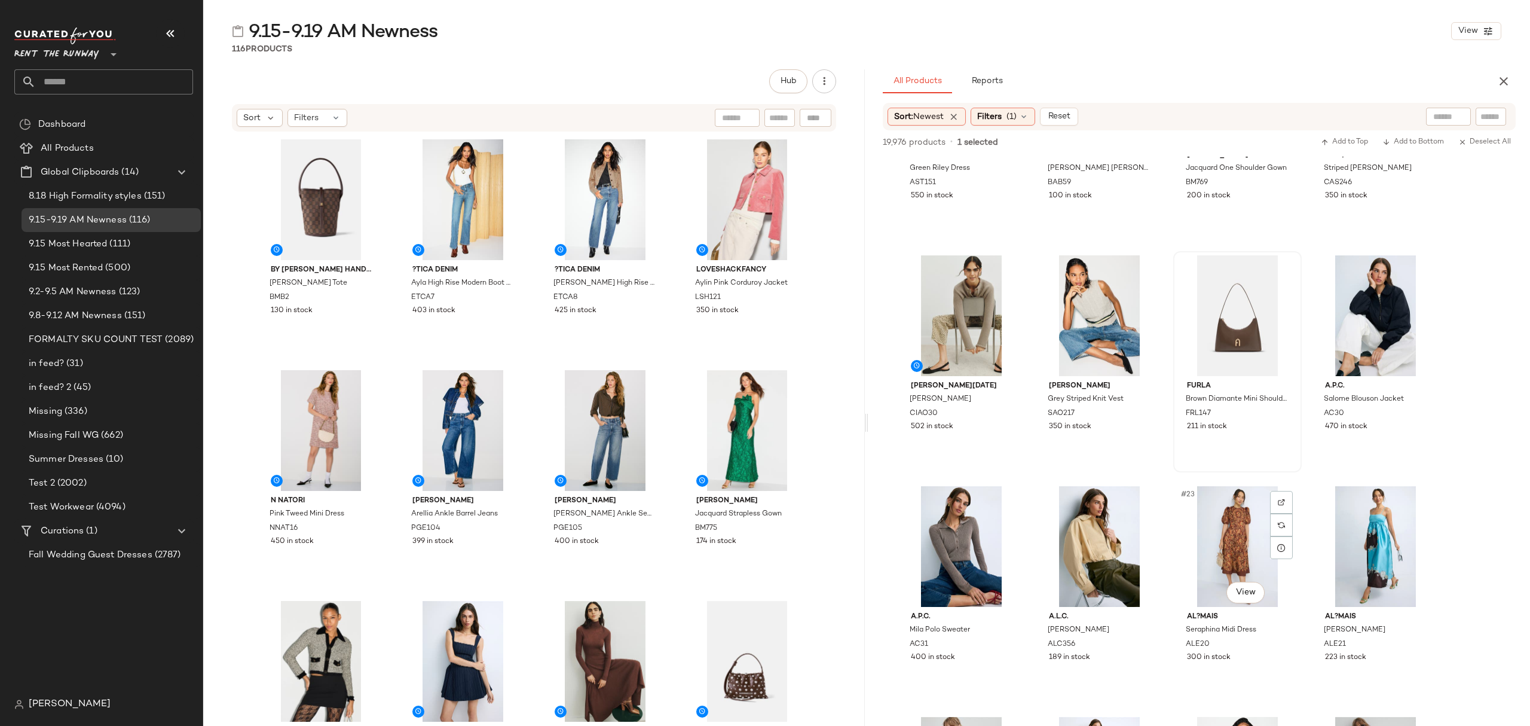
scroll to position [717, 0]
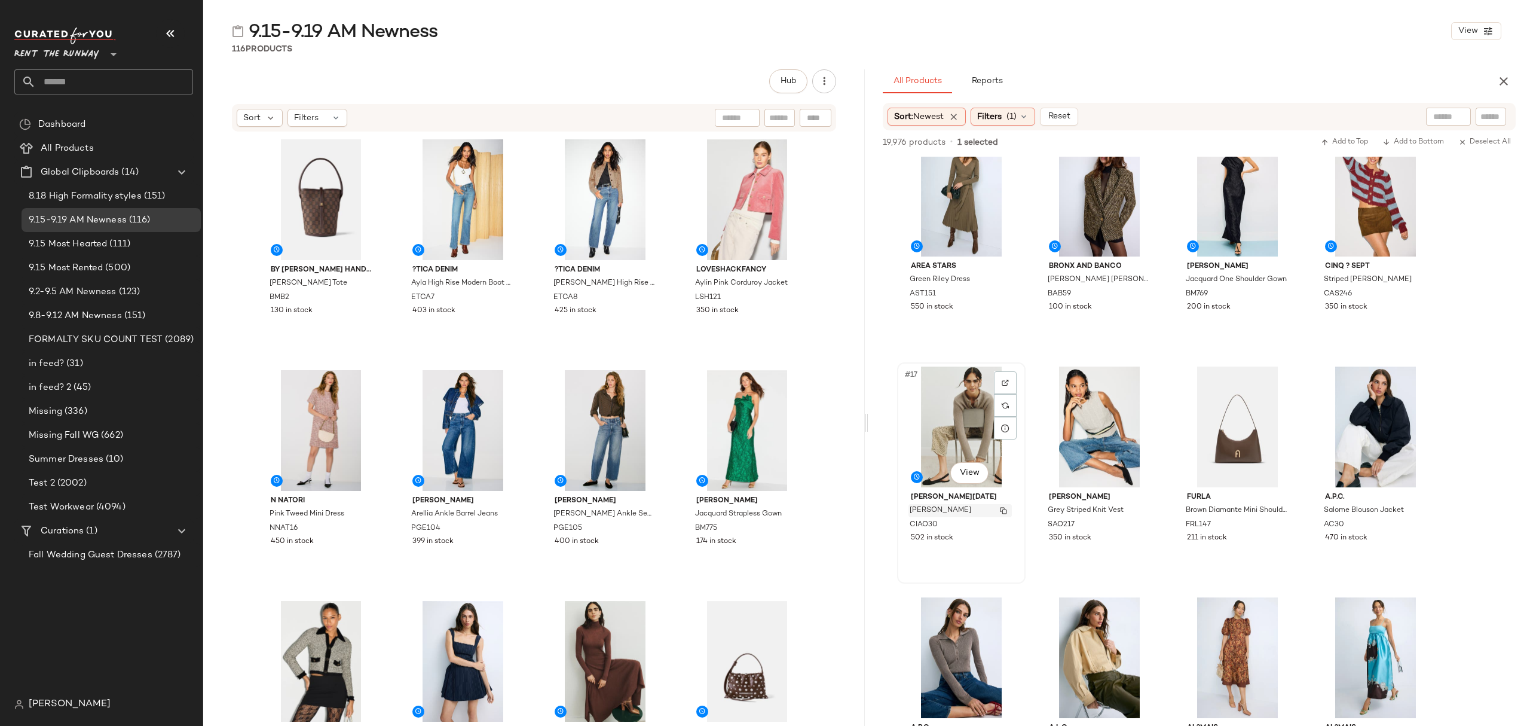
click at [988, 517] on div "Doris Braided Cardigan" at bounding box center [959, 510] width 103 height 13
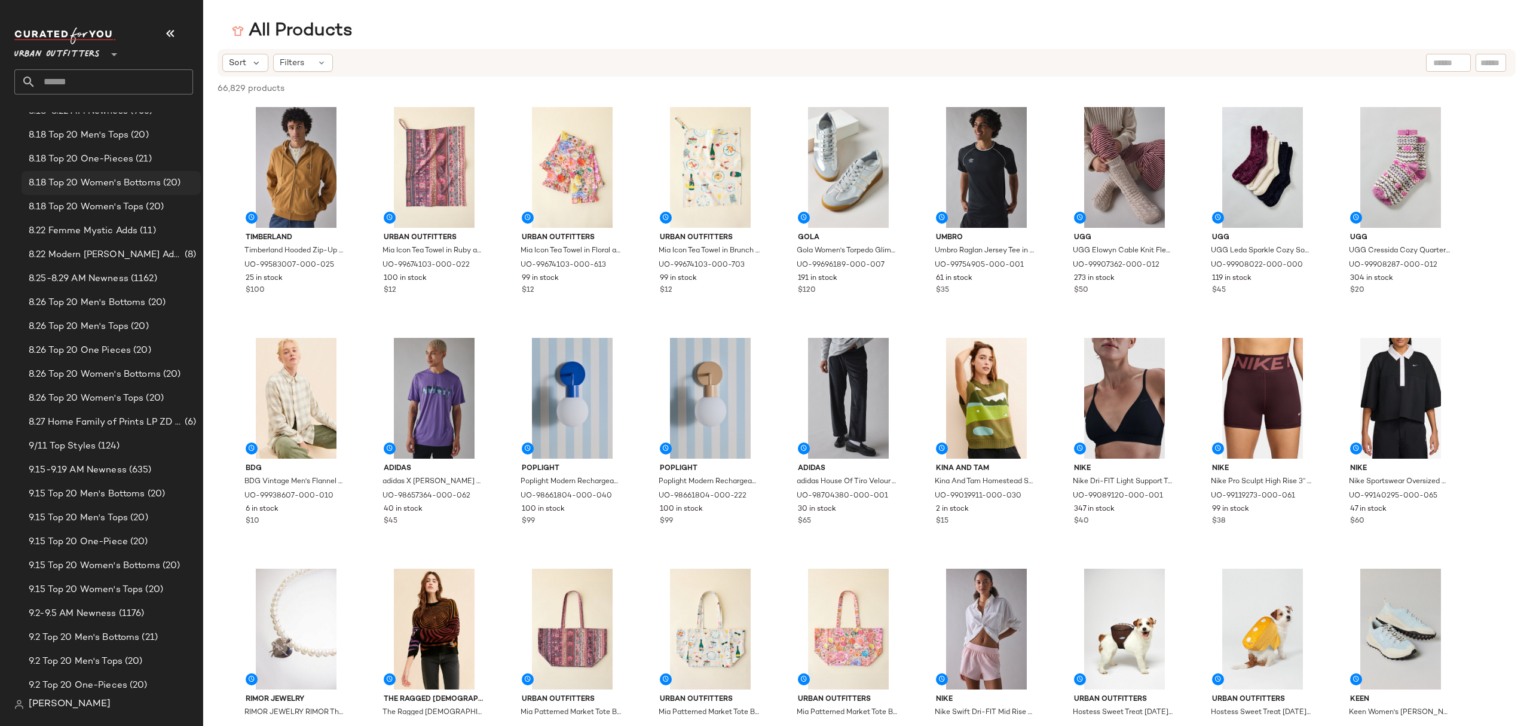
scroll to position [319, 0]
click at [117, 429] on span "9.15-9.19 AM Newness" at bounding box center [78, 428] width 98 height 14
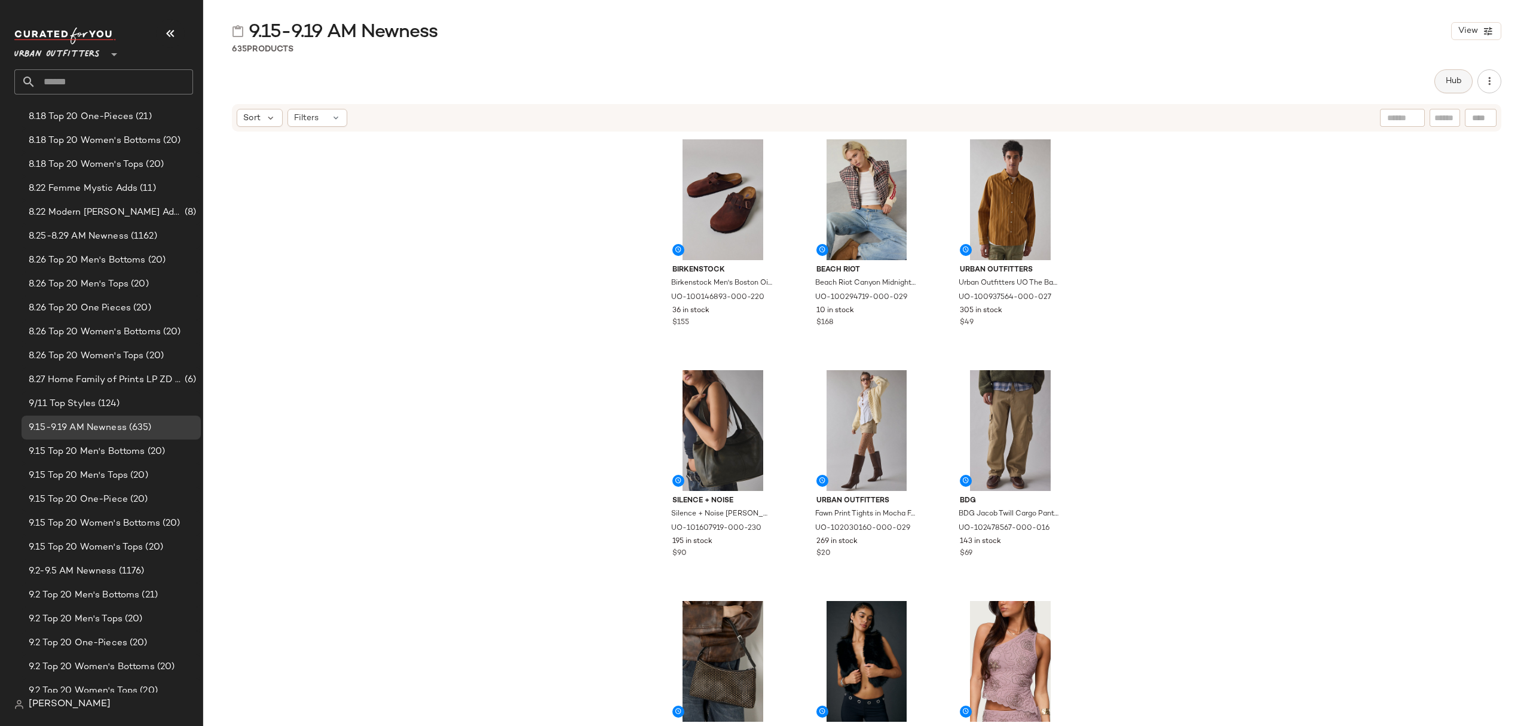
click at [1451, 82] on span "Hub" at bounding box center [1453, 81] width 17 height 10
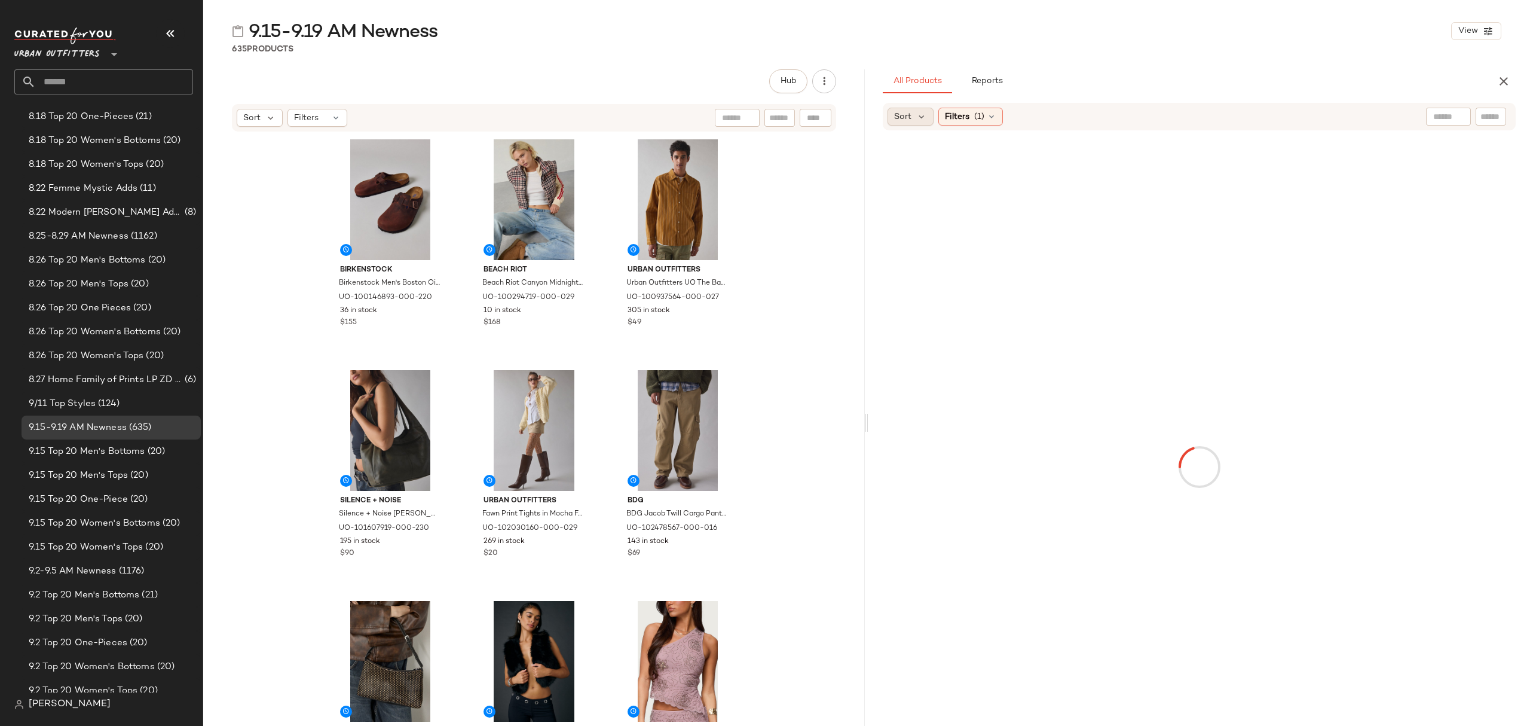
click at [911, 120] on span "Sort" at bounding box center [902, 117] width 17 height 13
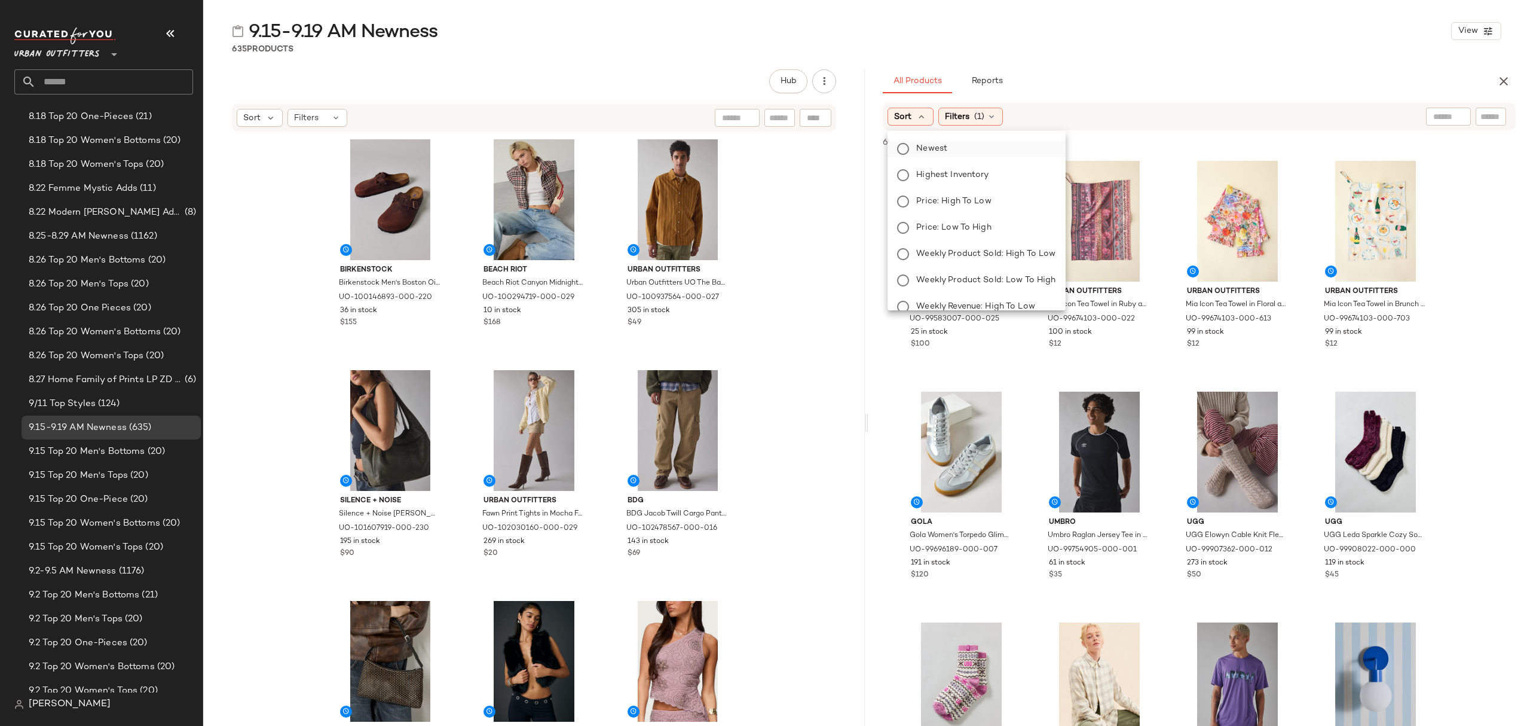
click at [945, 152] on span "Newest" at bounding box center [931, 148] width 31 height 13
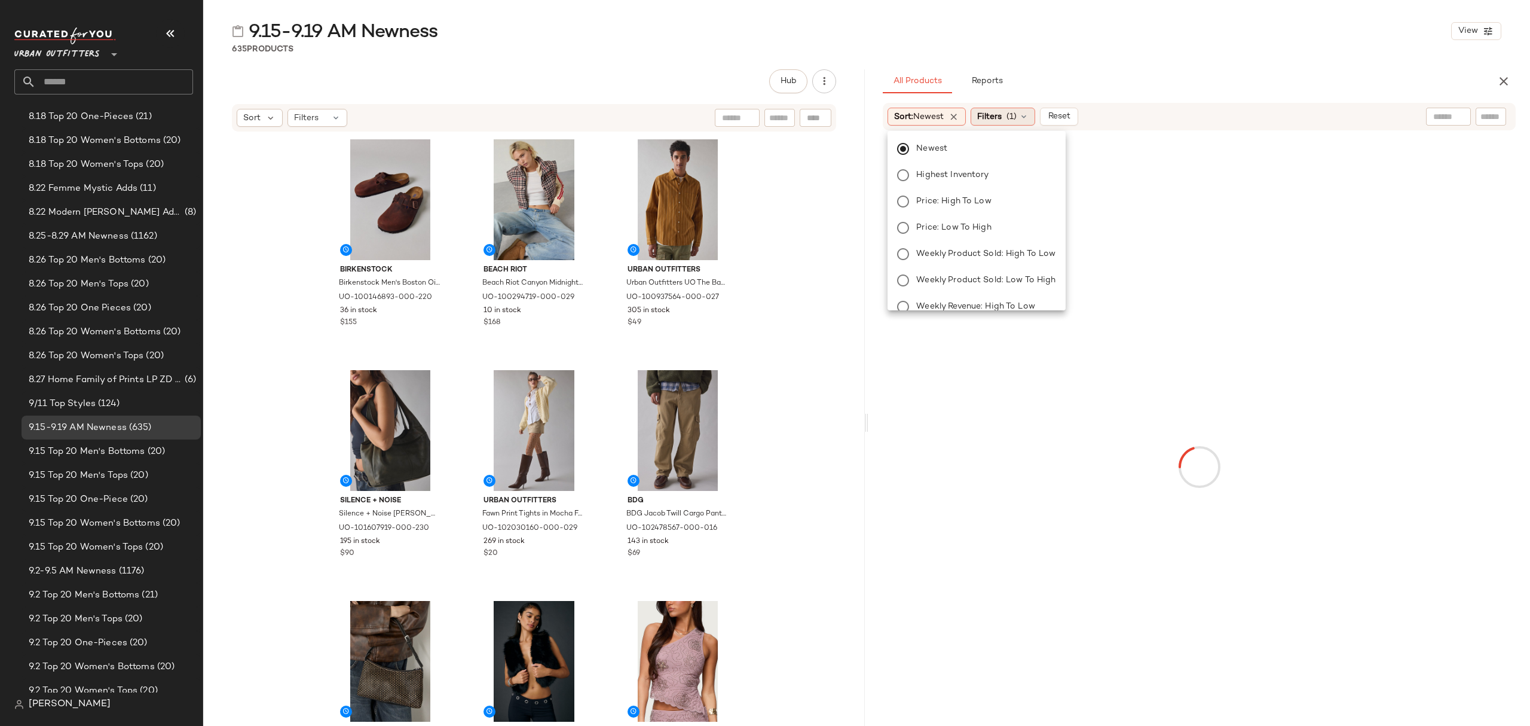
click at [1029, 121] on icon at bounding box center [1024, 117] width 10 height 10
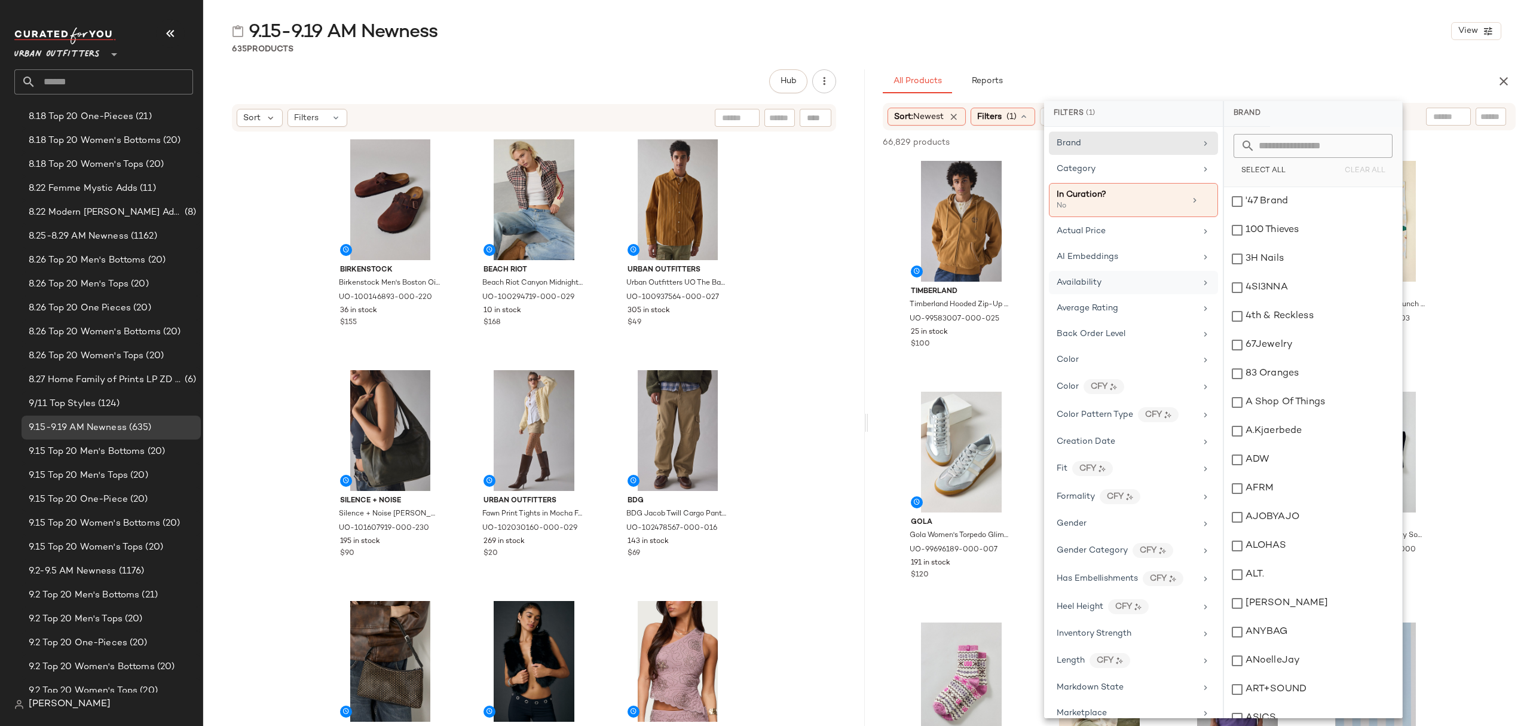
click at [1091, 287] on span "Availability" at bounding box center [1079, 282] width 45 height 9
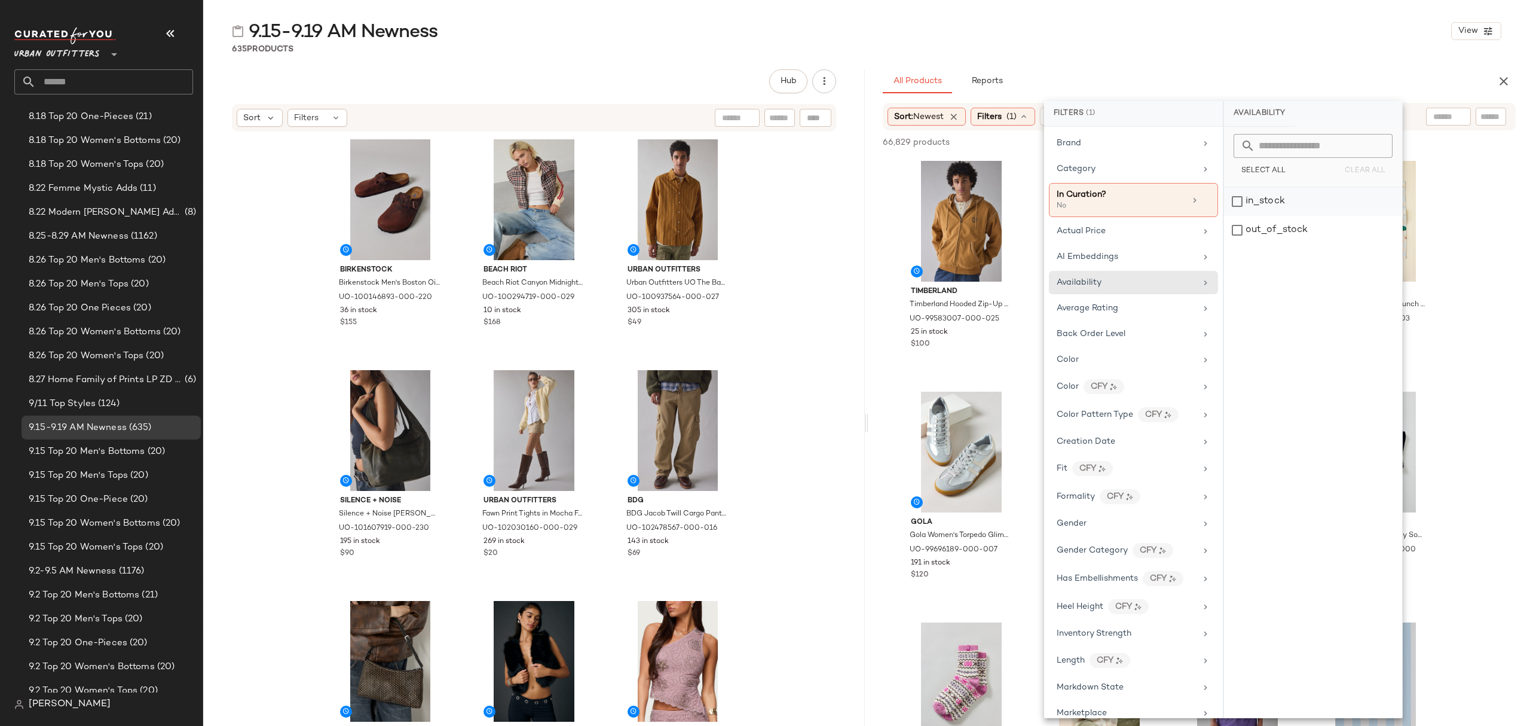
click at [1296, 209] on div "in_stock" at bounding box center [1313, 201] width 178 height 29
click at [1138, 173] on div "Category" at bounding box center [1126, 169] width 139 height 13
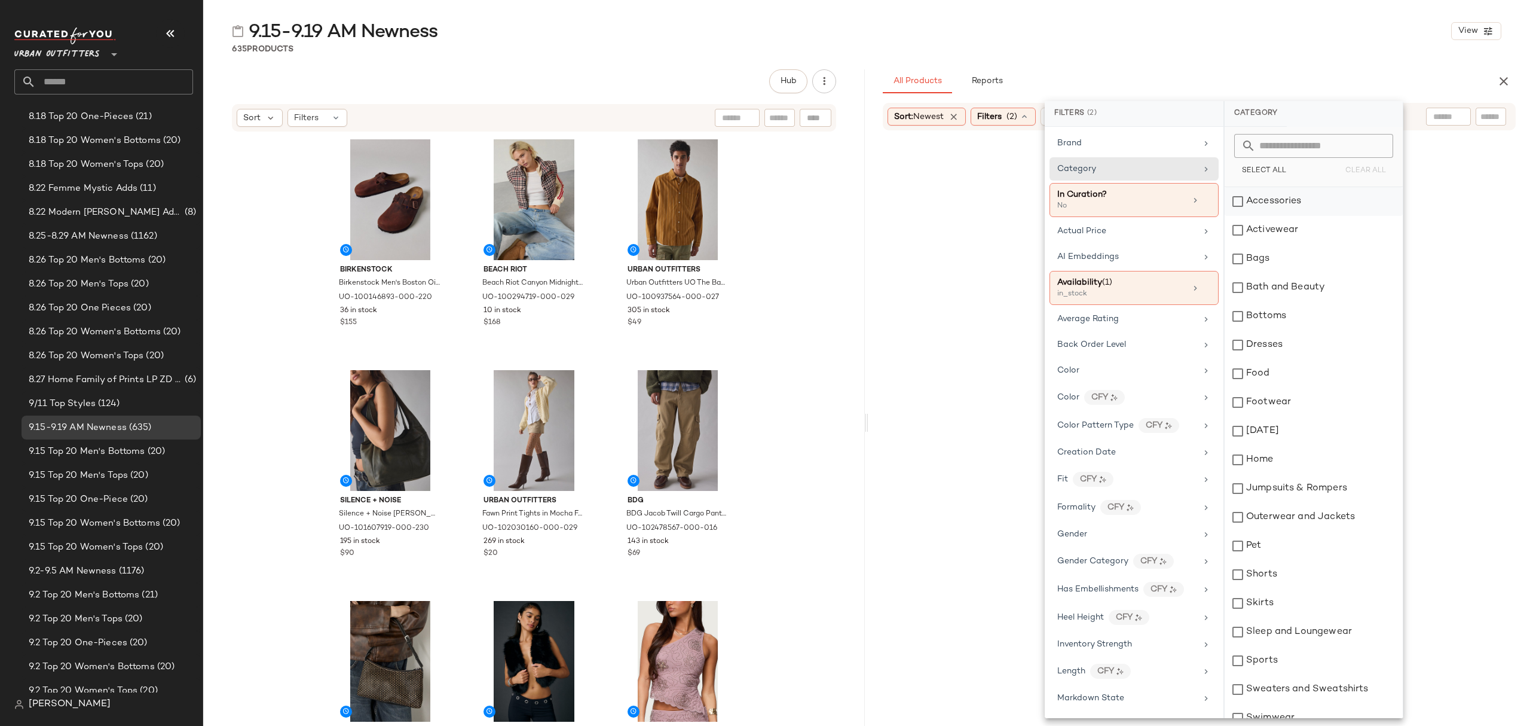
click at [1289, 210] on div "Accessories" at bounding box center [1314, 201] width 178 height 29
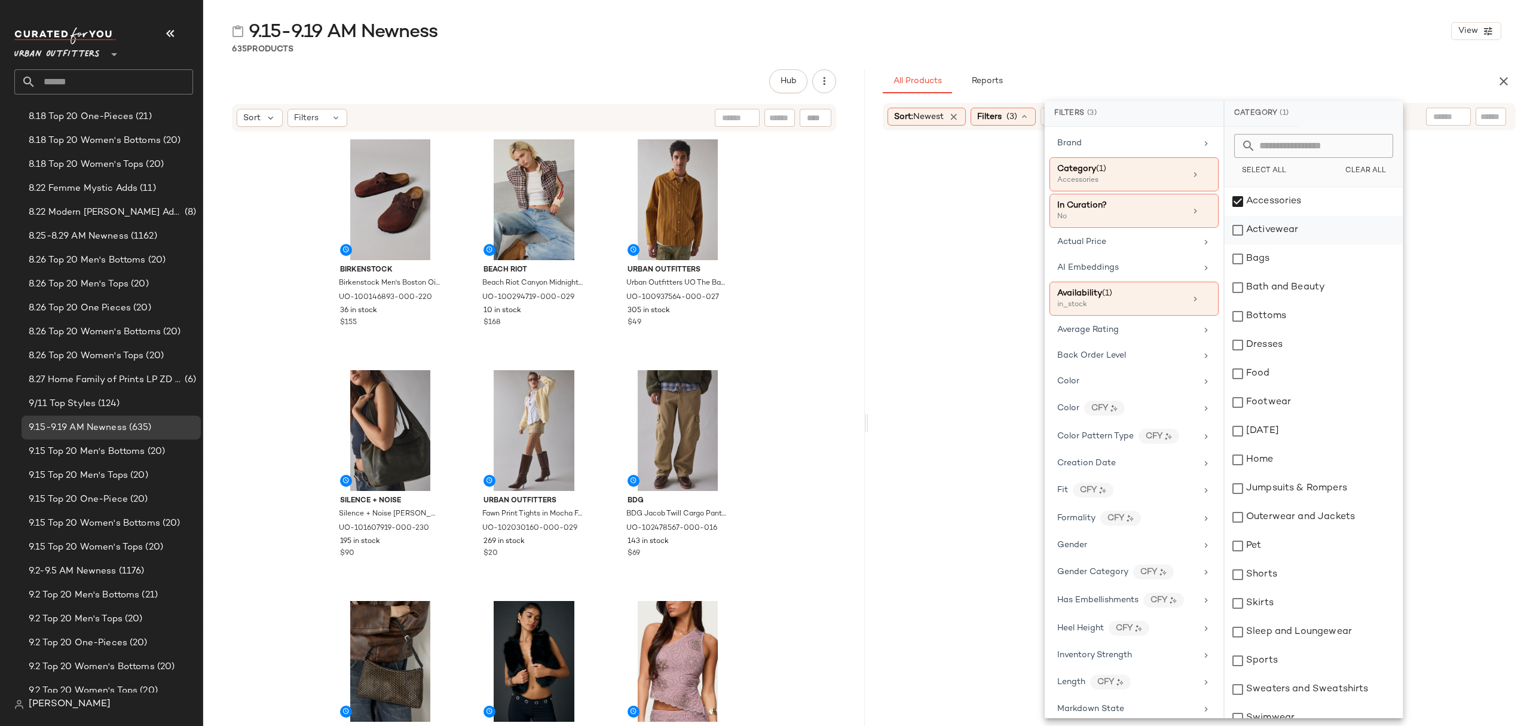
click at [1289, 228] on div "Activewear" at bounding box center [1314, 230] width 178 height 29
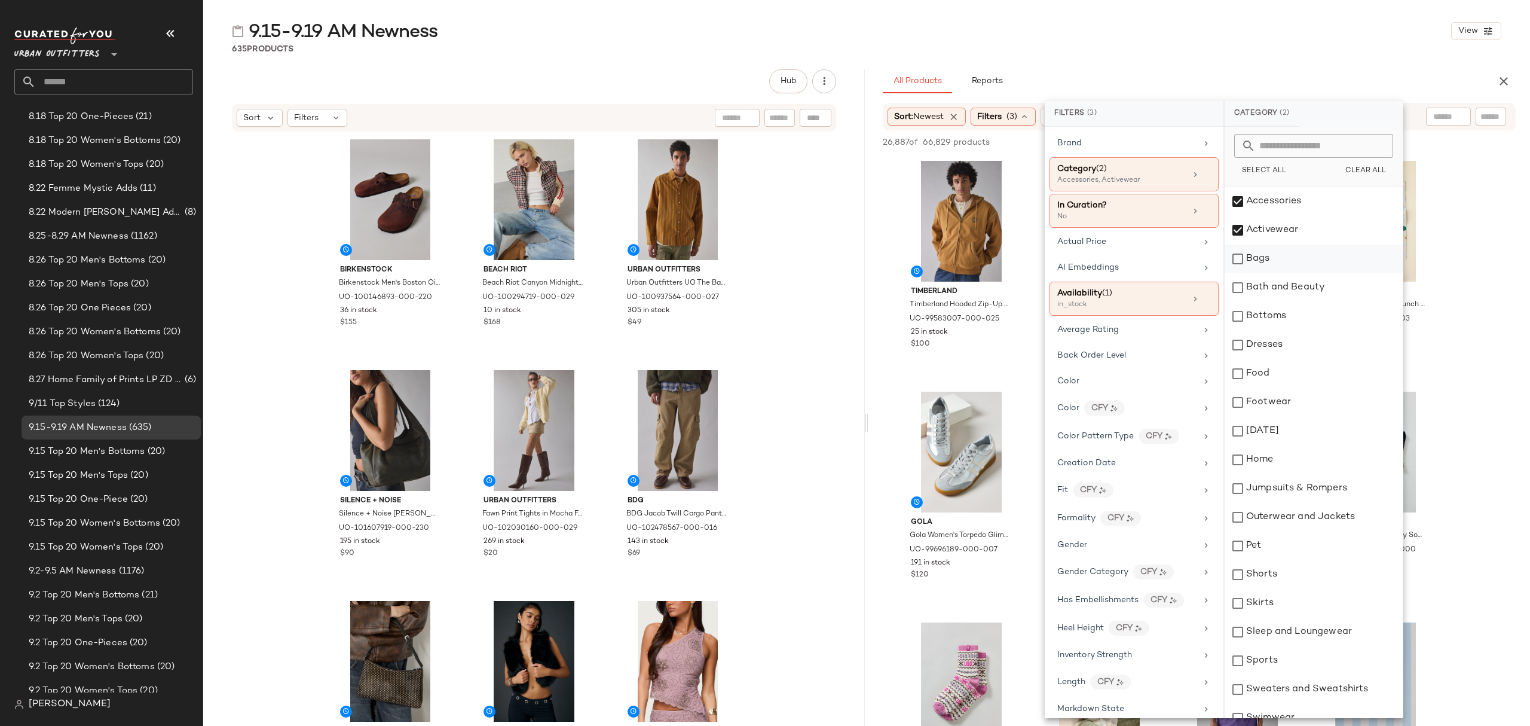
click at [1284, 259] on div "Bags" at bounding box center [1314, 258] width 178 height 29
click at [1291, 316] on div "Bottoms" at bounding box center [1314, 316] width 178 height 29
click at [1287, 344] on div "Dresses" at bounding box center [1314, 344] width 178 height 29
click at [1280, 402] on div "Footwear" at bounding box center [1314, 402] width 178 height 29
click at [1292, 483] on div "Jumpsuits & Rompers" at bounding box center [1314, 488] width 178 height 29
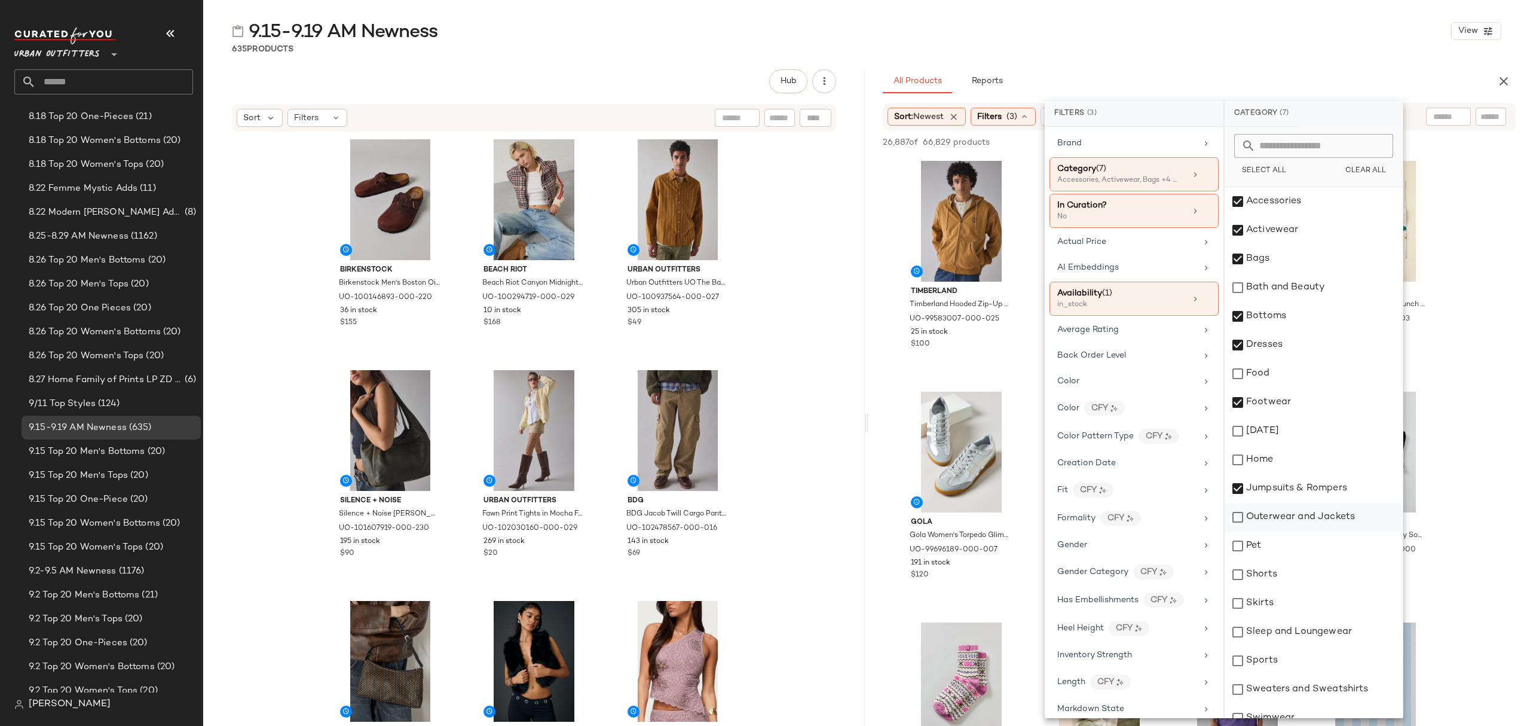
drag, startPoint x: 1301, startPoint y: 512, endPoint x: 1298, endPoint y: 531, distance: 19.4
click at [1302, 512] on div "Outerwear and Jackets" at bounding box center [1314, 517] width 178 height 29
click at [1277, 574] on div "Shorts" at bounding box center [1314, 574] width 178 height 29
drag, startPoint x: 1277, startPoint y: 613, endPoint x: 1280, endPoint y: 622, distance: 8.9
click at [1278, 613] on div "Skirts" at bounding box center [1314, 603] width 178 height 29
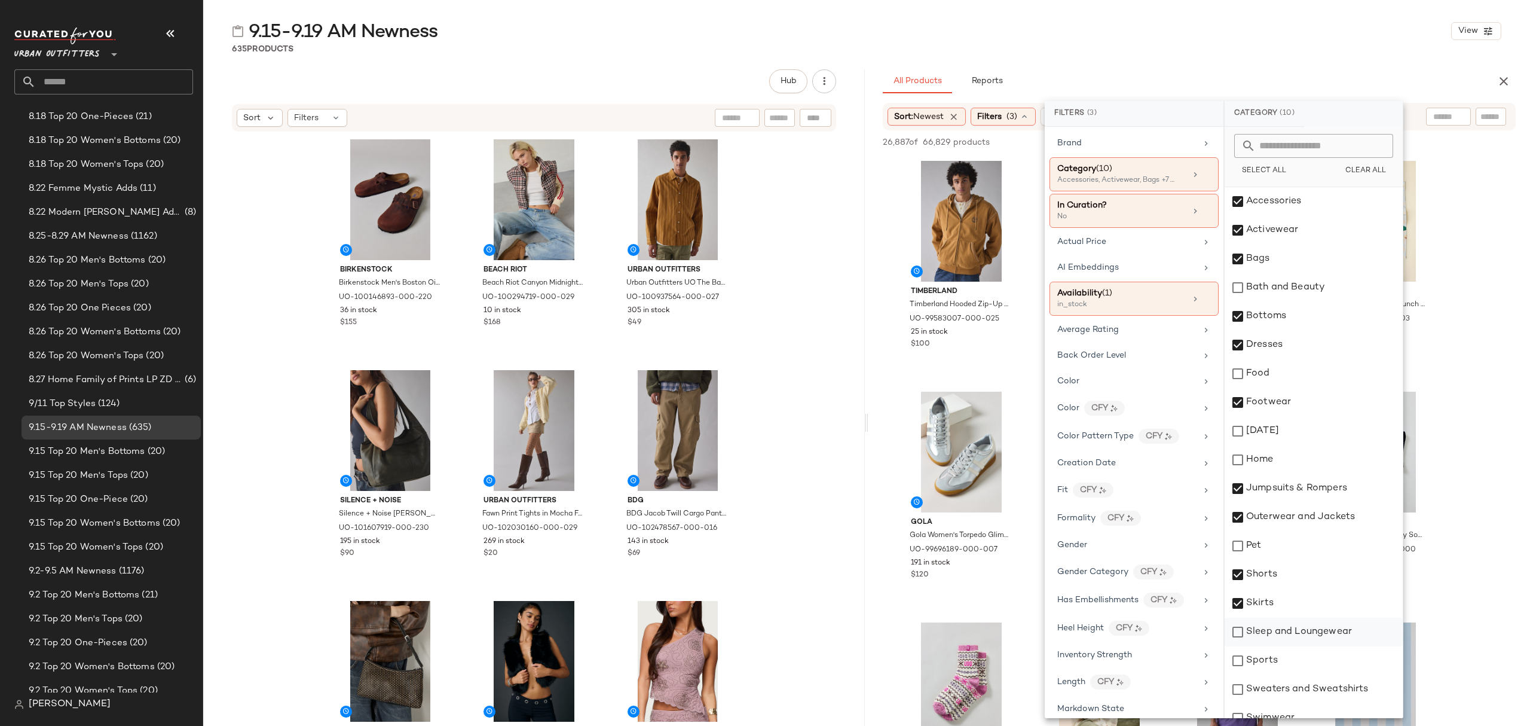
click at [1283, 636] on div "Sleep and Loungewear" at bounding box center [1314, 631] width 178 height 29
click at [1286, 666] on div "Sports" at bounding box center [1314, 660] width 178 height 29
click at [1291, 668] on div "Sports" at bounding box center [1314, 660] width 178 height 29
drag, startPoint x: 1300, startPoint y: 685, endPoint x: 1330, endPoint y: 687, distance: 29.9
click at [1302, 685] on div "Sweaters and Sweatshirts" at bounding box center [1314, 689] width 178 height 29
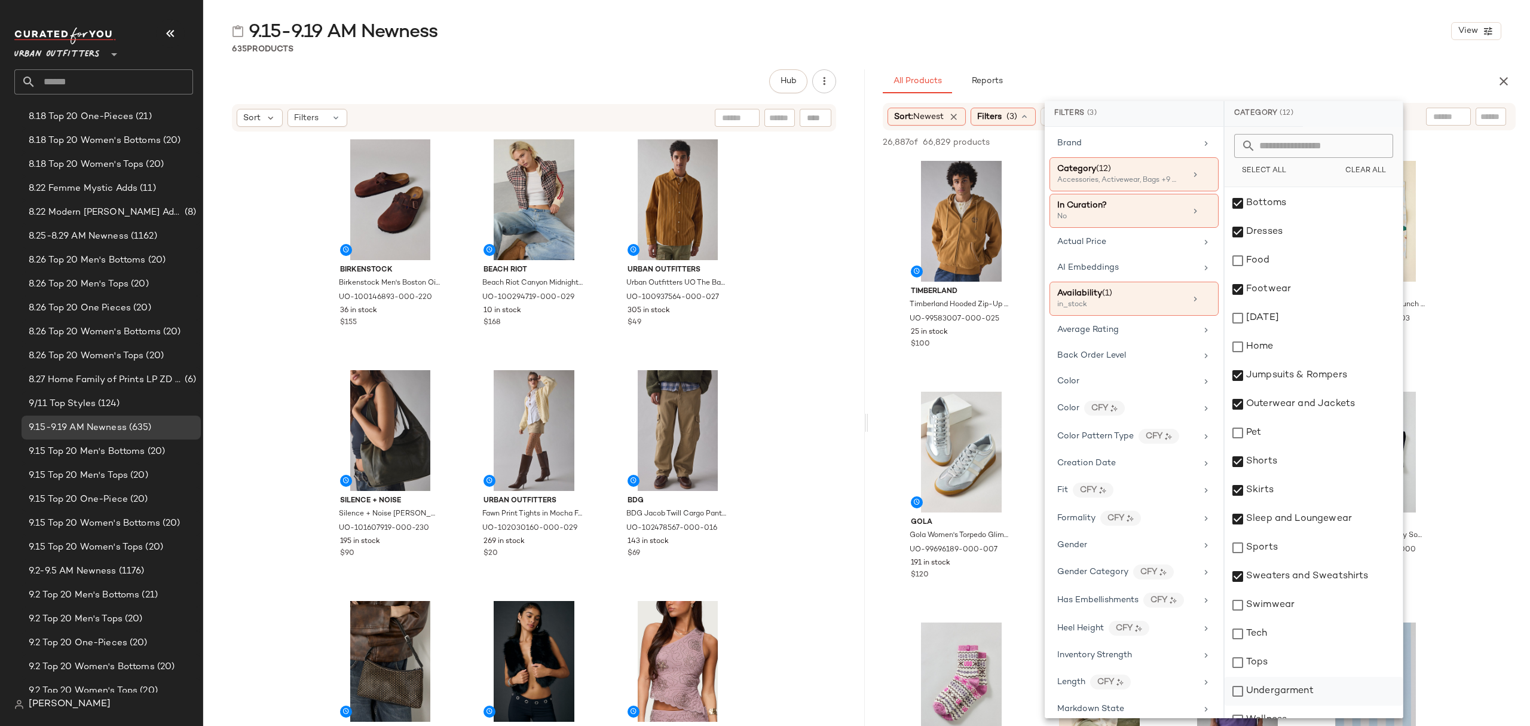
scroll to position [129, 0]
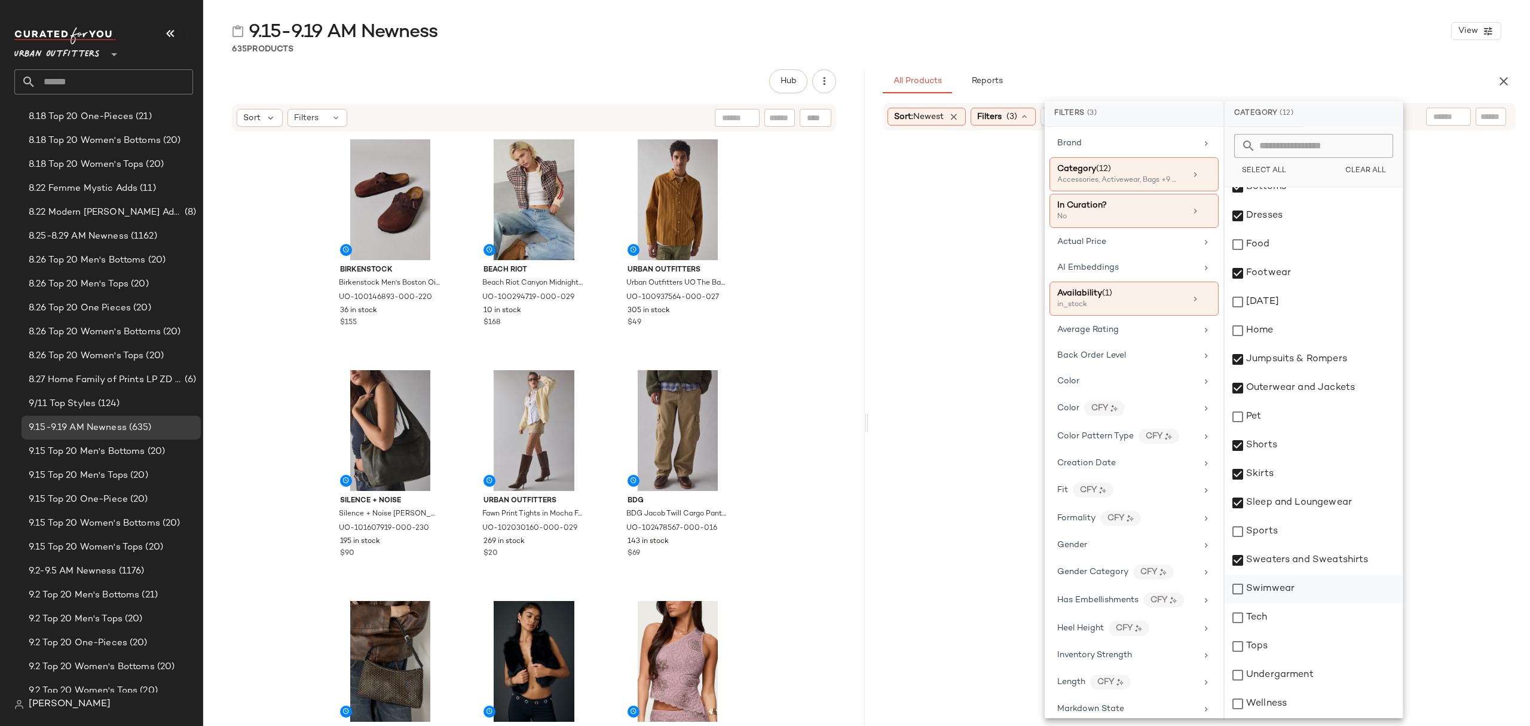
click at [1306, 586] on div "Swimwear" at bounding box center [1314, 588] width 178 height 29
drag, startPoint x: 1290, startPoint y: 656, endPoint x: 1296, endPoint y: 672, distance: 17.2
click at [1290, 658] on div "Tops" at bounding box center [1314, 646] width 178 height 29
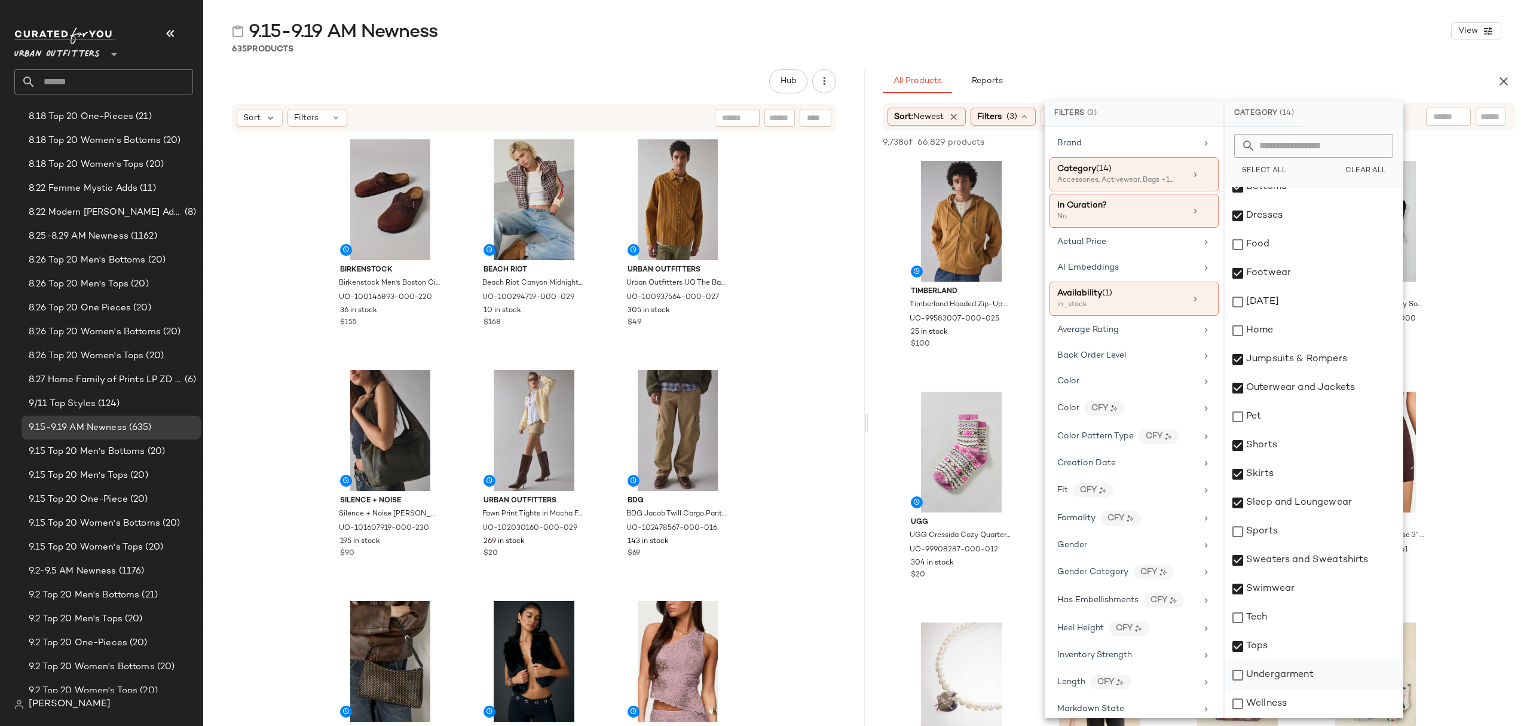
click at [1298, 675] on div "Undergarment" at bounding box center [1314, 674] width 178 height 29
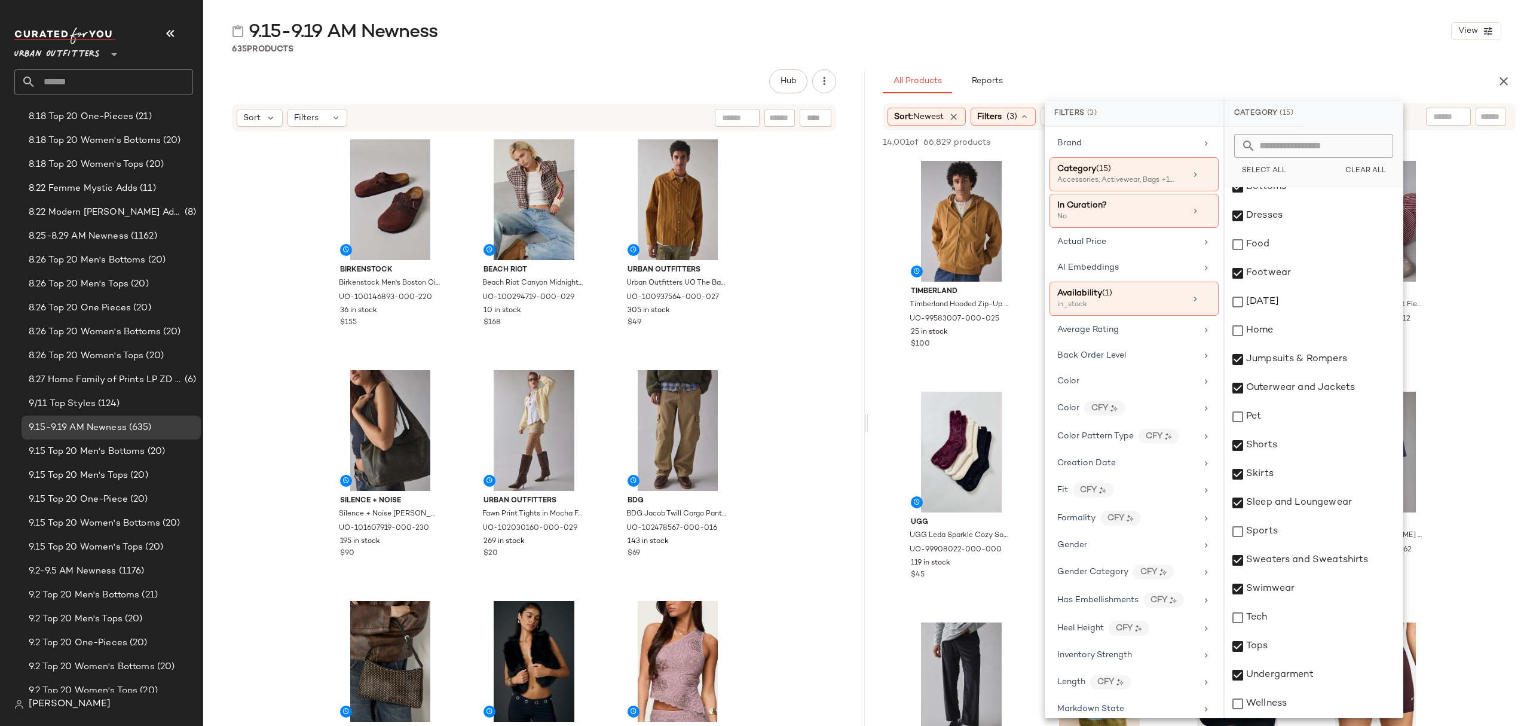
click at [1180, 63] on div "9.15-9.19 AM Newness View 635 Products Hub Sort Filters Birkenstock Birkenstock…" at bounding box center [866, 372] width 1327 height 706
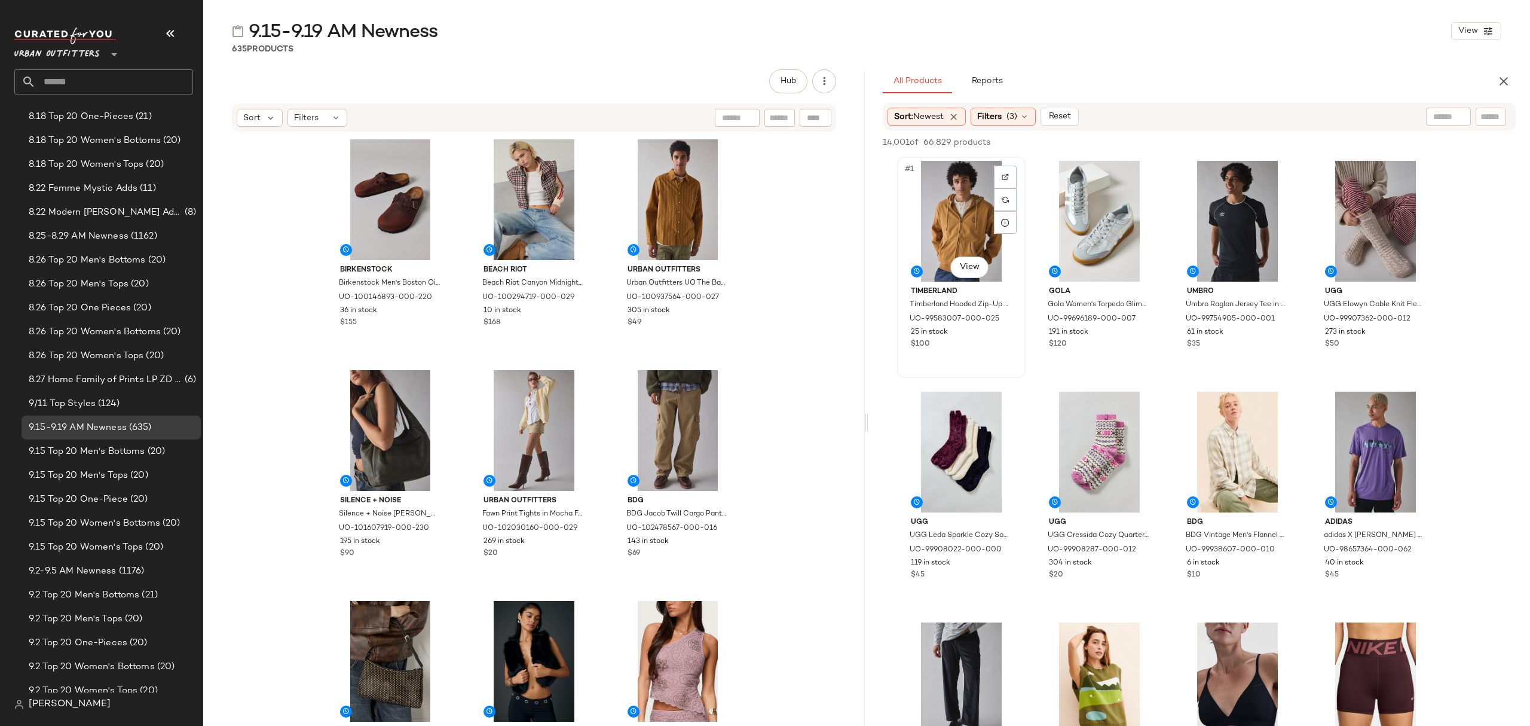
click at [942, 204] on div "#1 View" at bounding box center [961, 221] width 120 height 121
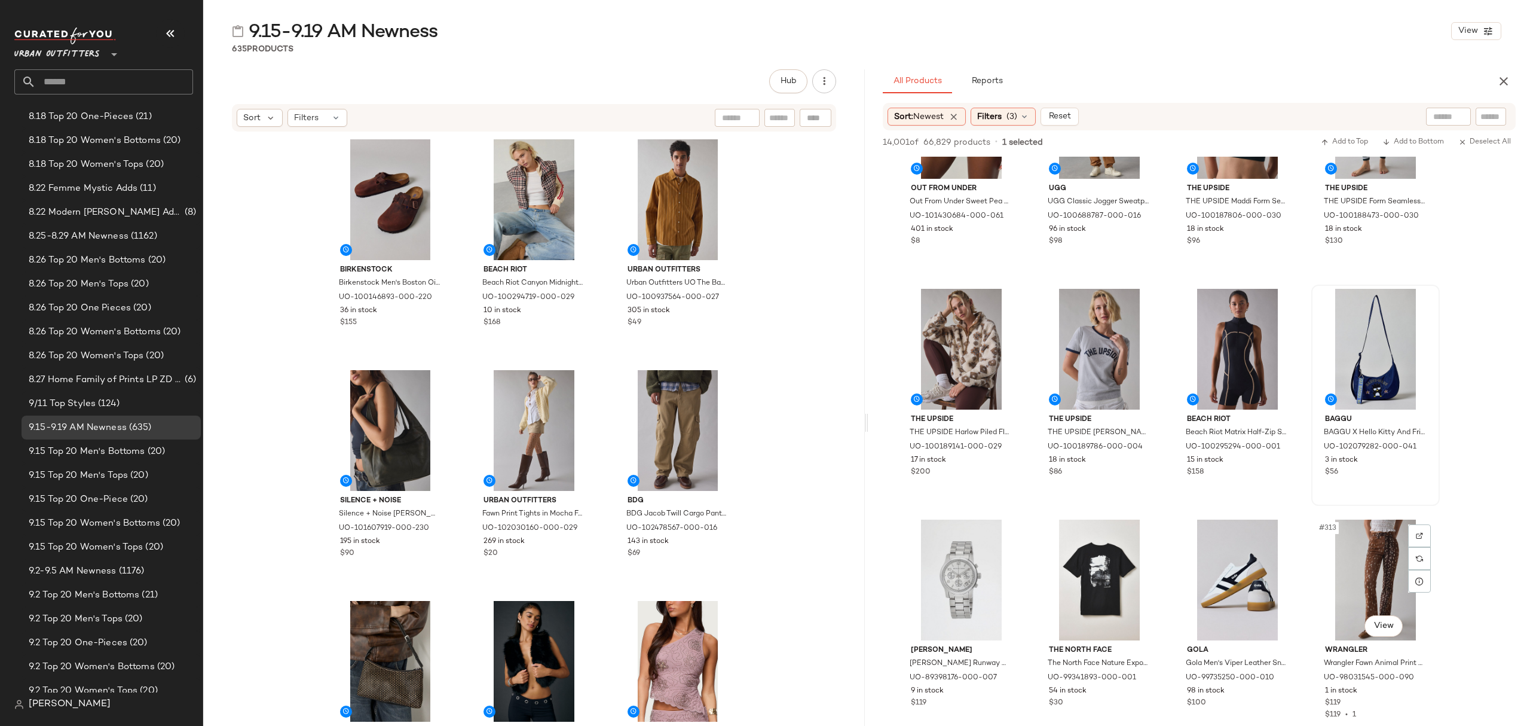
scroll to position [4940, 0]
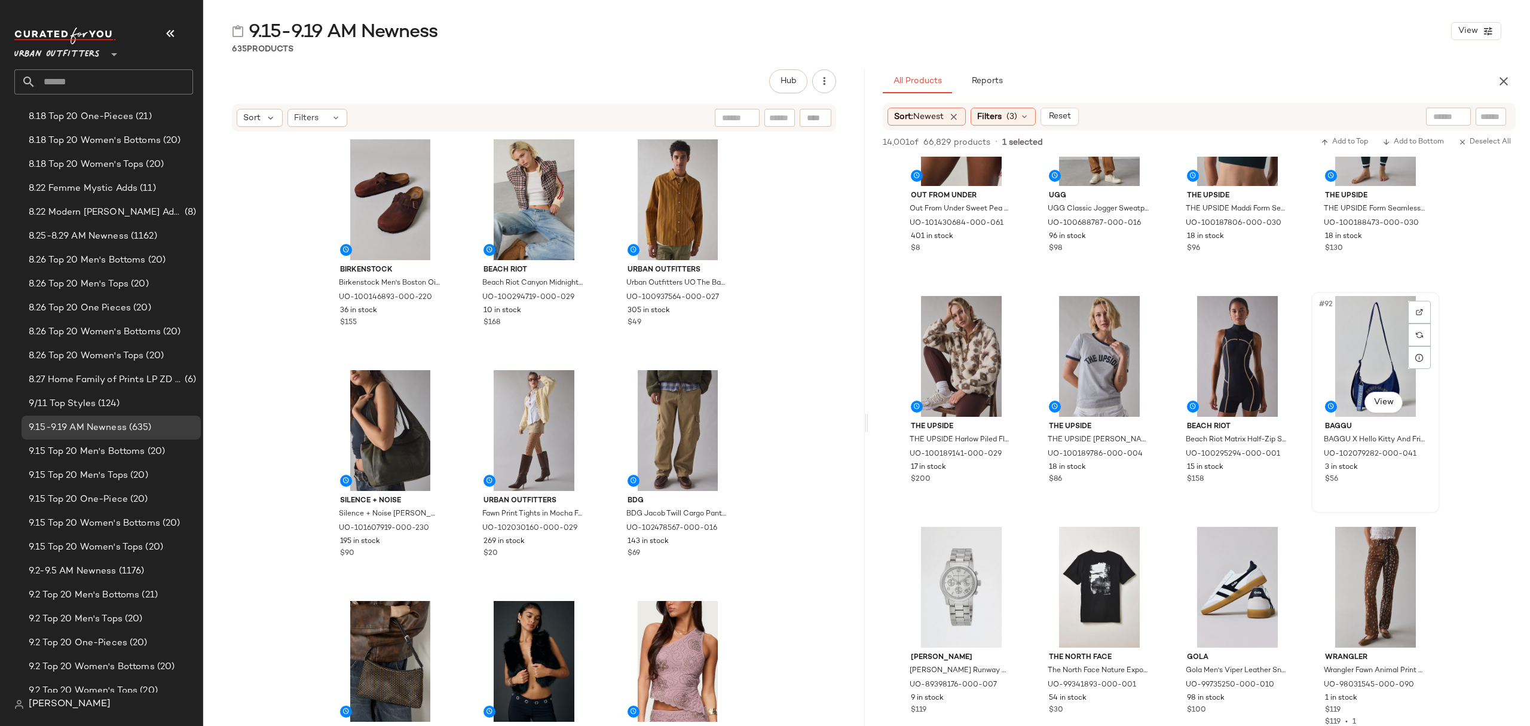
click at [1418, 482] on div "$56" at bounding box center [1375, 479] width 101 height 11
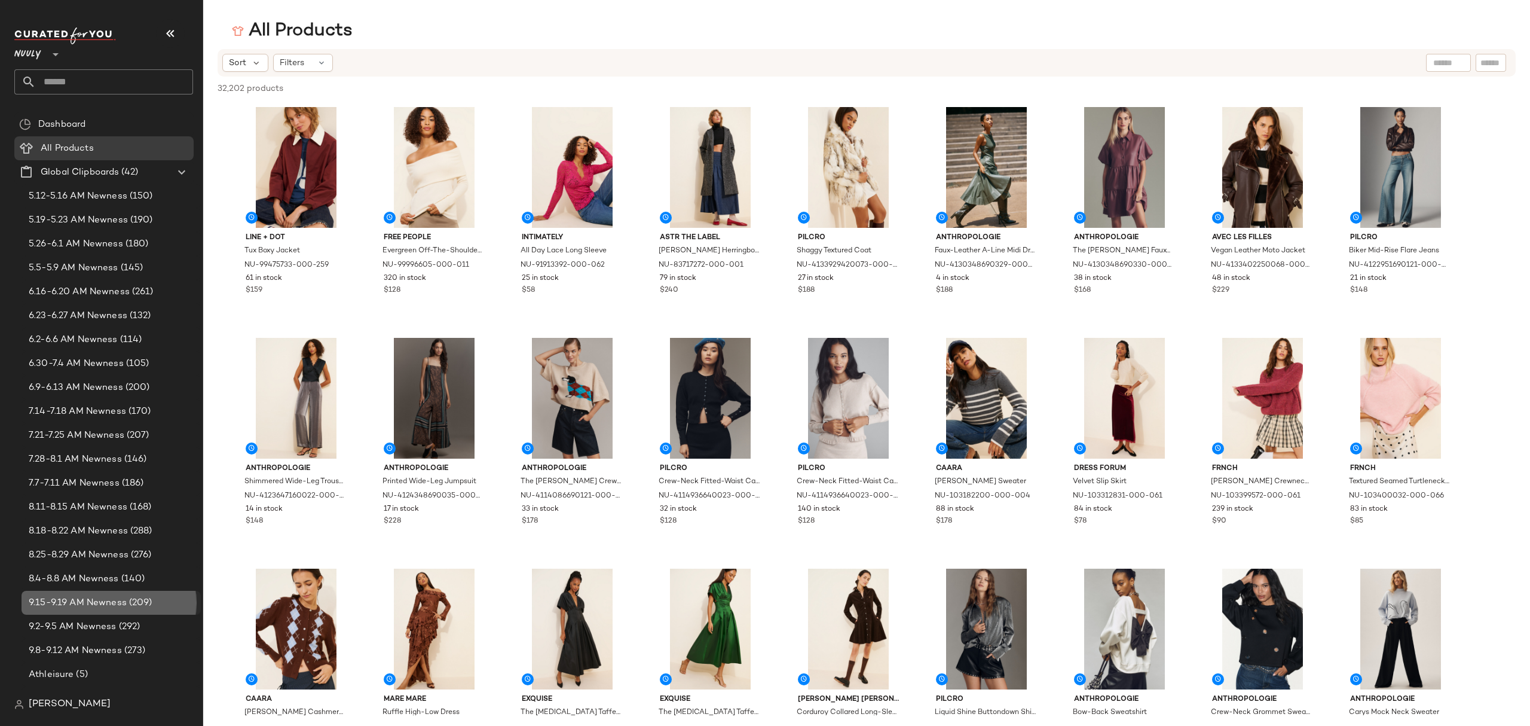
click at [96, 600] on span "9.15-9.19 AM Newness" at bounding box center [78, 603] width 98 height 14
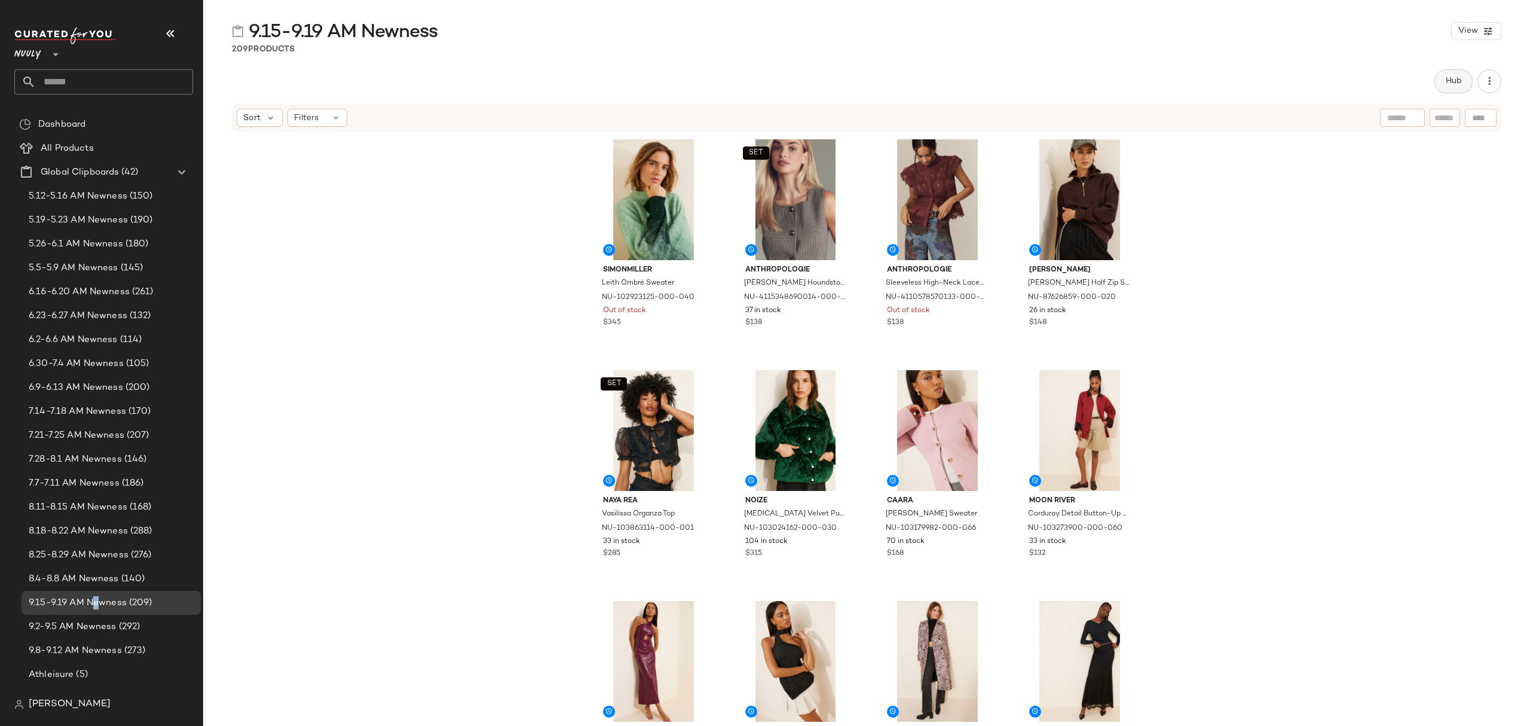
click at [1446, 82] on span "Hub" at bounding box center [1453, 81] width 17 height 10
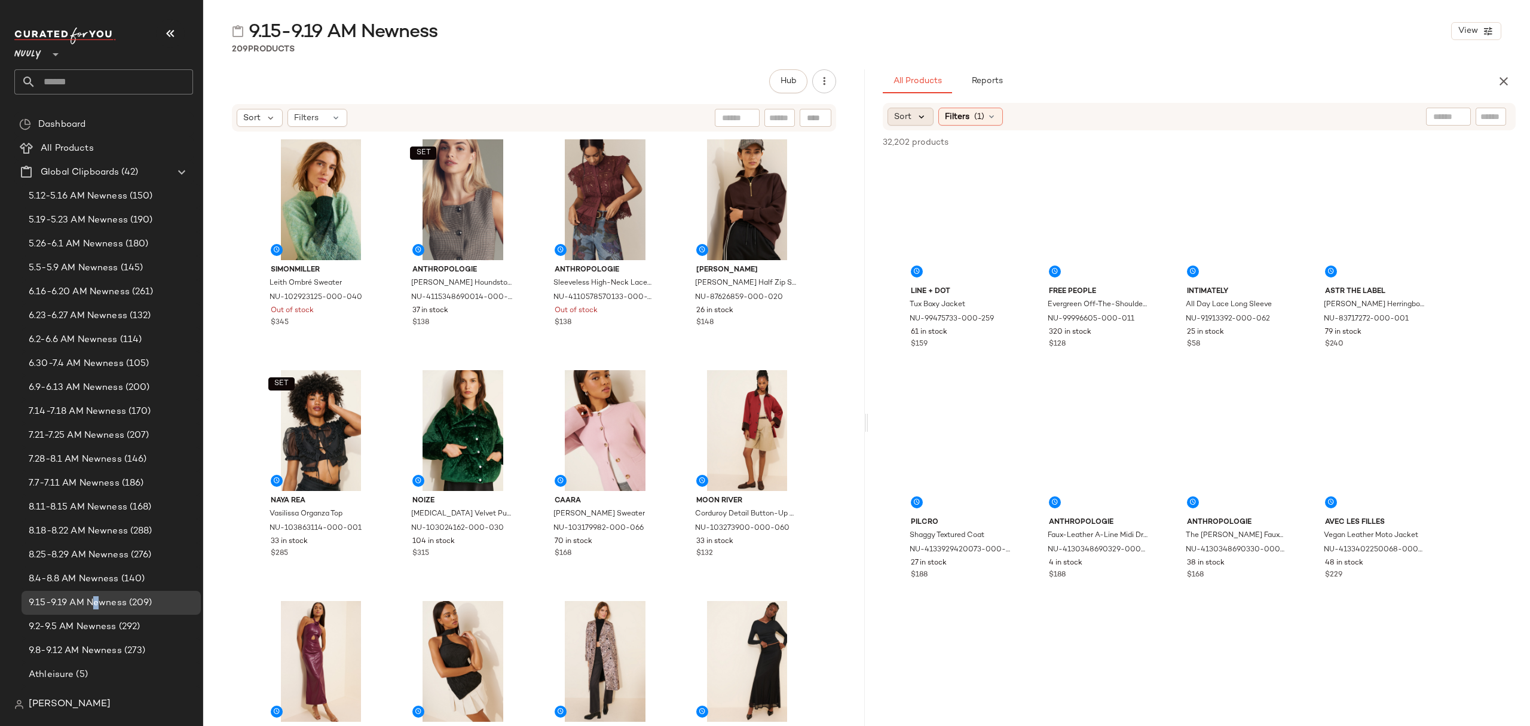
click at [921, 118] on icon at bounding box center [921, 116] width 11 height 11
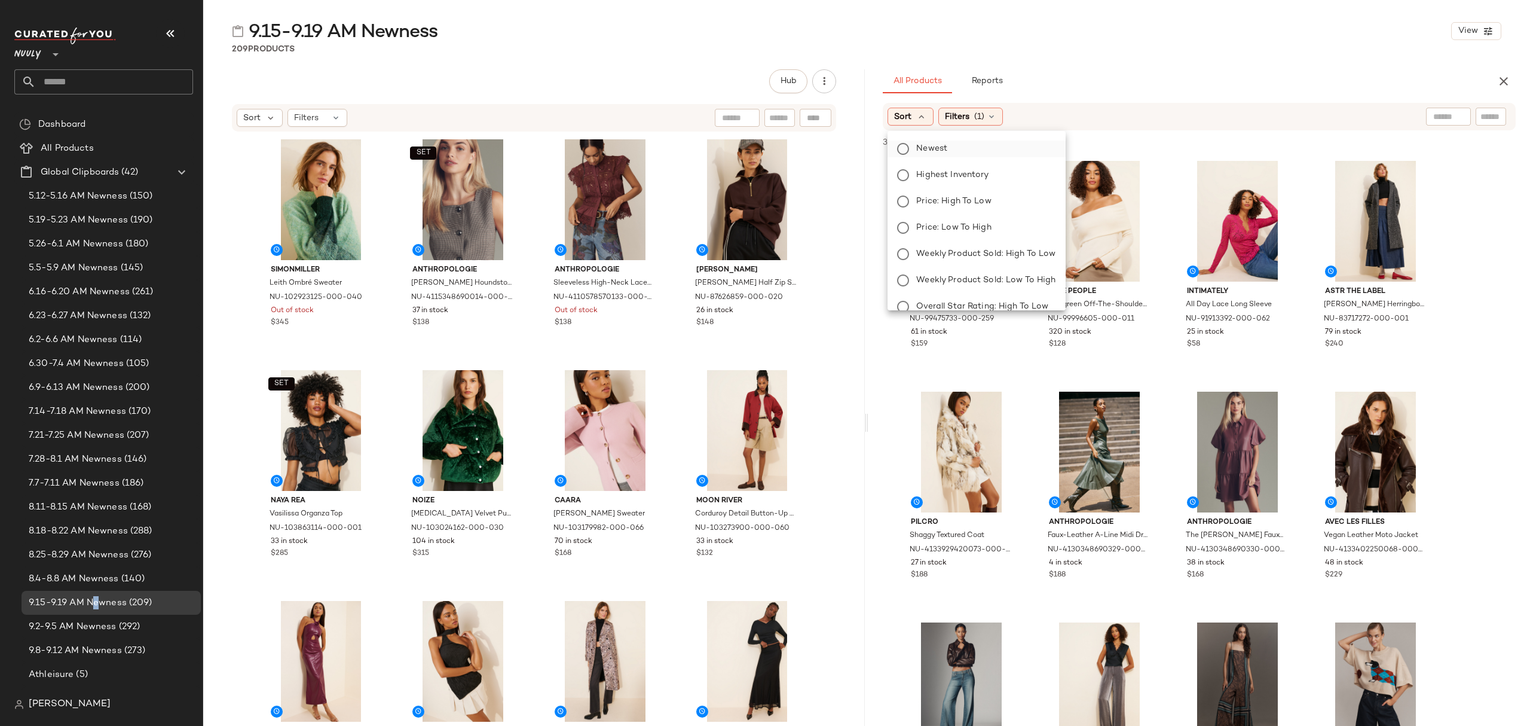
click at [938, 153] on span "Newest" at bounding box center [931, 148] width 31 height 13
click at [996, 115] on span "Filters" at bounding box center [989, 117] width 25 height 13
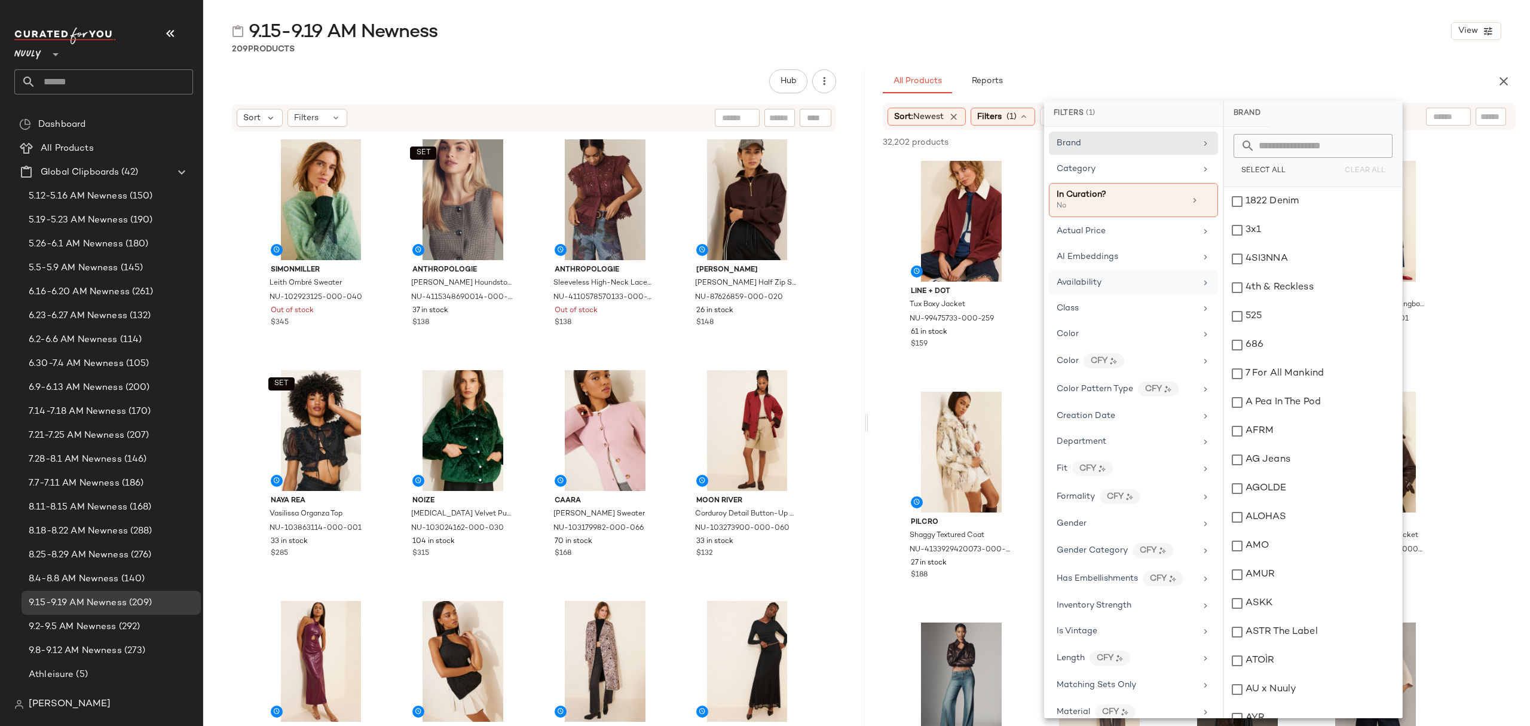
click at [1124, 287] on div "Availability" at bounding box center [1126, 282] width 139 height 13
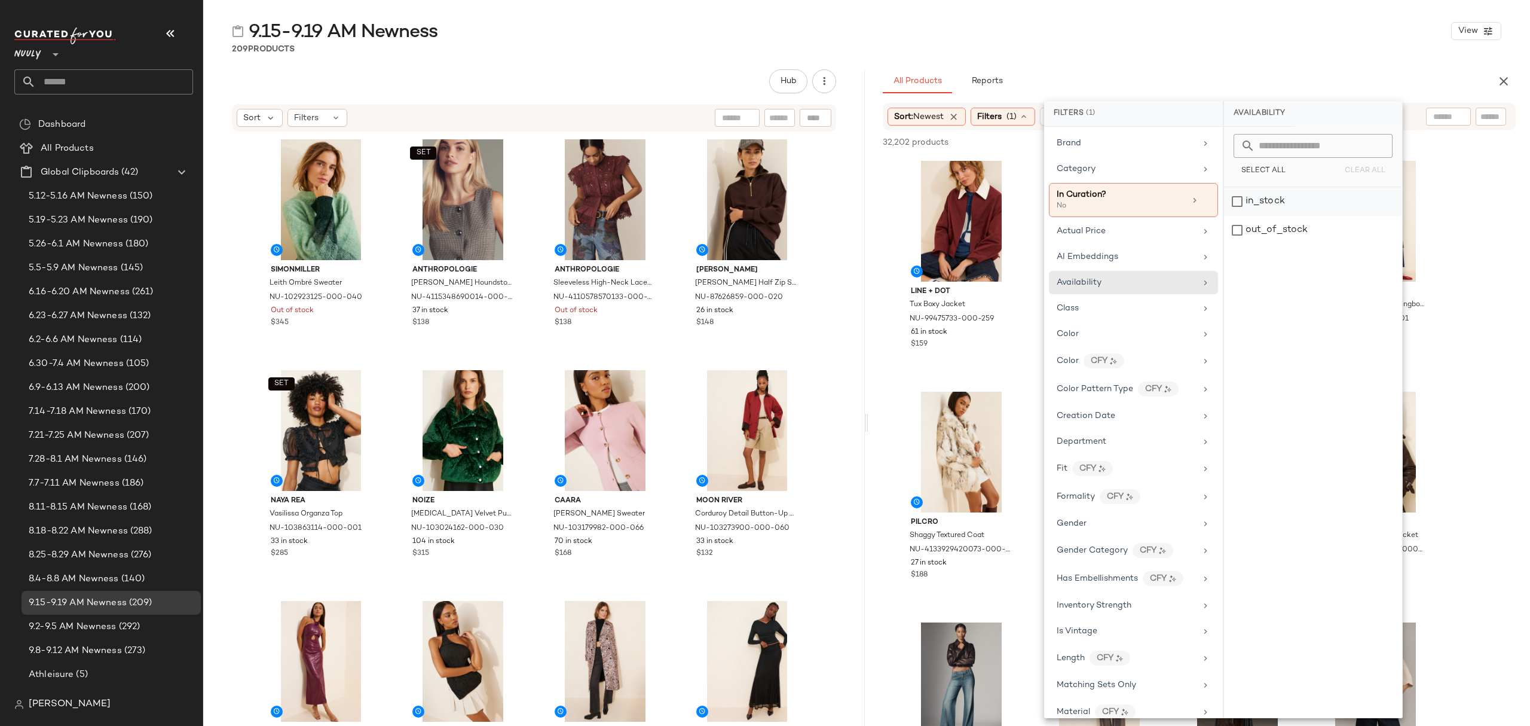
click at [1287, 201] on div "in_stock" at bounding box center [1313, 201] width 178 height 29
click at [1190, 38] on div "9.15-9.19 AM Newness View" at bounding box center [866, 31] width 1327 height 24
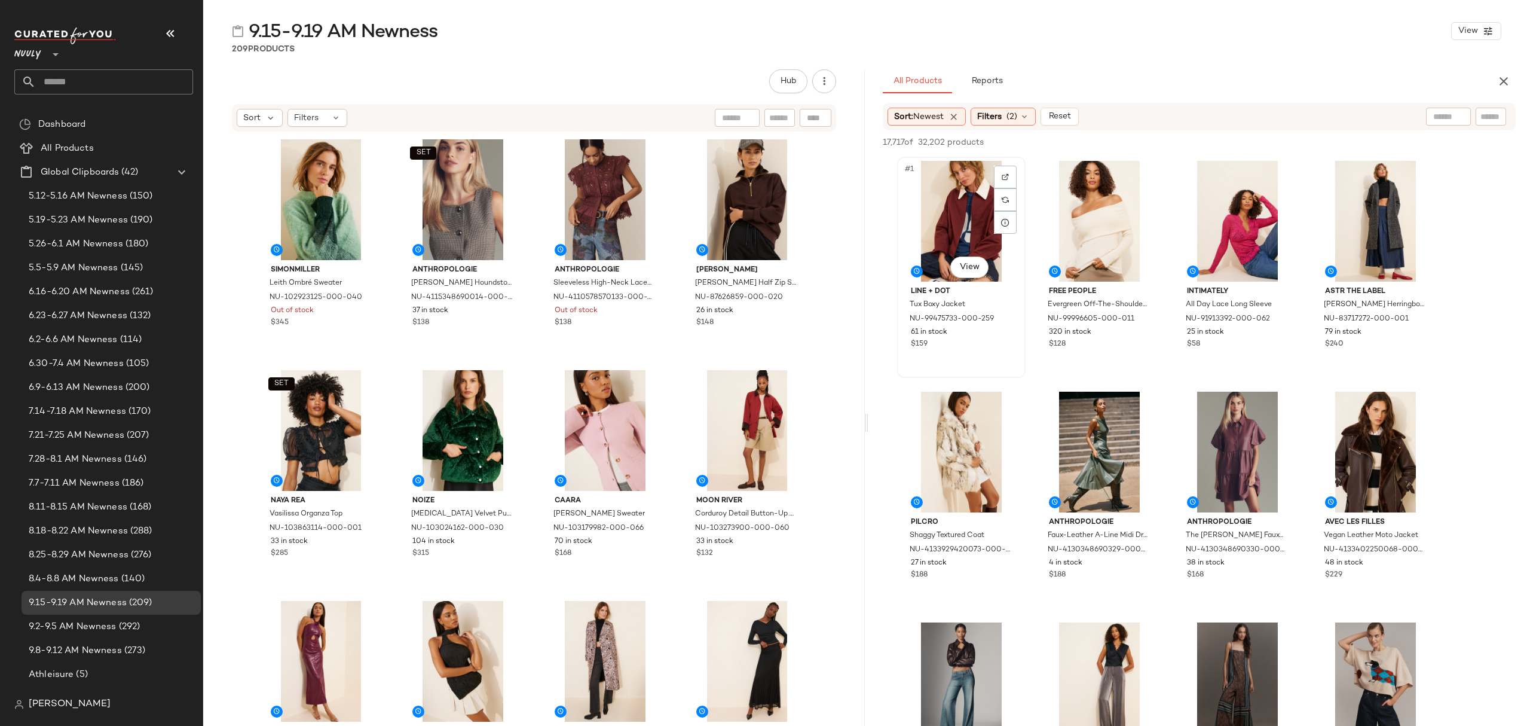
click at [944, 194] on div "#1 View" at bounding box center [961, 221] width 120 height 121
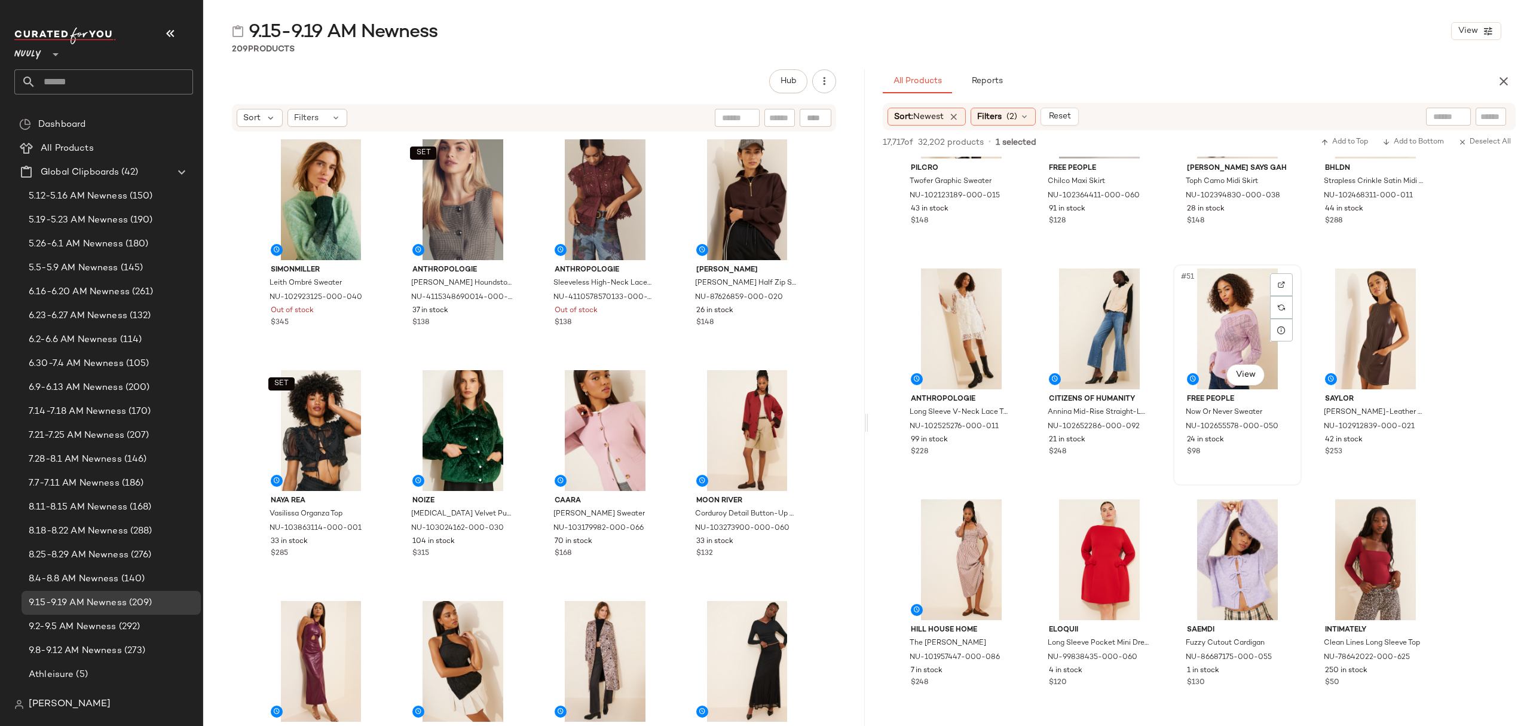
scroll to position [2869, 0]
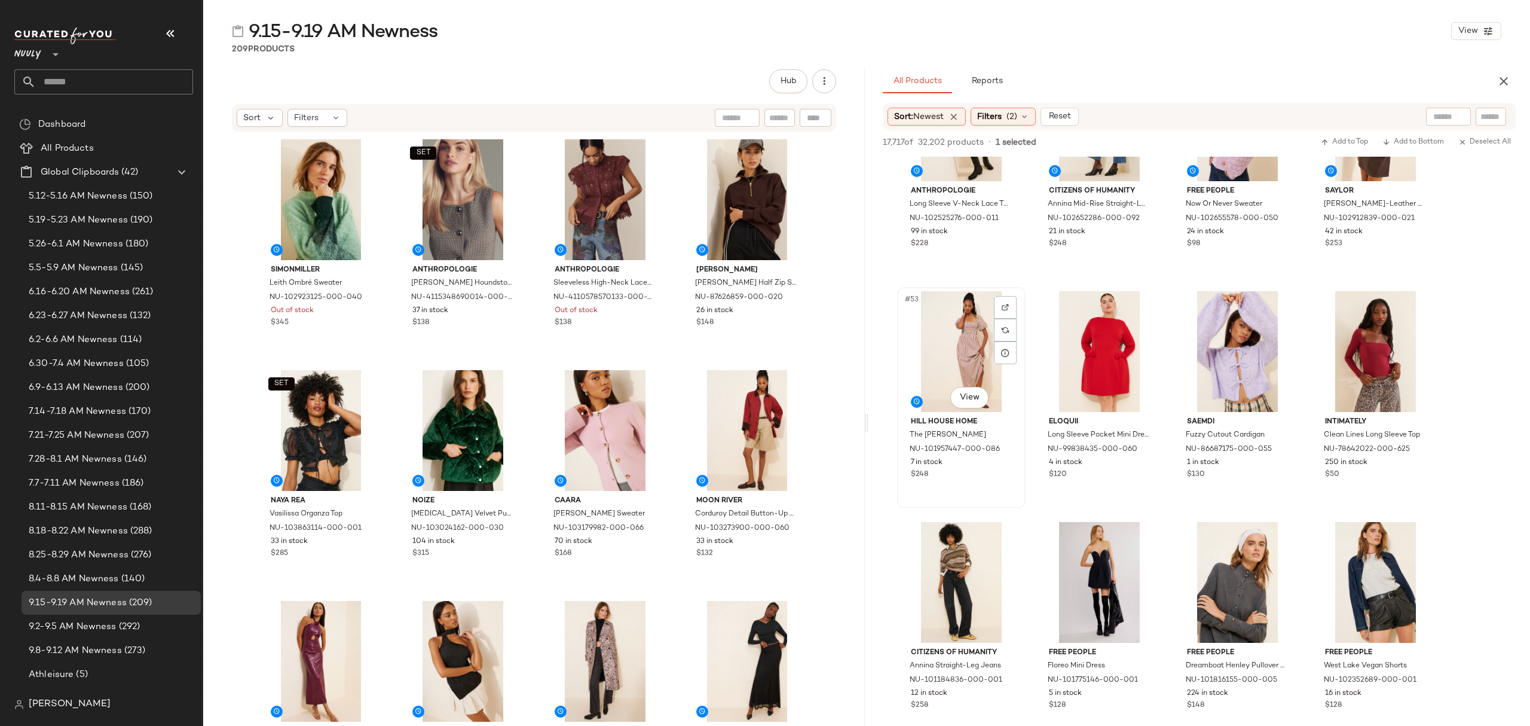
click at [997, 466] on div "7 in stock" at bounding box center [961, 462] width 101 height 11
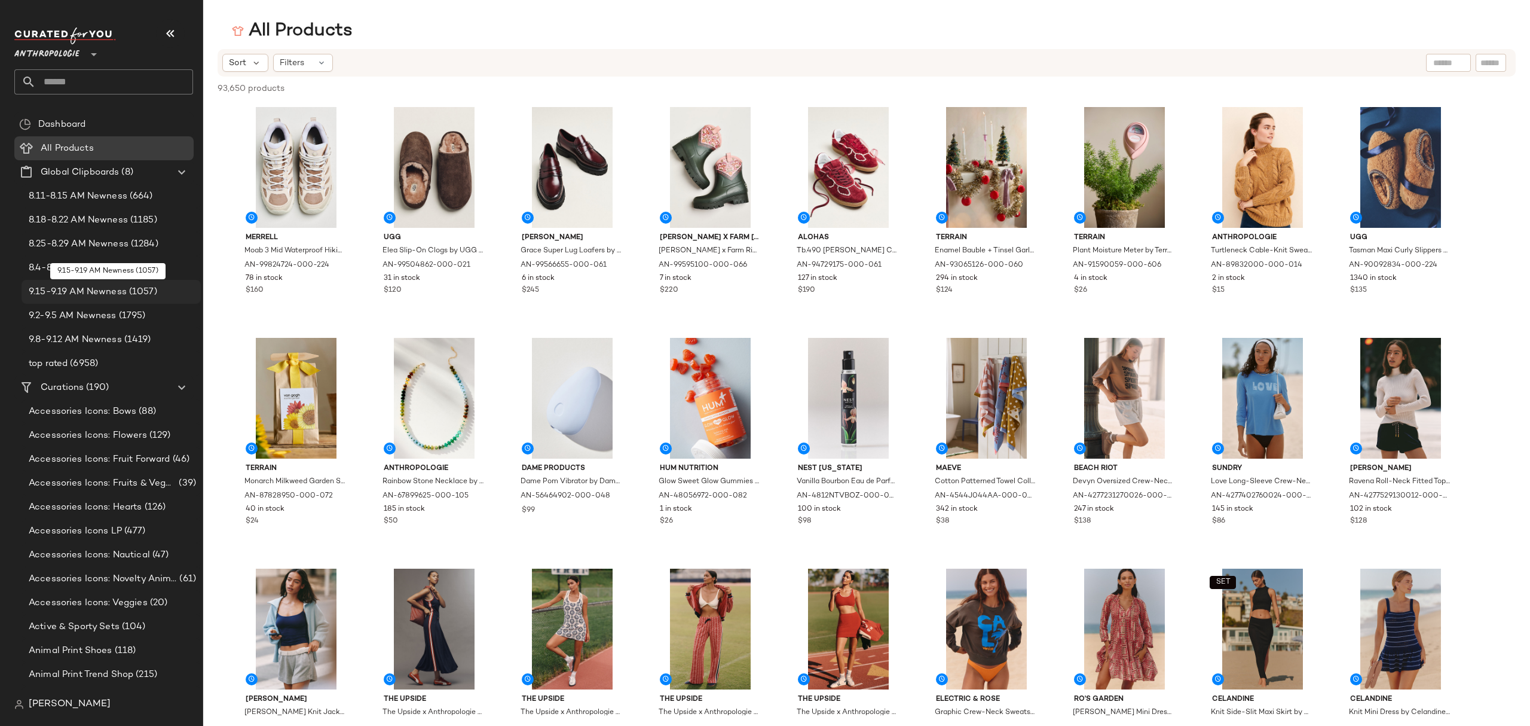
click at [94, 287] on span "9.15-9.19 AM Newness" at bounding box center [78, 292] width 98 height 14
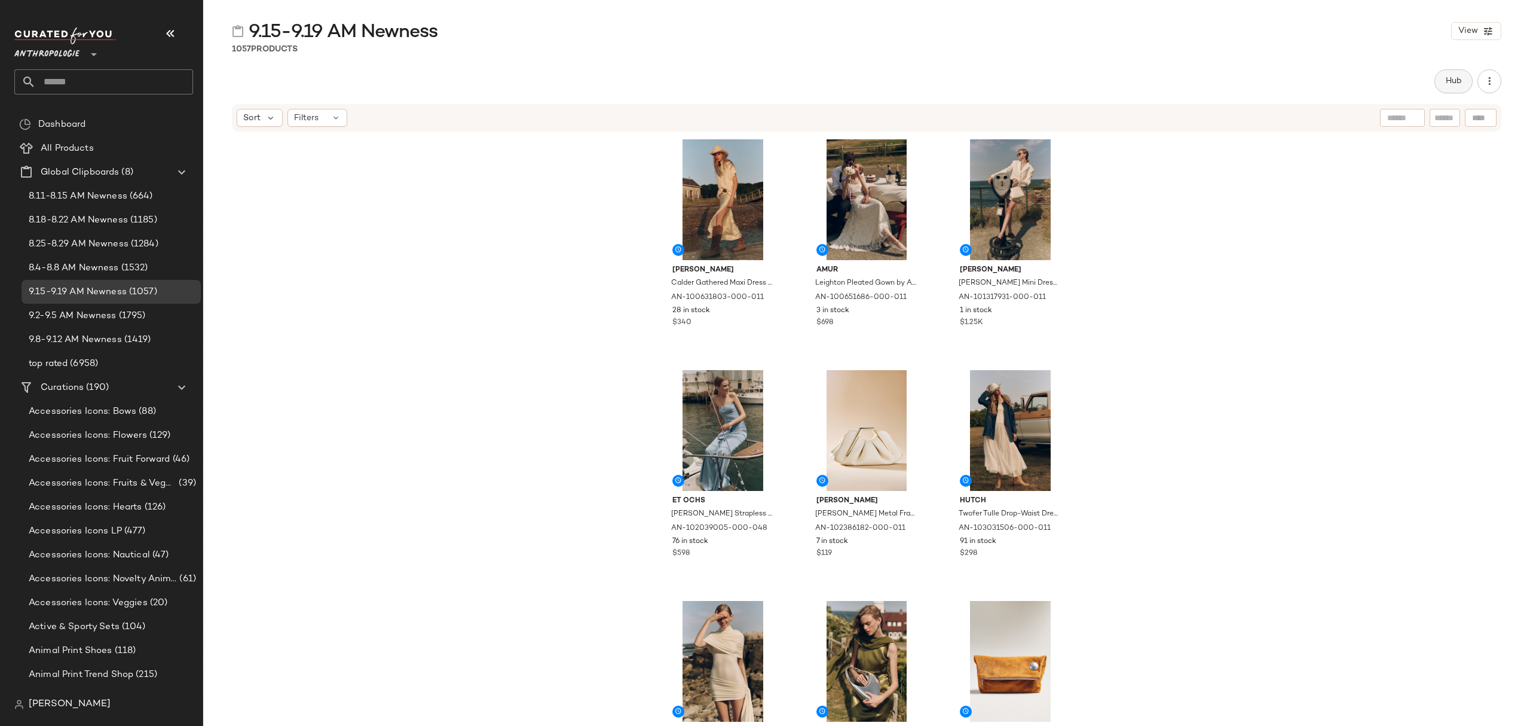
click at [1459, 81] on span "Hub" at bounding box center [1453, 81] width 17 height 10
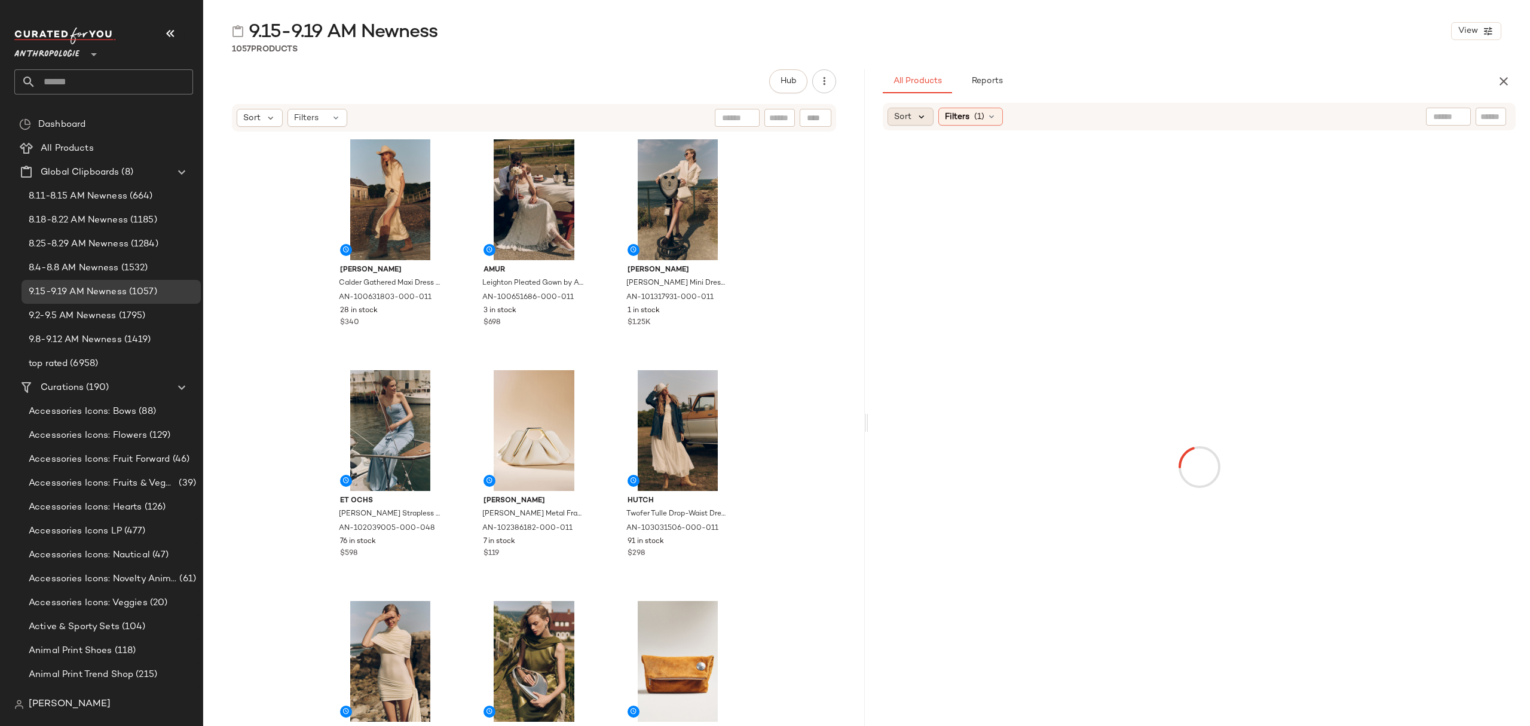
click at [919, 117] on icon at bounding box center [921, 116] width 11 height 11
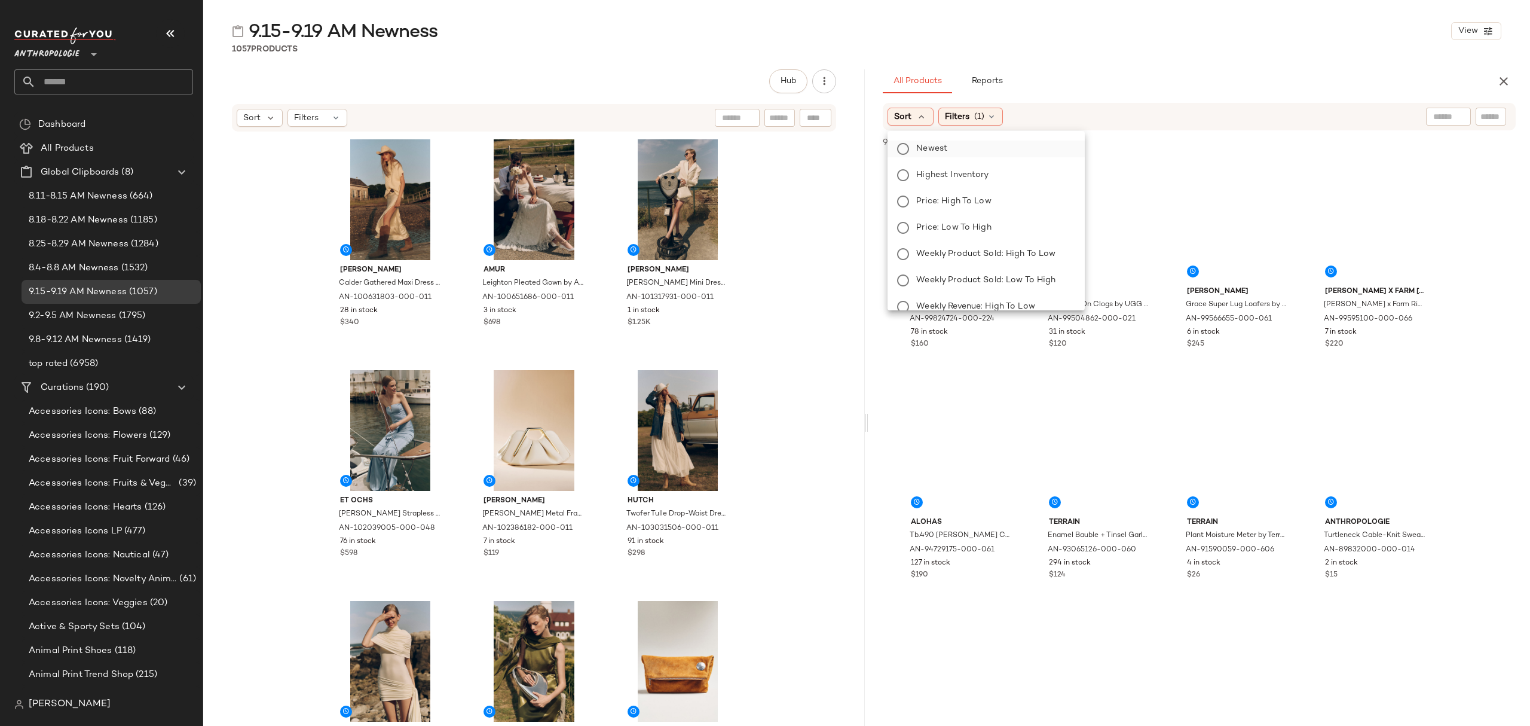
click at [938, 149] on span "Newest" at bounding box center [931, 148] width 31 height 13
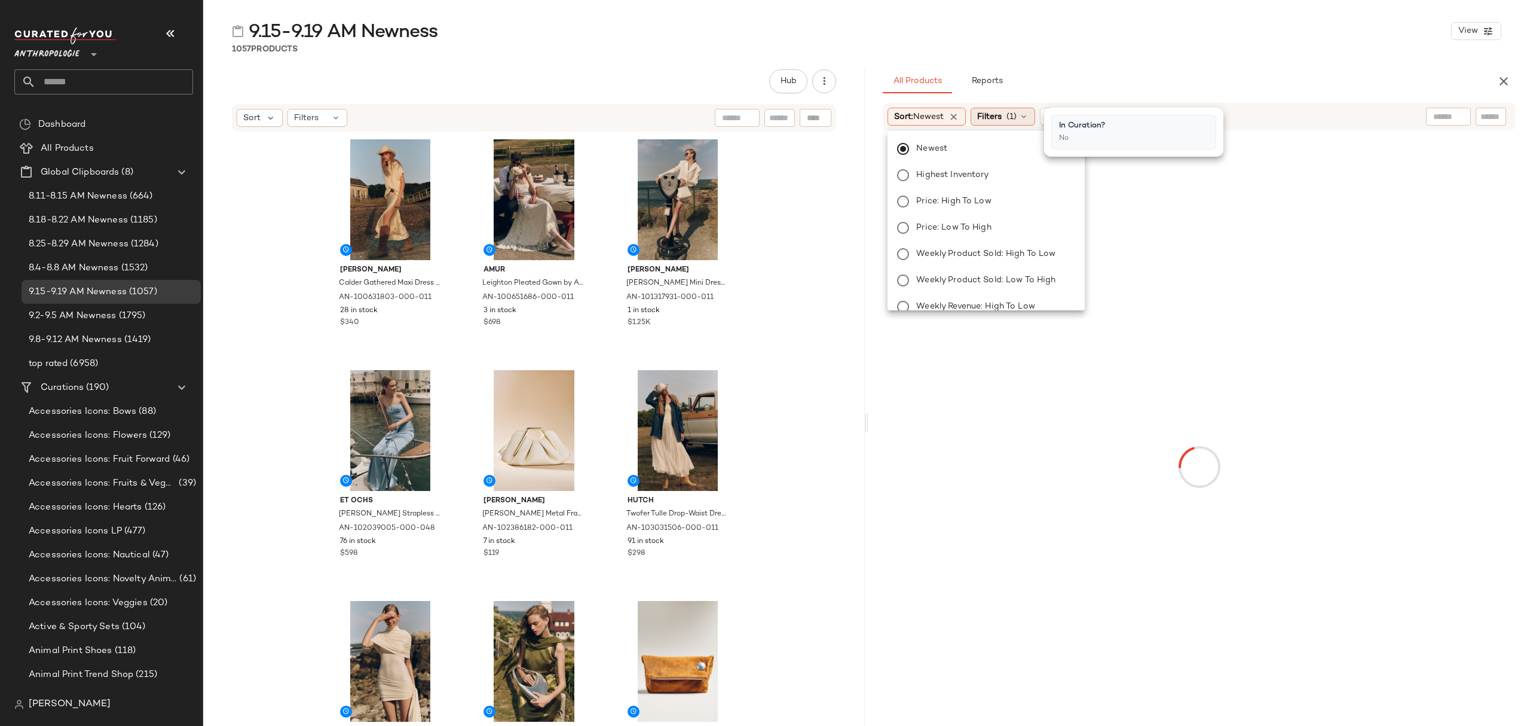
click at [1007, 111] on div "Filters (1)" at bounding box center [1003, 117] width 65 height 18
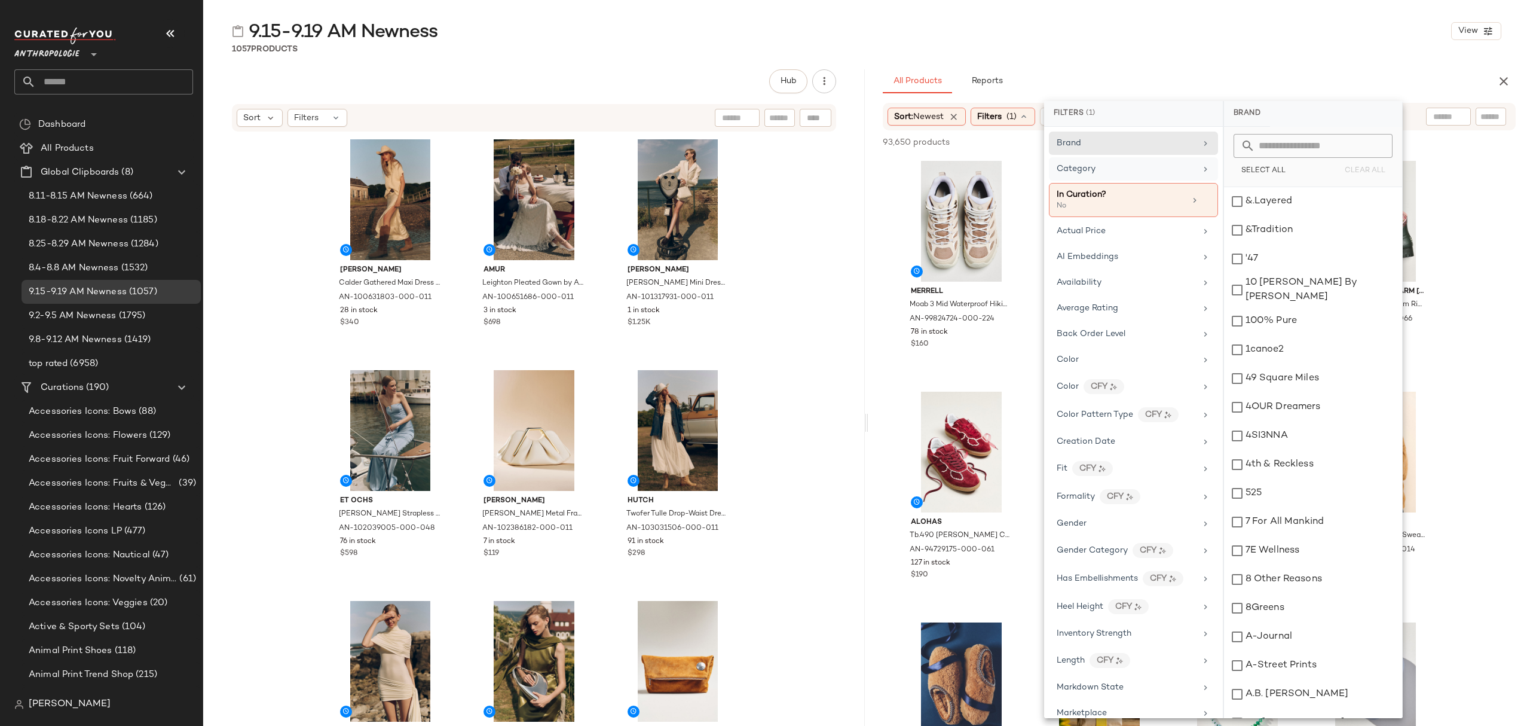
click at [1109, 176] on div "Category" at bounding box center [1133, 168] width 169 height 23
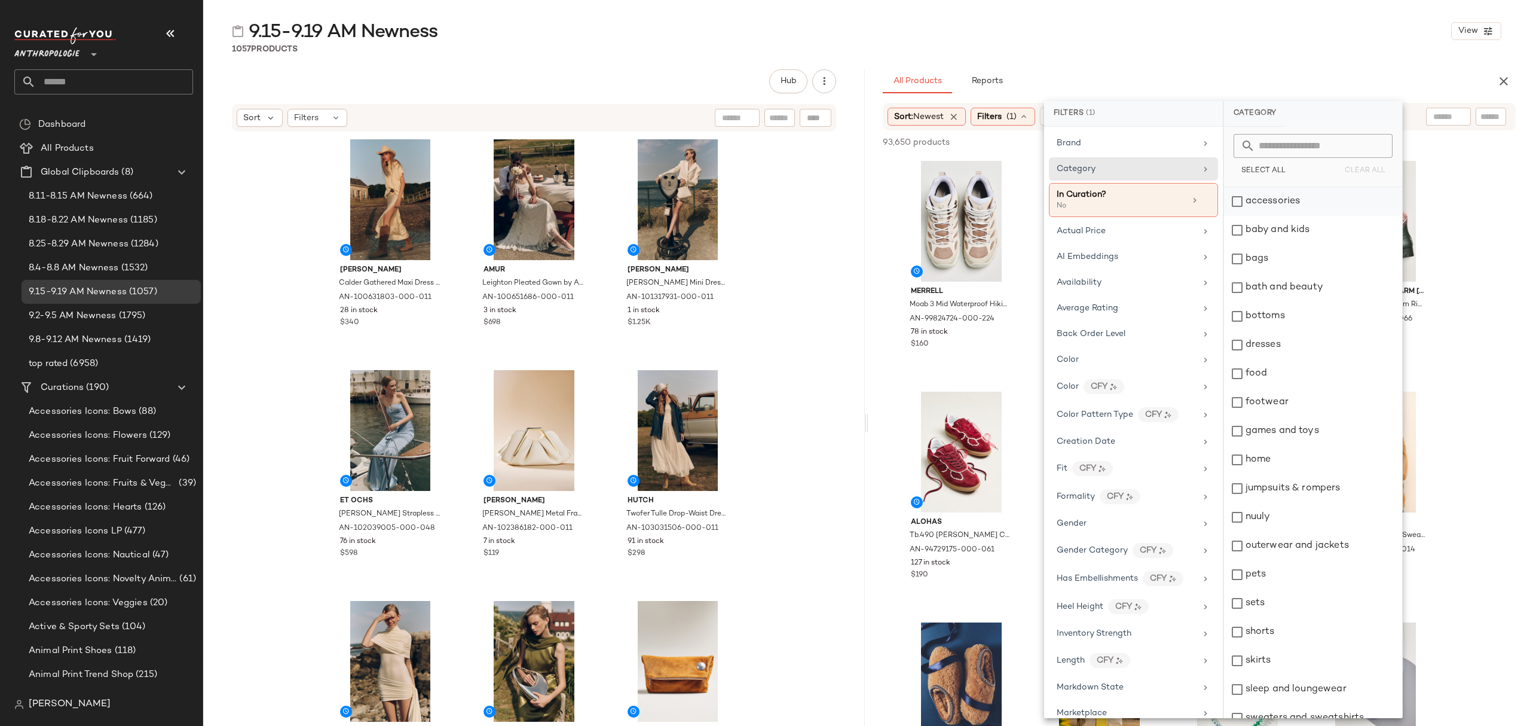
click at [1294, 201] on div "accessories" at bounding box center [1313, 201] width 178 height 29
click at [1287, 264] on div "bags" at bounding box center [1314, 258] width 178 height 29
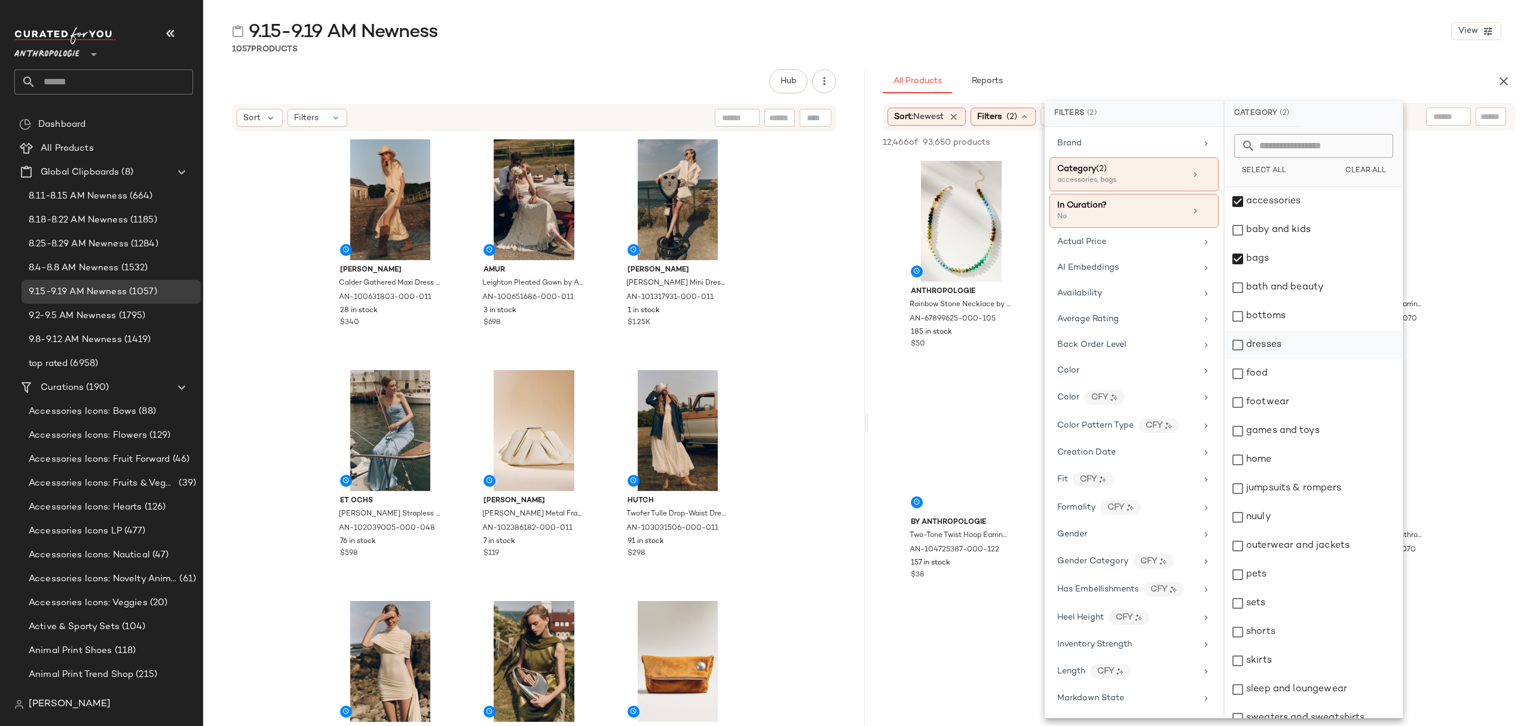
drag, startPoint x: 1293, startPoint y: 321, endPoint x: 1293, endPoint y: 339, distance: 18.5
click at [1293, 322] on div "bottoms" at bounding box center [1314, 316] width 178 height 29
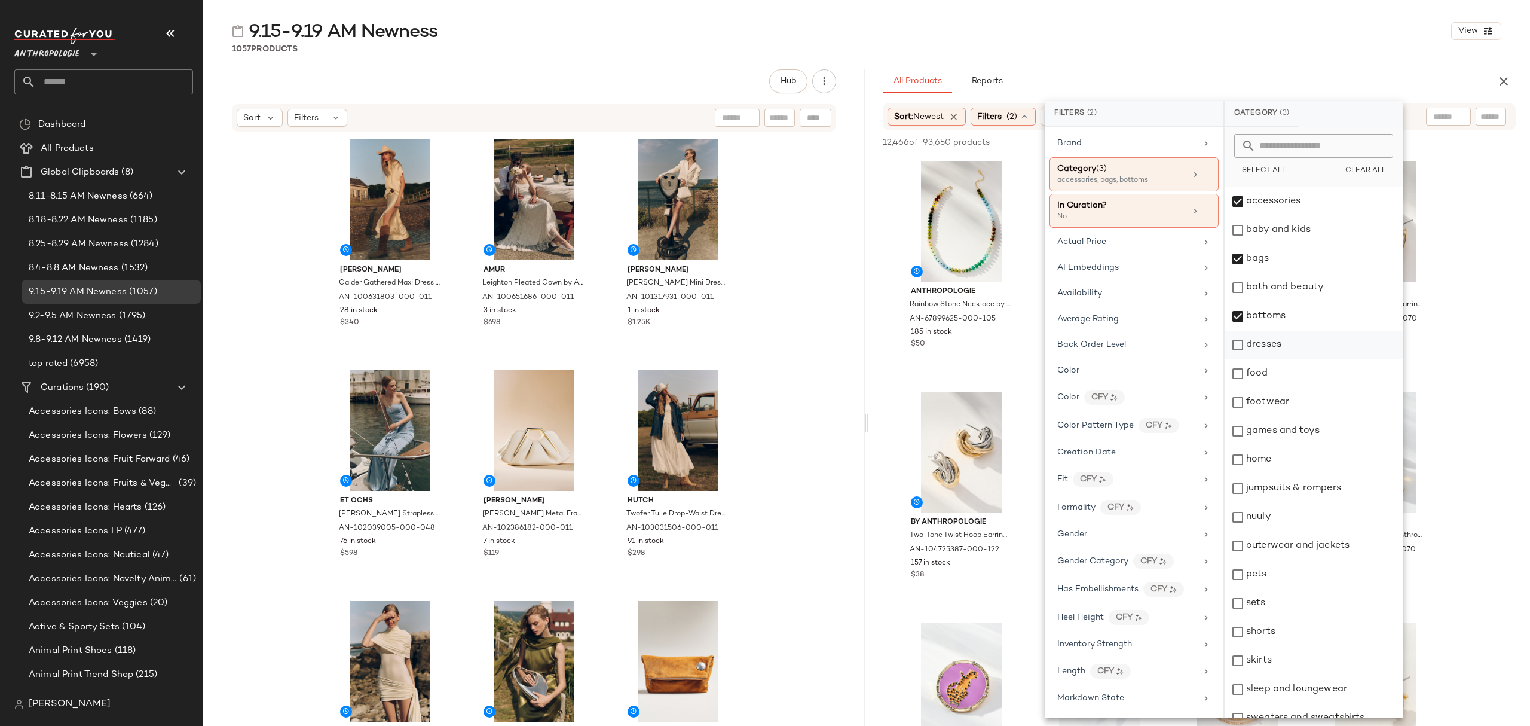
click at [1291, 347] on div "dresses" at bounding box center [1314, 344] width 178 height 29
click at [1285, 412] on div "footwear" at bounding box center [1314, 402] width 178 height 29
click at [1309, 491] on div "jumpsuits & rompers" at bounding box center [1314, 488] width 178 height 29
click at [1306, 526] on div "nuuly" at bounding box center [1314, 517] width 178 height 29
click at [1311, 555] on div "outerwear and jackets" at bounding box center [1314, 545] width 178 height 29
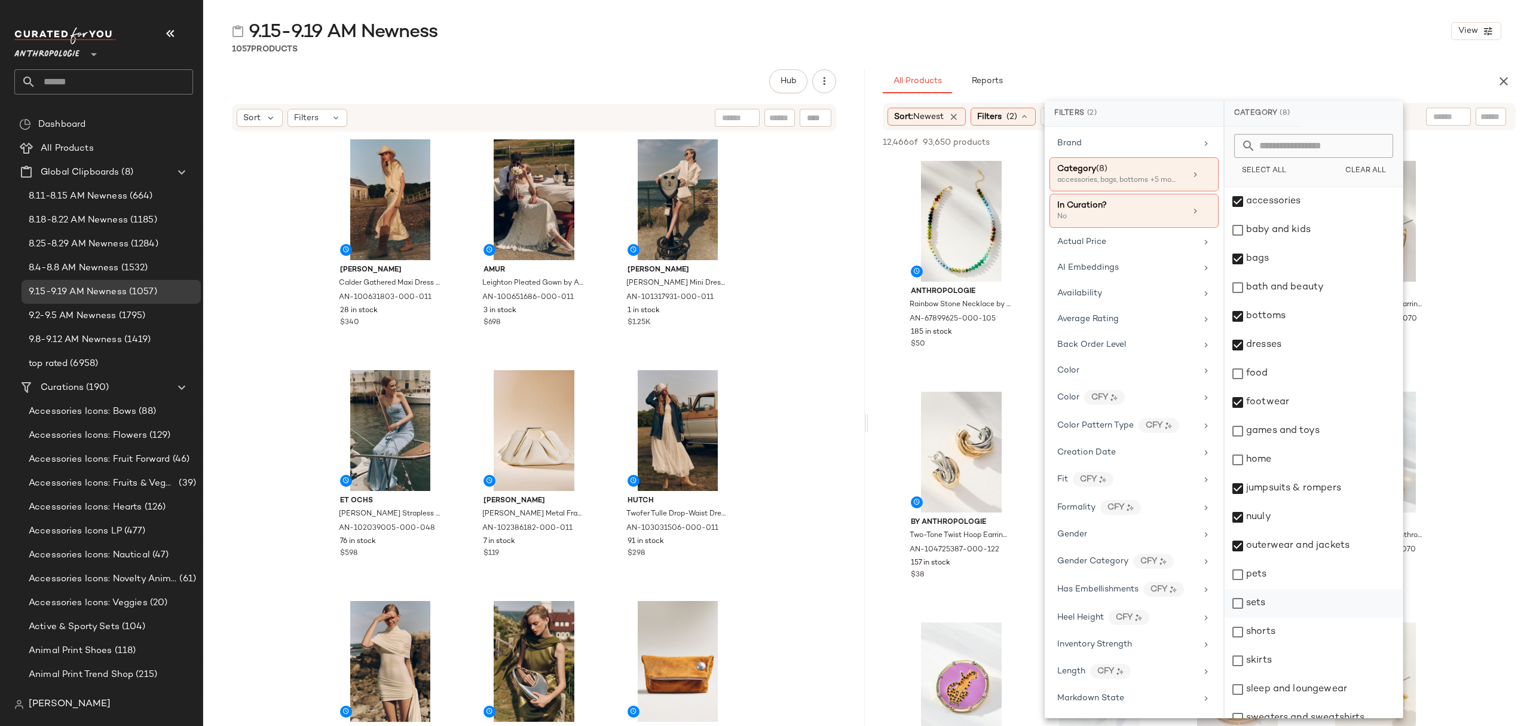
click at [1314, 598] on div "sets" at bounding box center [1314, 603] width 178 height 29
drag, startPoint x: 1311, startPoint y: 632, endPoint x: 1308, endPoint y: 663, distance: 31.9
click at [1311, 632] on div "shorts" at bounding box center [1314, 631] width 178 height 29
click at [1308, 677] on div "sleep and loungewear" at bounding box center [1314, 689] width 178 height 29
click at [1309, 660] on div "skirts" at bounding box center [1314, 660] width 178 height 29
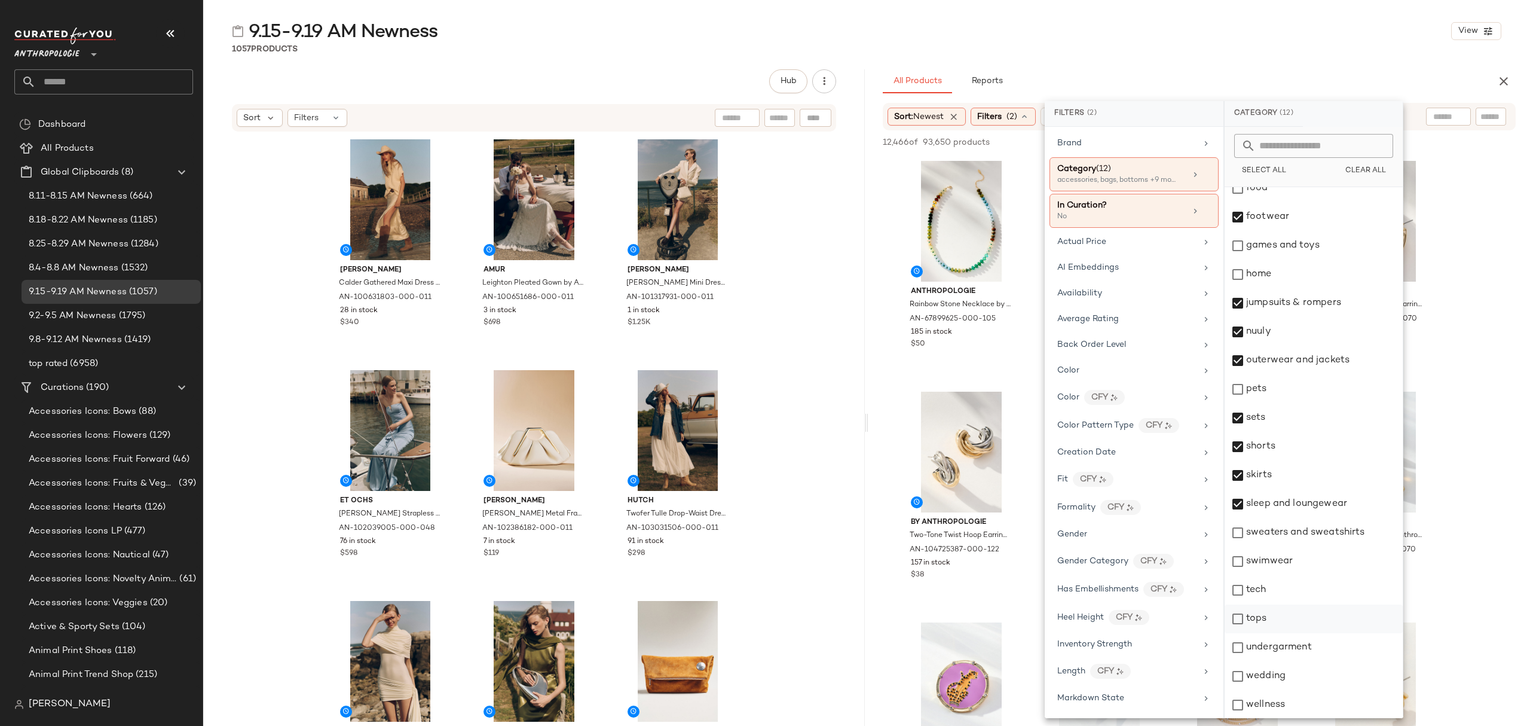
scroll to position [186, 0]
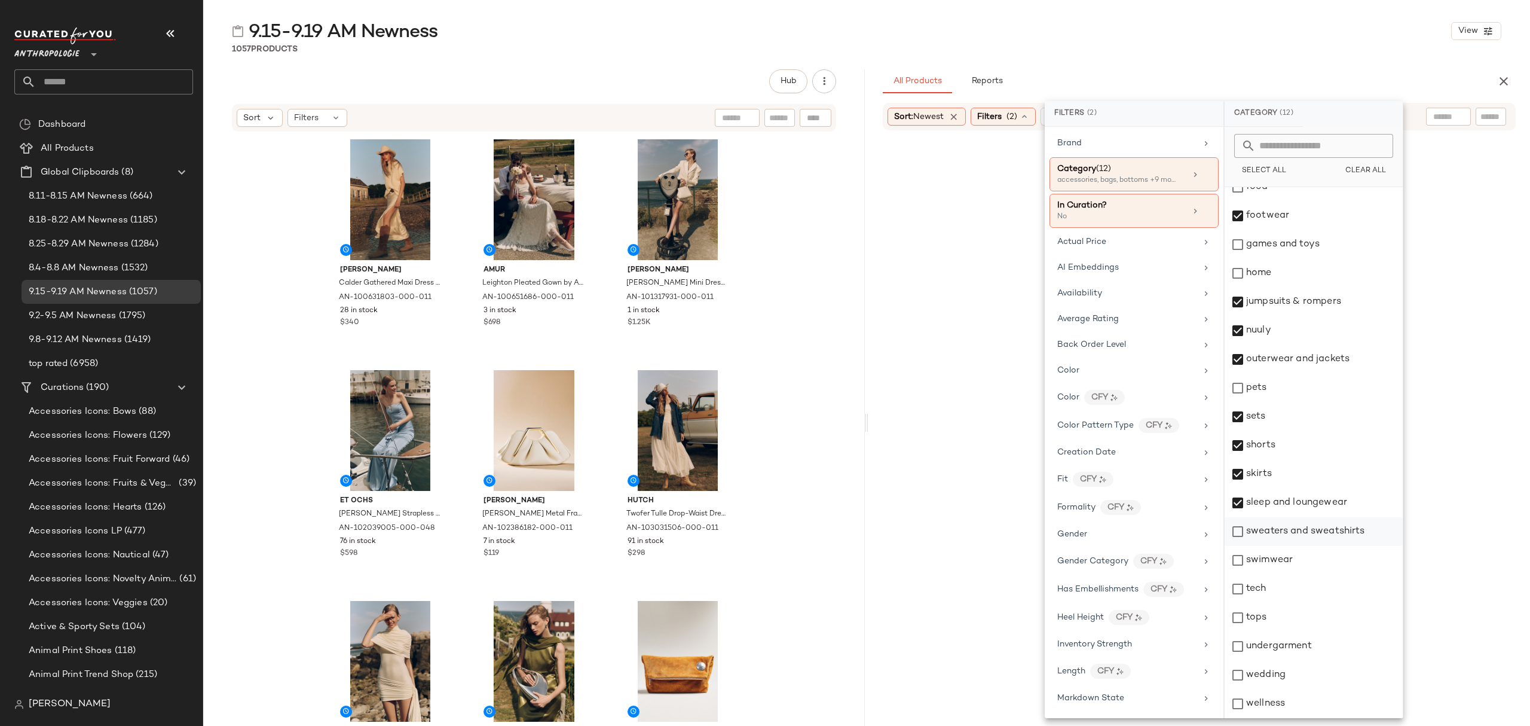
click at [1299, 534] on div "sweaters and sweatshirts" at bounding box center [1314, 531] width 178 height 29
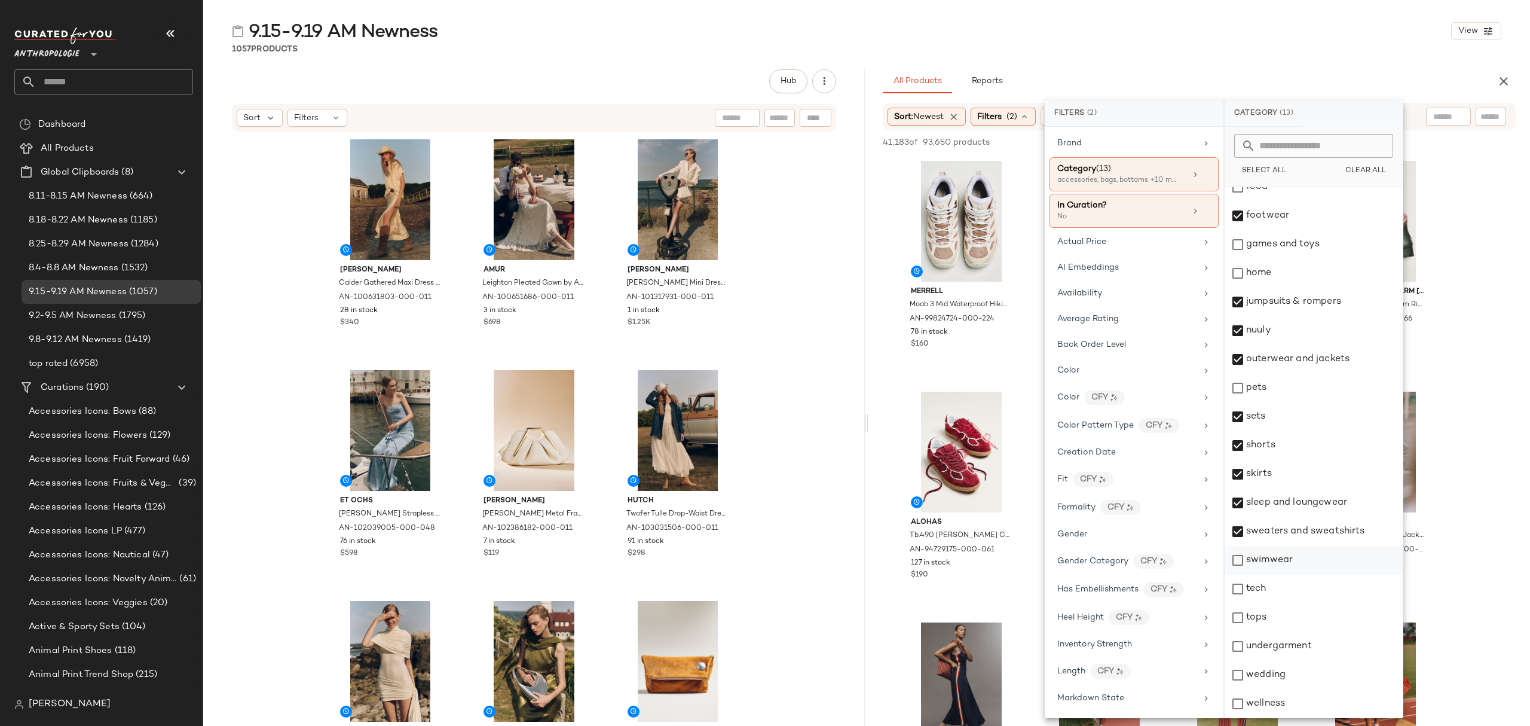
click at [1293, 558] on div "swimwear" at bounding box center [1314, 560] width 178 height 29
click at [1281, 626] on div "tops" at bounding box center [1314, 617] width 178 height 29
click at [1290, 650] on div "undergarment" at bounding box center [1314, 646] width 178 height 29
click at [1291, 679] on div "wedding" at bounding box center [1314, 674] width 178 height 29
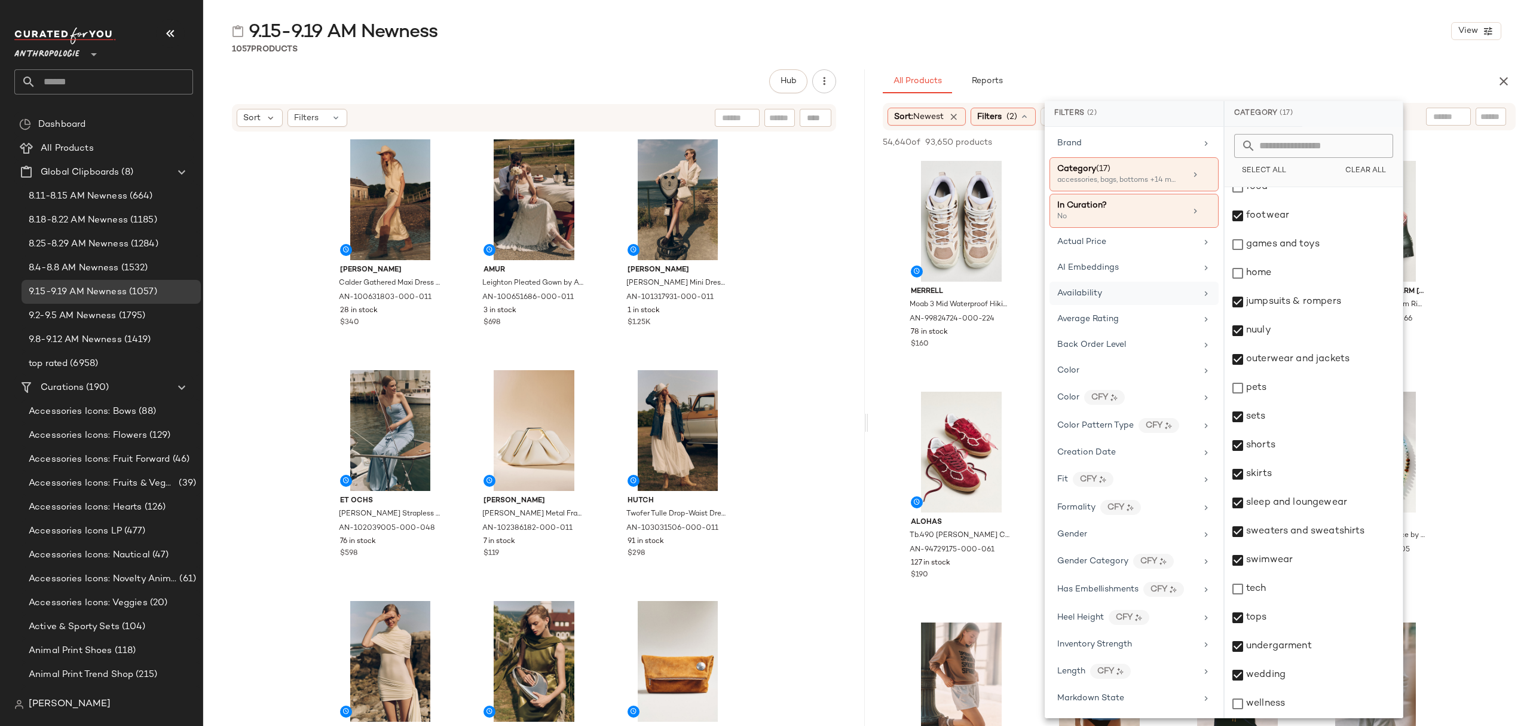
click at [1168, 302] on div "Availability" at bounding box center [1133, 292] width 169 height 23
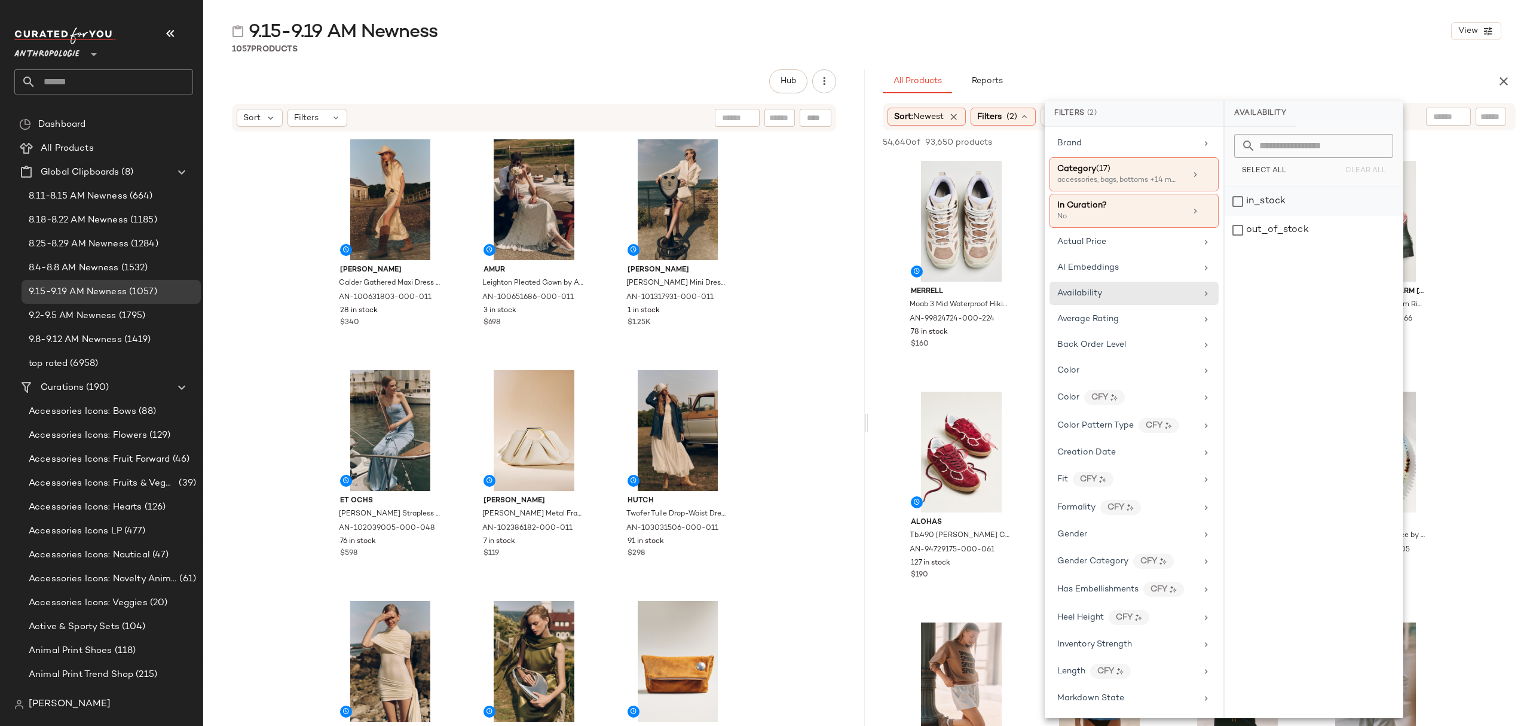
click at [1282, 199] on div "in_stock" at bounding box center [1314, 201] width 178 height 29
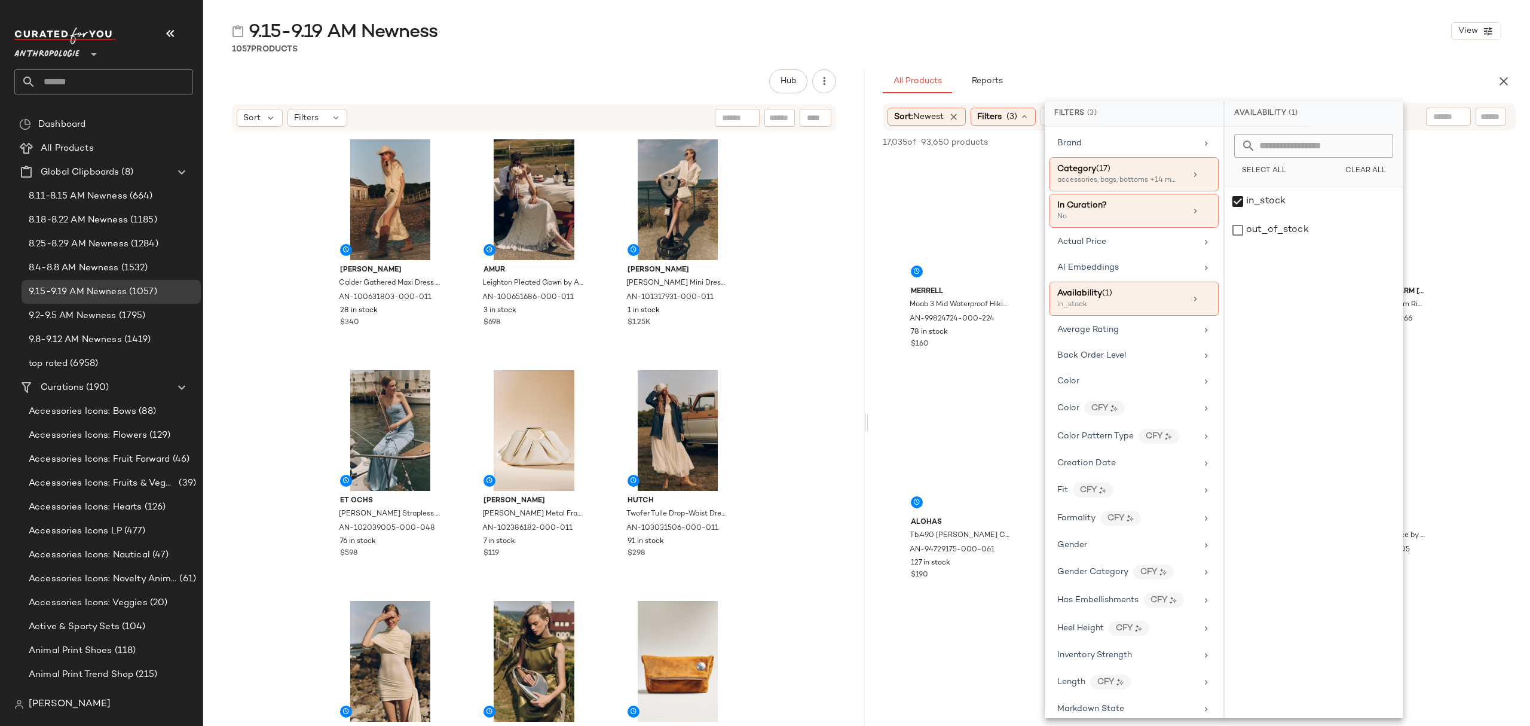
click at [1275, 56] on div "9.15-9.19 AM Newness View 1057 Products Hub Sort Filters Shona [PERSON_NAME] Ga…" at bounding box center [866, 372] width 1327 height 706
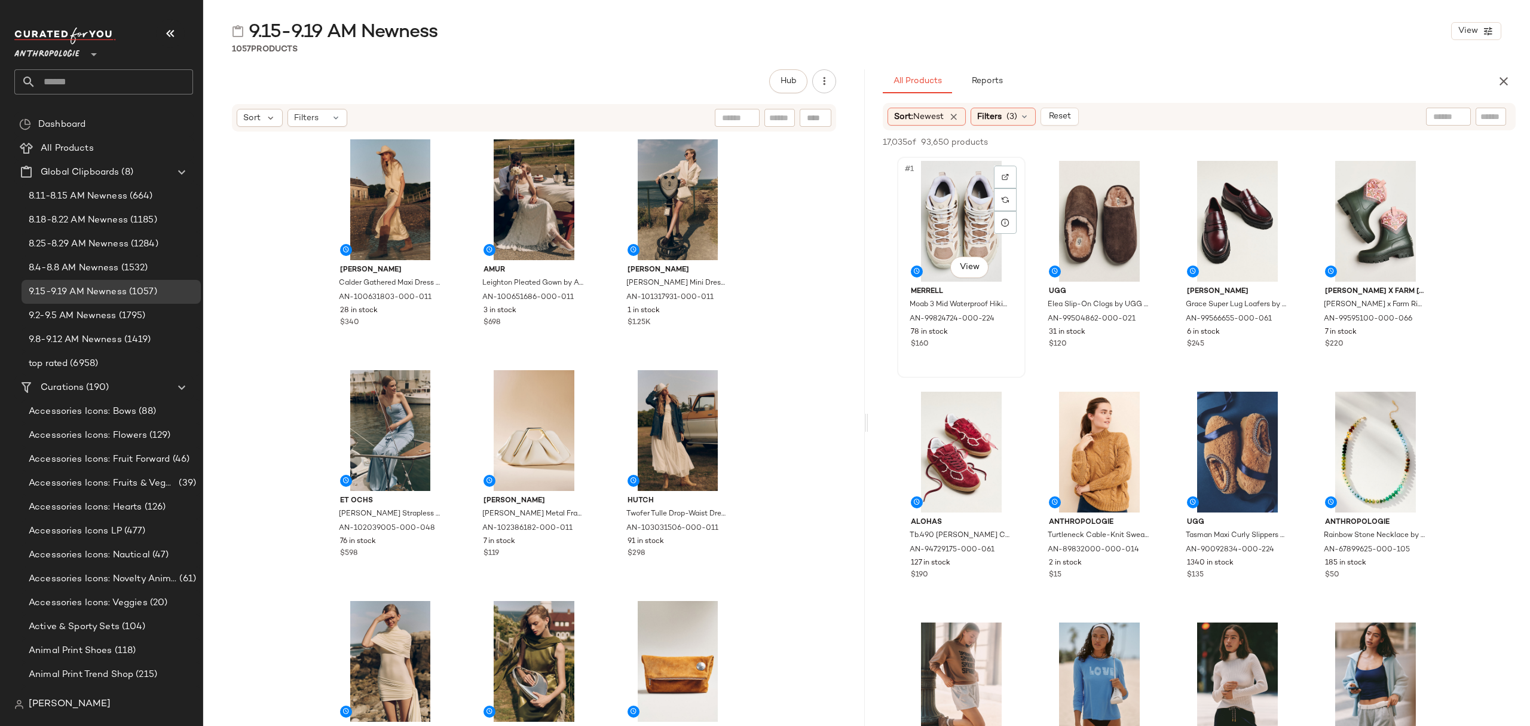
click at [942, 196] on div "#1 View" at bounding box center [961, 221] width 120 height 121
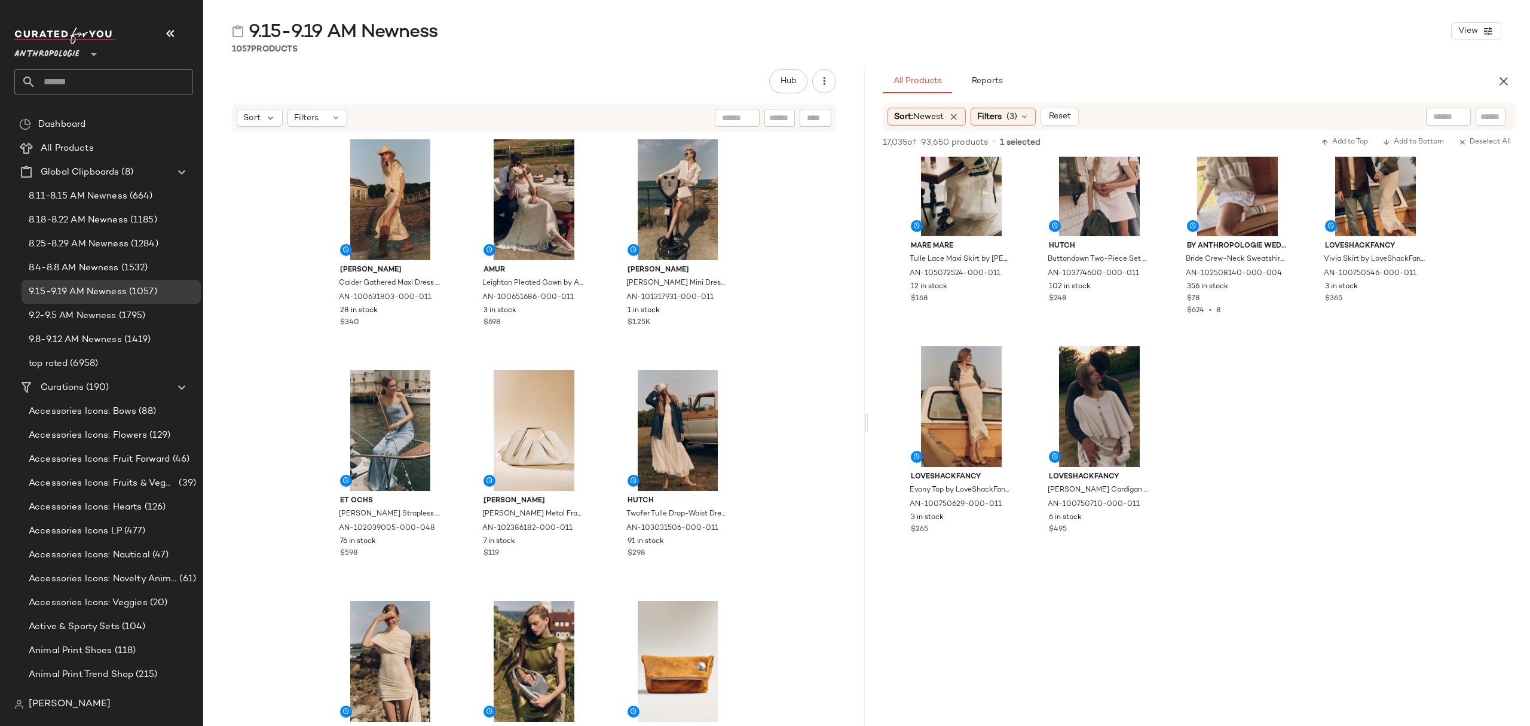
scroll to position [13148, 0]
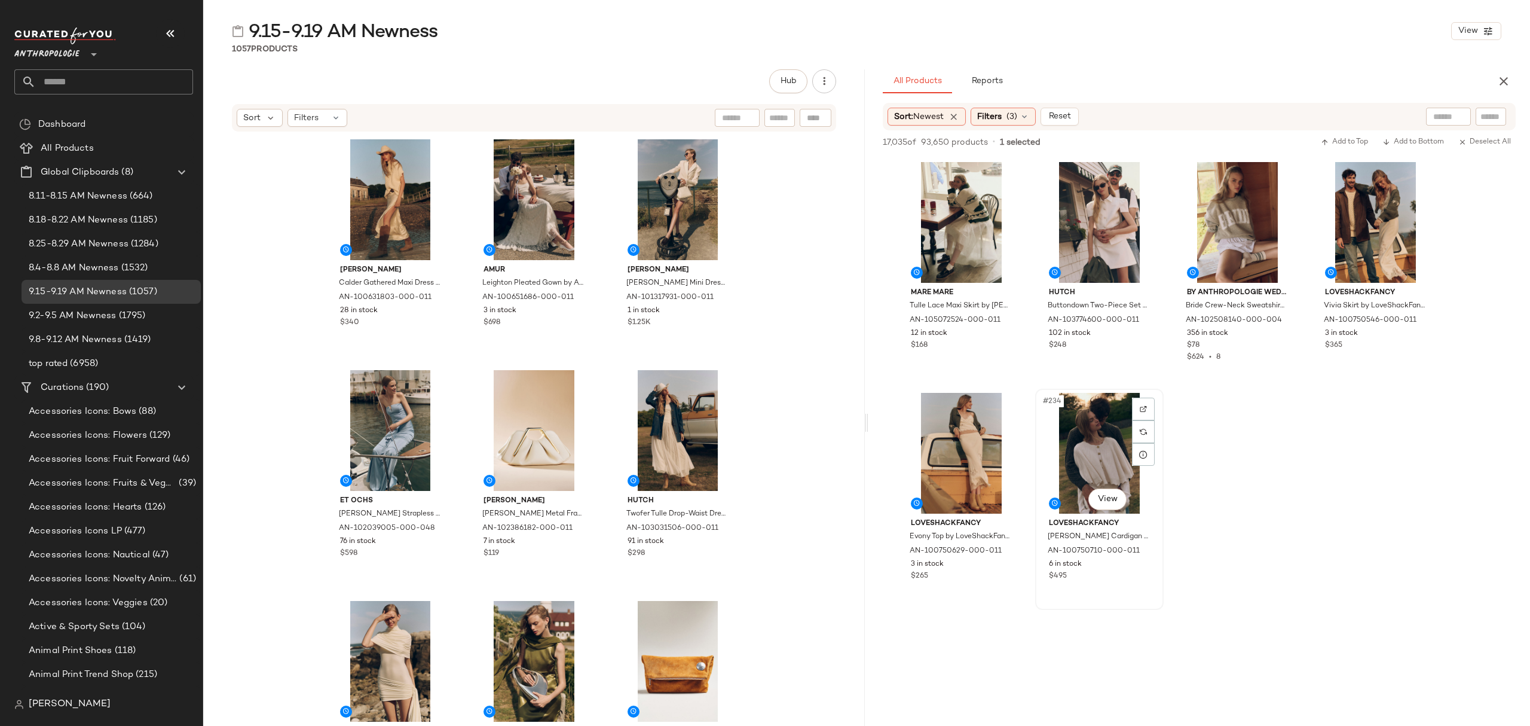
click at [1115, 583] on div "#234 View LoveShackFancy [PERSON_NAME] Cardigan Sweater by LoveShackFancy in Iv…" at bounding box center [1099, 499] width 126 height 219
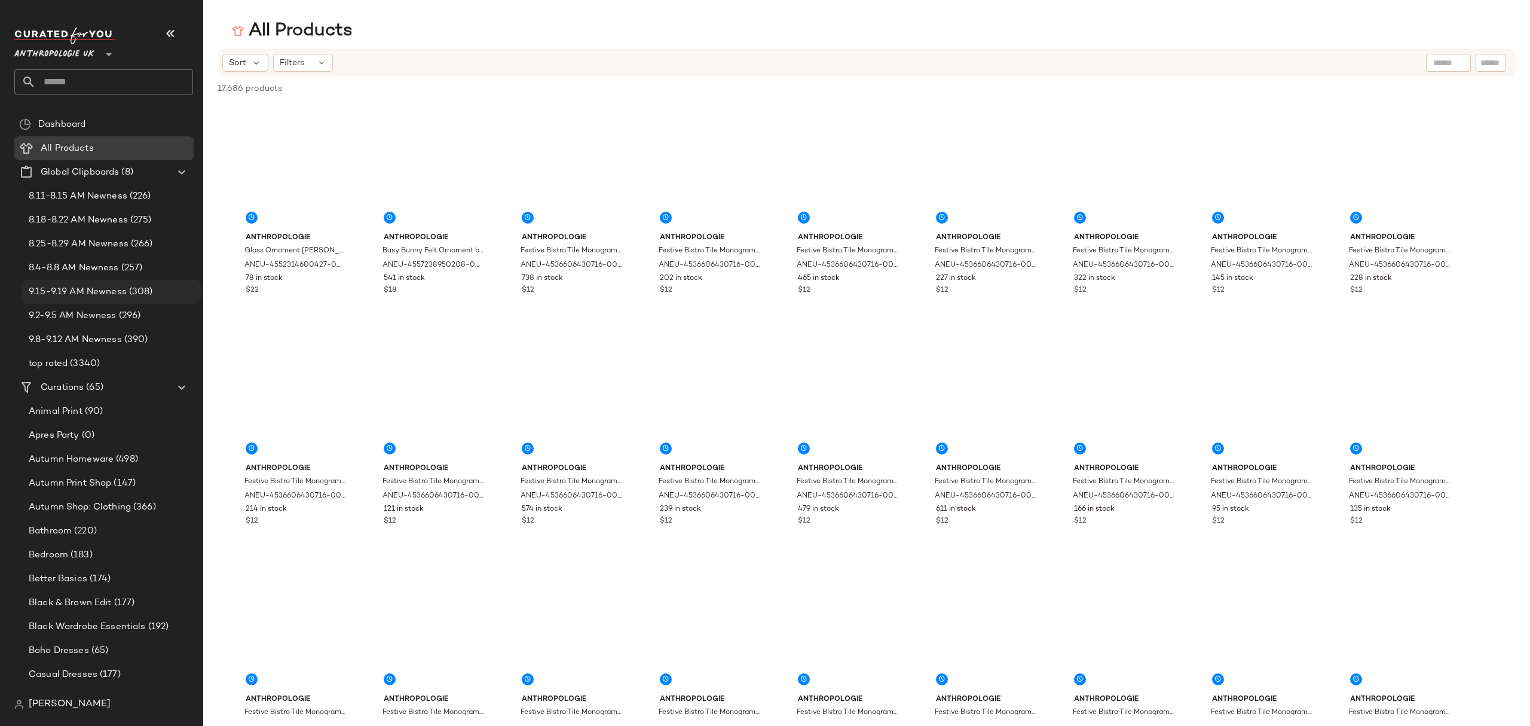
click at [92, 289] on span "9.15-9.19 AM Newness" at bounding box center [78, 292] width 98 height 14
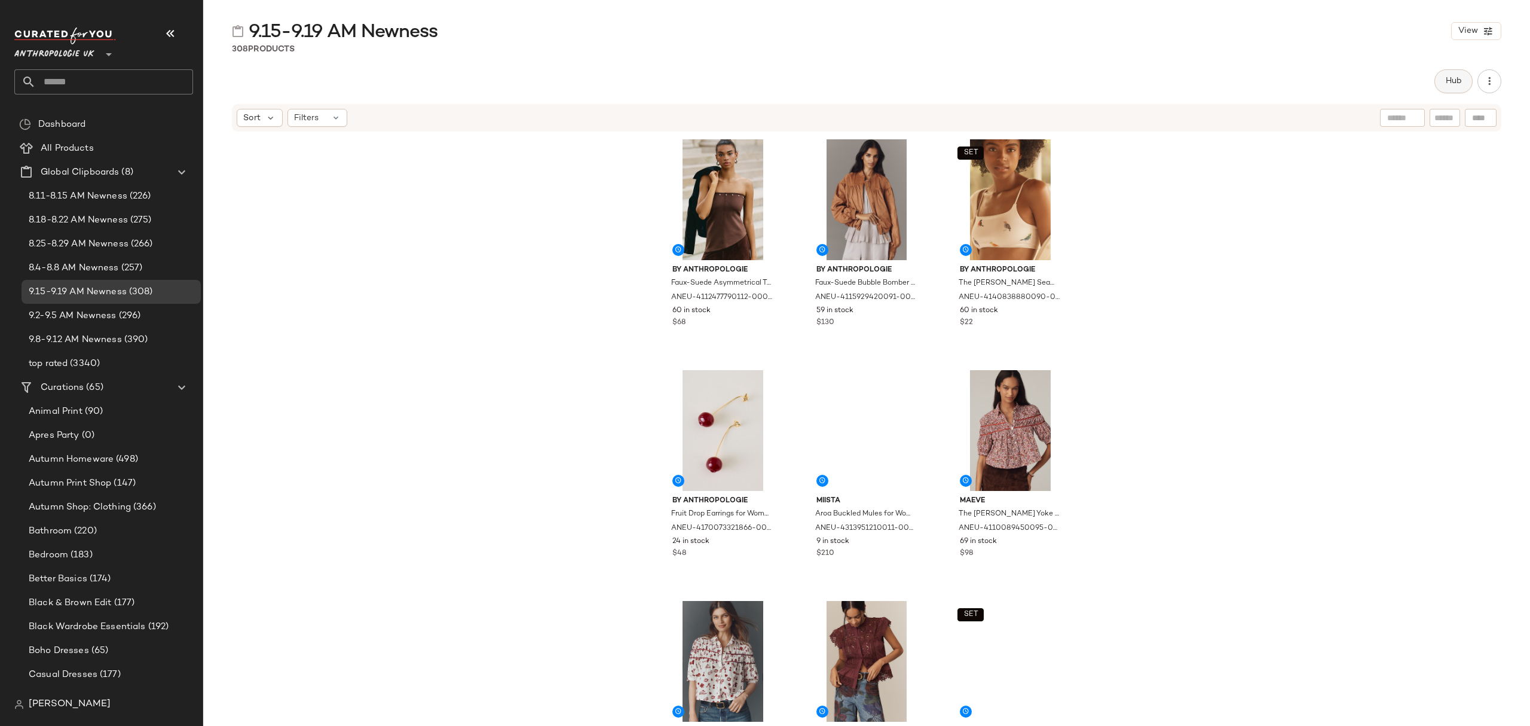
click at [1449, 82] on span "Hub" at bounding box center [1453, 81] width 17 height 10
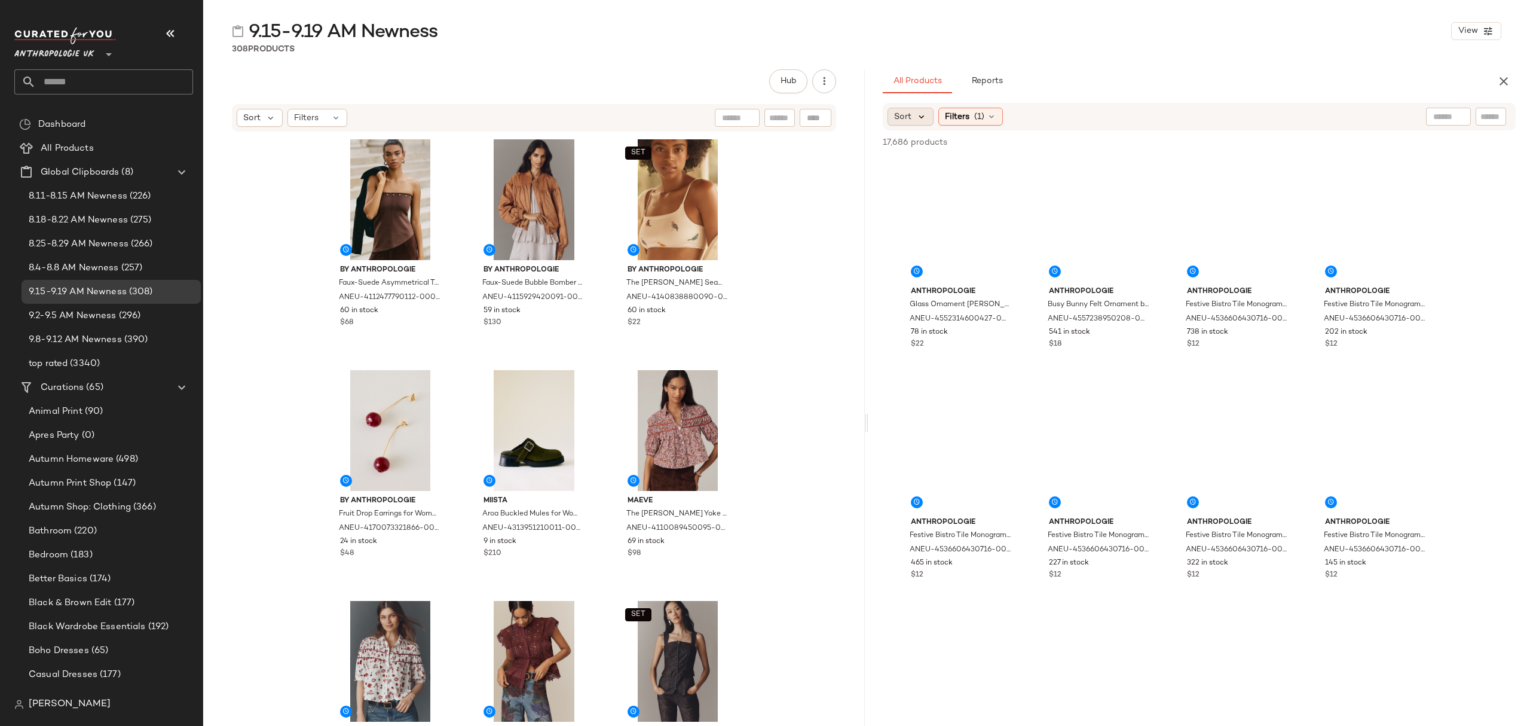
click at [923, 117] on icon at bounding box center [921, 116] width 11 height 11
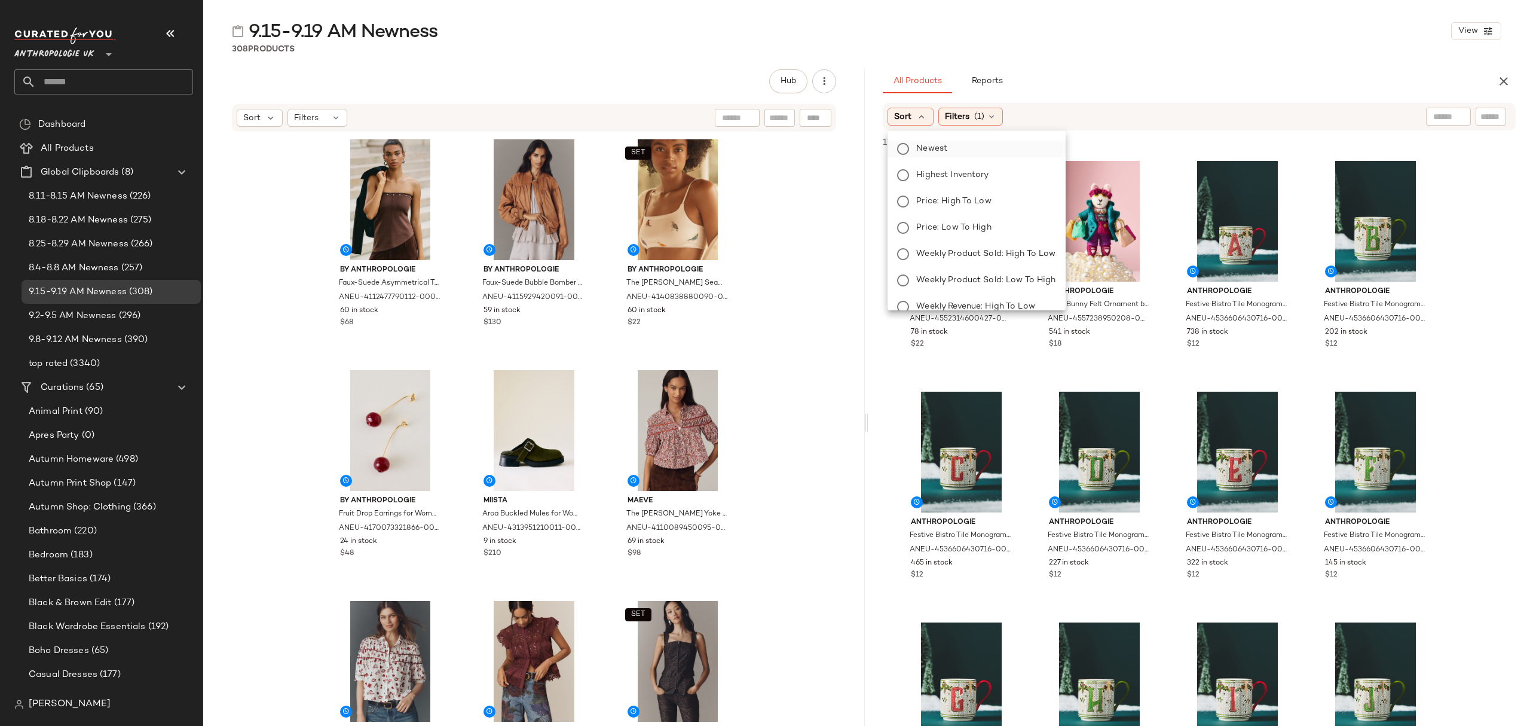
click at [938, 148] on span "Newest" at bounding box center [931, 148] width 31 height 13
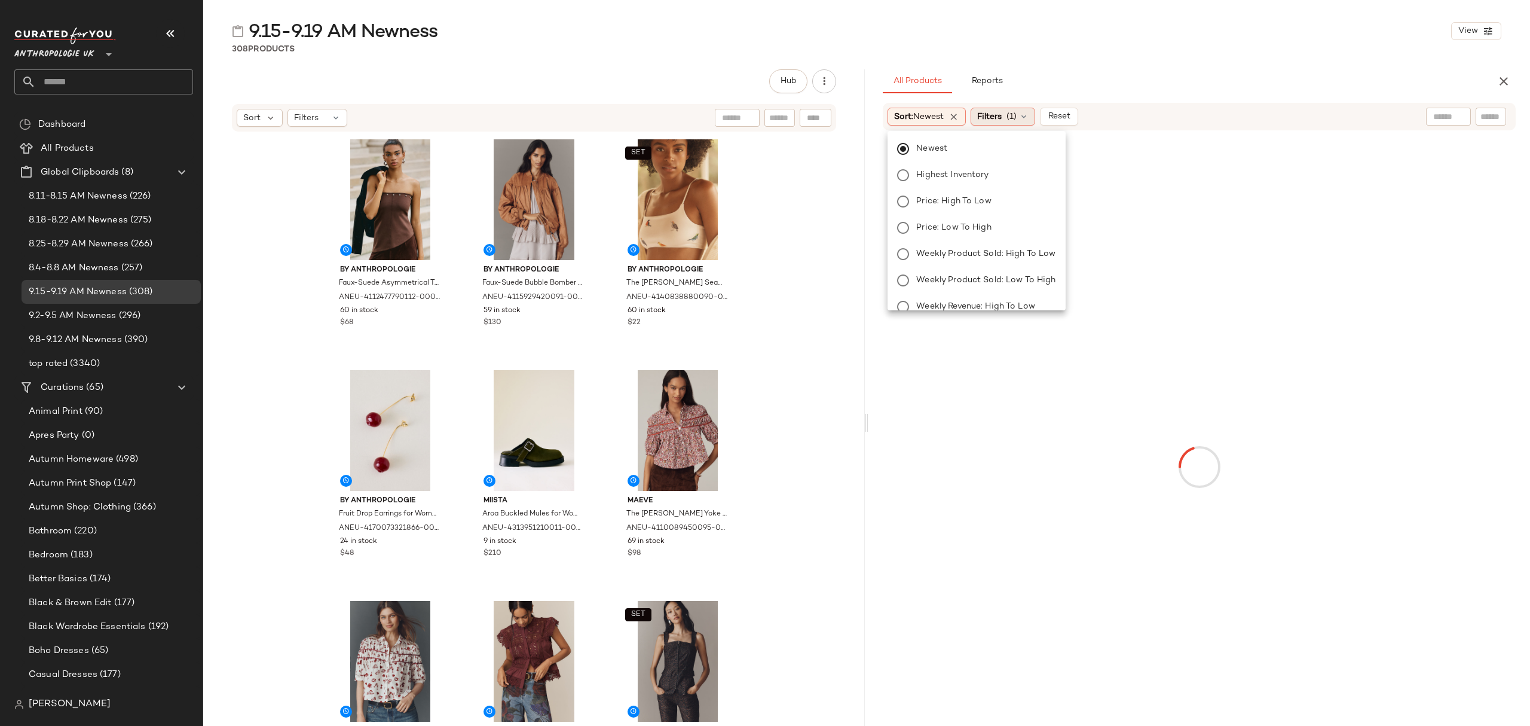
click at [981, 117] on span "Filters" at bounding box center [989, 117] width 25 height 13
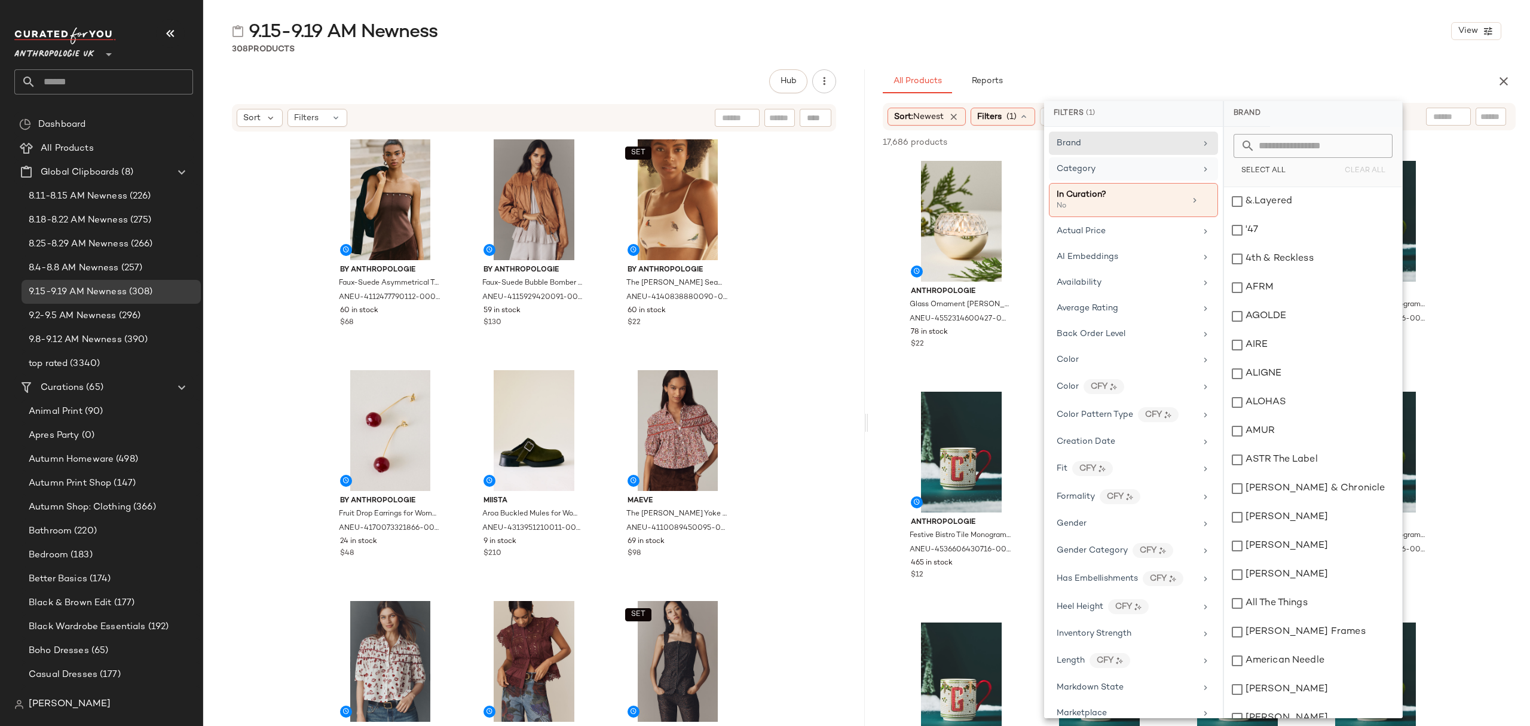
click at [1106, 173] on div "Category" at bounding box center [1126, 169] width 139 height 13
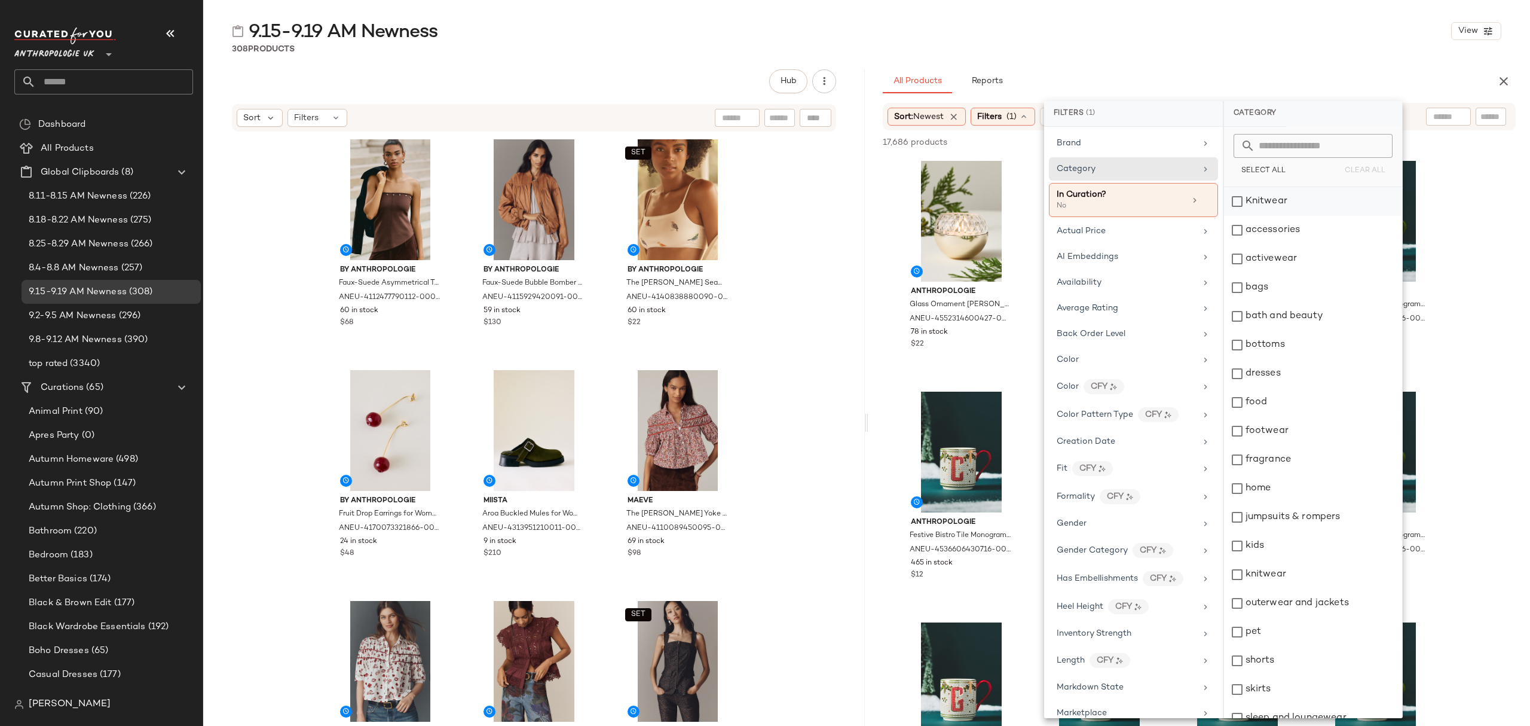
click at [1291, 202] on div "Knitwear" at bounding box center [1313, 201] width 178 height 29
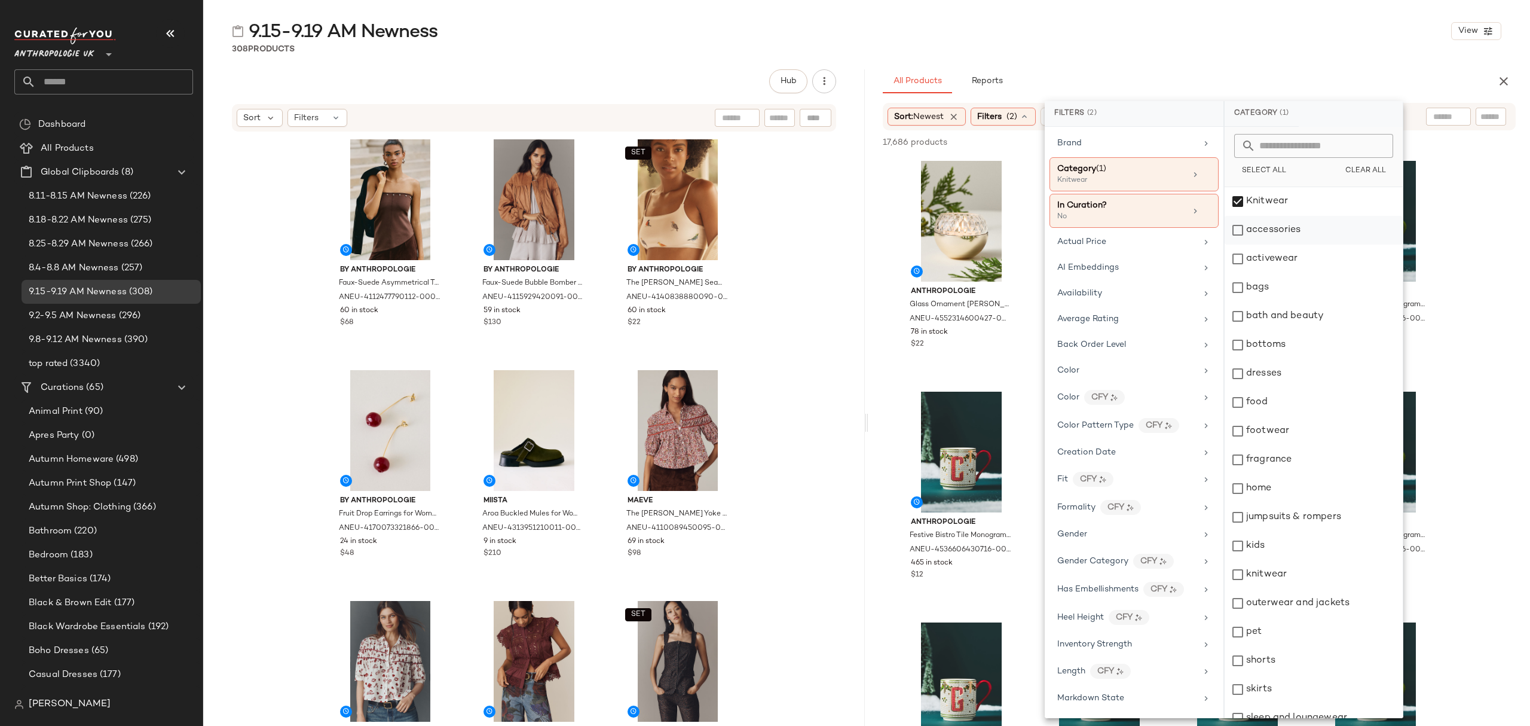
click at [1291, 225] on div "accessories" at bounding box center [1314, 230] width 178 height 29
click at [1291, 250] on div "activewear" at bounding box center [1314, 258] width 178 height 29
click at [1285, 283] on div "bags" at bounding box center [1314, 287] width 178 height 29
click at [1294, 345] on div "bottoms" at bounding box center [1314, 344] width 178 height 29
click at [1296, 377] on div "dresses" at bounding box center [1314, 373] width 178 height 29
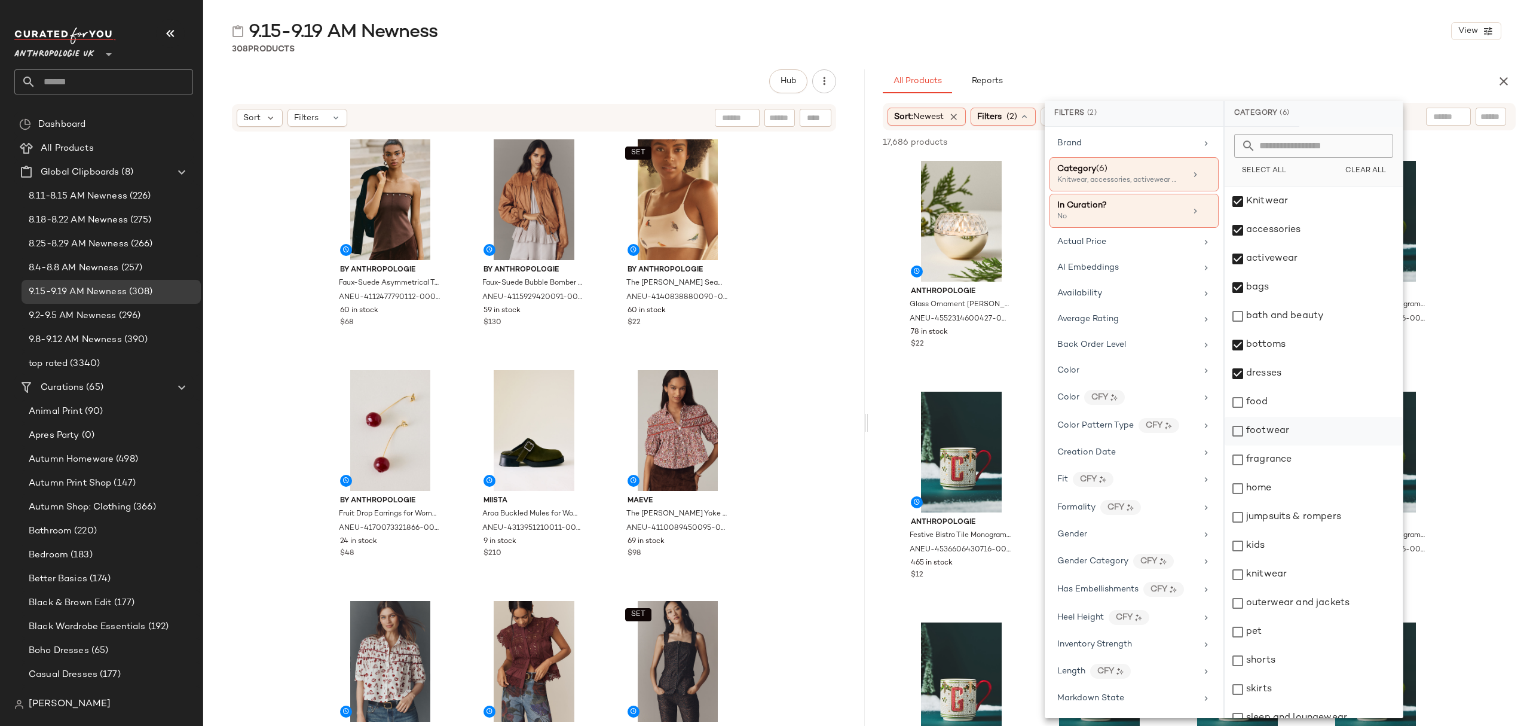
click at [1301, 437] on div "footwear" at bounding box center [1314, 431] width 178 height 29
click at [1308, 509] on div "jumpsuits & rompers" at bounding box center [1314, 517] width 178 height 29
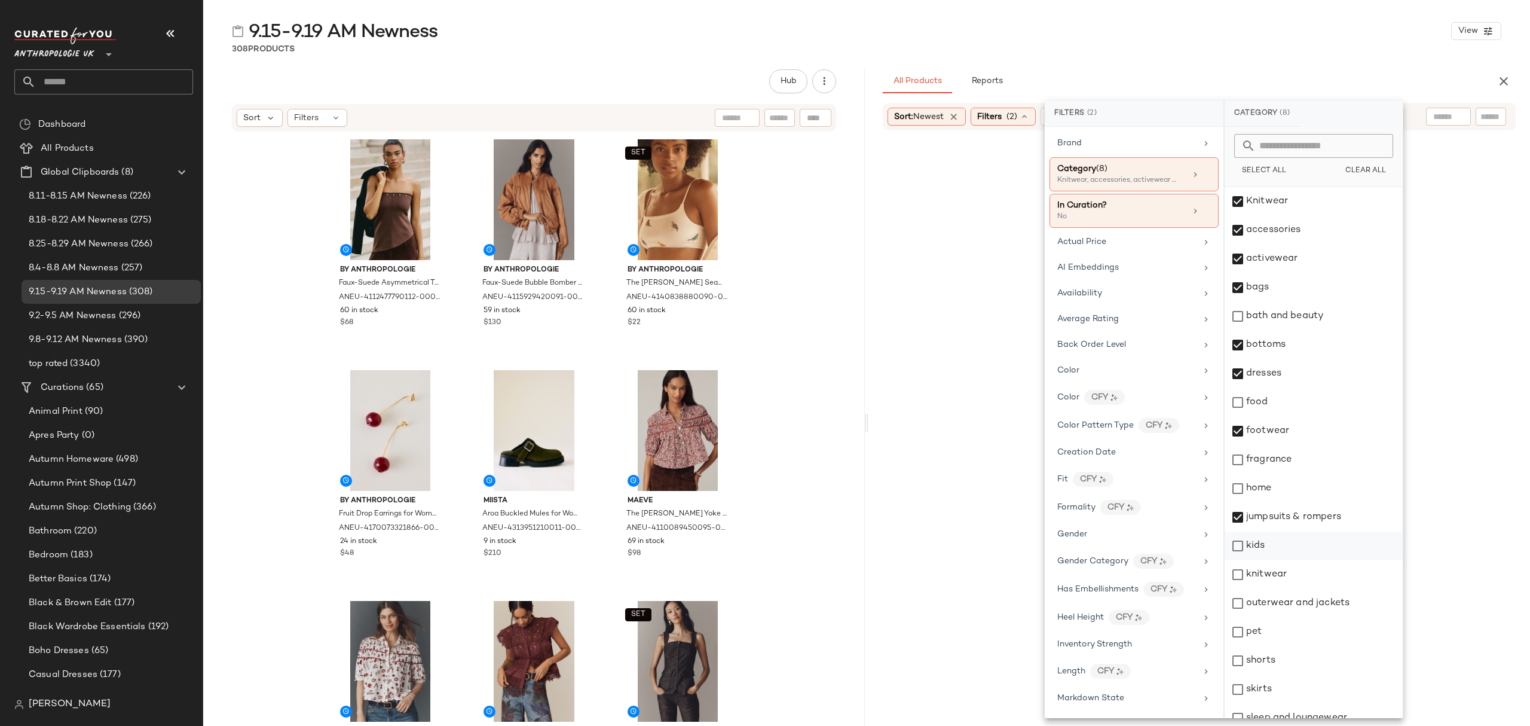
click at [1303, 550] on div "kids" at bounding box center [1314, 545] width 178 height 29
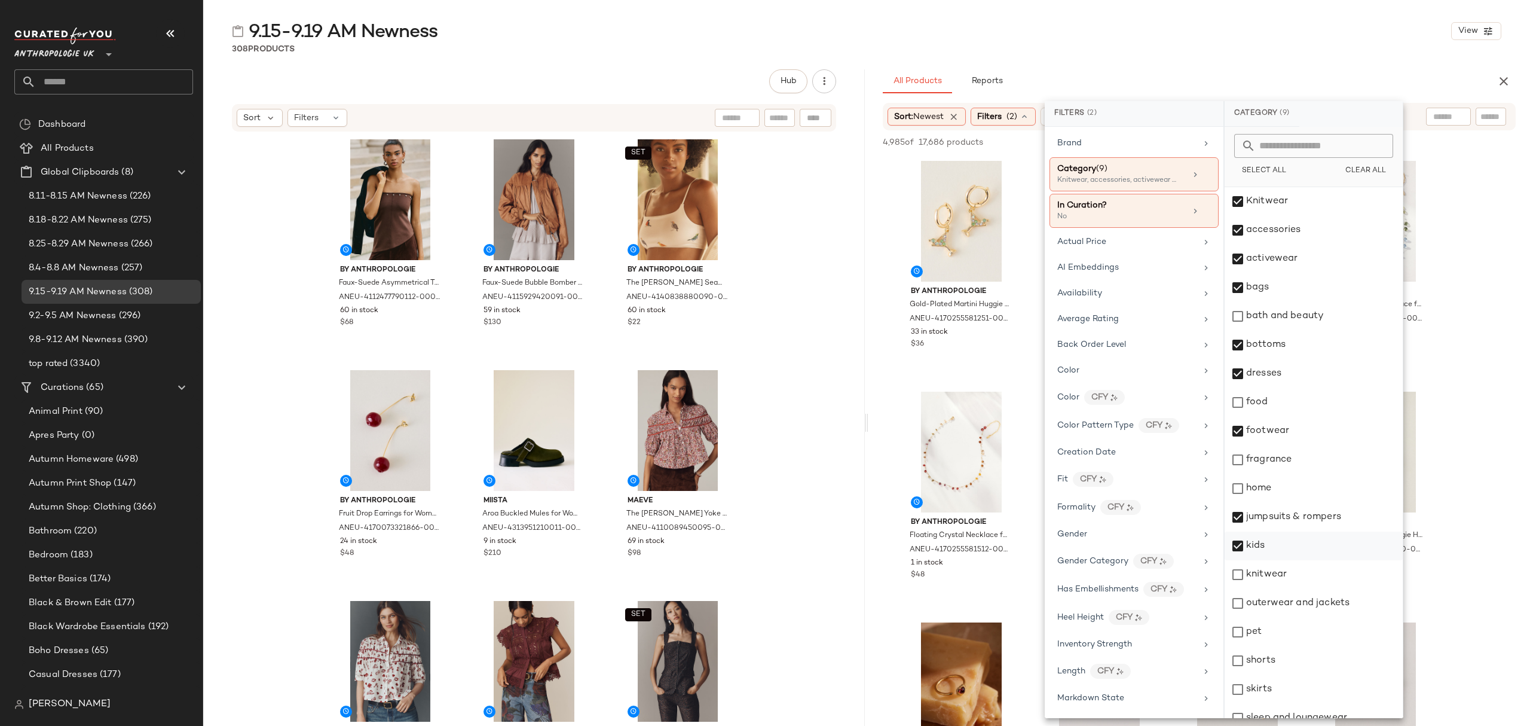
click at [1304, 550] on div "kids" at bounding box center [1314, 545] width 178 height 29
click at [1303, 569] on div "knitwear" at bounding box center [1314, 574] width 178 height 29
drag, startPoint x: 1309, startPoint y: 604, endPoint x: 1306, endPoint y: 619, distance: 15.7
click at [1310, 604] on div "outerwear and jackets" at bounding box center [1314, 603] width 178 height 29
click at [1296, 653] on div "shorts" at bounding box center [1314, 660] width 178 height 29
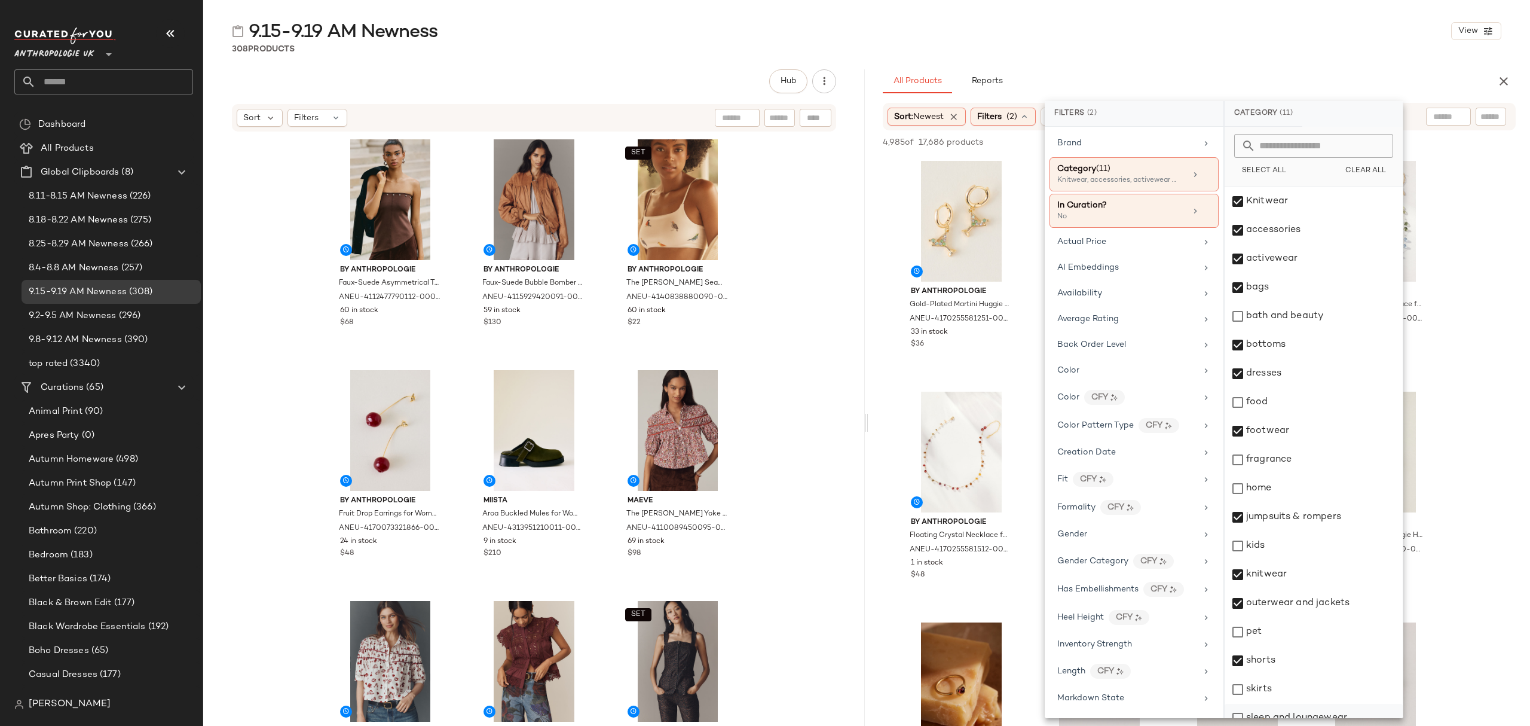
click at [1286, 703] on div "sleep and loungewear" at bounding box center [1314, 717] width 178 height 29
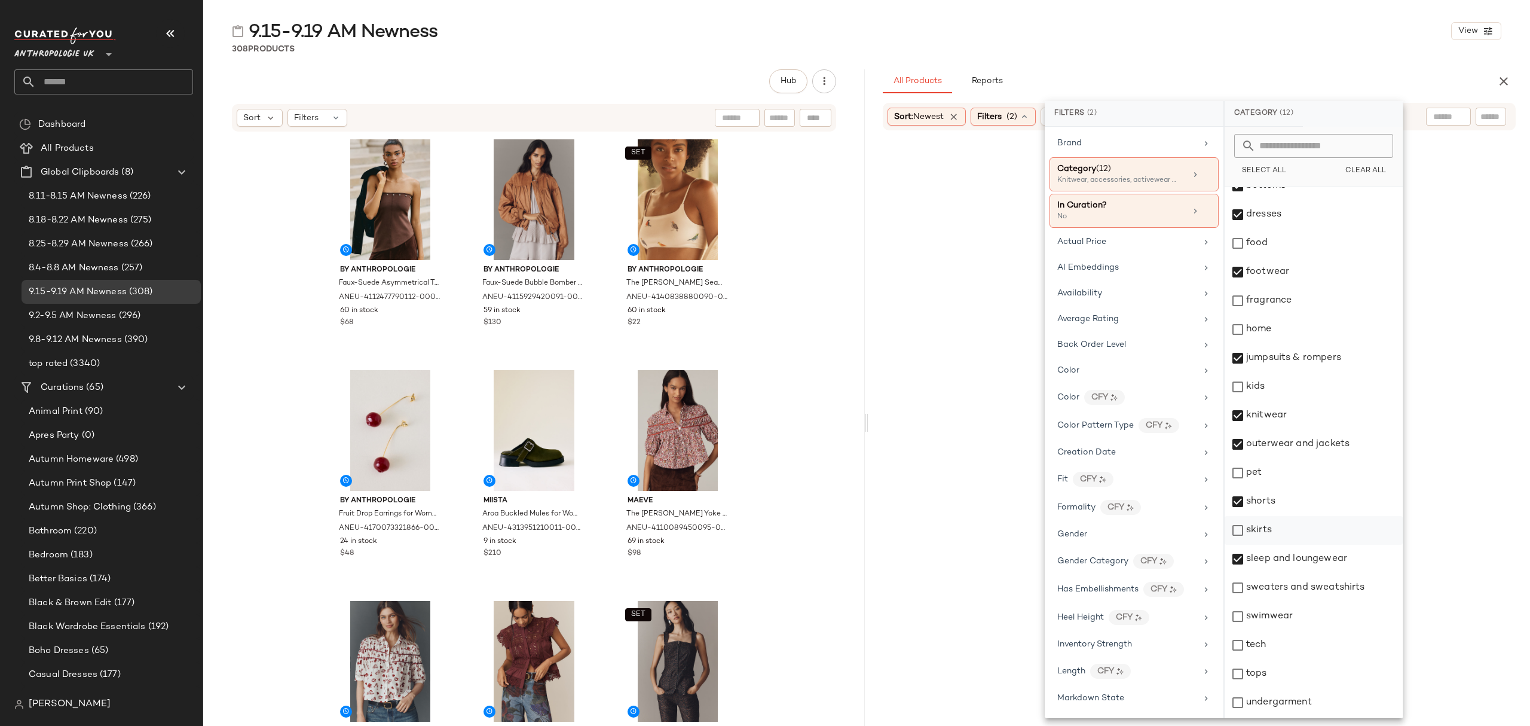
click at [1284, 538] on div "skirts" at bounding box center [1314, 530] width 178 height 29
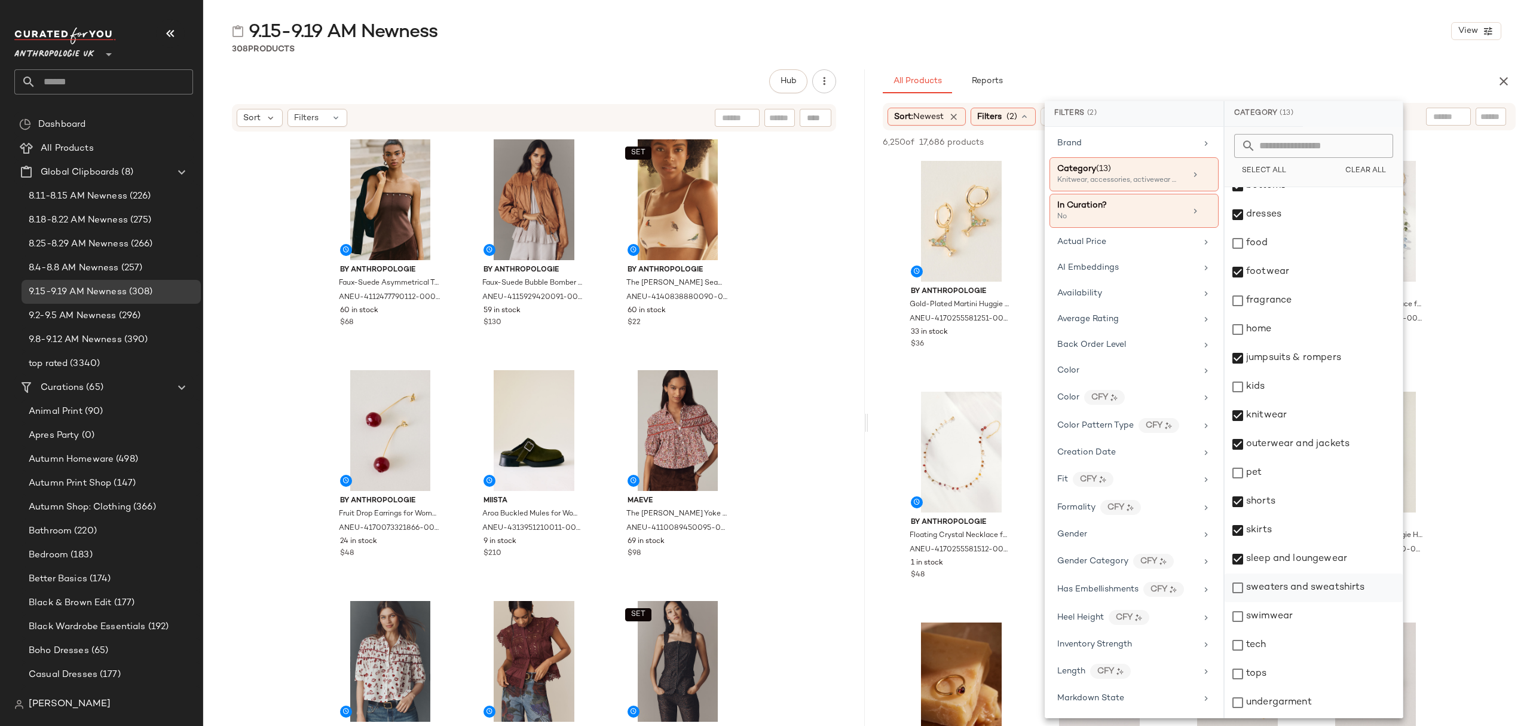
click at [1302, 586] on div "sweaters and sweatshirts" at bounding box center [1314, 587] width 178 height 29
click at [1304, 620] on div "swimwear" at bounding box center [1314, 616] width 178 height 29
click at [1291, 668] on div "tops" at bounding box center [1314, 673] width 178 height 29
click at [1308, 699] on div "undergarment" at bounding box center [1314, 702] width 178 height 29
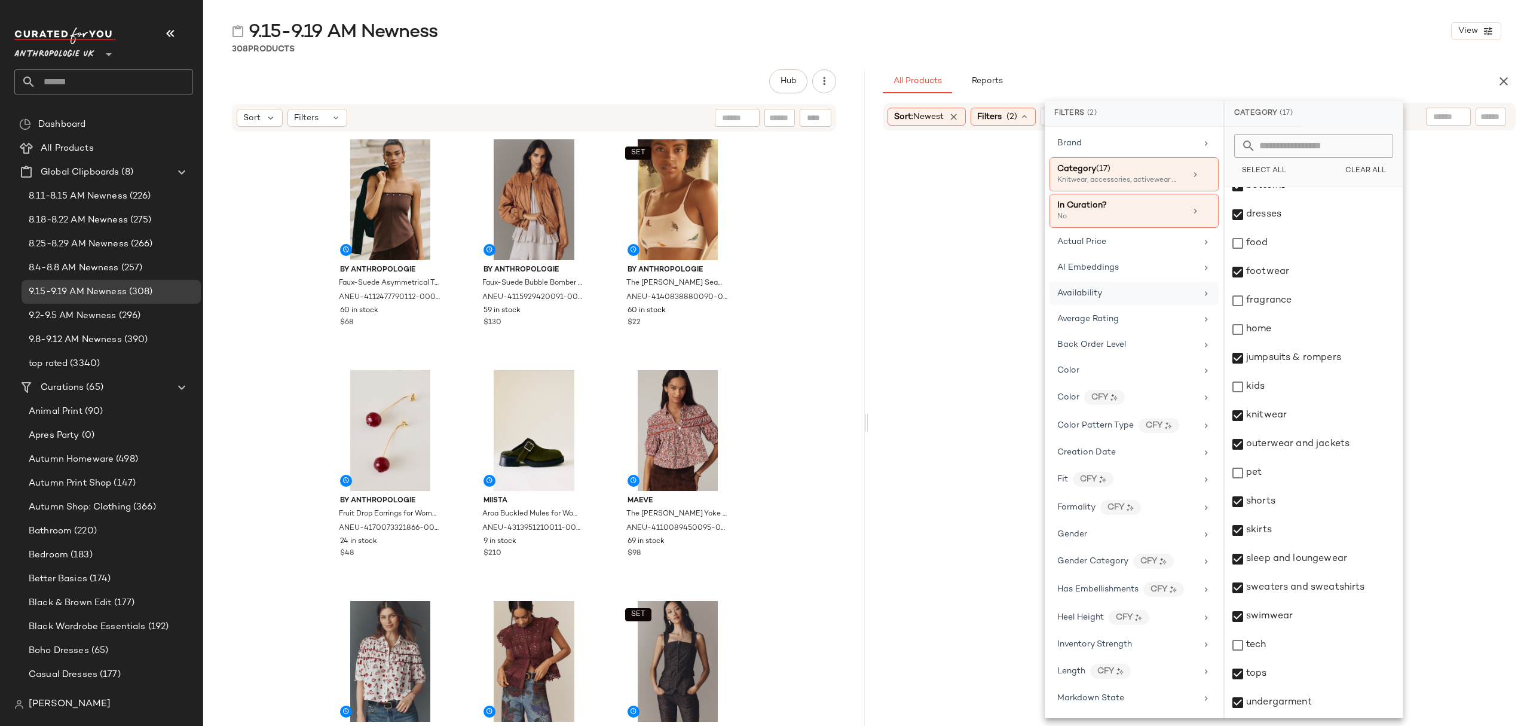
click at [1151, 287] on div "Availability" at bounding box center [1133, 292] width 169 height 23
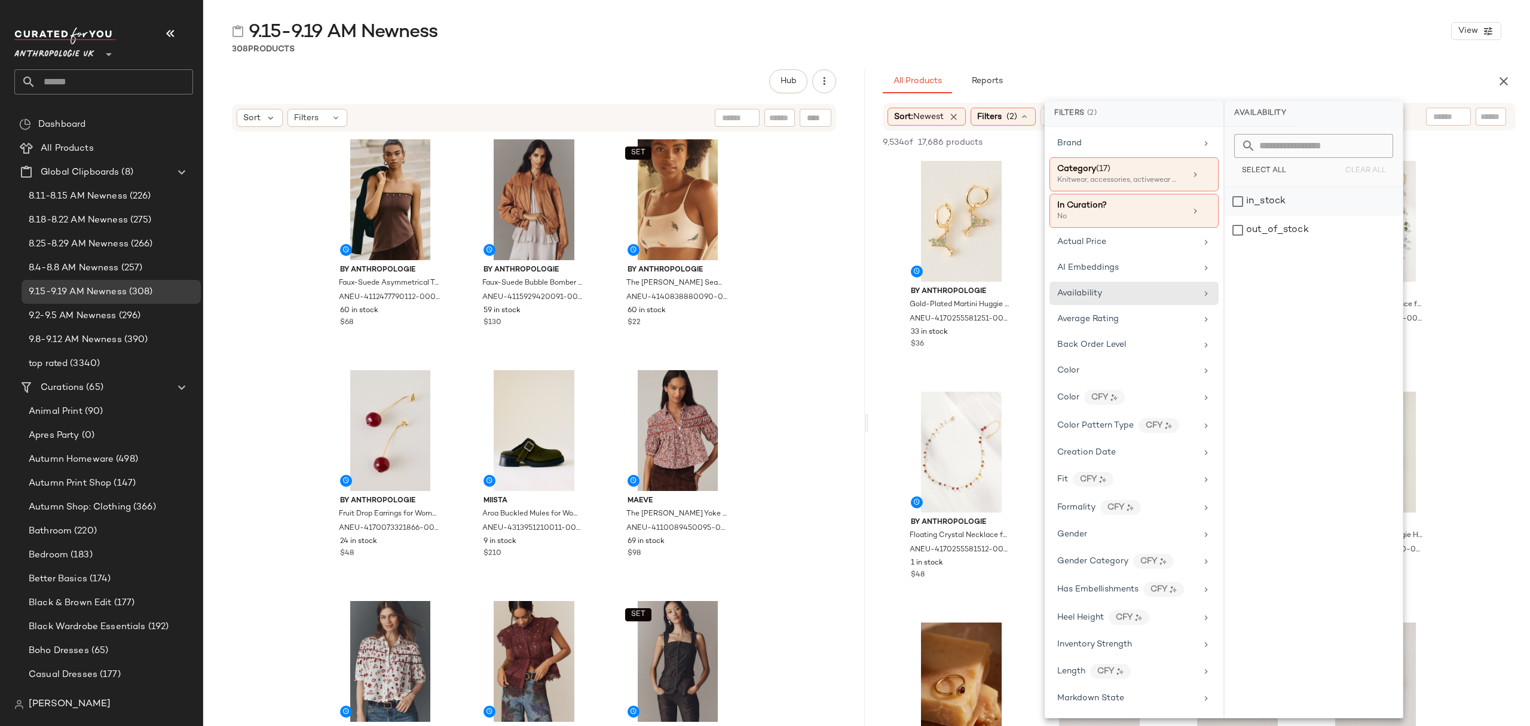
click at [1306, 206] on div "in_stock" at bounding box center [1314, 201] width 178 height 29
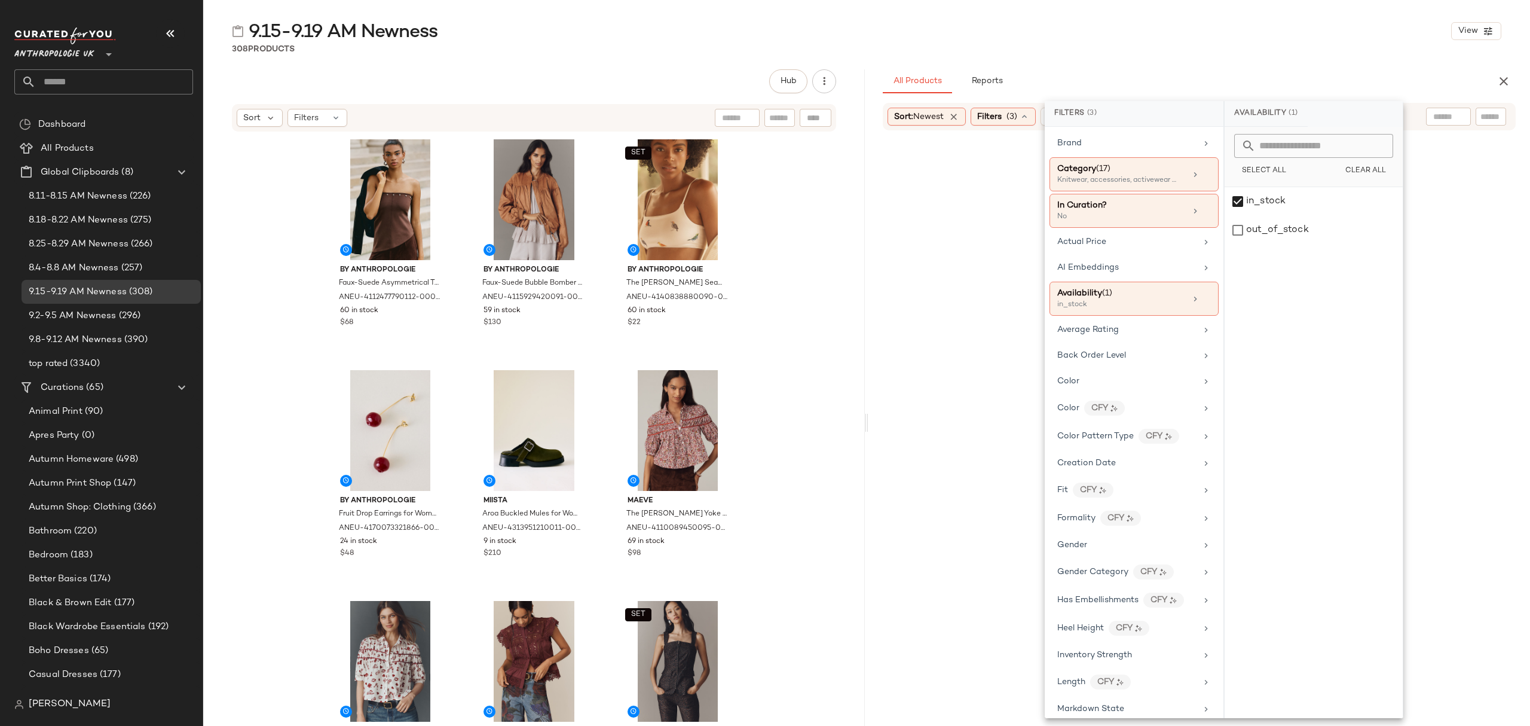
click at [1195, 39] on div "9.15-9.19 AM Newness View" at bounding box center [866, 31] width 1327 height 24
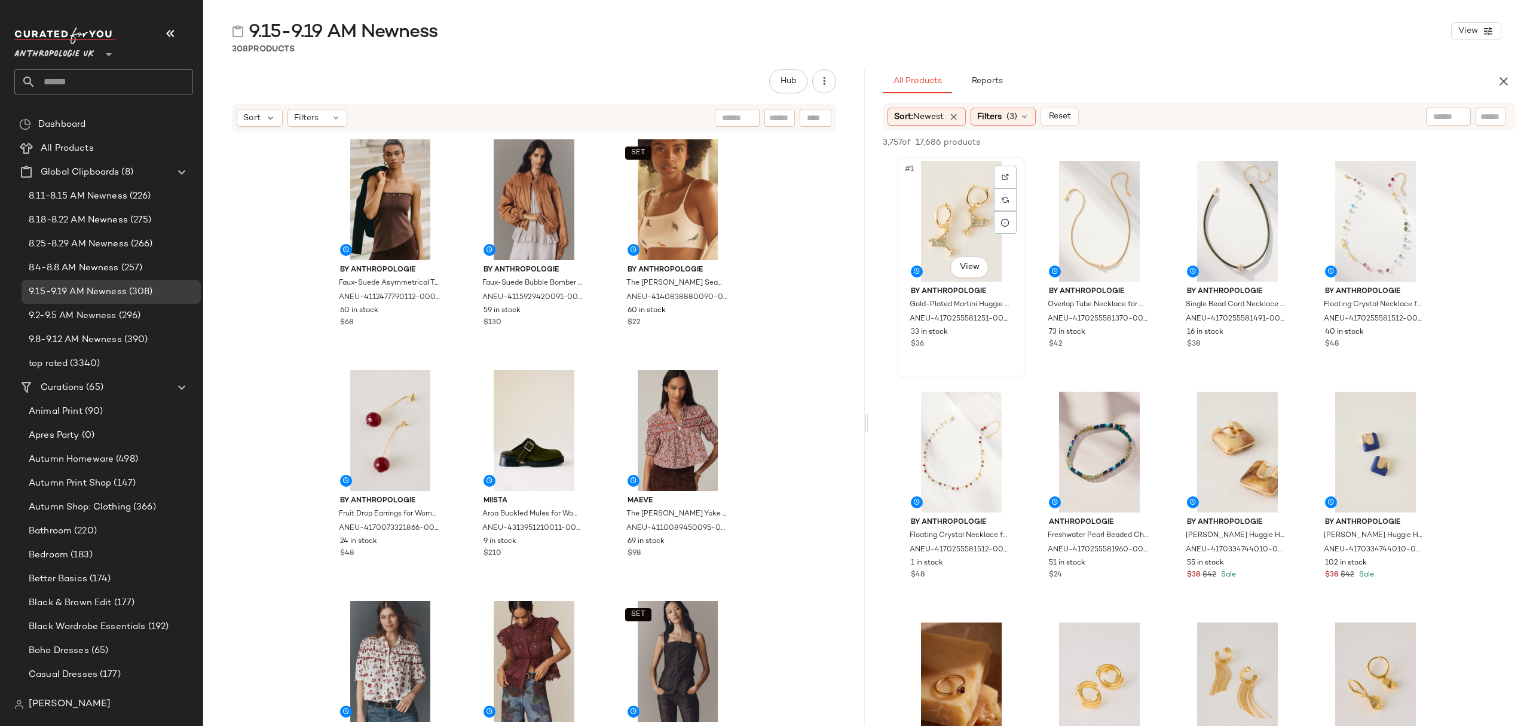
click at [928, 201] on div "#1 View" at bounding box center [961, 221] width 120 height 121
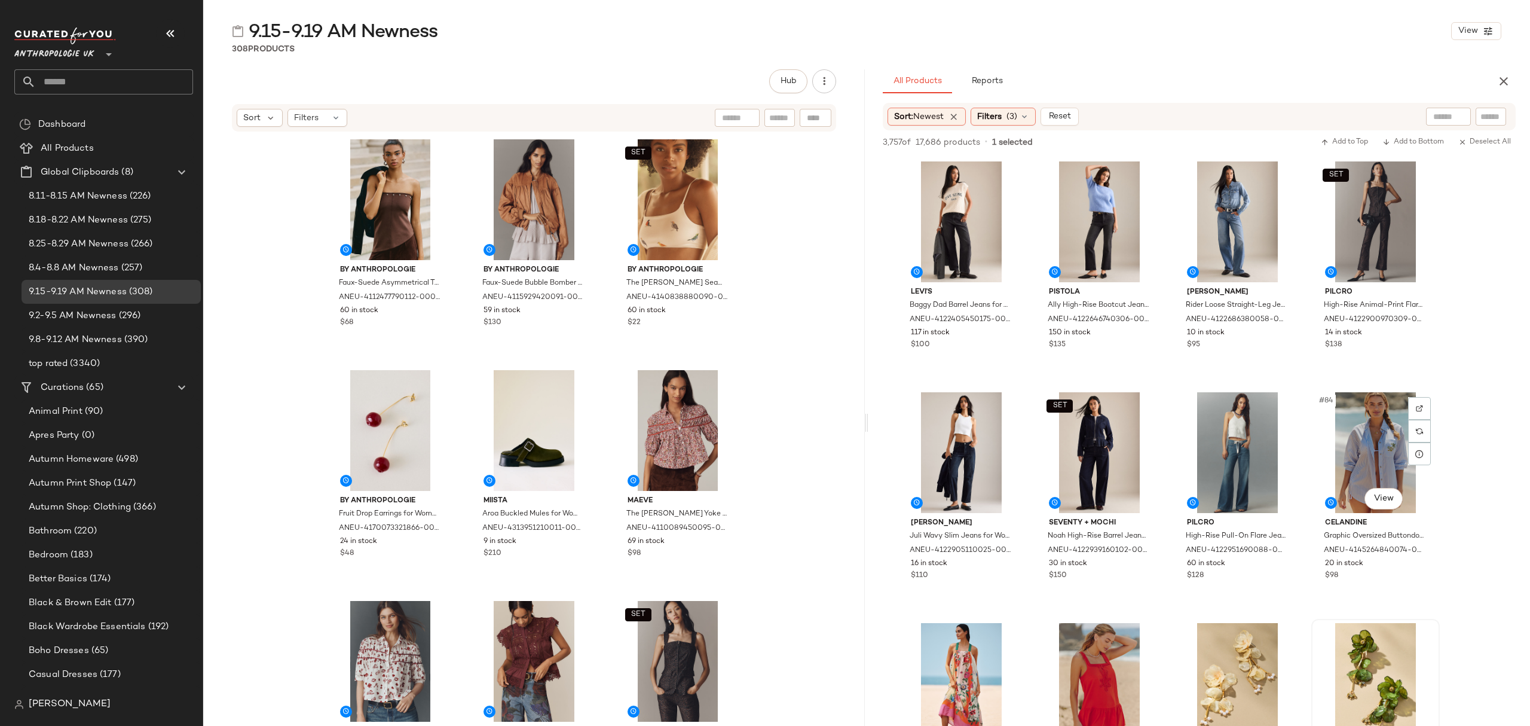
scroll to position [4781, 0]
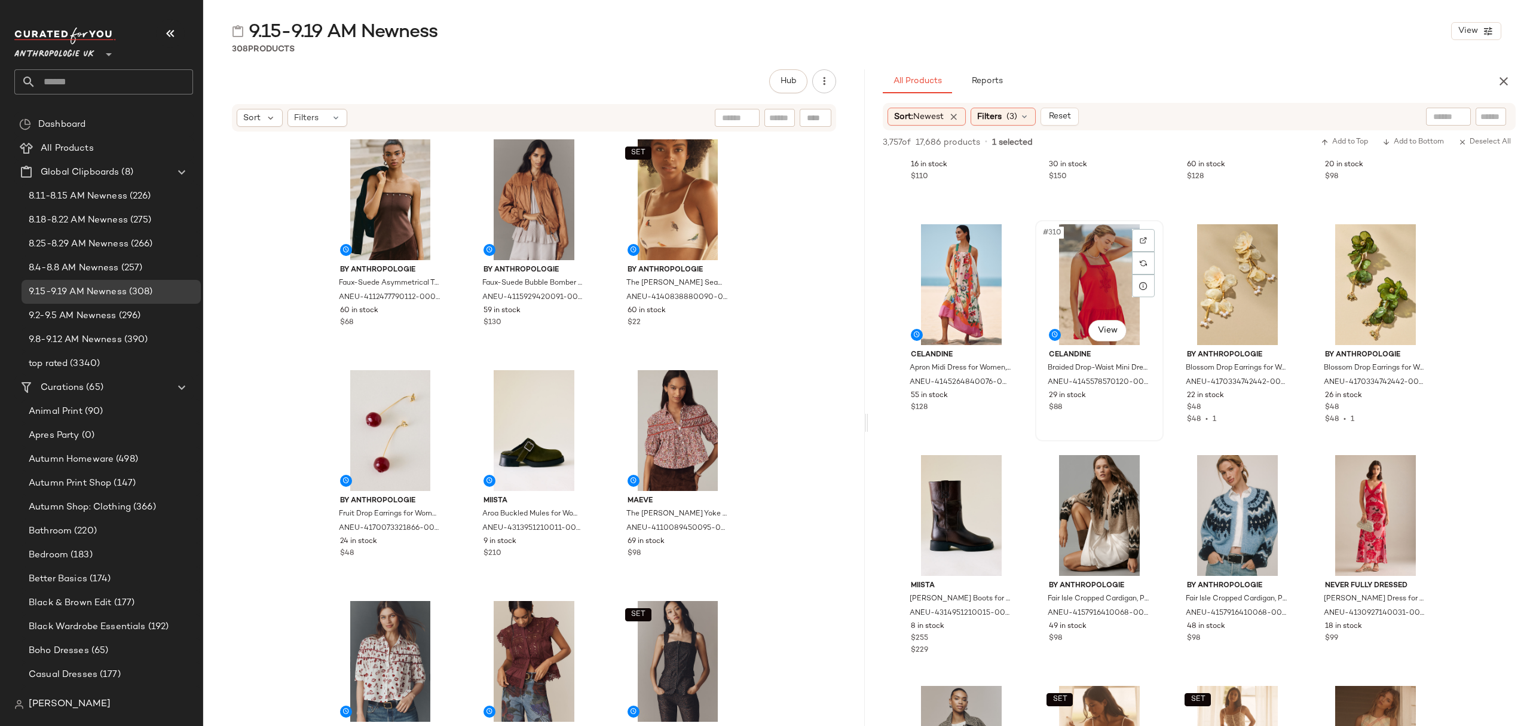
click at [1143, 410] on div "$88" at bounding box center [1099, 407] width 101 height 11
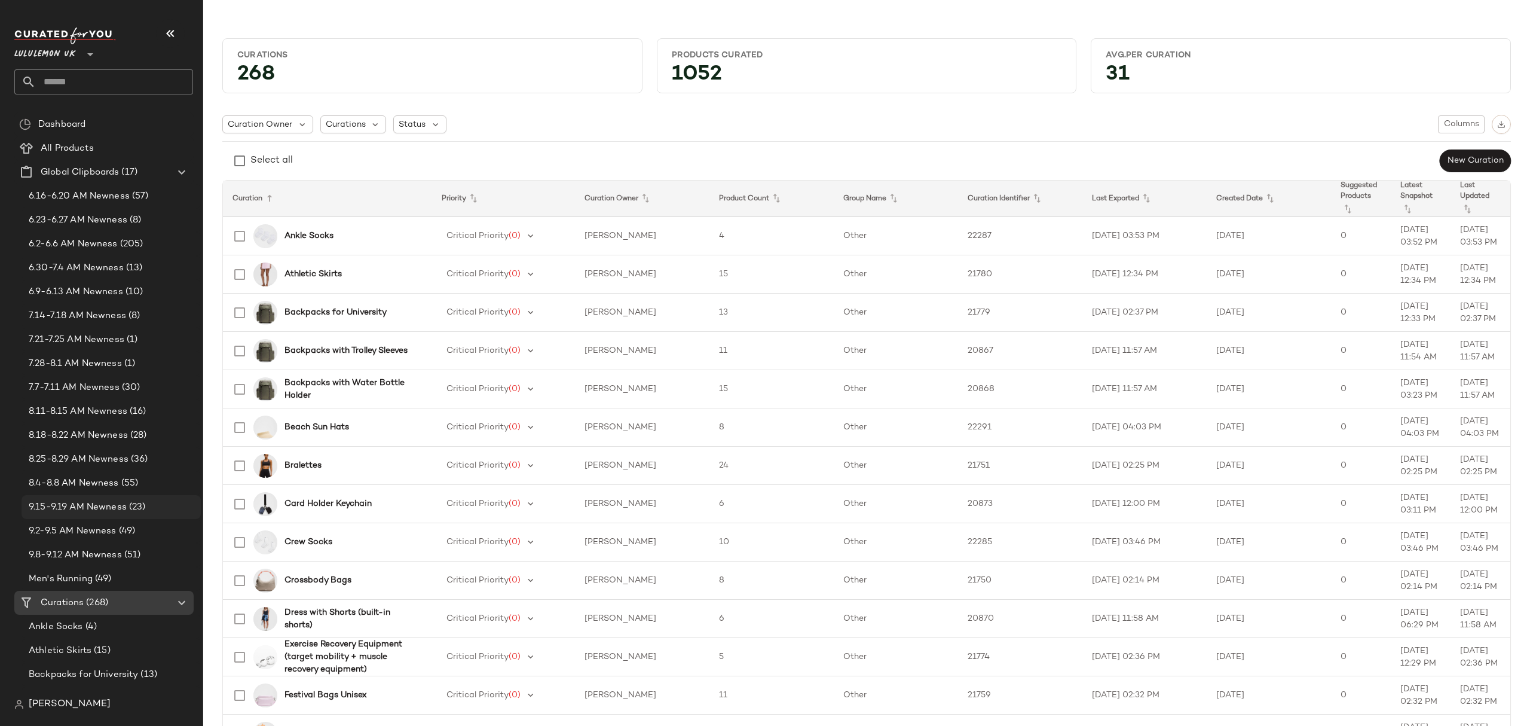
click at [113, 503] on span "9.15-9.19 AM Newness" at bounding box center [78, 507] width 98 height 14
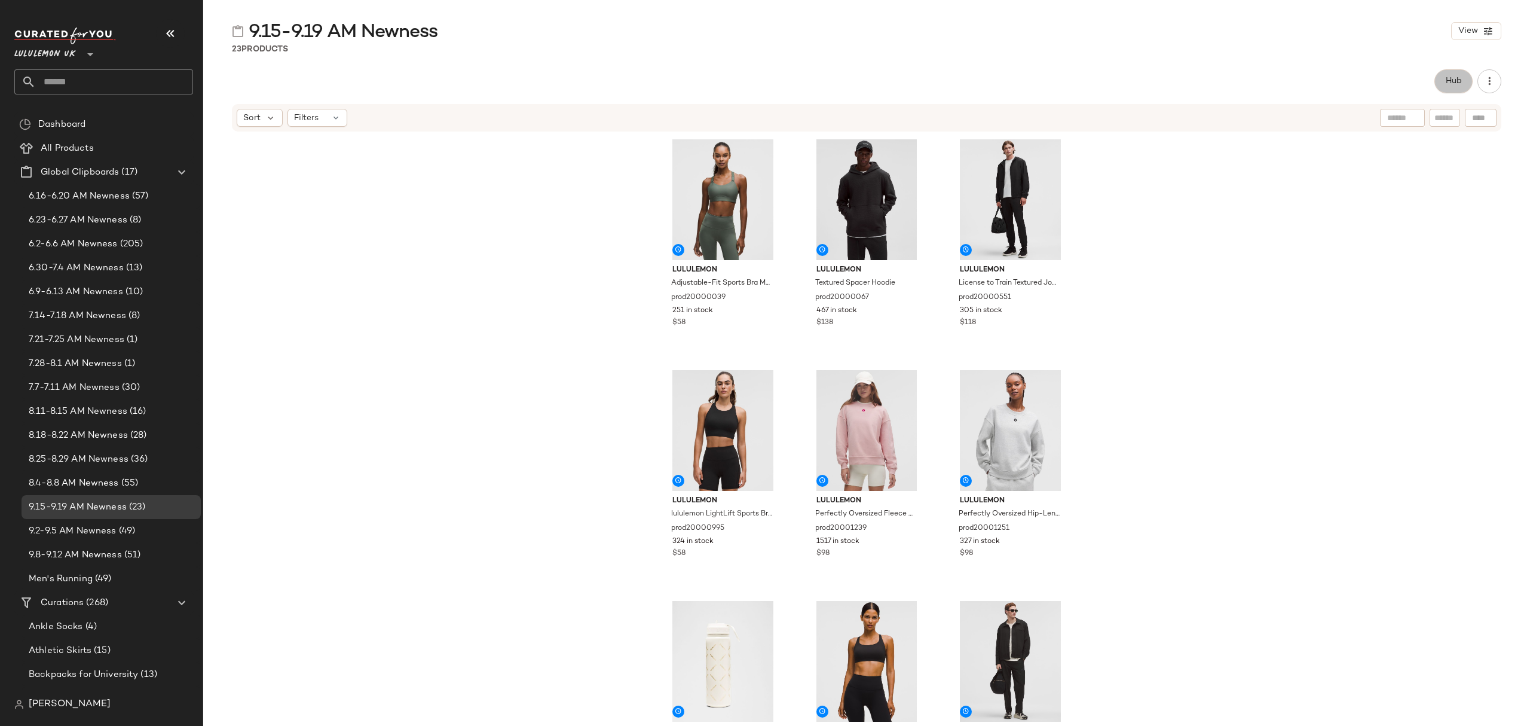
click at [1444, 84] on button "Hub" at bounding box center [1453, 81] width 38 height 24
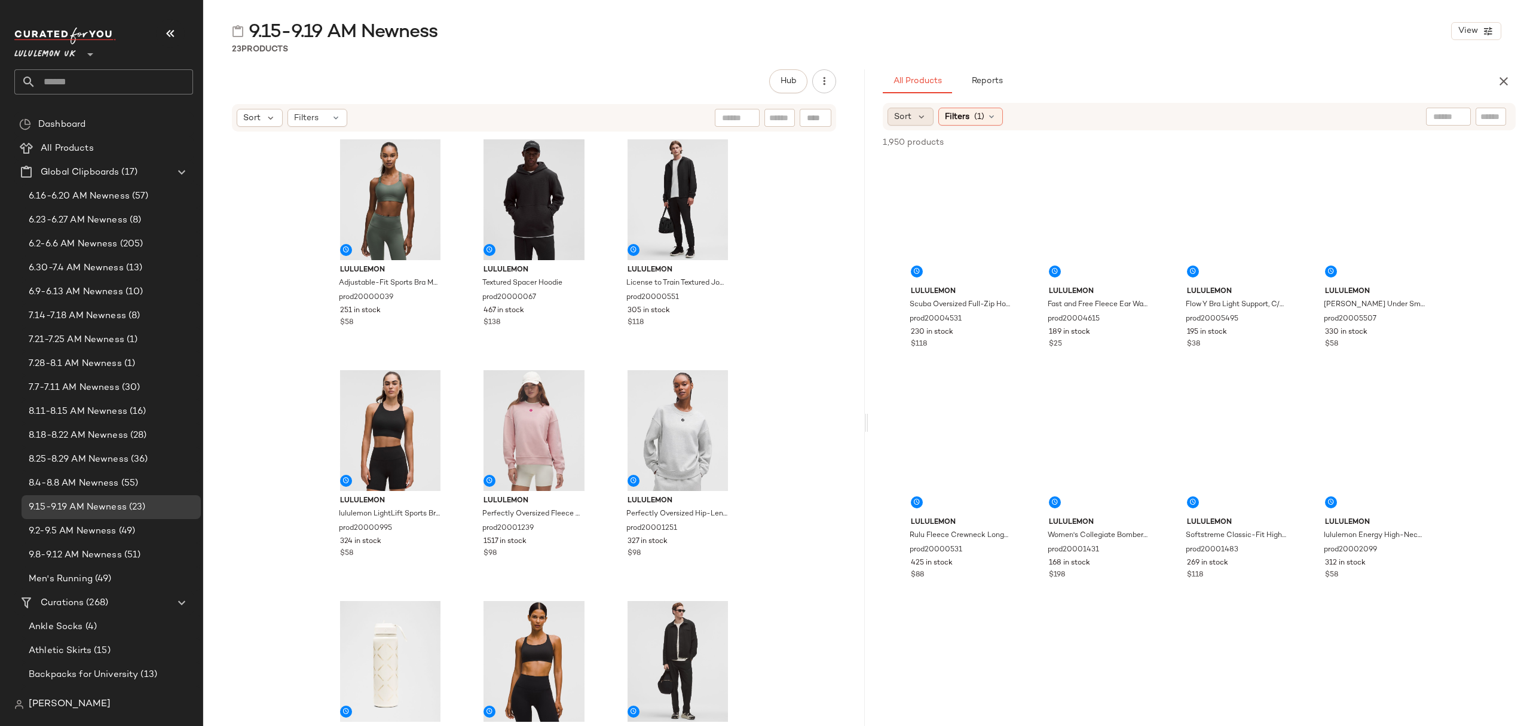
click at [906, 109] on div "Sort" at bounding box center [910, 117] width 46 height 18
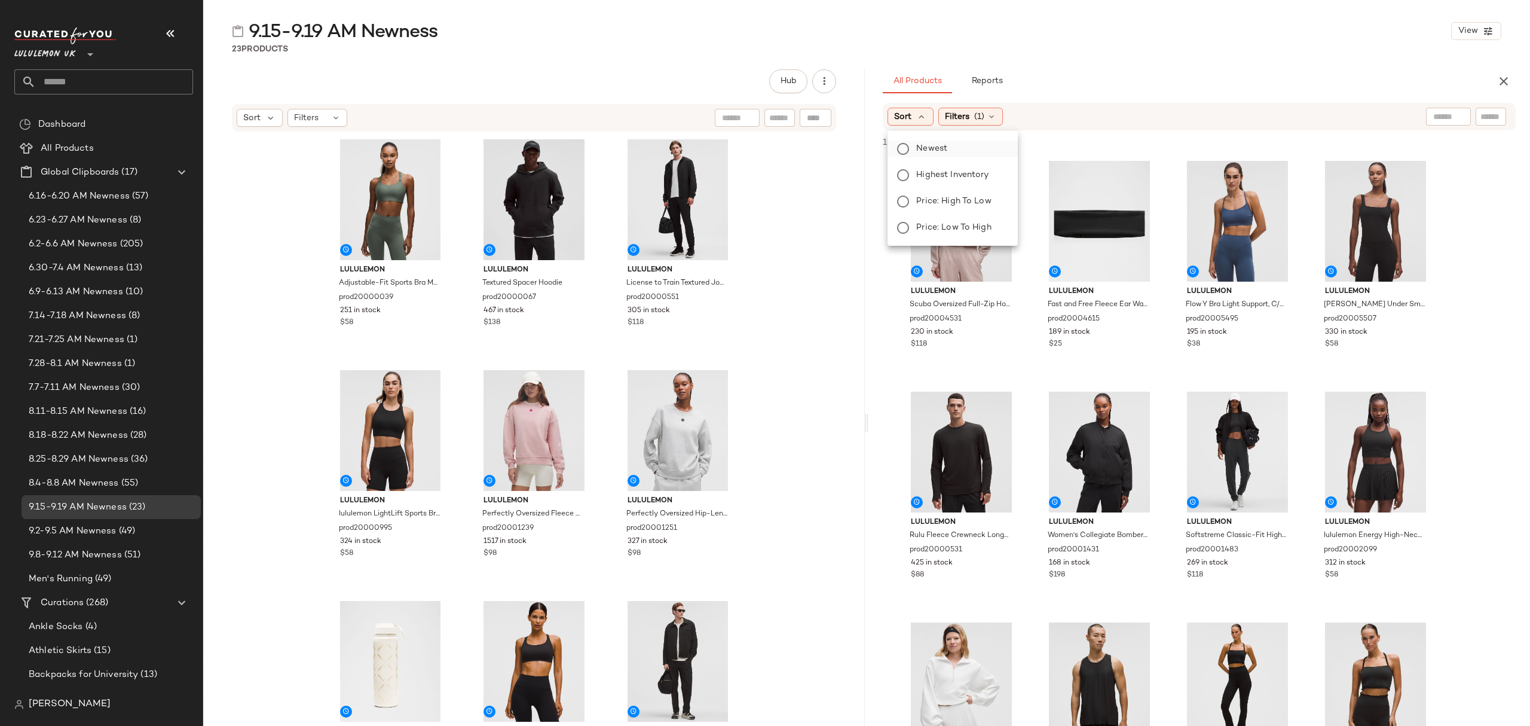
click at [926, 142] on span "Newest" at bounding box center [931, 148] width 31 height 13
click at [1176, 88] on div "All Products Reports" at bounding box center [1180, 81] width 595 height 24
click at [1012, 114] on span "(1)" at bounding box center [1011, 117] width 10 height 13
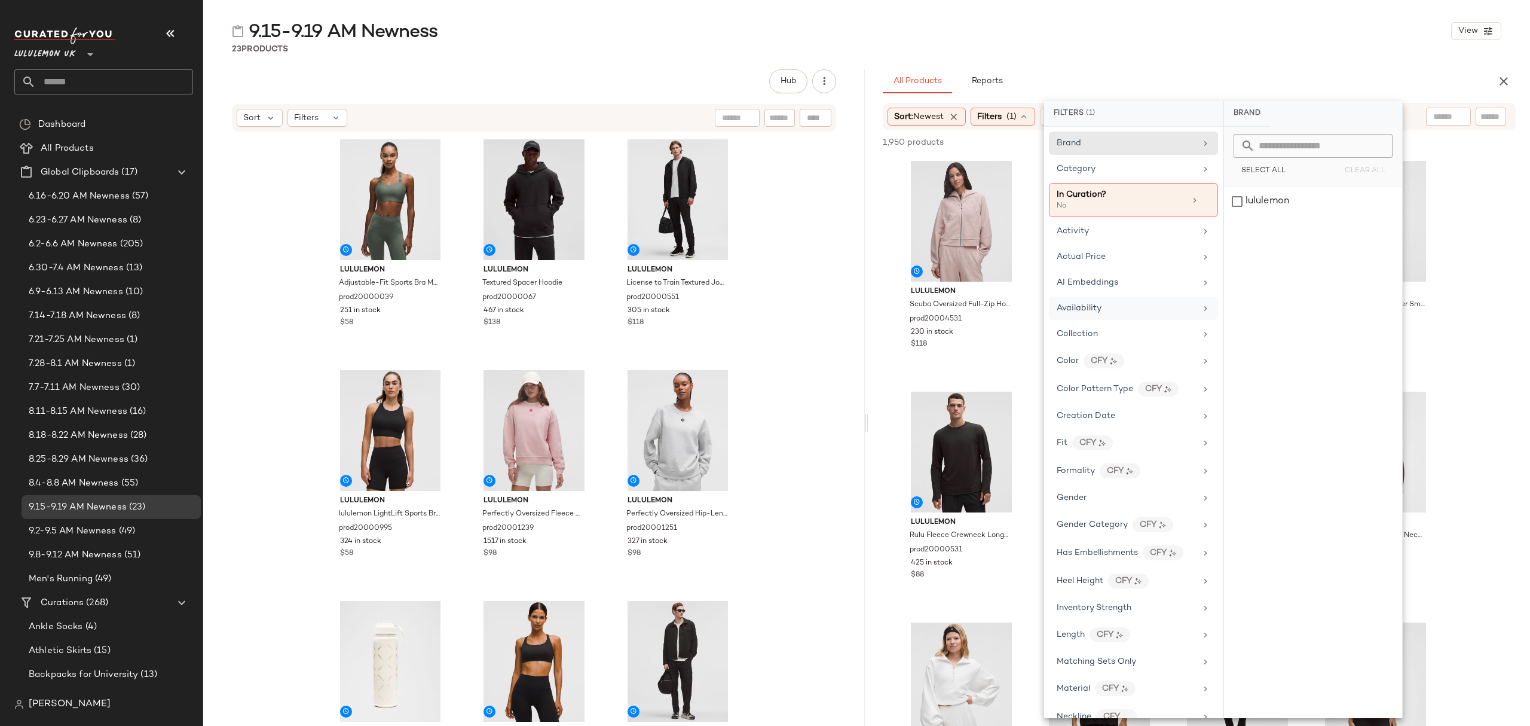
click at [1094, 307] on div "Availability" at bounding box center [1079, 308] width 45 height 13
click at [1258, 202] on div "in_stock" at bounding box center [1313, 201] width 178 height 29
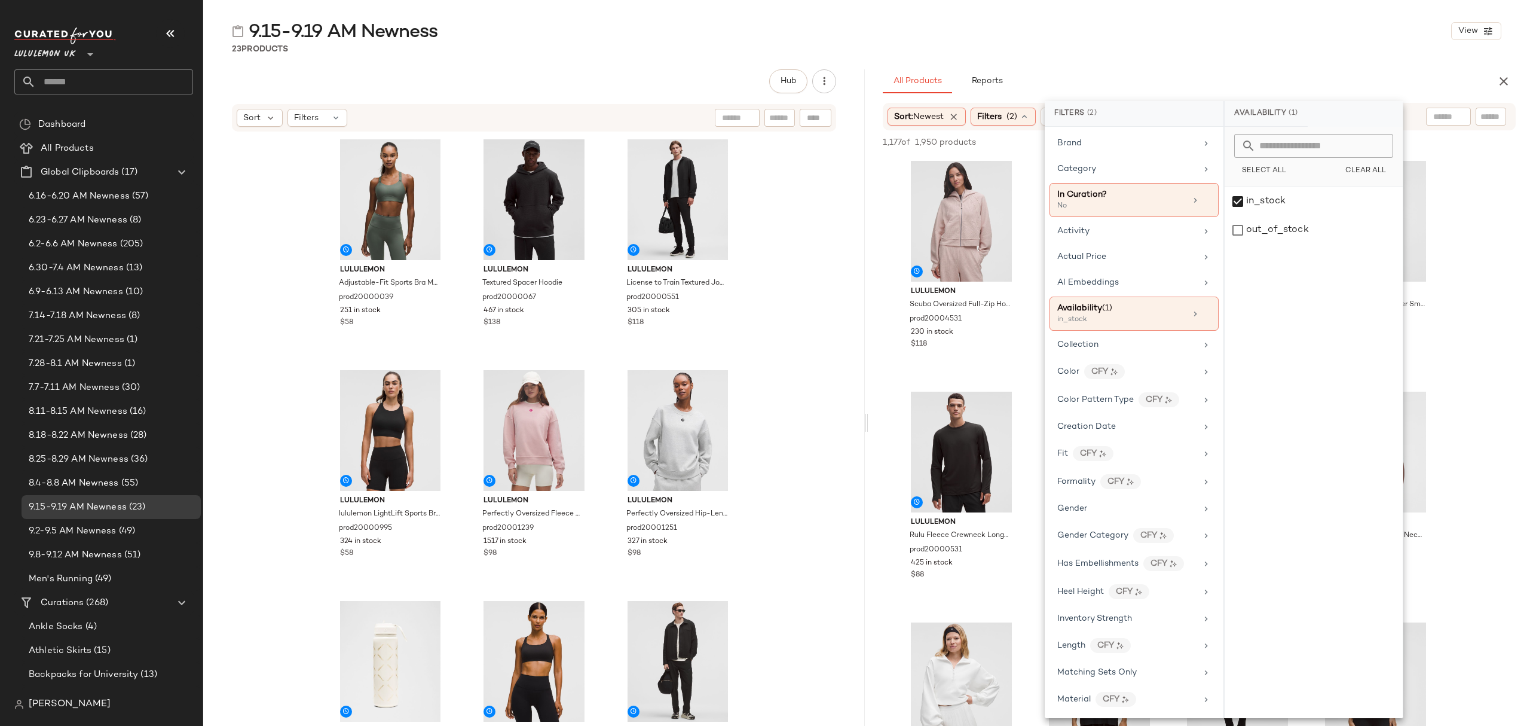
click at [1232, 65] on div "9.15-9.19 AM Newness View 23 Products Hub Sort Filters lululemon Adjustable-Fit…" at bounding box center [866, 372] width 1327 height 706
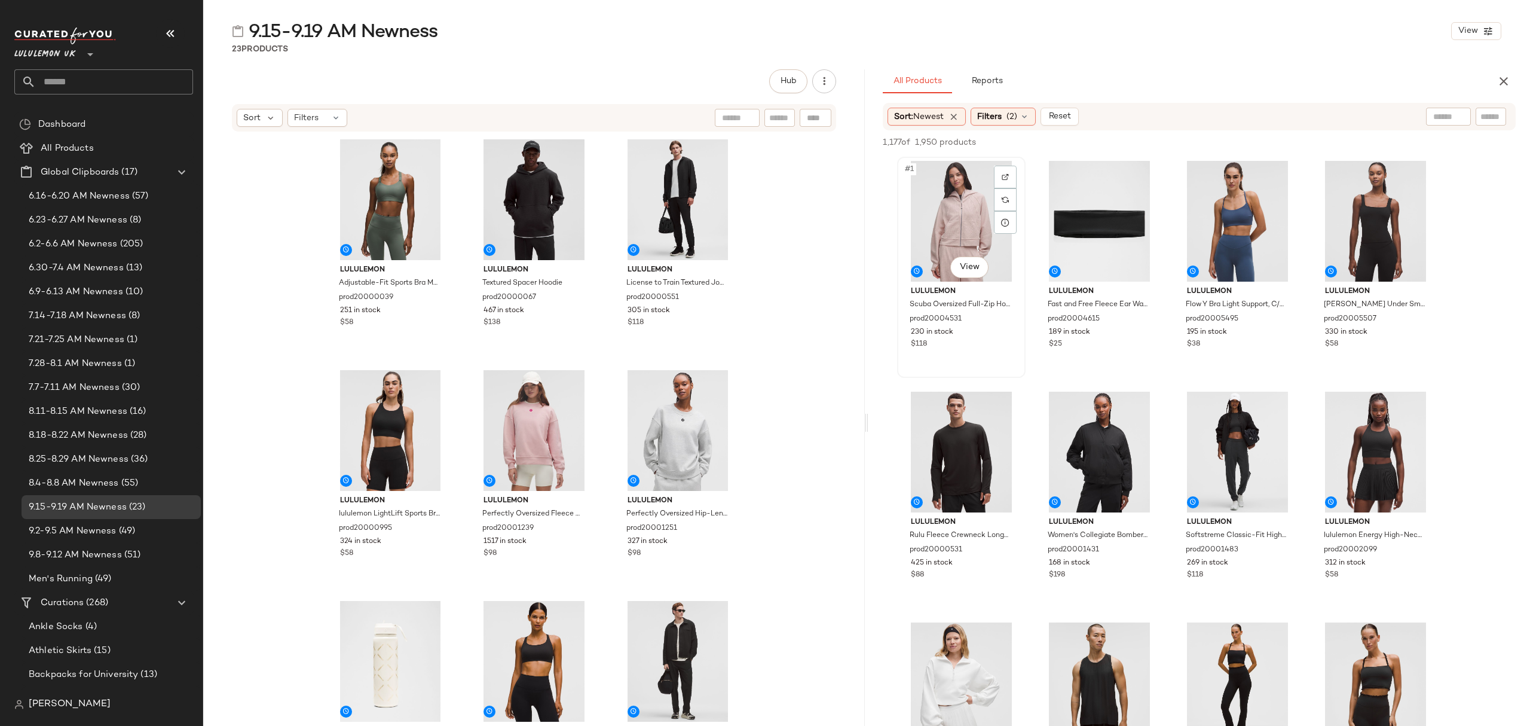
click at [928, 197] on div "#1 View" at bounding box center [961, 221] width 120 height 121
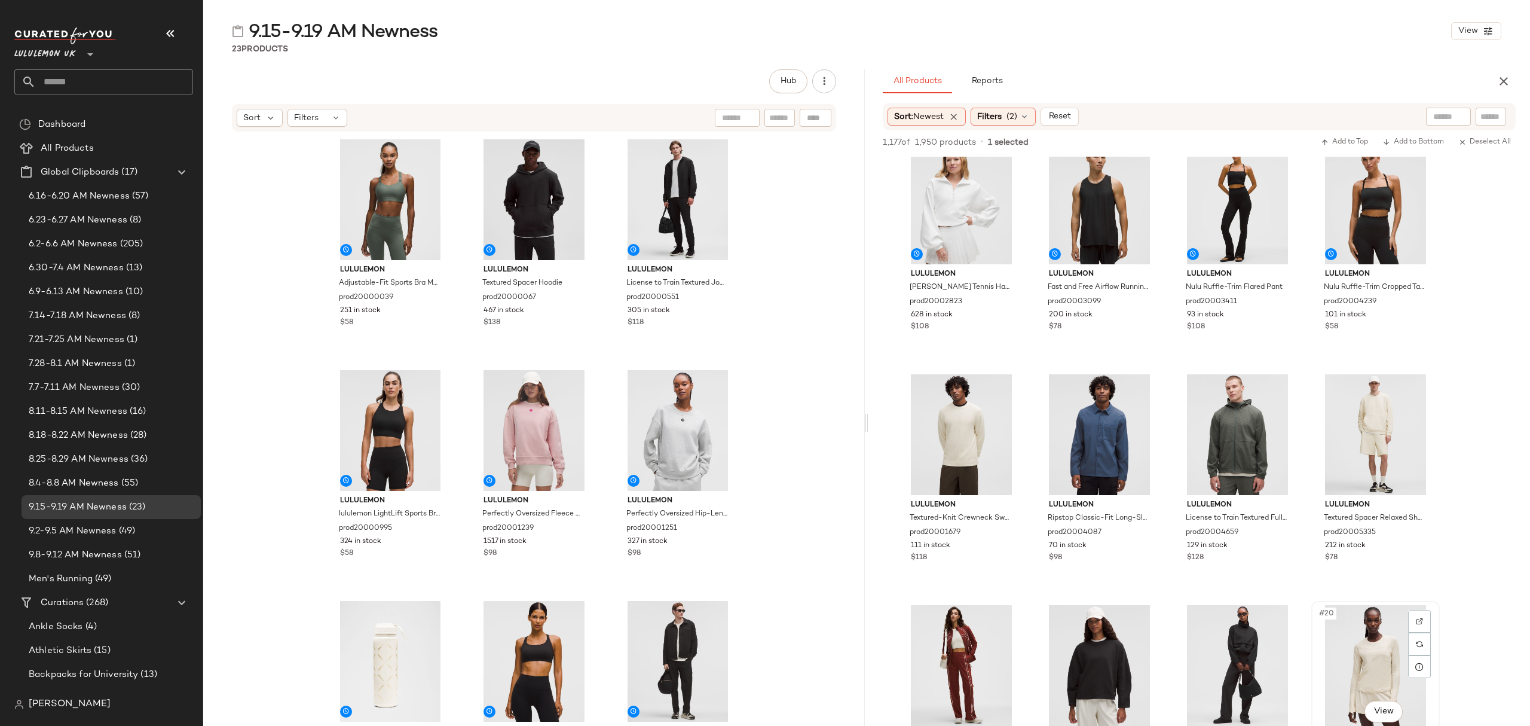
scroll to position [478, 0]
click at [1421, 318] on div "101 in stock" at bounding box center [1375, 315] width 101 height 11
